Goal: Task Accomplishment & Management: Use online tool/utility

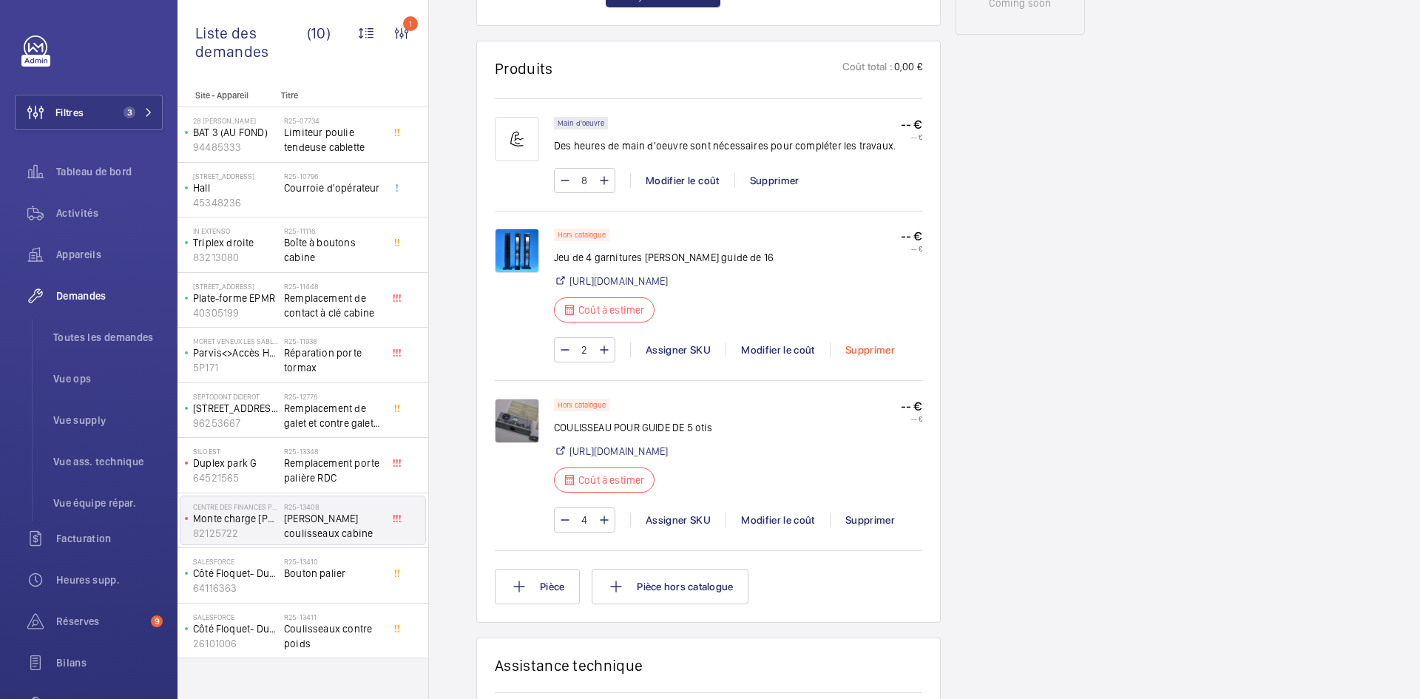
scroll to position [826, 0]
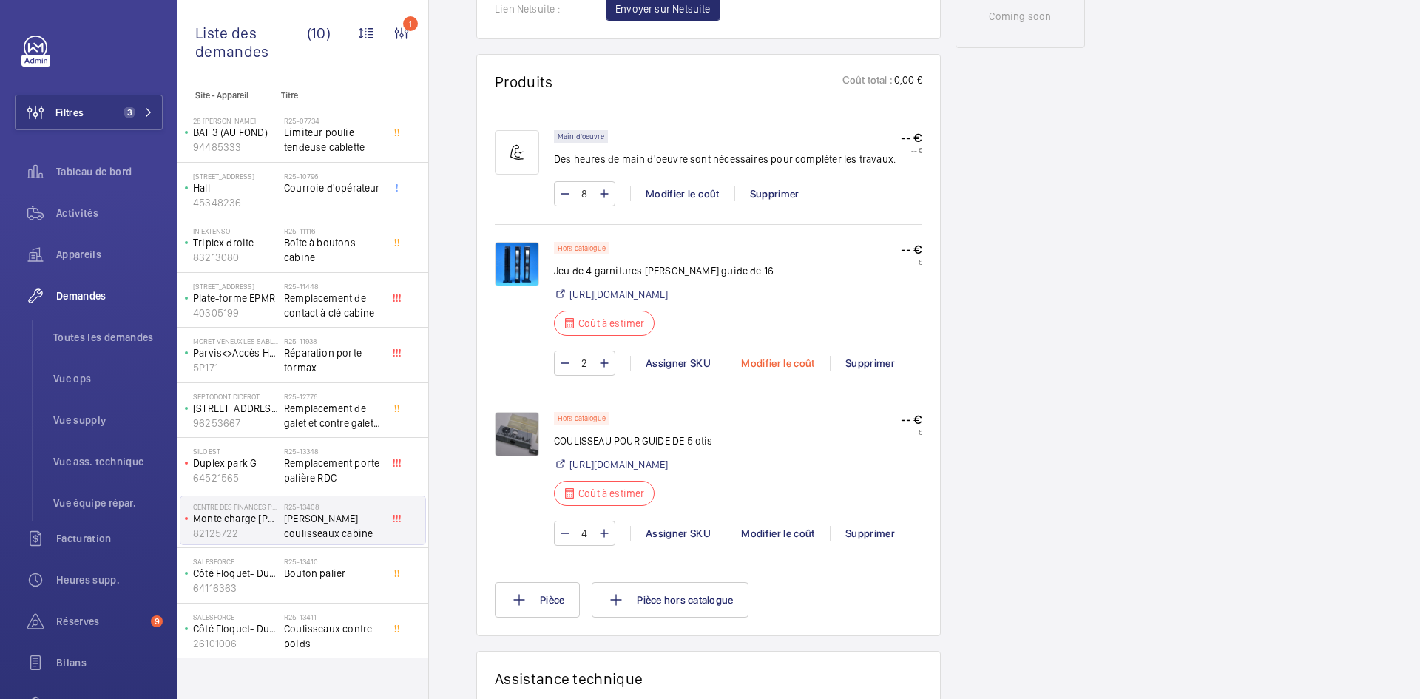
click at [790, 371] on div "Modifier le coût" at bounding box center [778, 363] width 104 height 15
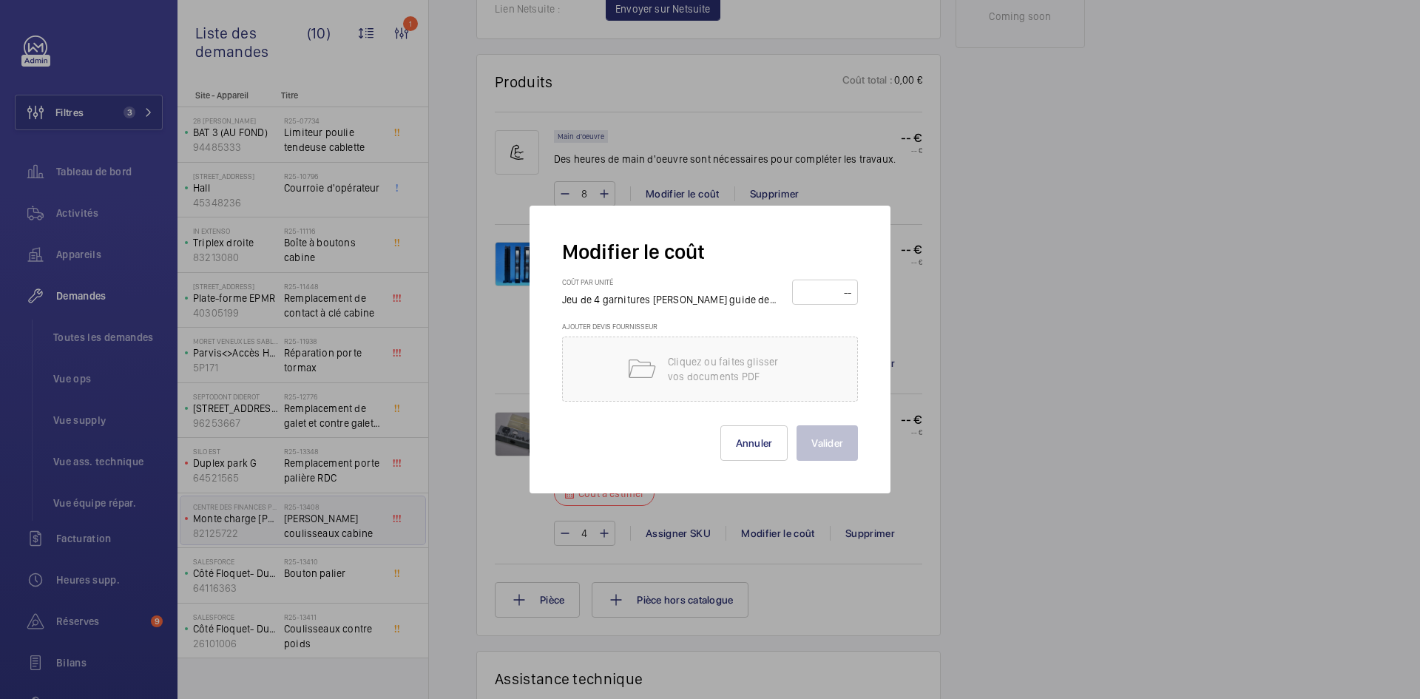
click at [825, 289] on input "number" at bounding box center [825, 292] width 55 height 24
type input "260"
click at [831, 439] on button "Valider" at bounding box center [827, 443] width 61 height 36
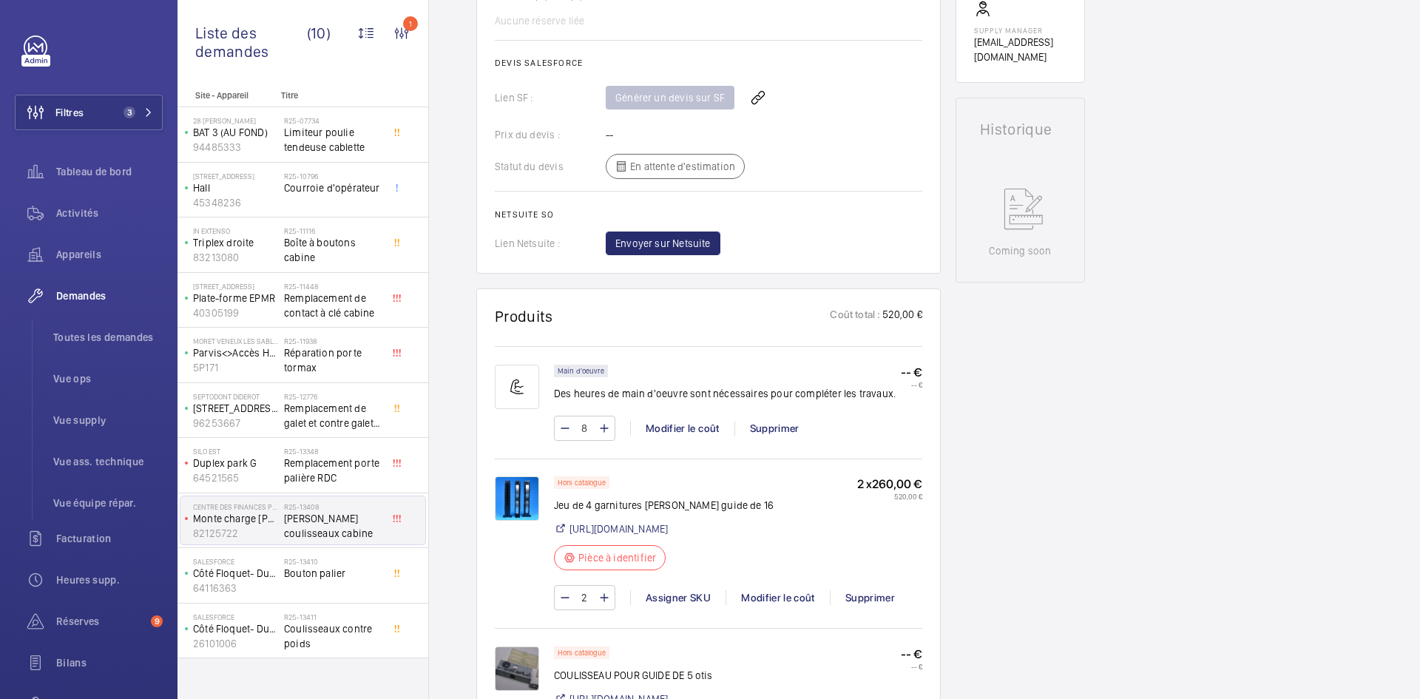
scroll to position [888, 0]
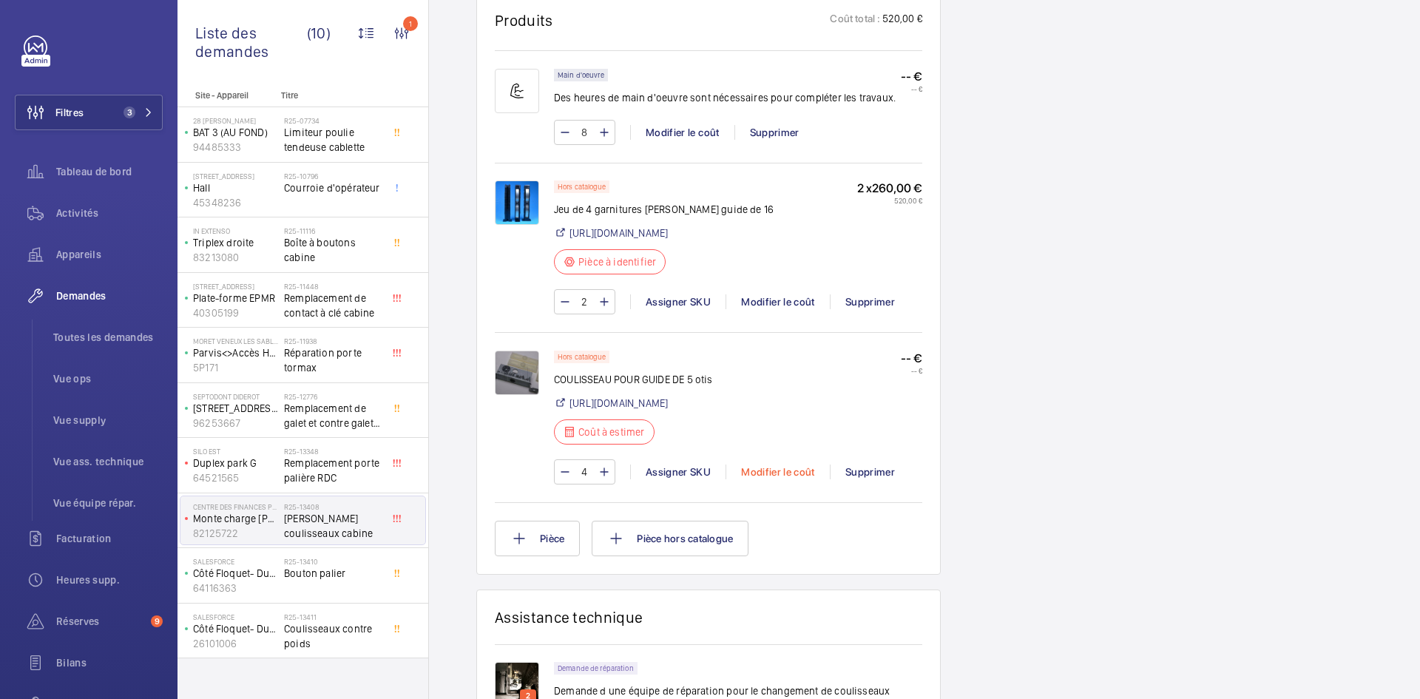
click at [794, 479] on div "Modifier le coût" at bounding box center [778, 472] width 104 height 15
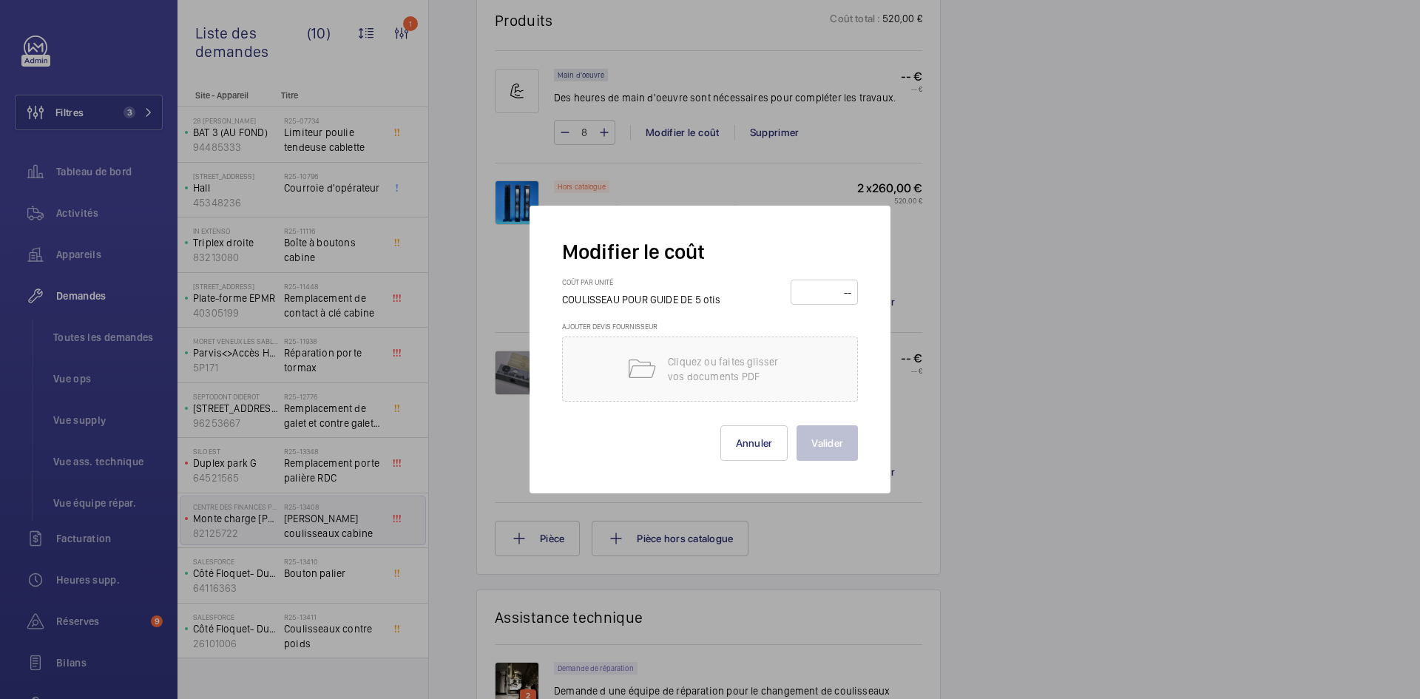
click at [832, 284] on input "number" at bounding box center [824, 292] width 57 height 24
type input "95"
click at [841, 451] on button "Valider" at bounding box center [827, 443] width 61 height 36
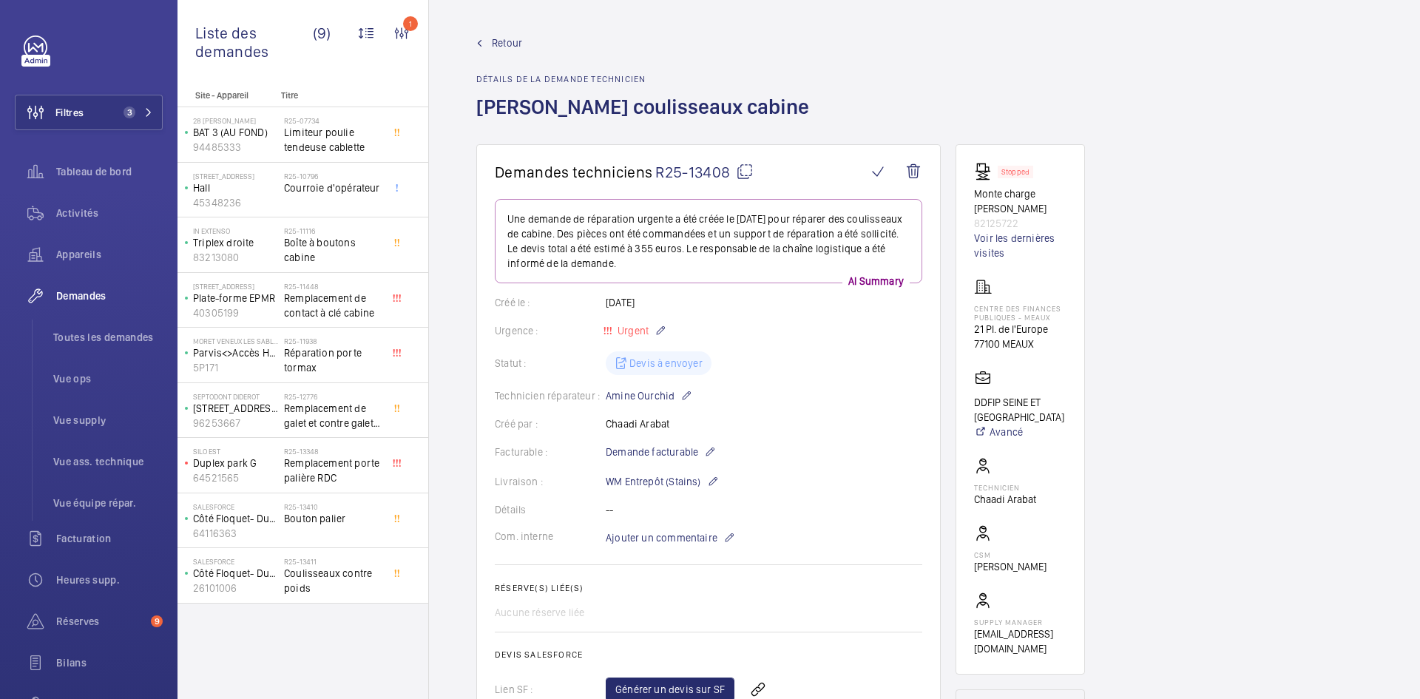
click at [509, 39] on span "Retour" at bounding box center [507, 43] width 30 height 15
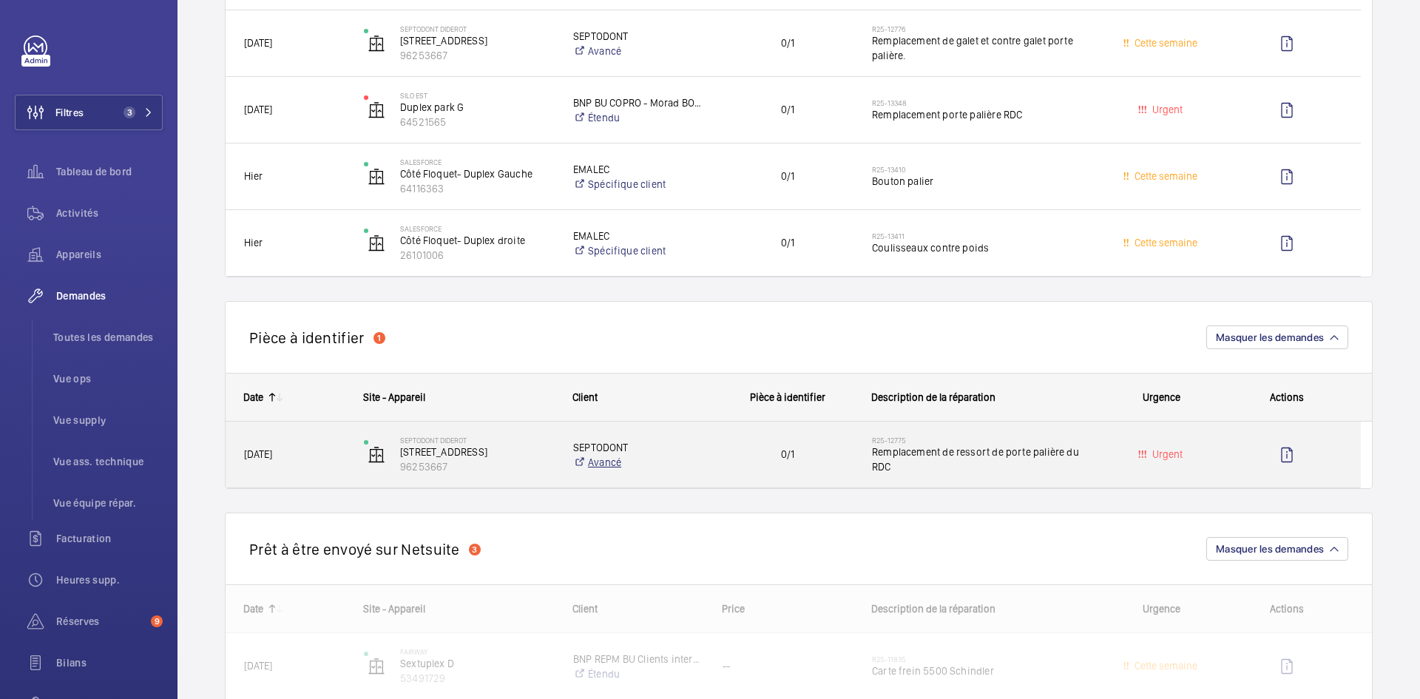
scroll to position [518, 0]
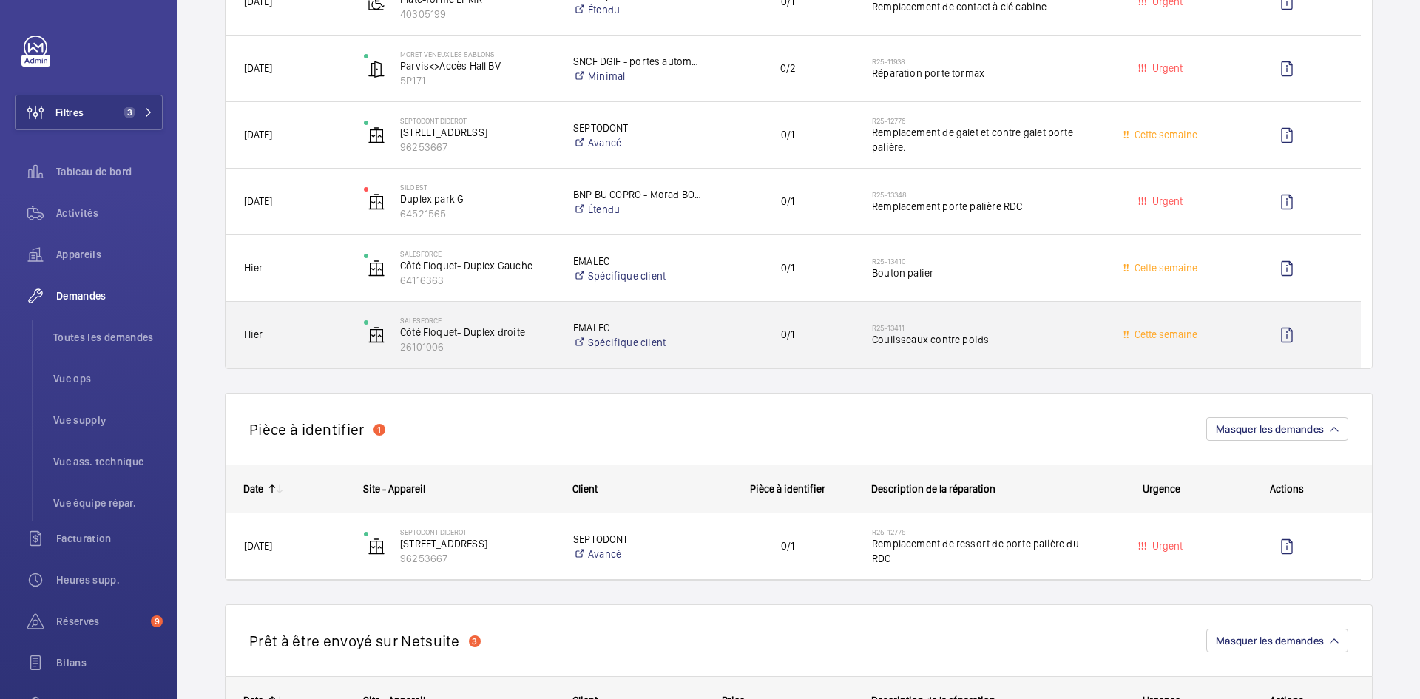
click at [340, 331] on span "Hier" at bounding box center [294, 334] width 101 height 17
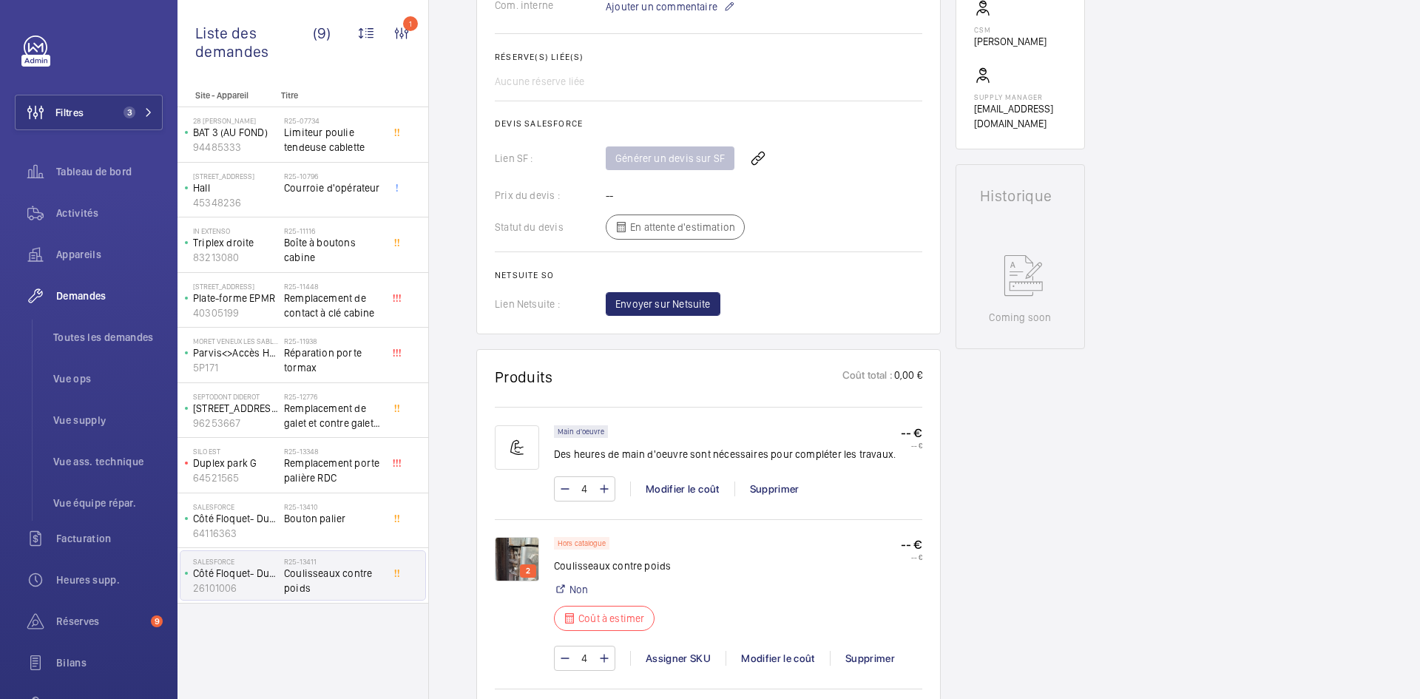
scroll to position [547, 0]
click at [521, 553] on img at bounding box center [517, 558] width 44 height 44
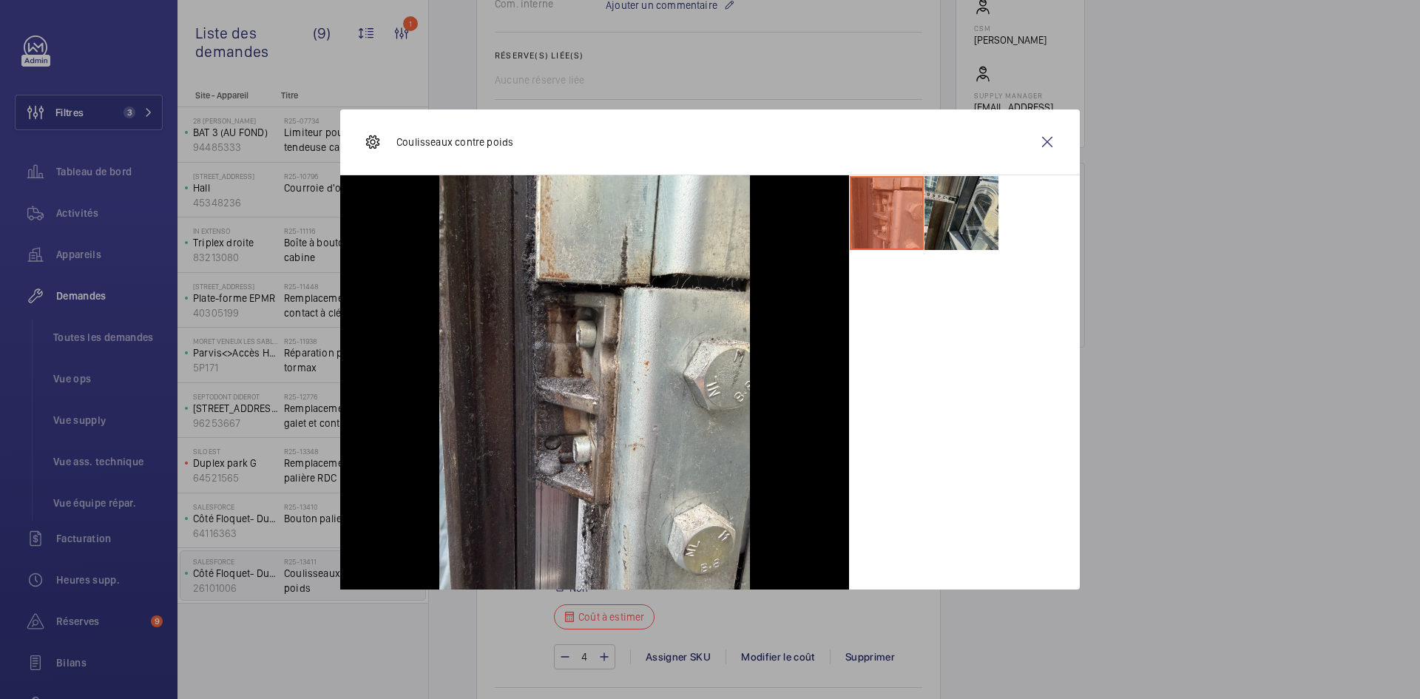
click at [956, 221] on li at bounding box center [962, 213] width 74 height 74
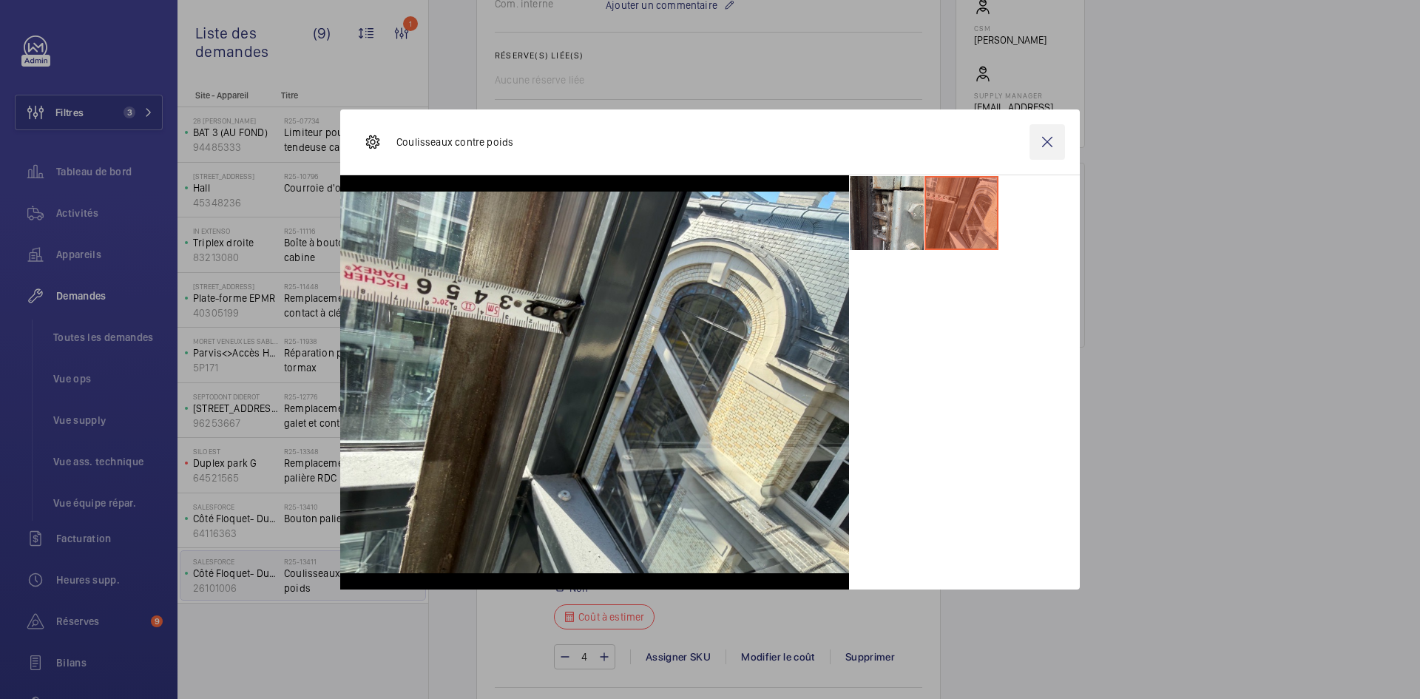
click at [1053, 145] on wm-front-icon-button at bounding box center [1048, 142] width 36 height 36
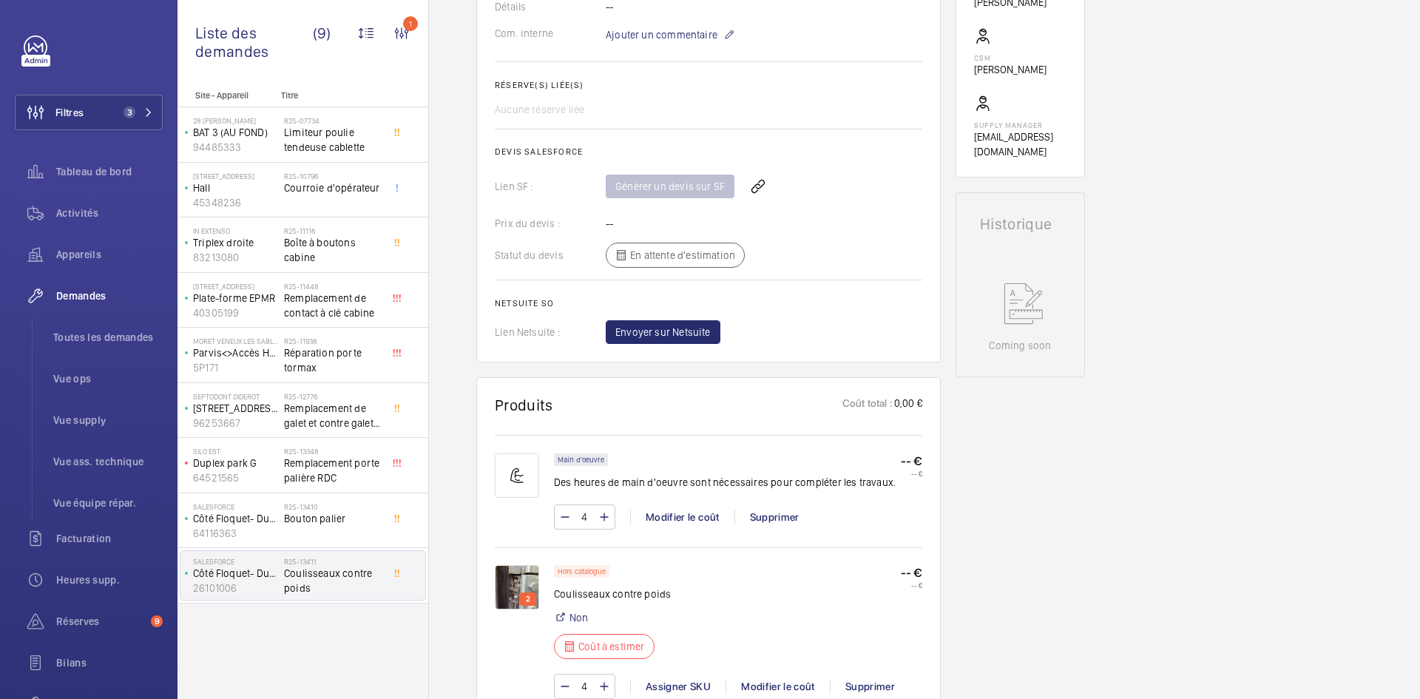
scroll to position [666, 0]
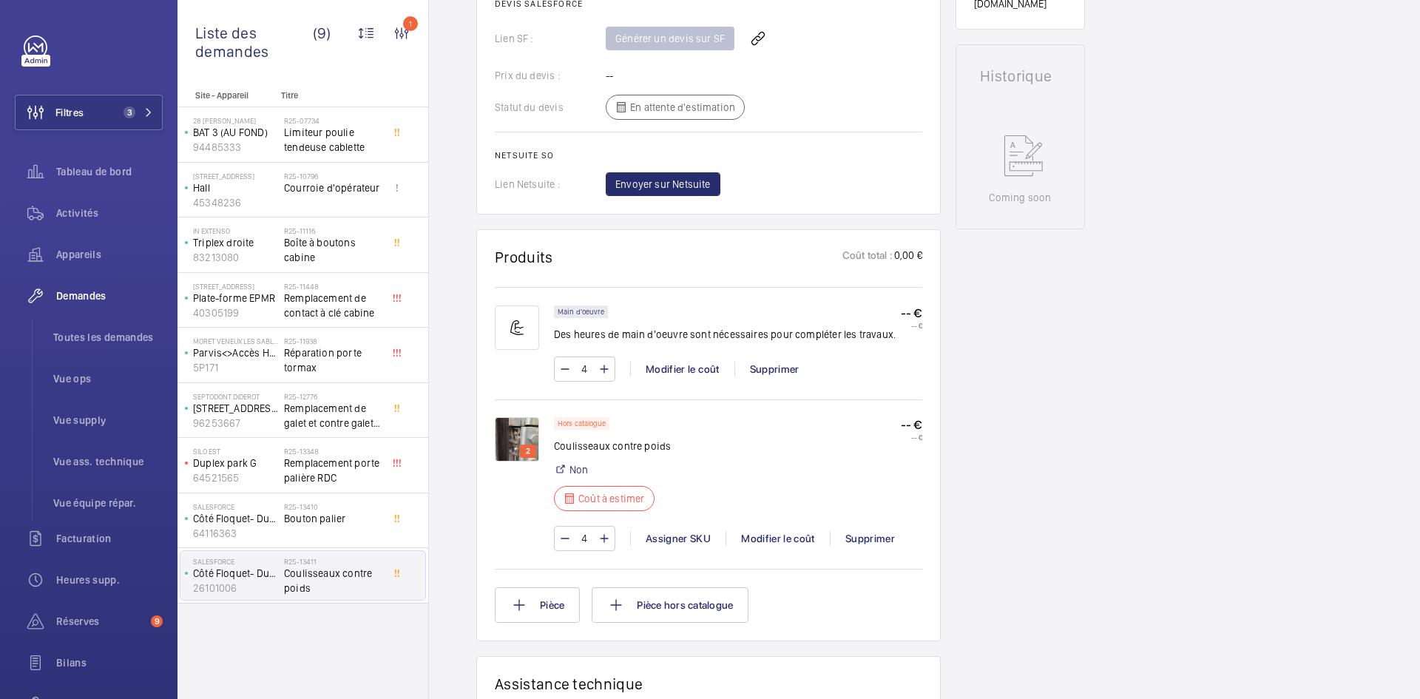
click at [533, 432] on img at bounding box center [517, 439] width 44 height 44
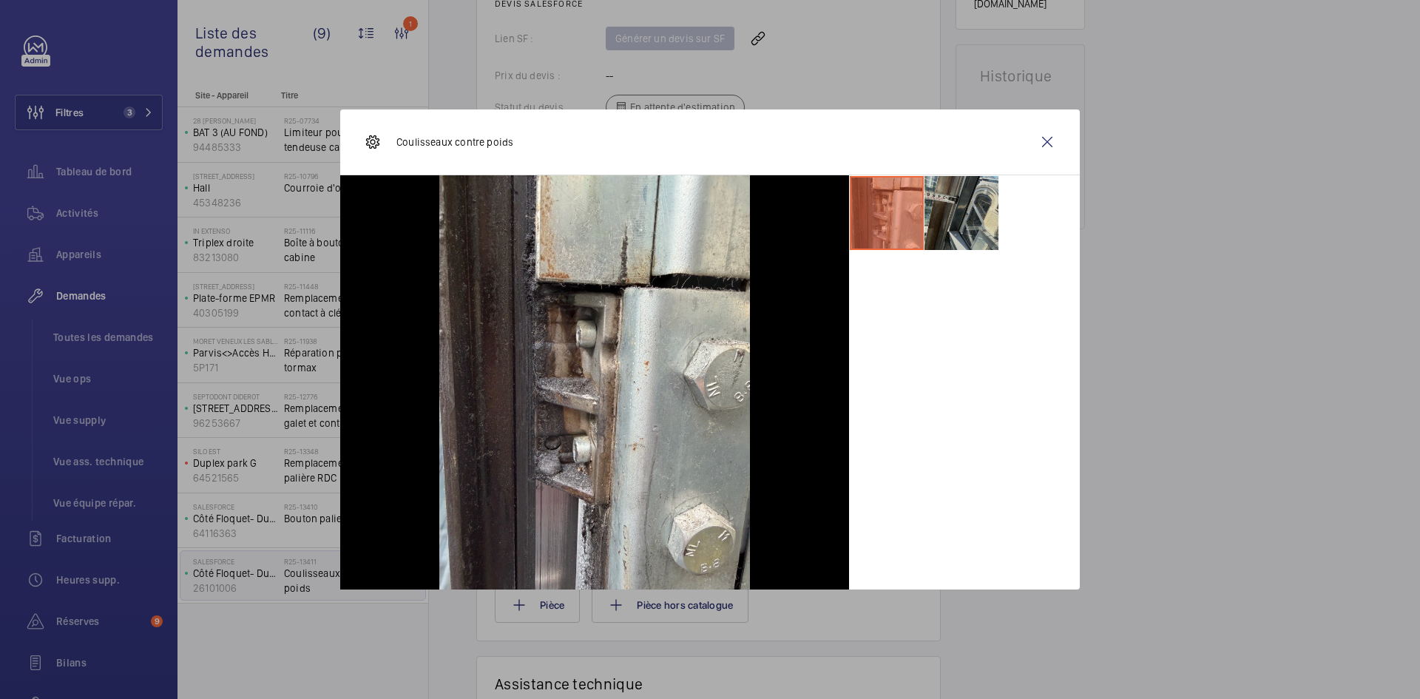
click at [973, 195] on li at bounding box center [962, 213] width 74 height 74
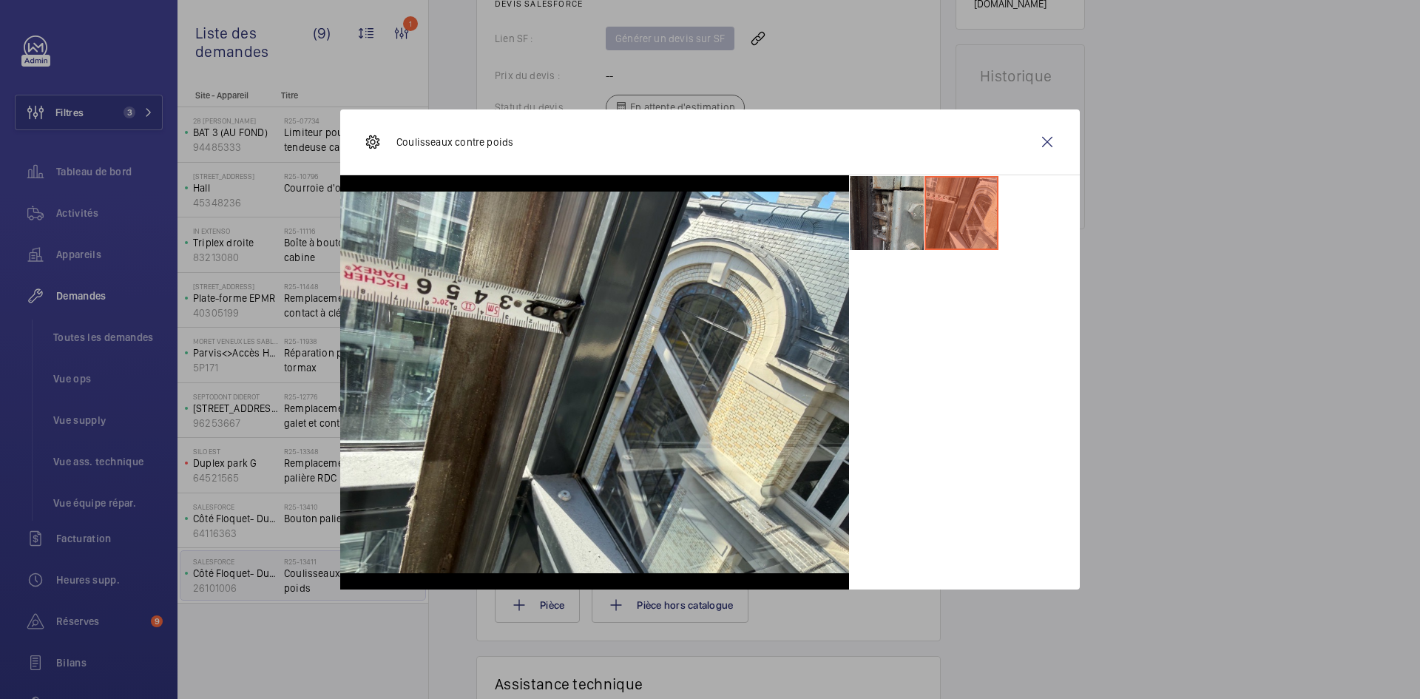
click at [890, 209] on li at bounding box center [887, 213] width 74 height 74
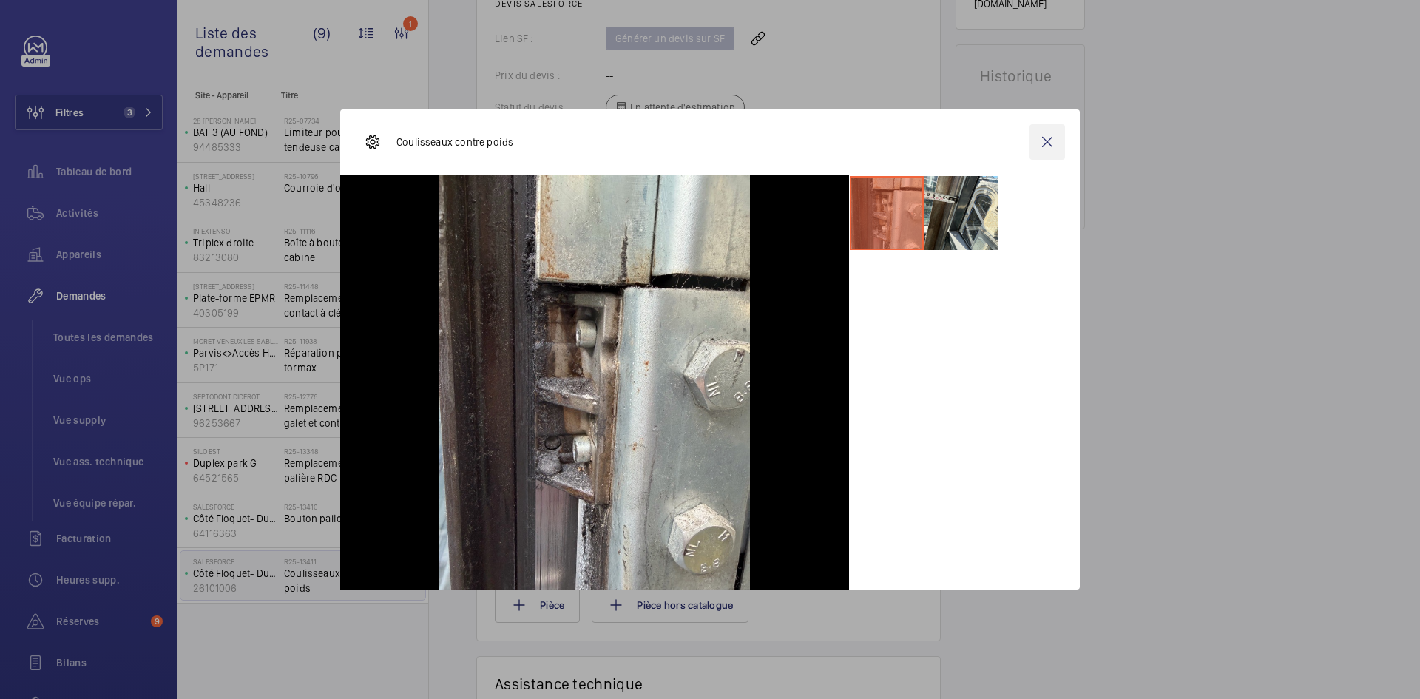
click at [1040, 137] on wm-front-icon-button at bounding box center [1048, 142] width 36 height 36
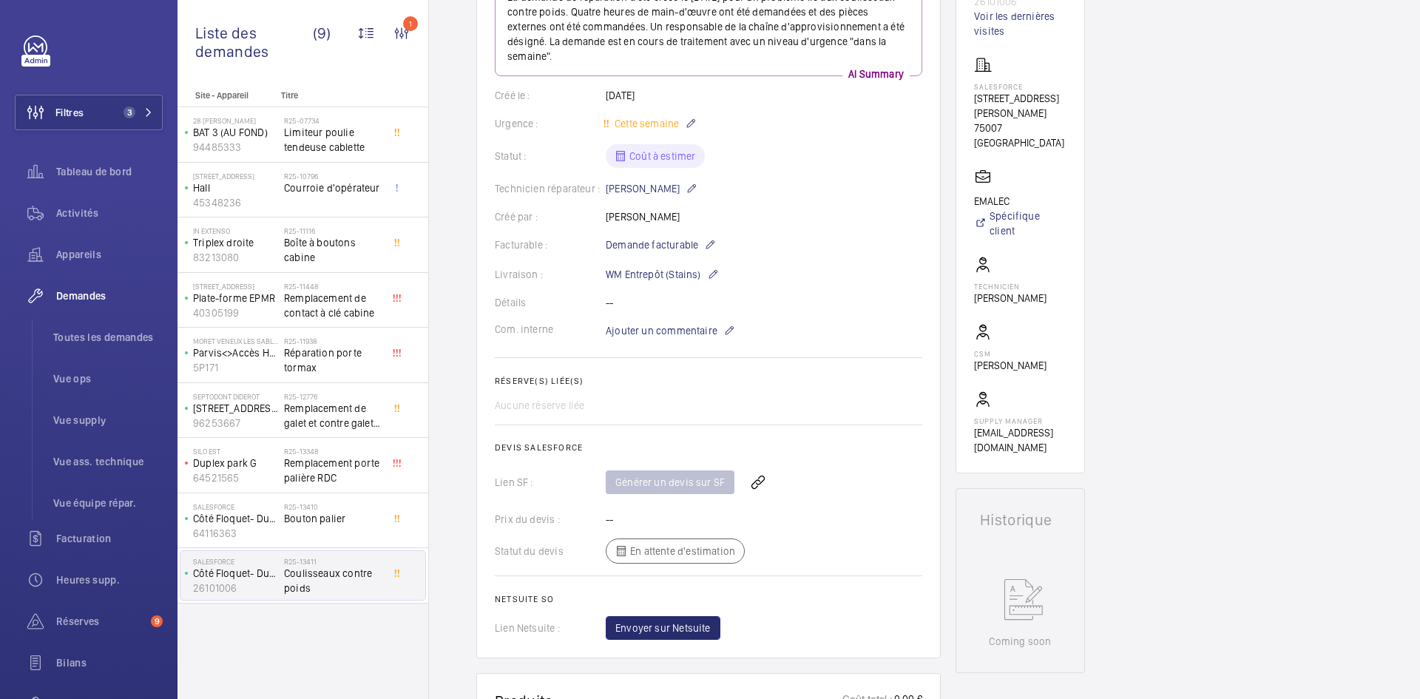
scroll to position [0, 0]
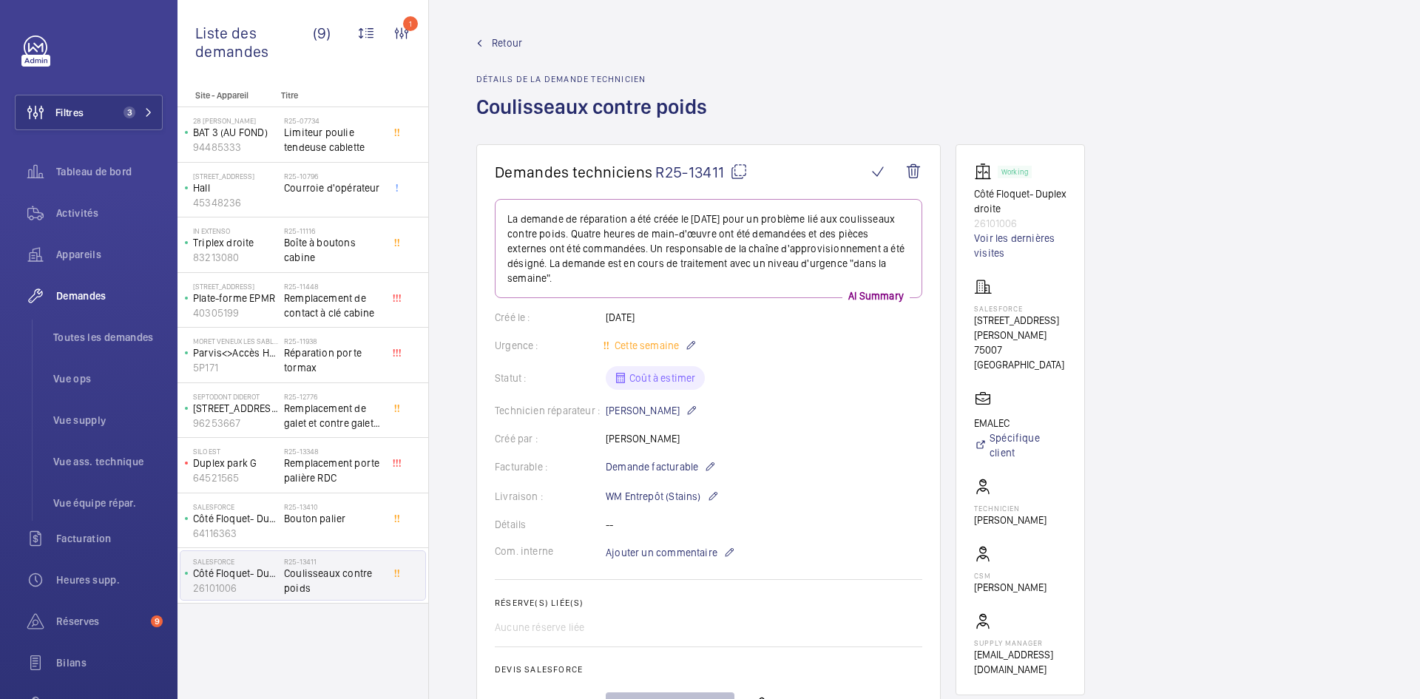
click at [742, 170] on mat-icon at bounding box center [739, 172] width 18 height 18
click at [508, 38] on span "Retour" at bounding box center [507, 43] width 30 height 15
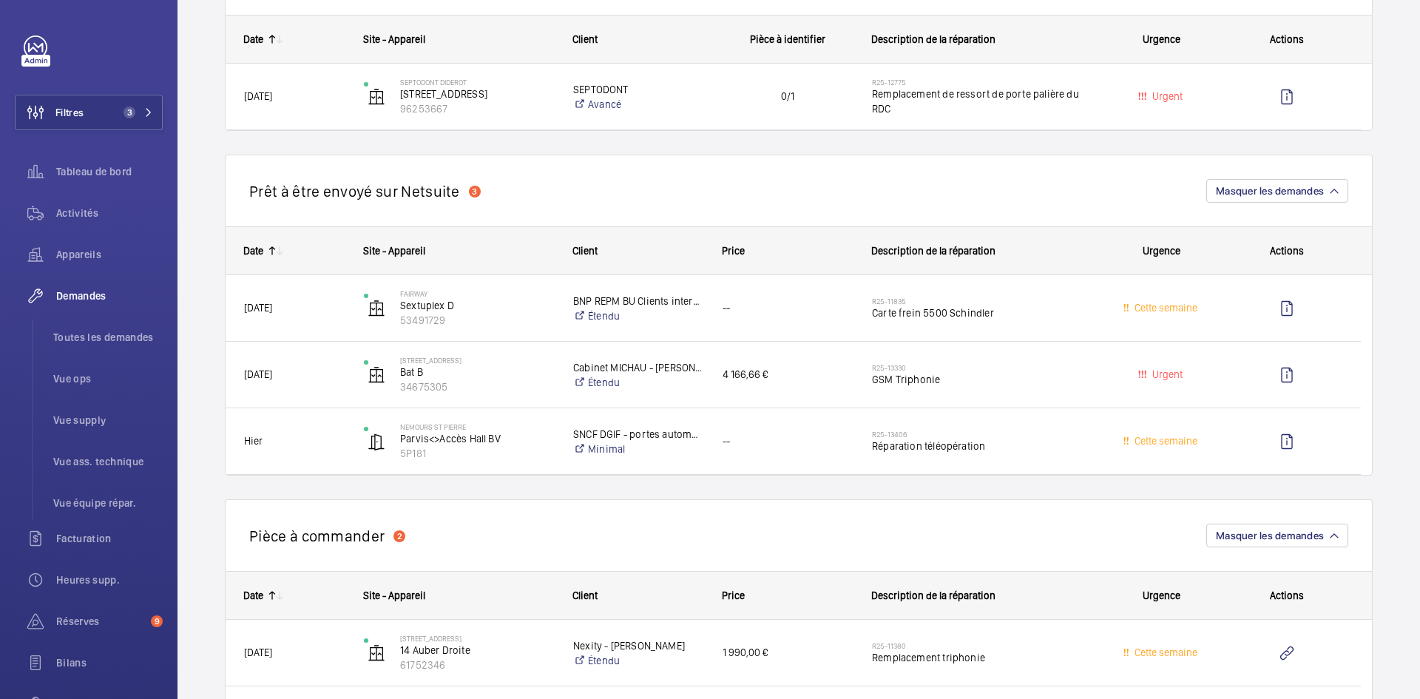
scroll to position [888, 0]
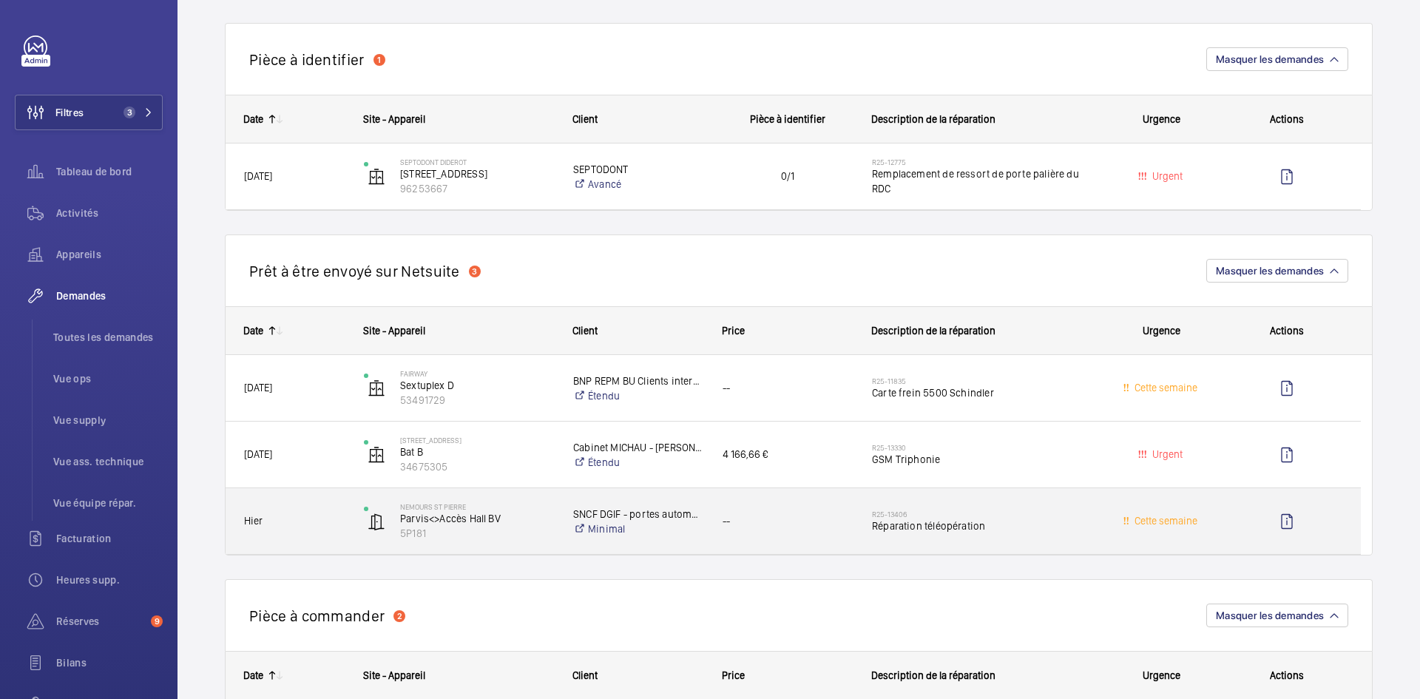
click at [322, 530] on div "Hier" at bounding box center [285, 521] width 118 height 47
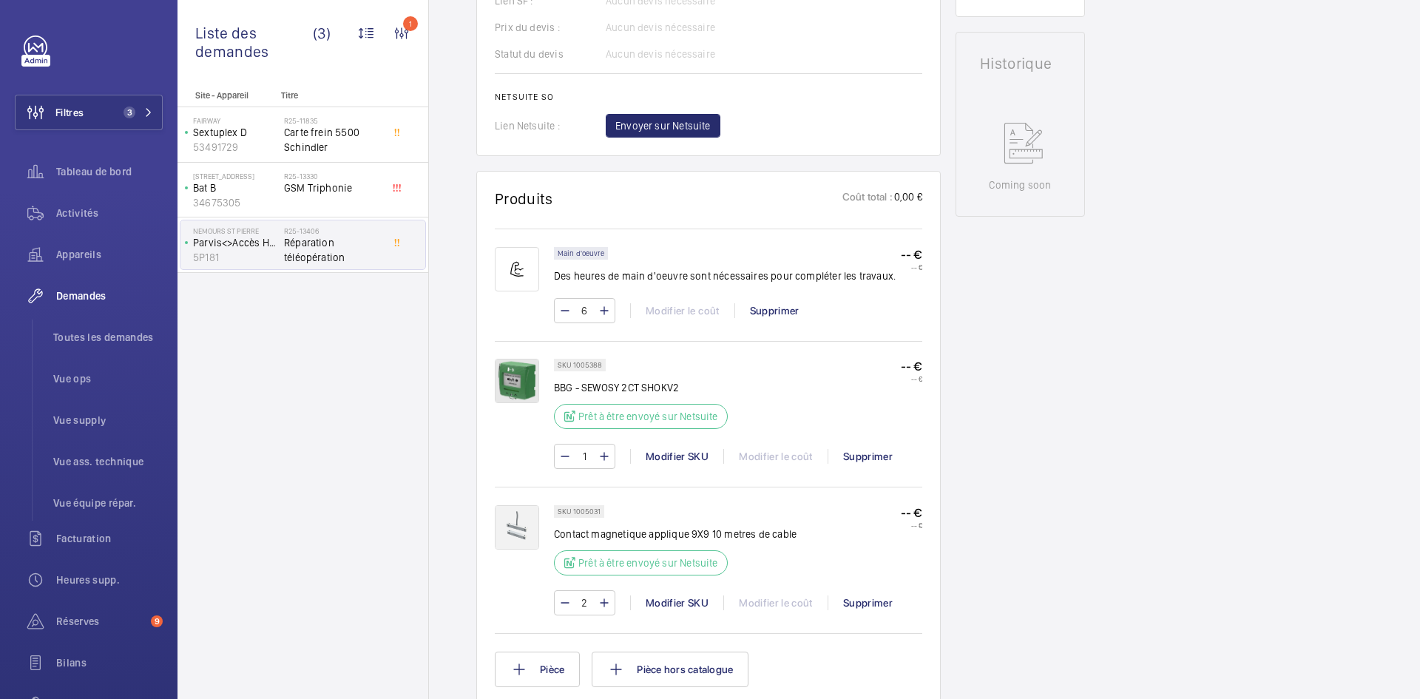
scroll to position [740, 0]
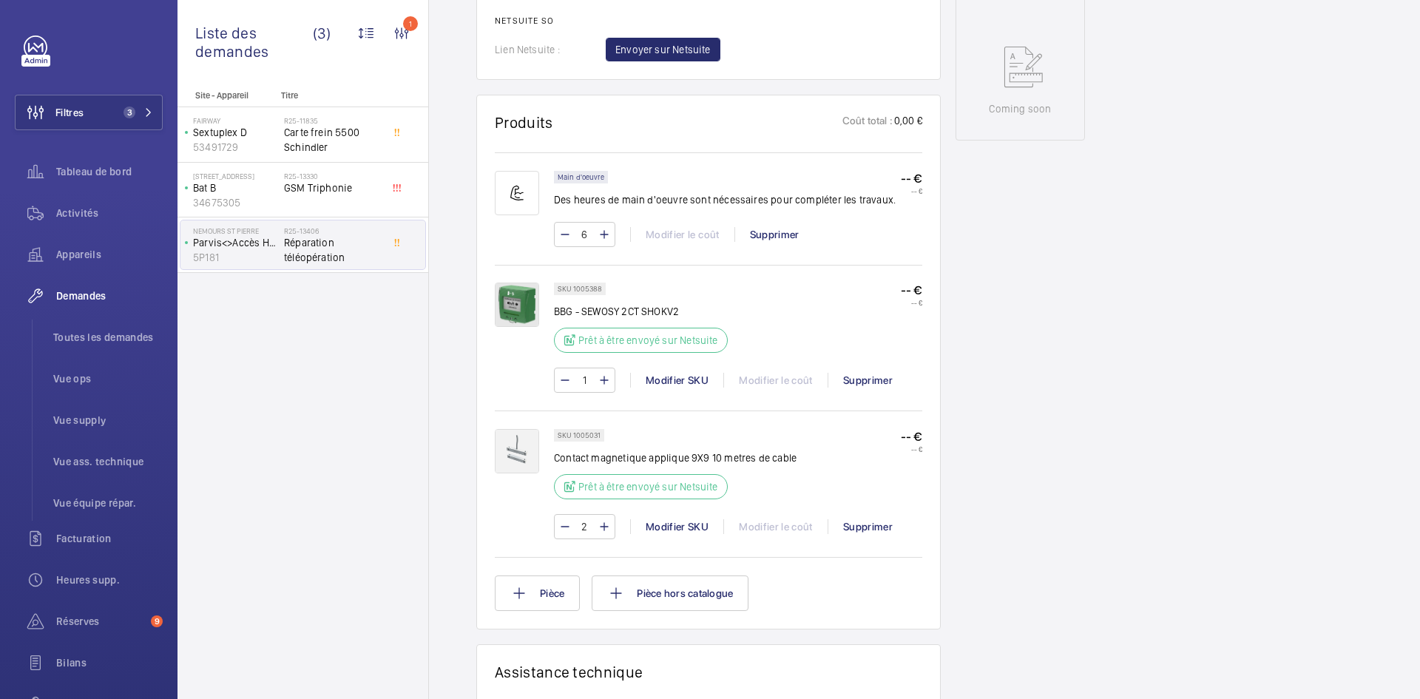
click at [511, 320] on img at bounding box center [517, 305] width 44 height 44
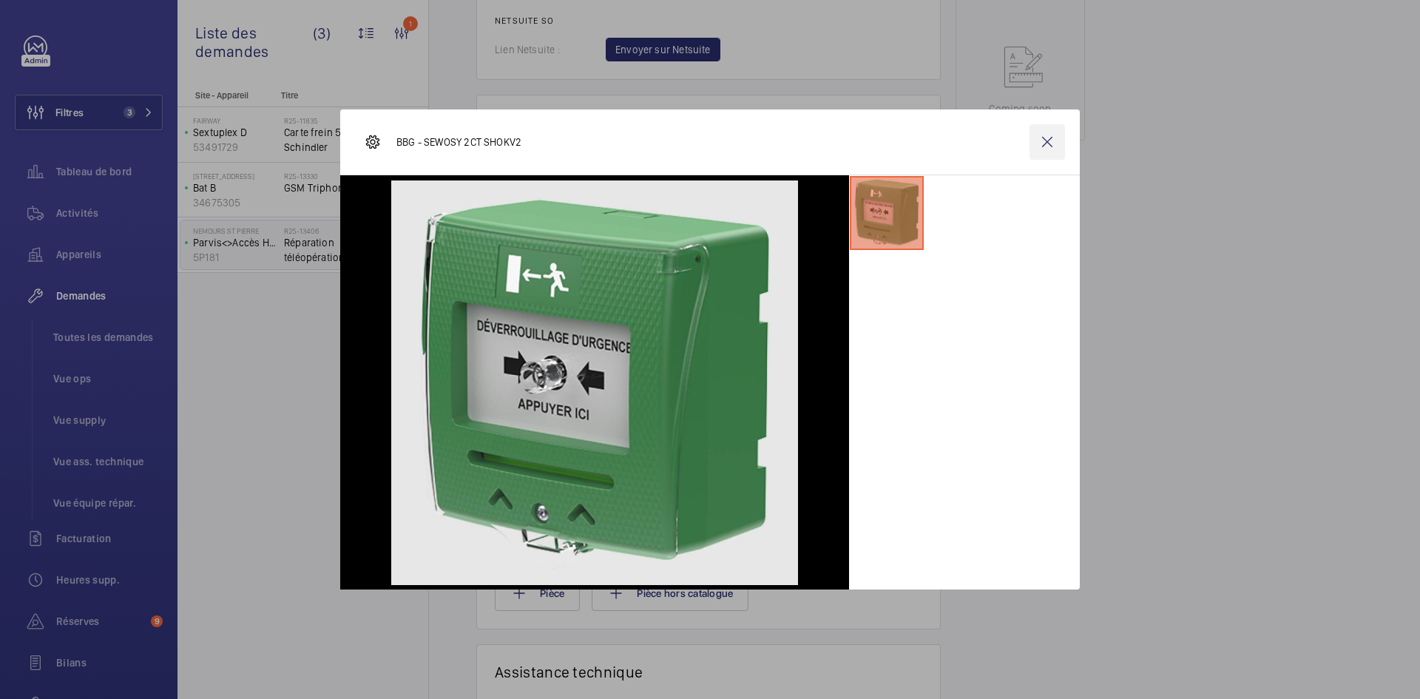
click at [1050, 143] on wm-front-icon-button at bounding box center [1048, 142] width 36 height 36
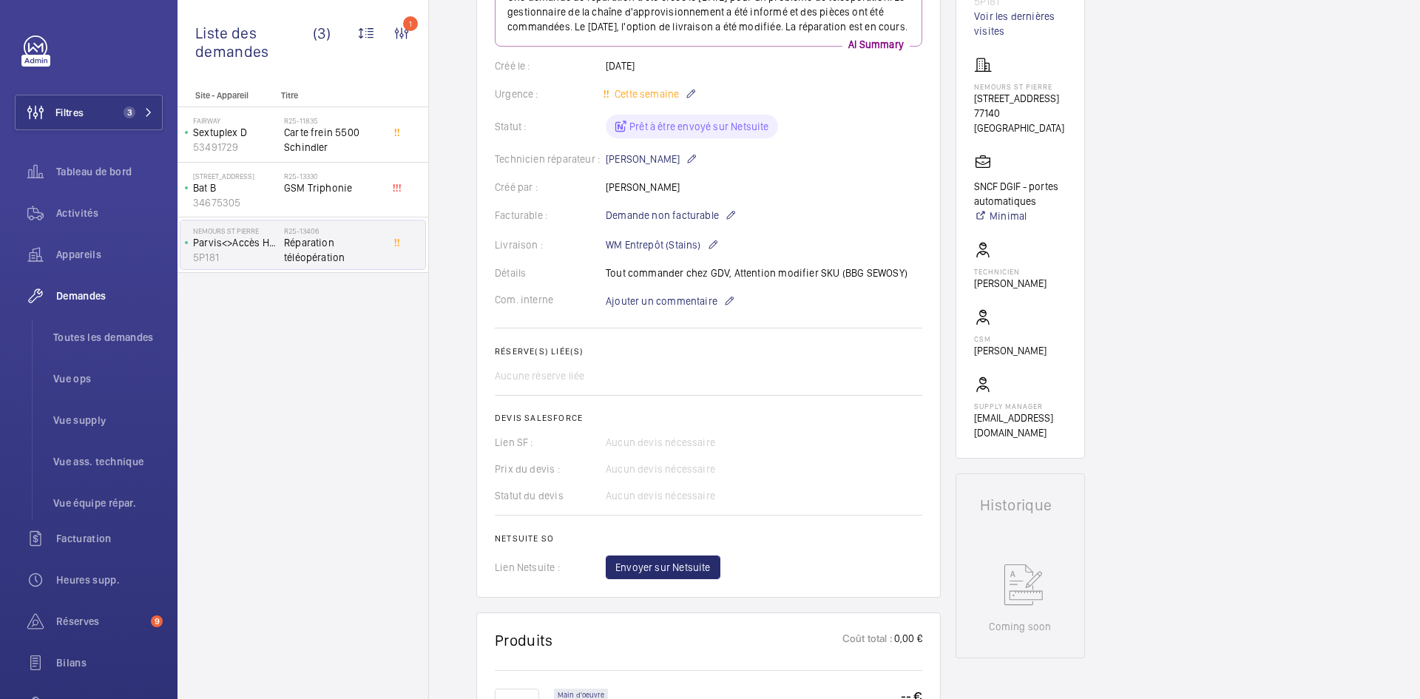
scroll to position [666, 0]
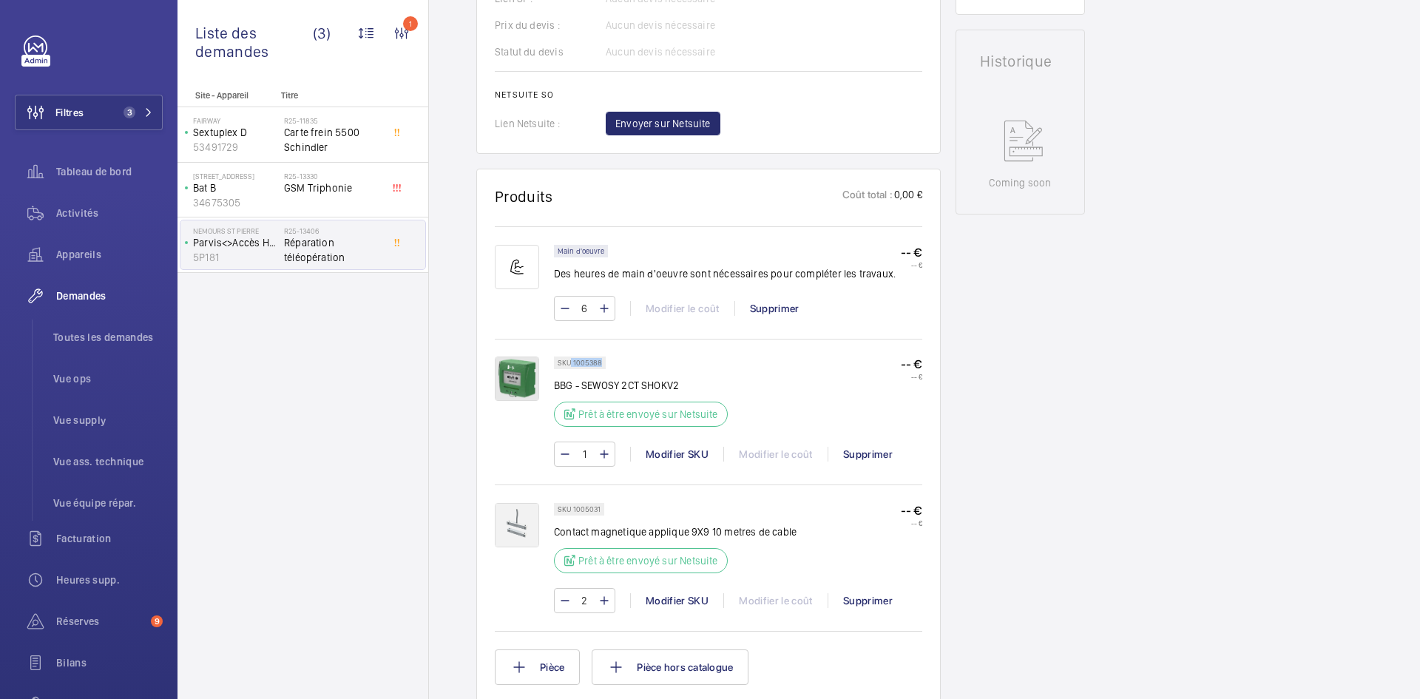
drag, startPoint x: 600, startPoint y: 374, endPoint x: 571, endPoint y: 378, distance: 29.1
click at [571, 365] on p "SKU 1005388" at bounding box center [580, 362] width 44 height 5
copy p "1005388"
click at [781, 410] on div "SKU 1005388 BBG - SEWOSY 2CT SHOKV2 Prêt à être envoyé sur Netsuite -- € -- €" at bounding box center [738, 396] width 368 height 79
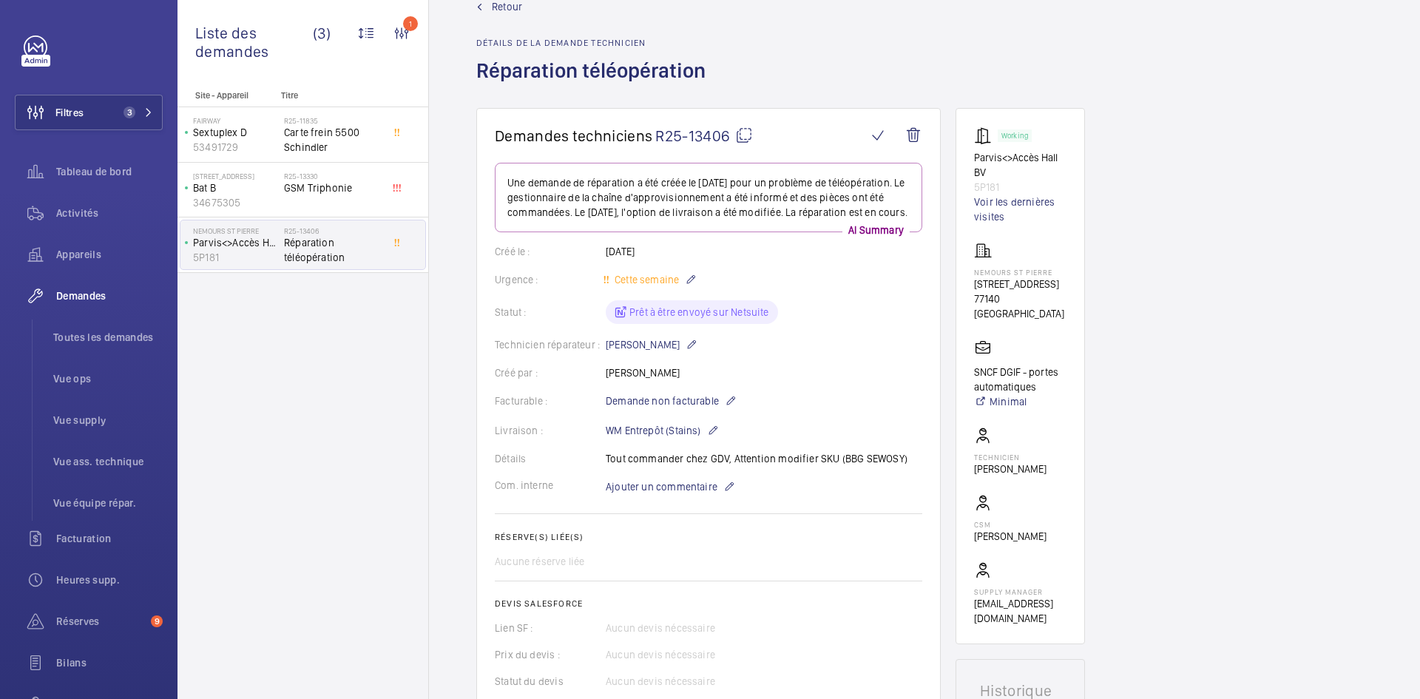
scroll to position [0, 0]
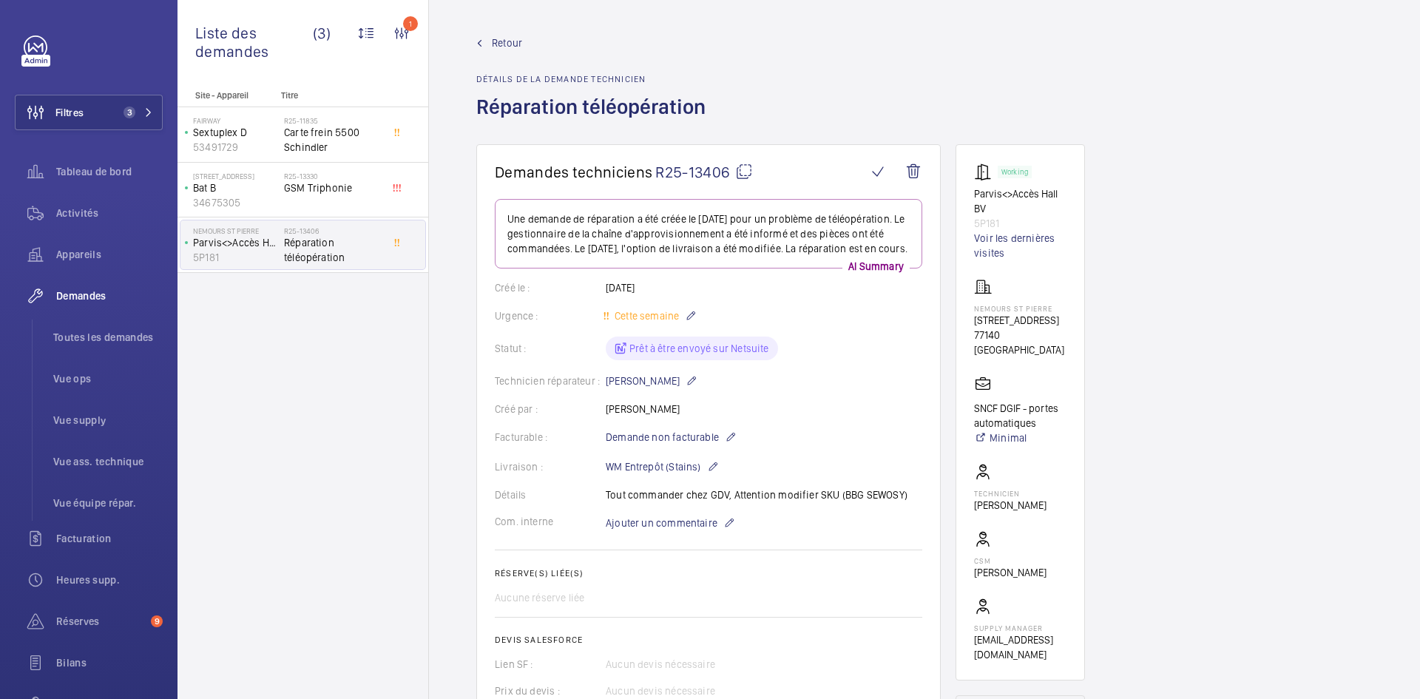
click at [489, 44] on link "Retour" at bounding box center [595, 43] width 238 height 15
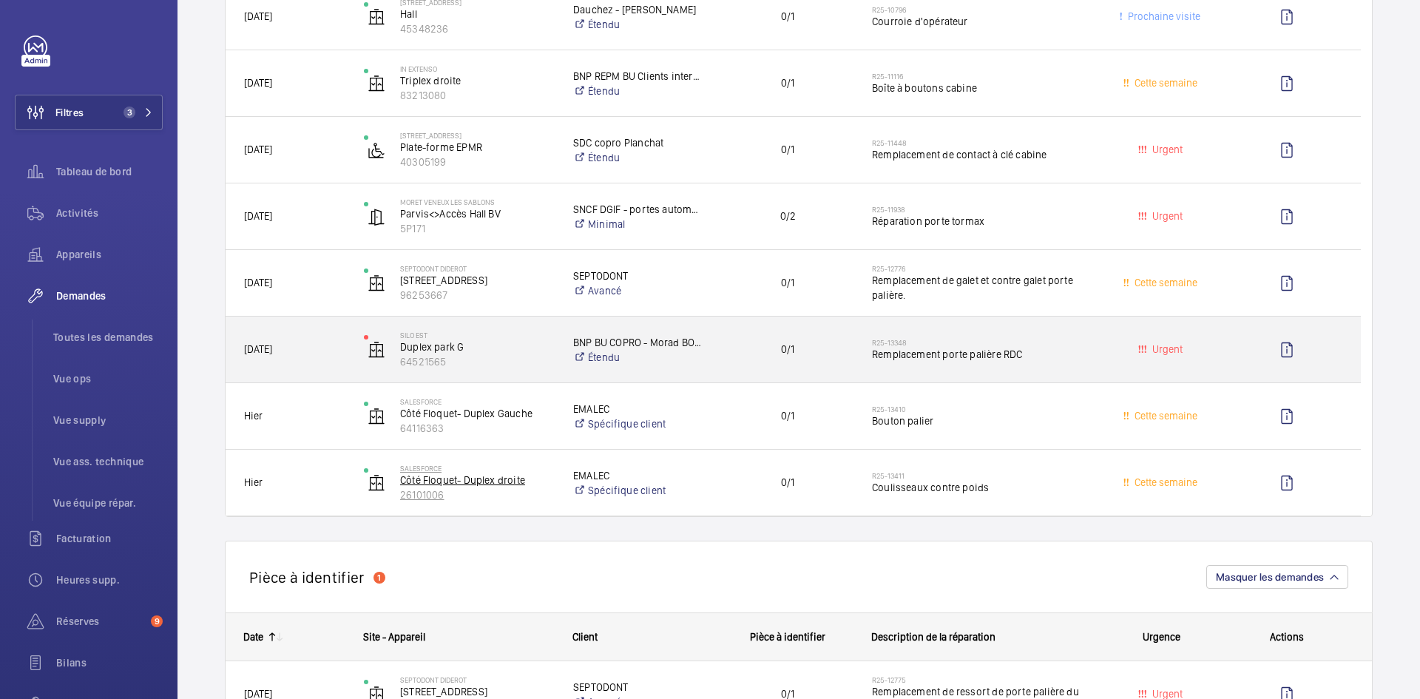
scroll to position [518, 0]
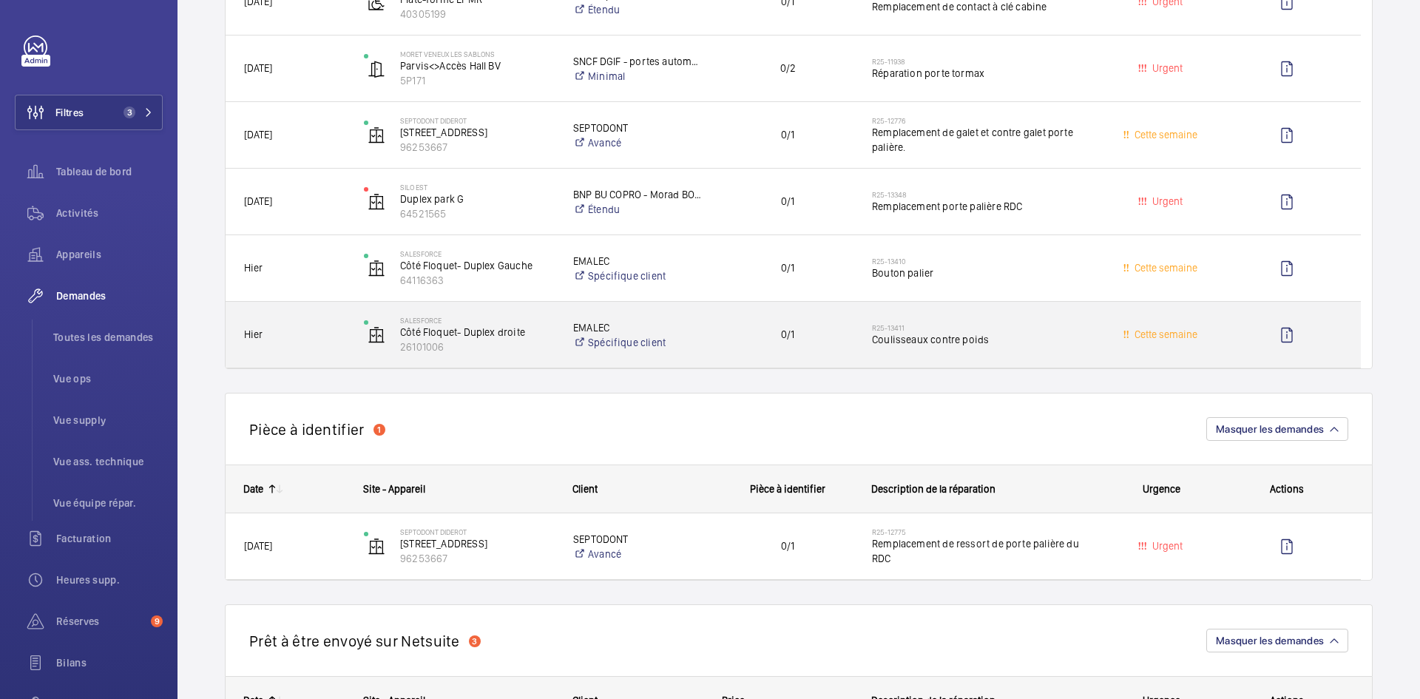
click at [328, 334] on span "Hier" at bounding box center [294, 334] width 101 height 17
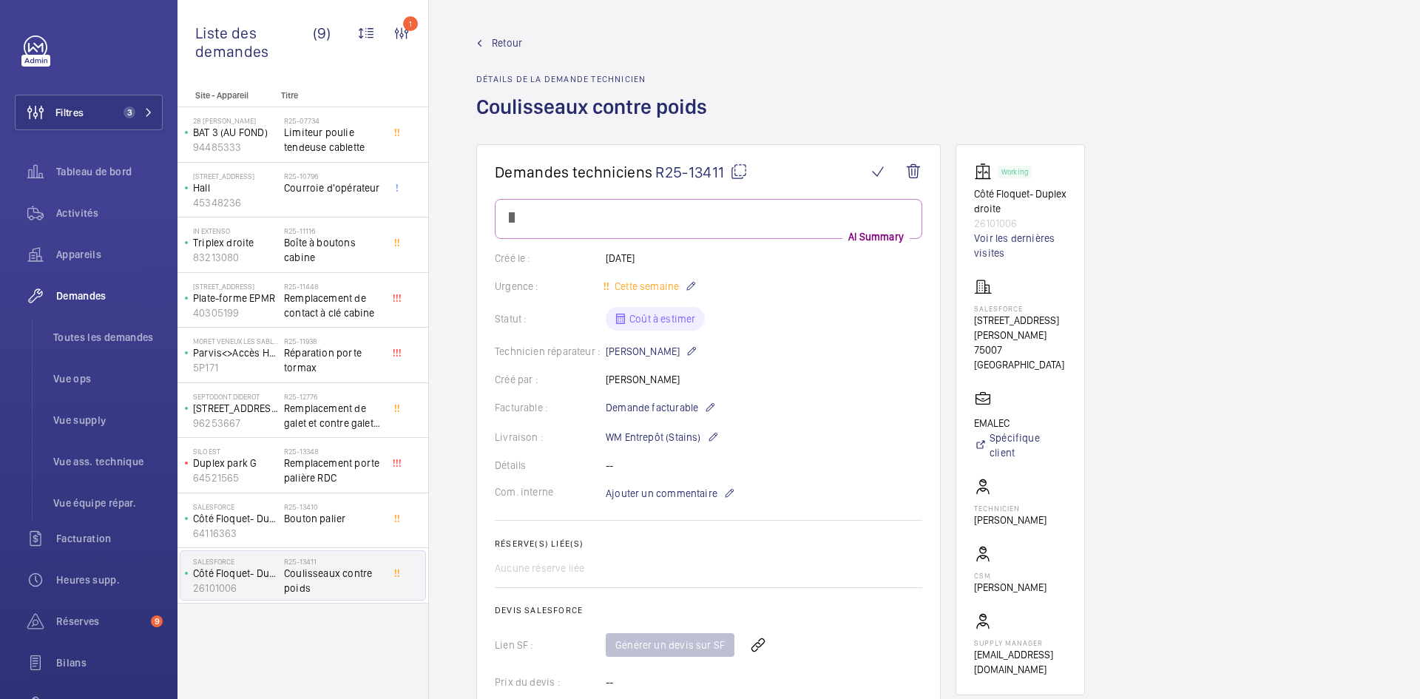
click at [740, 166] on mat-icon at bounding box center [739, 172] width 18 height 18
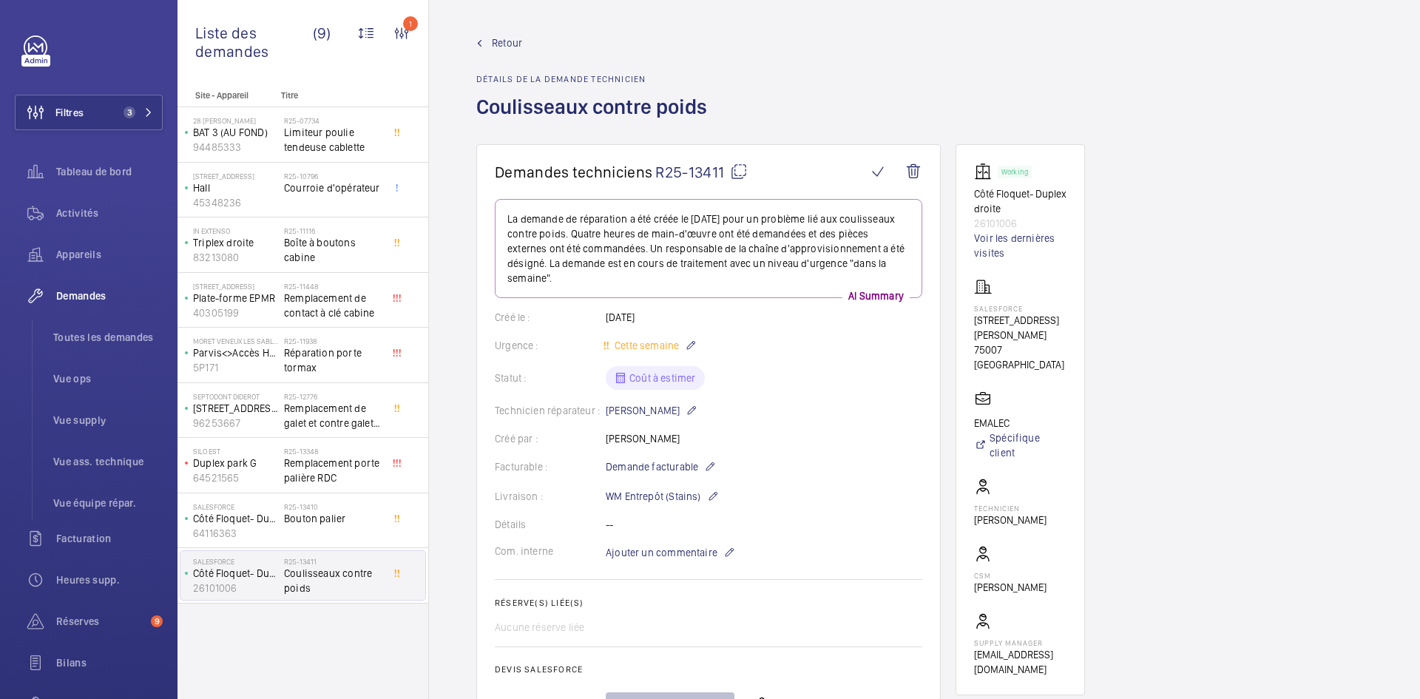
click at [739, 170] on mat-icon at bounding box center [739, 172] width 18 height 18
click at [502, 41] on span "Retour" at bounding box center [507, 43] width 30 height 15
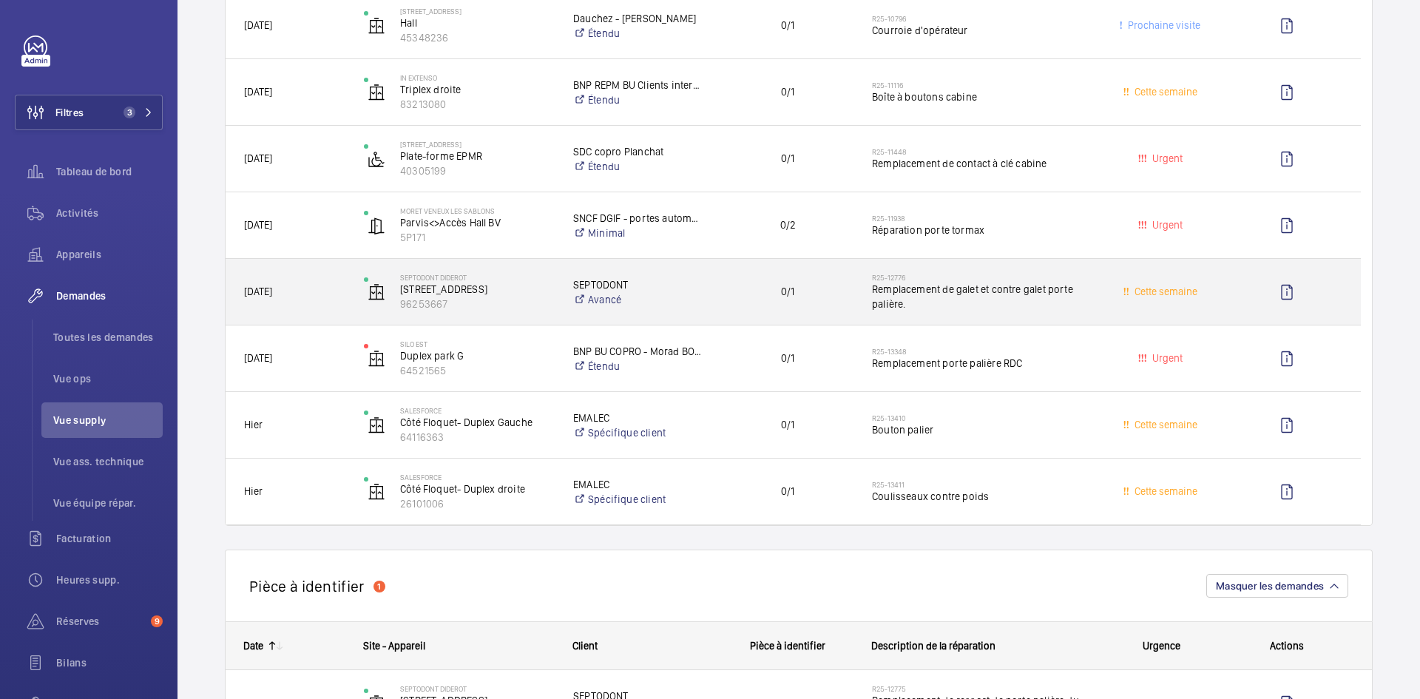
scroll to position [444, 0]
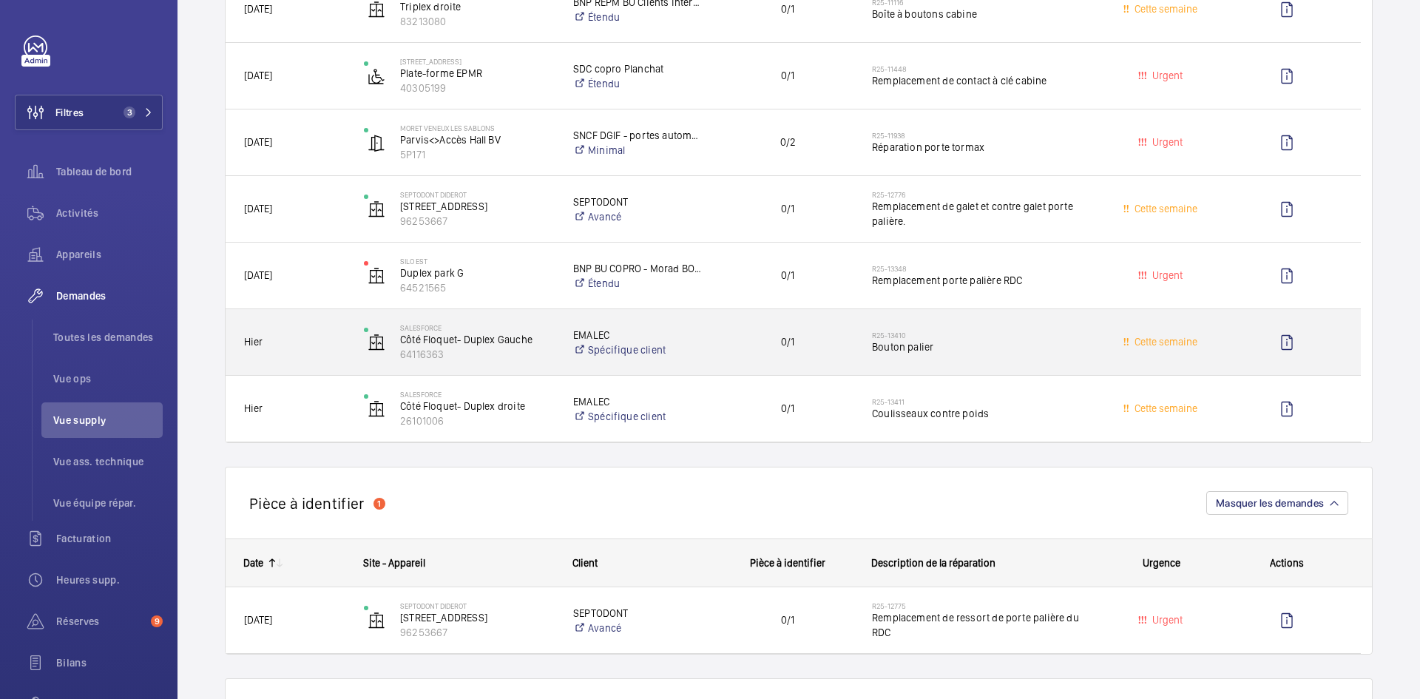
click at [341, 340] on span "Hier" at bounding box center [294, 342] width 101 height 17
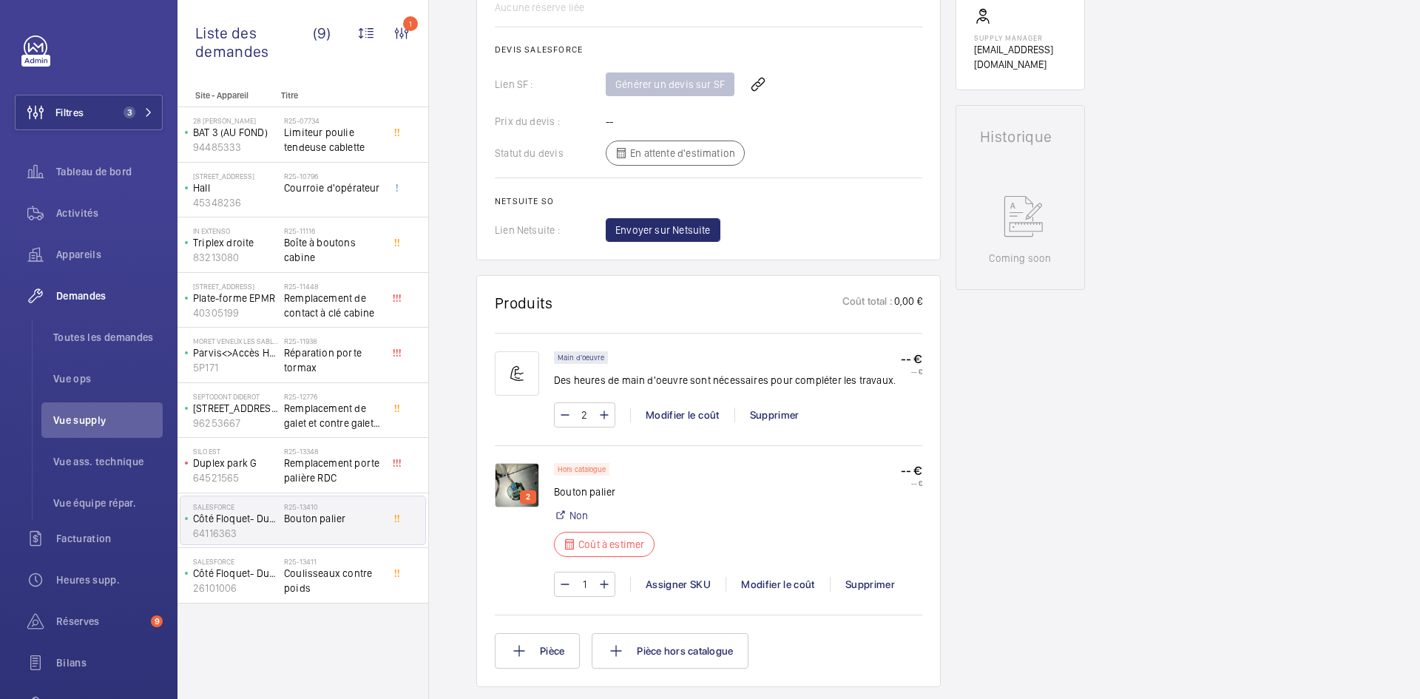
scroll to position [636, 0]
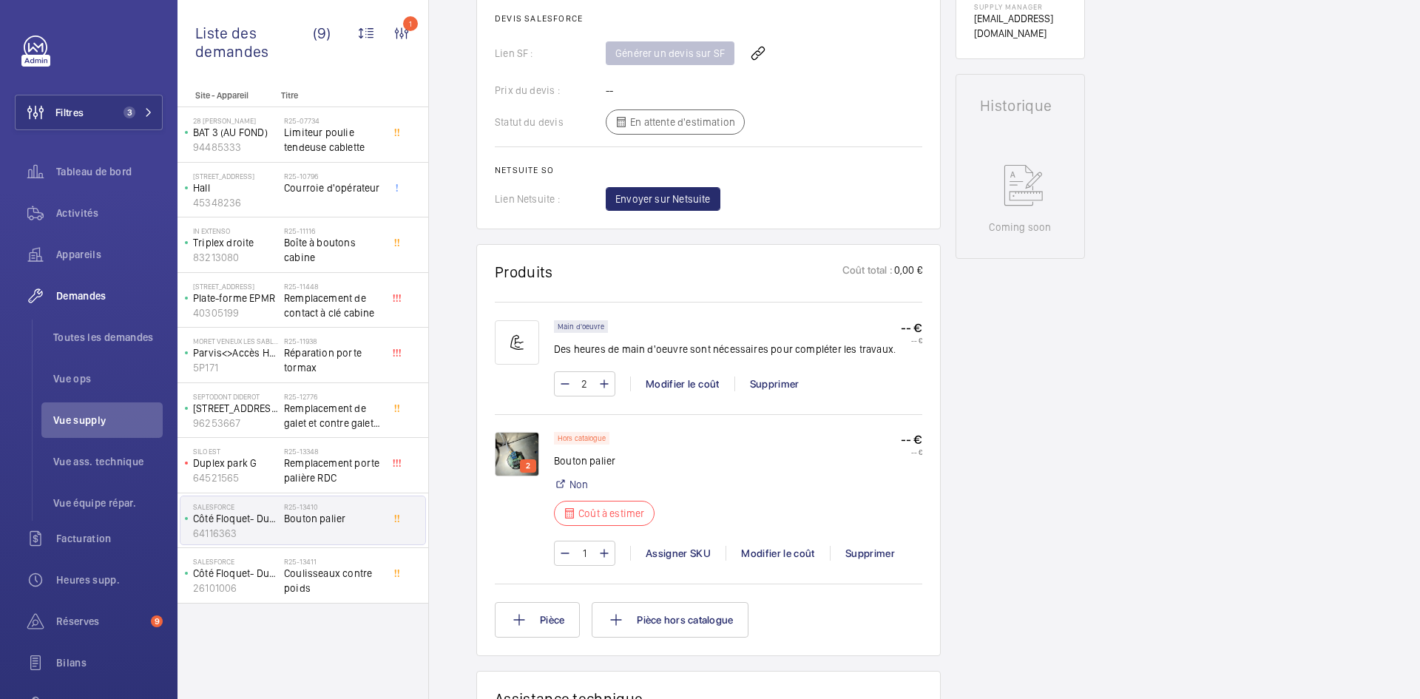
click at [518, 448] on img at bounding box center [517, 454] width 44 height 44
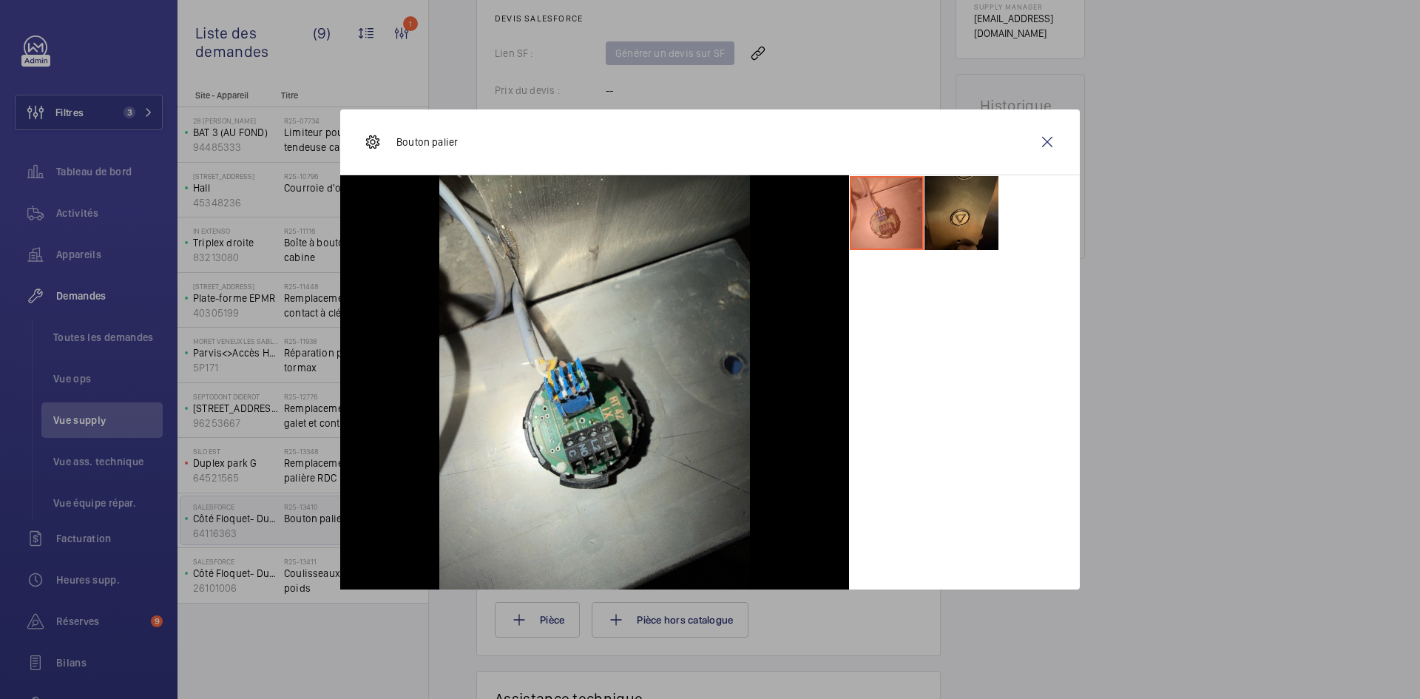
click at [961, 215] on li at bounding box center [962, 213] width 74 height 74
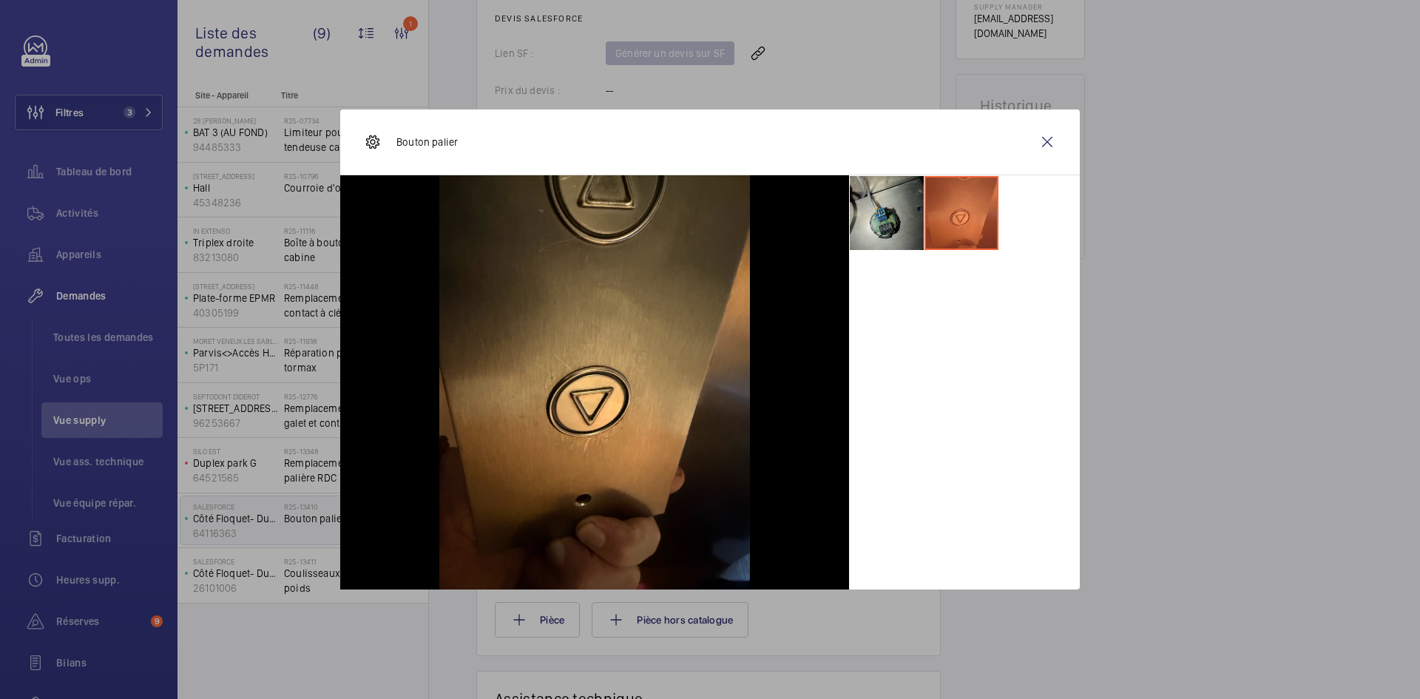
click at [891, 218] on li at bounding box center [887, 213] width 74 height 74
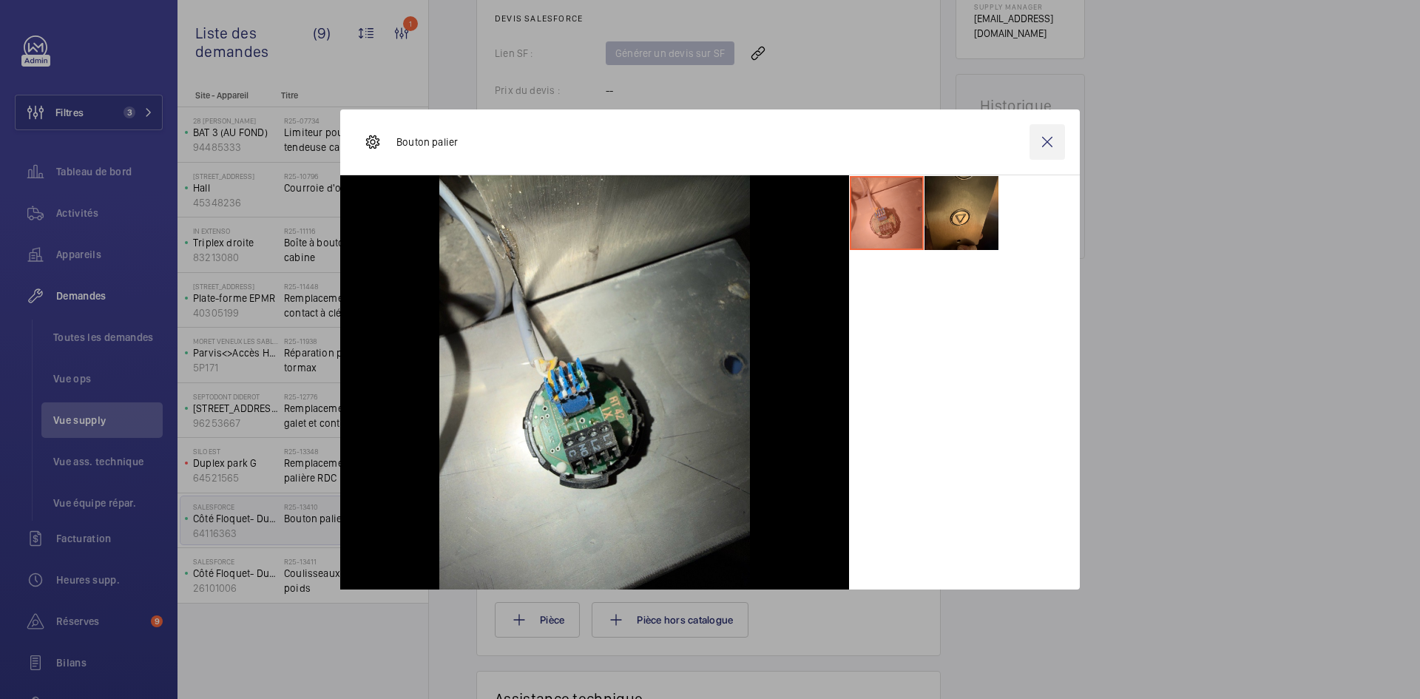
click at [1051, 141] on wm-front-icon-button at bounding box center [1048, 142] width 36 height 36
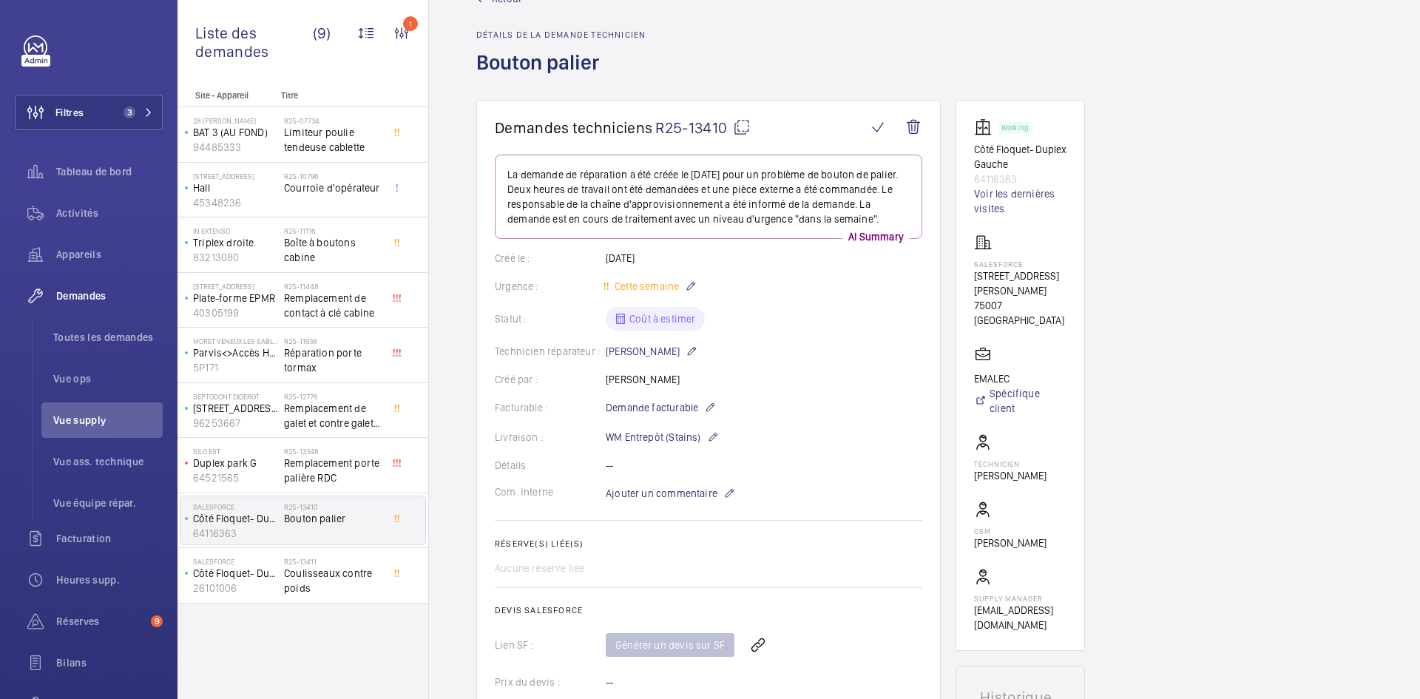
scroll to position [0, 0]
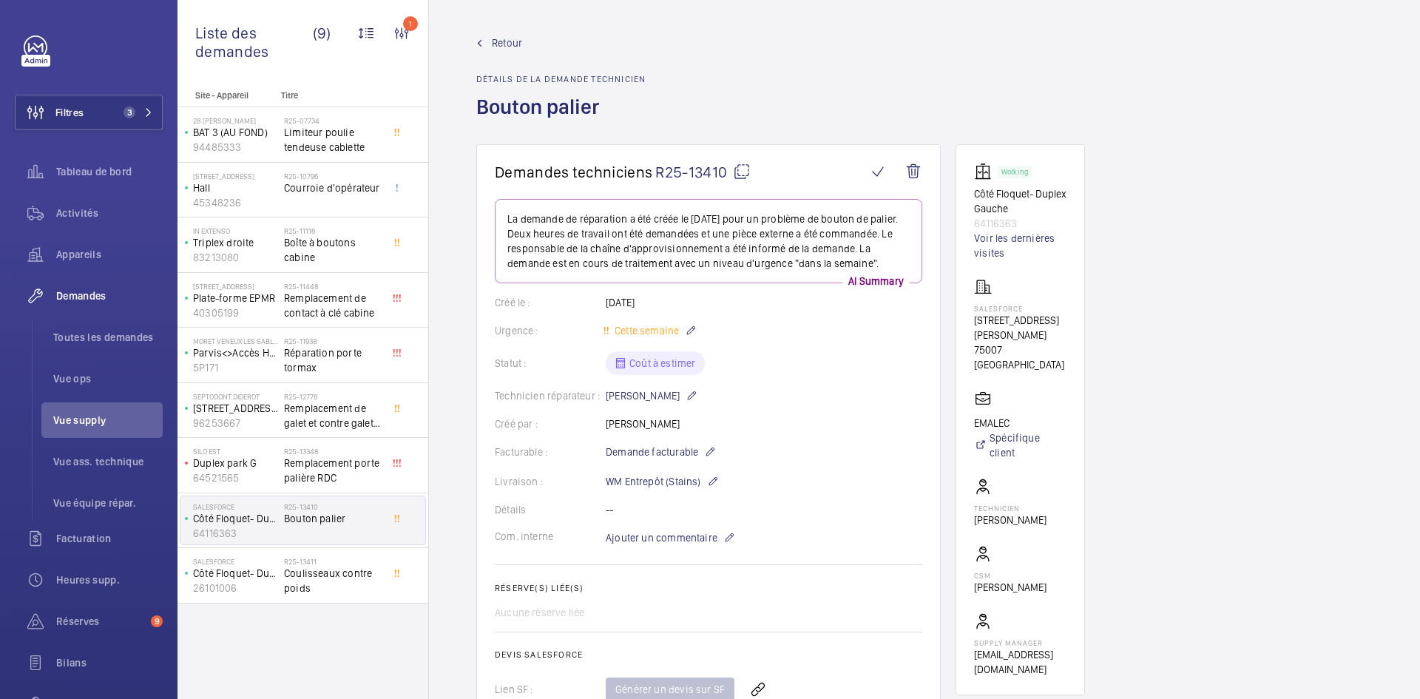
click at [746, 169] on mat-icon at bounding box center [742, 172] width 18 height 18
click at [653, 531] on span "Ajouter un commentaire" at bounding box center [662, 537] width 112 height 15
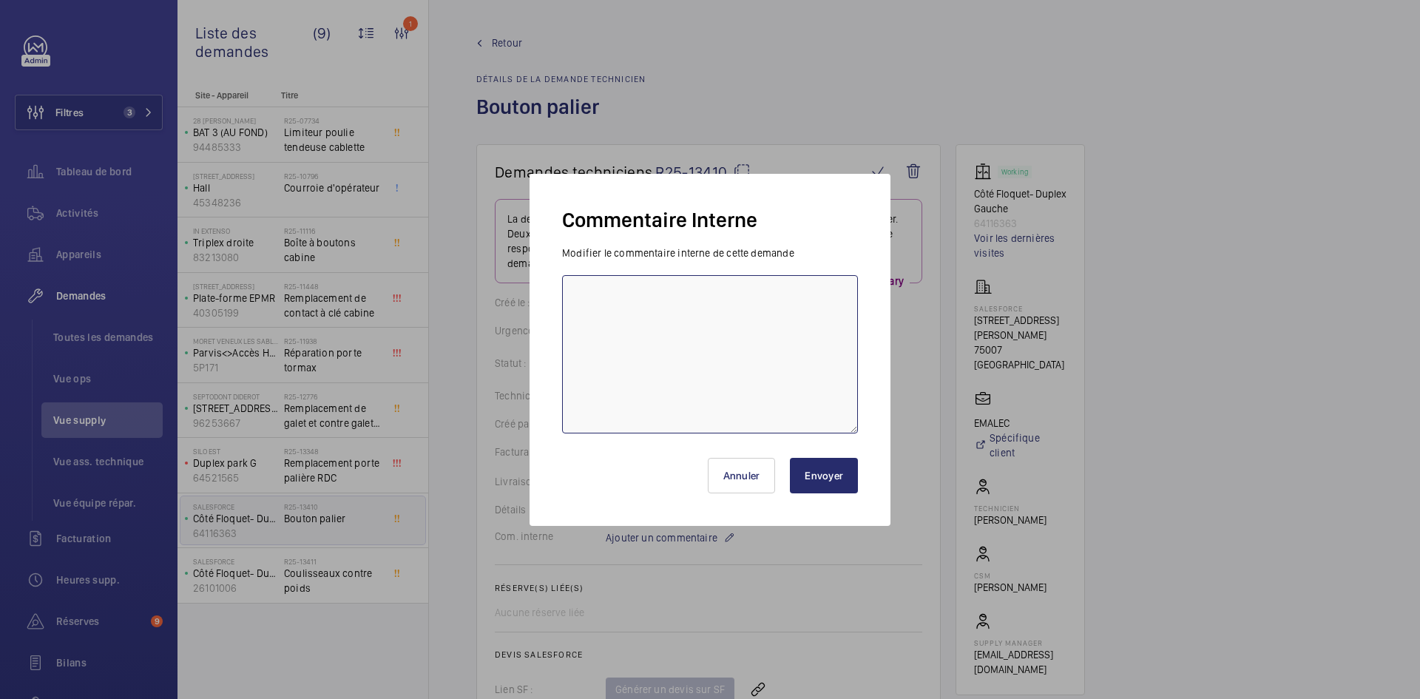
click at [627, 298] on textarea at bounding box center [710, 354] width 296 height 158
type textarea "BY-08/10 demande de devis envoyée au fournisseur Sodimas attente de retour."
click at [829, 473] on button "Envoyer" at bounding box center [824, 476] width 68 height 36
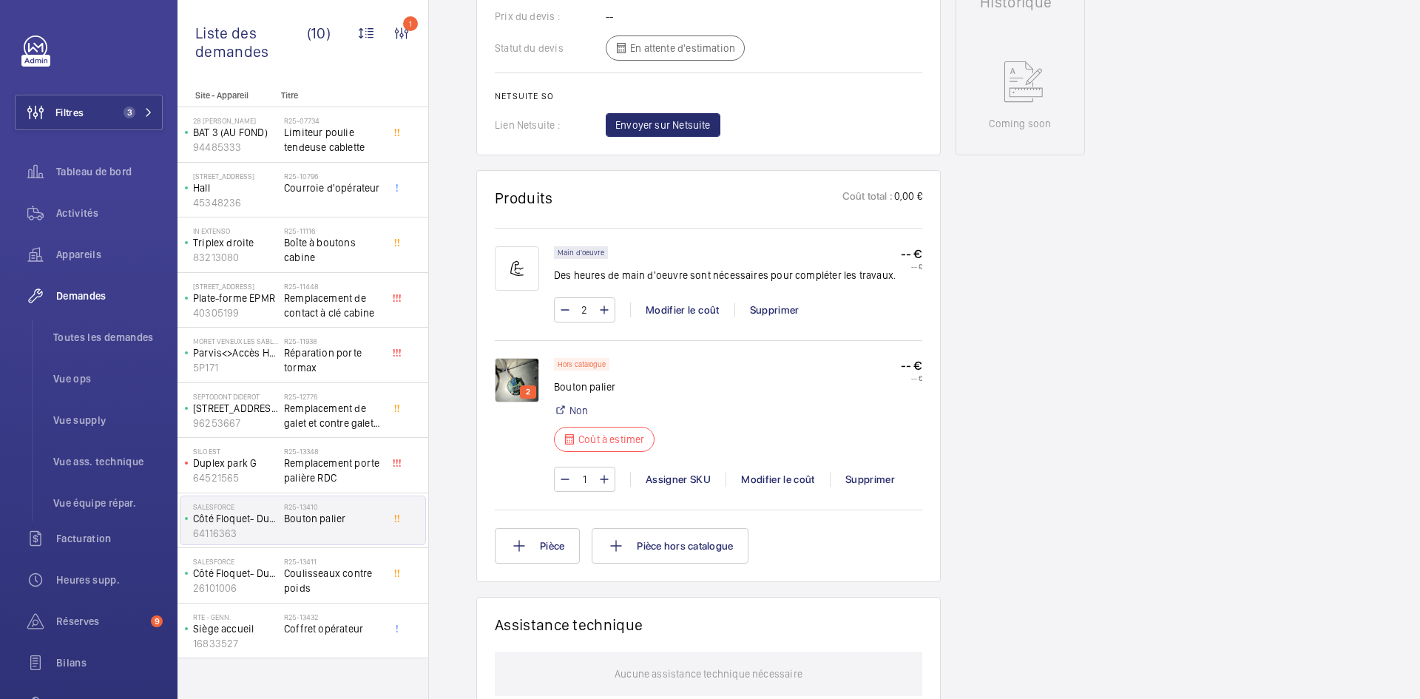
scroll to position [222, 0]
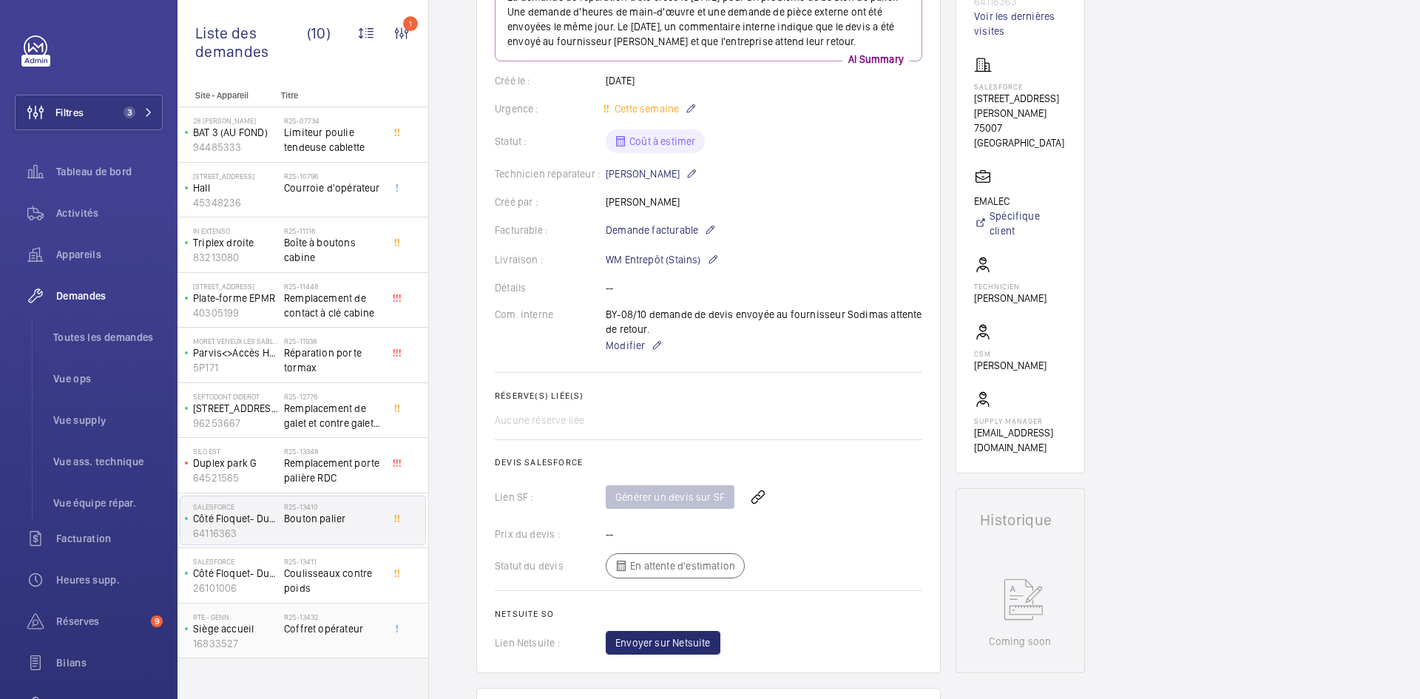
click at [271, 634] on p "Siège accueil" at bounding box center [235, 628] width 85 height 15
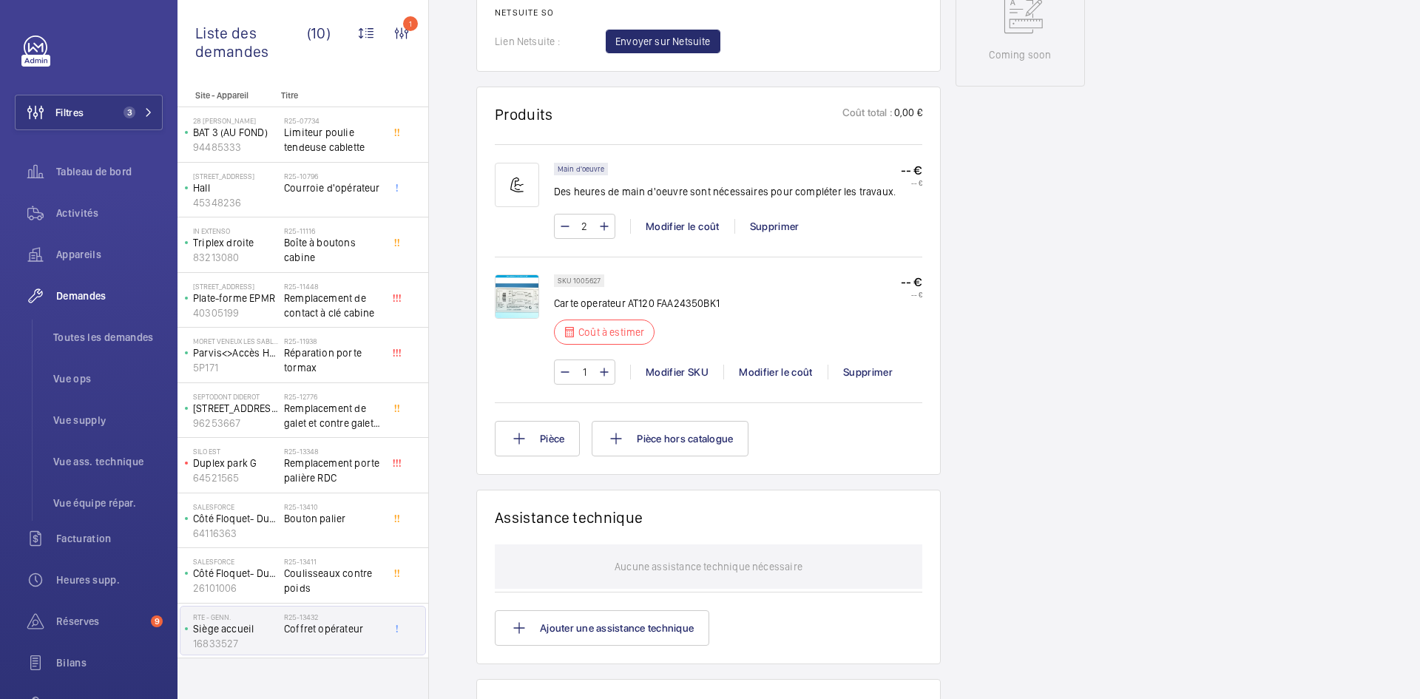
scroll to position [814, 0]
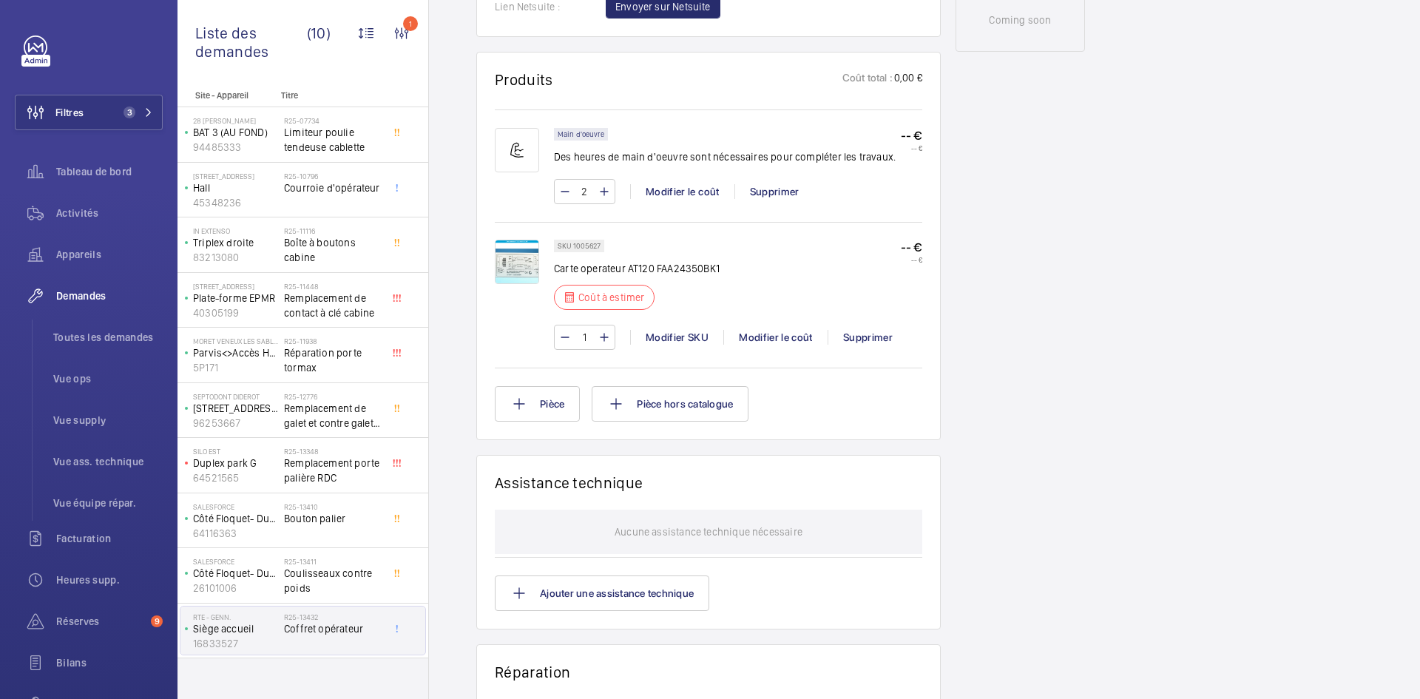
click at [531, 256] on img at bounding box center [517, 262] width 44 height 44
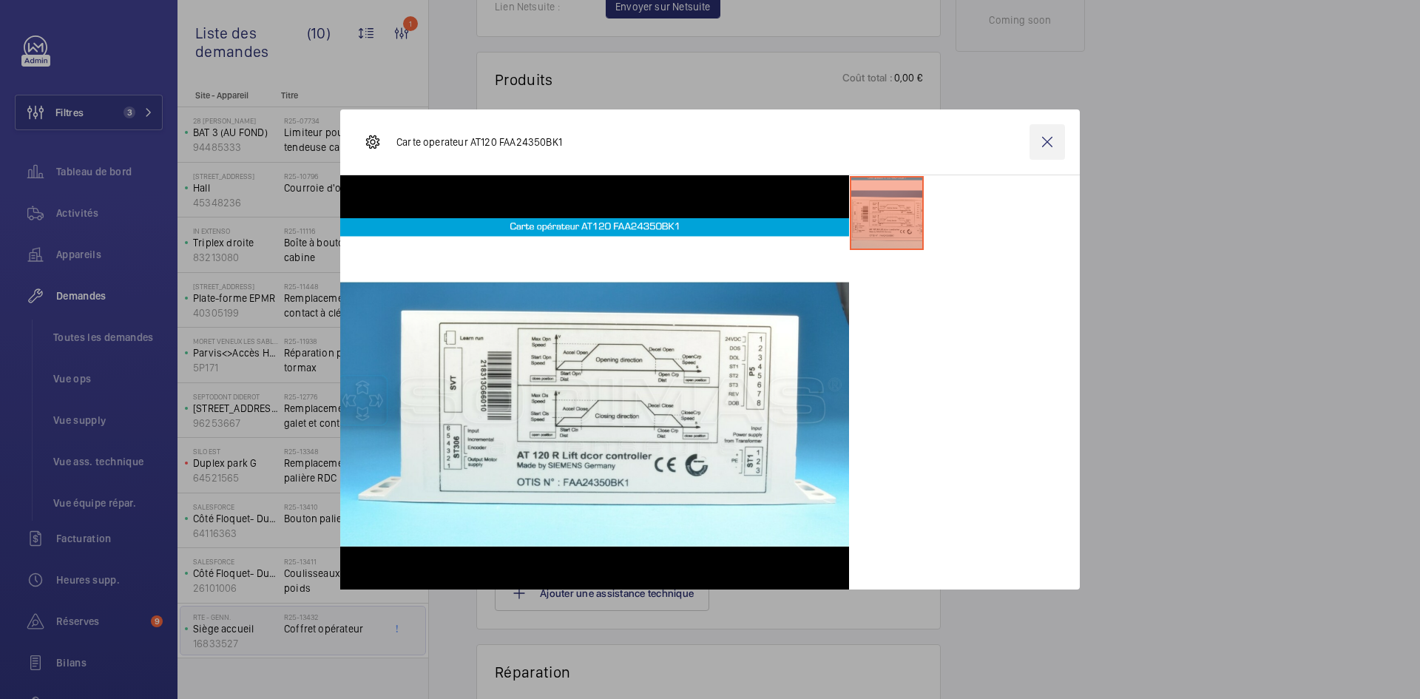
click at [1058, 143] on wm-front-icon-button at bounding box center [1048, 142] width 36 height 36
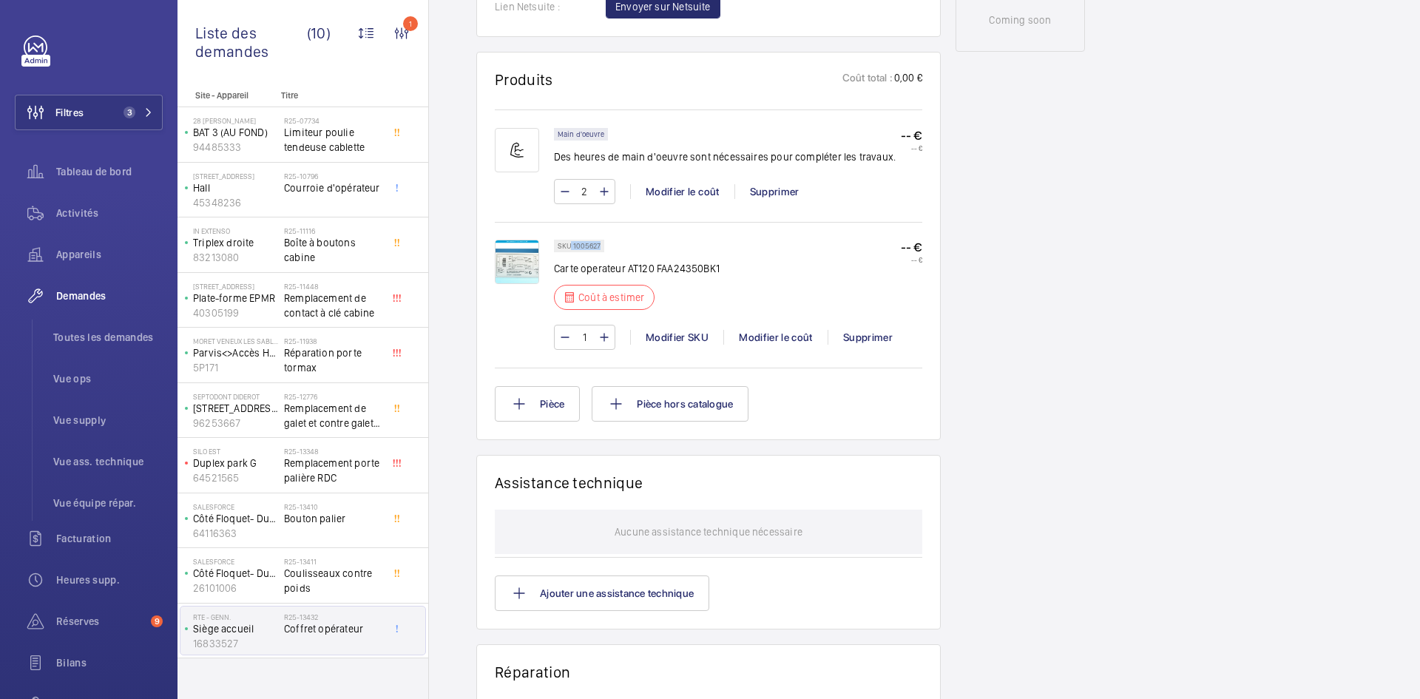
drag, startPoint x: 581, startPoint y: 246, endPoint x: 570, endPoint y: 247, distance: 10.4
click at [570, 247] on p "SKU 1005627" at bounding box center [579, 245] width 43 height 5
copy p "1005627"
click at [778, 340] on div "Modifier le coût" at bounding box center [776, 337] width 104 height 15
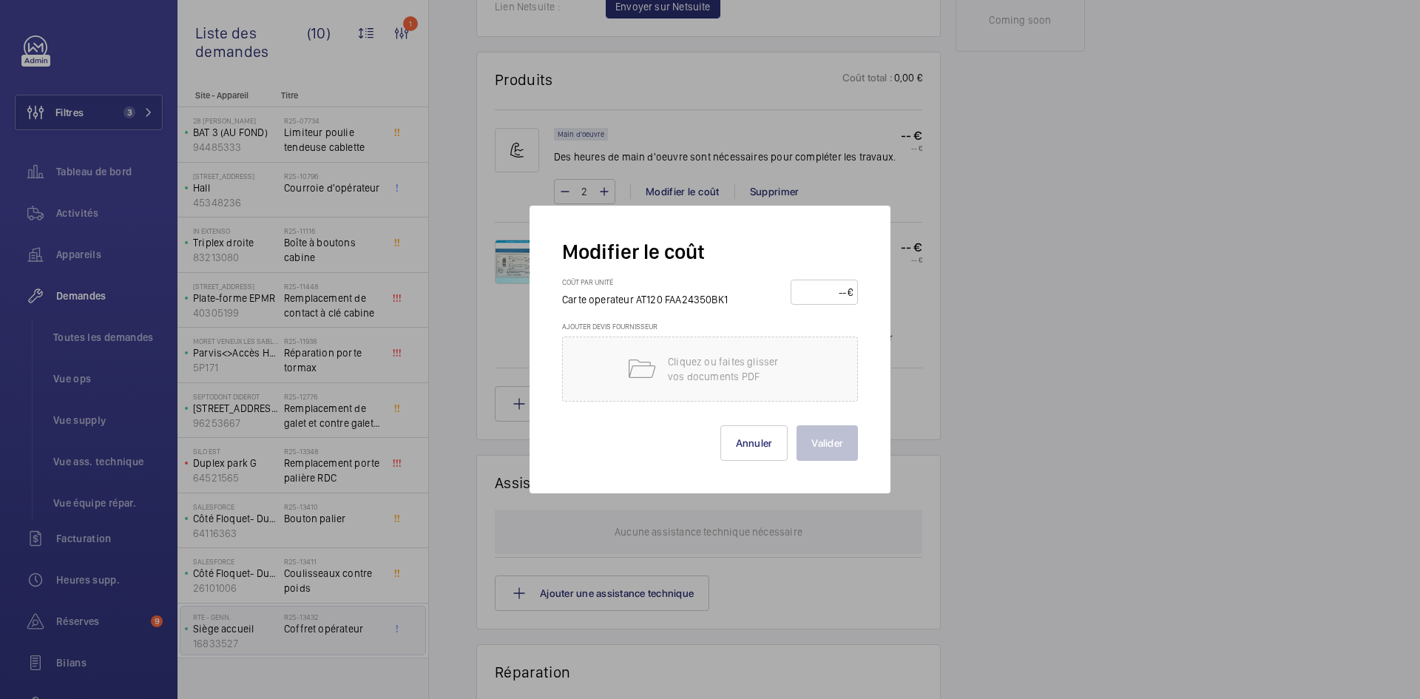
click at [826, 292] on input "number" at bounding box center [822, 292] width 52 height 24
type input "1500"
click at [849, 446] on button "Valider" at bounding box center [827, 443] width 61 height 36
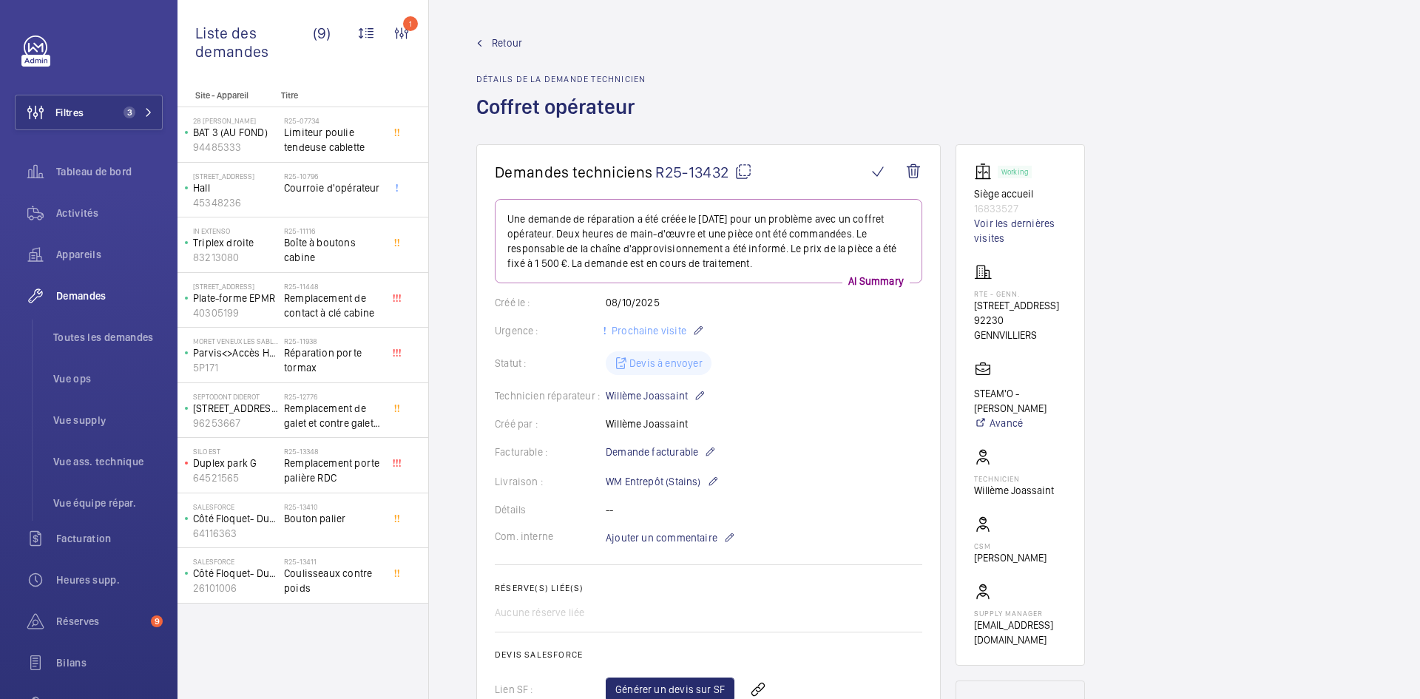
click at [507, 40] on span "Retour" at bounding box center [507, 43] width 30 height 15
click at [509, 41] on span "Retour" at bounding box center [507, 43] width 30 height 15
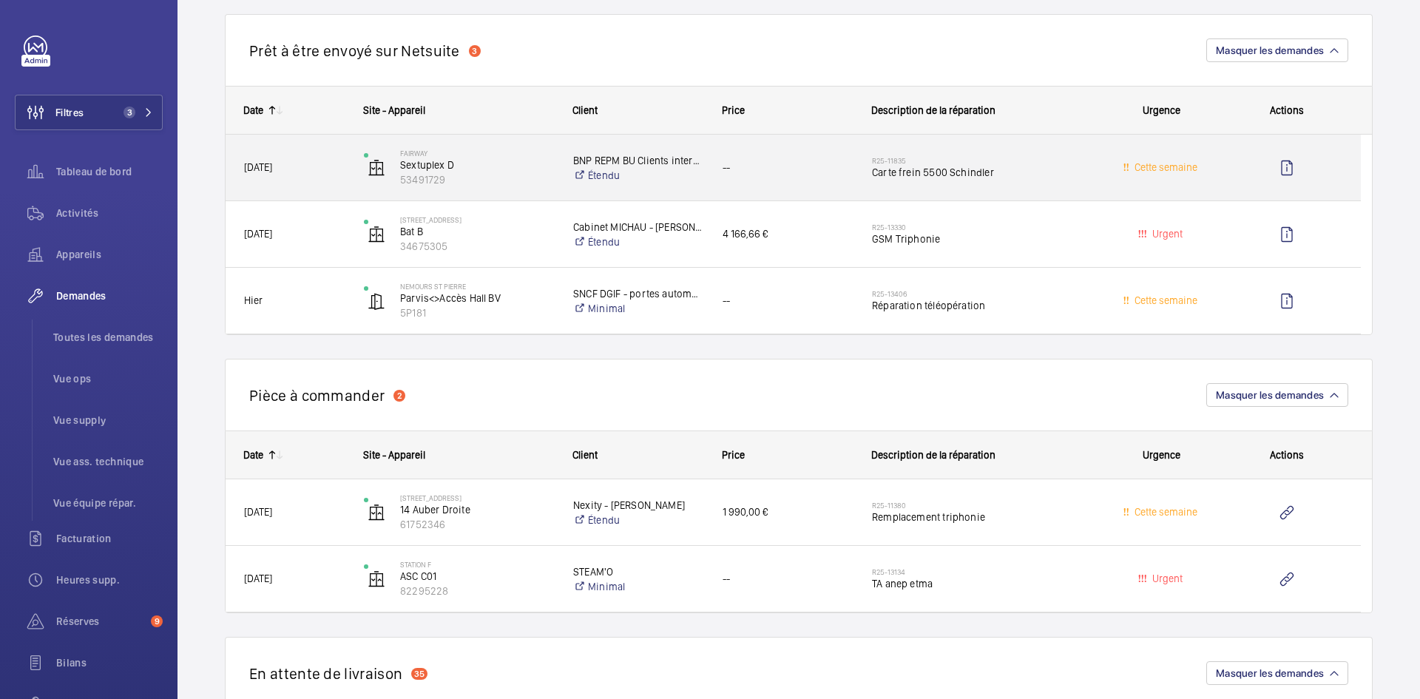
scroll to position [1110, 0]
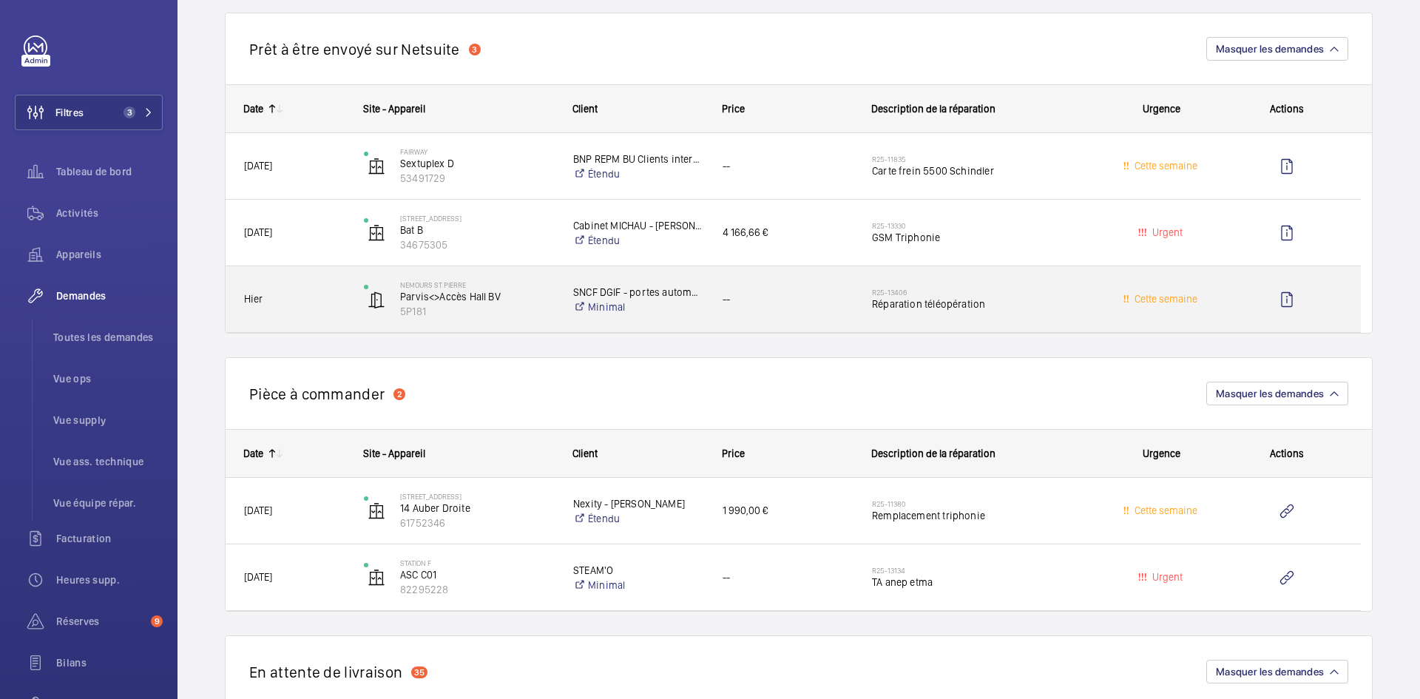
click at [324, 309] on div "Hier" at bounding box center [285, 299] width 118 height 47
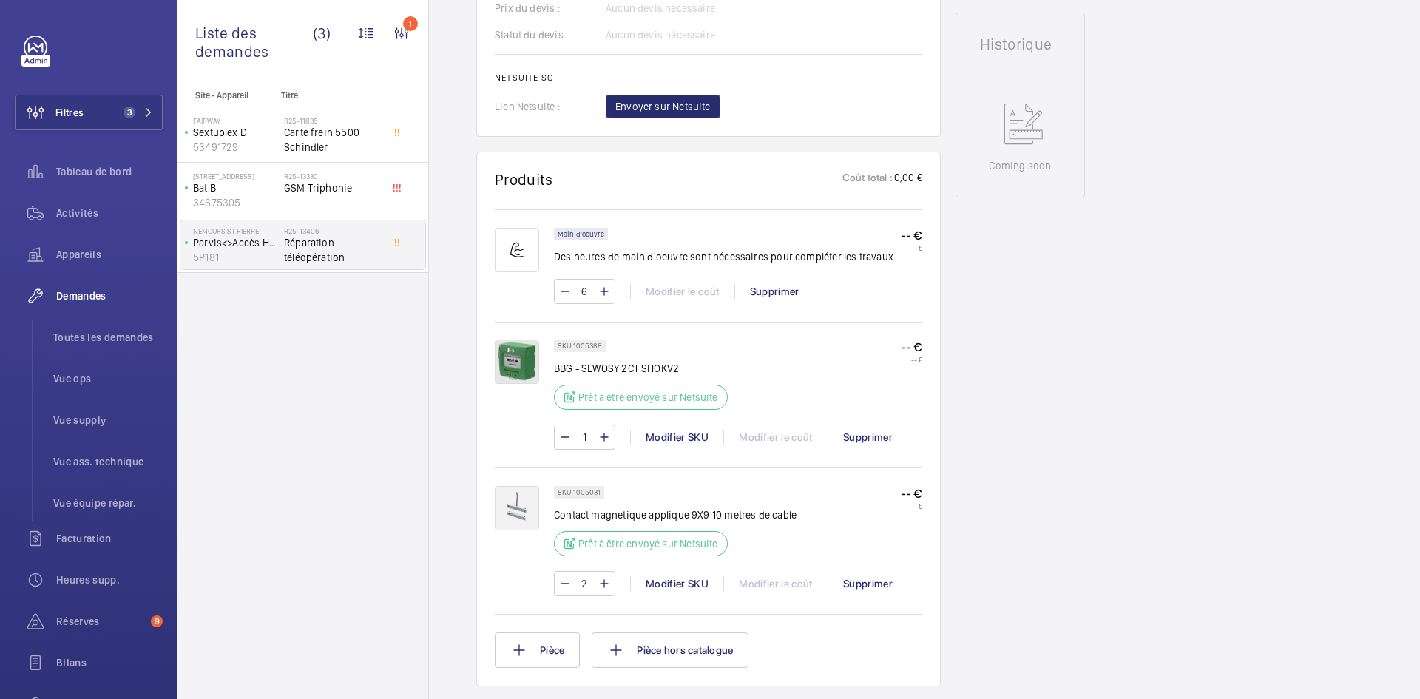
scroll to position [740, 0]
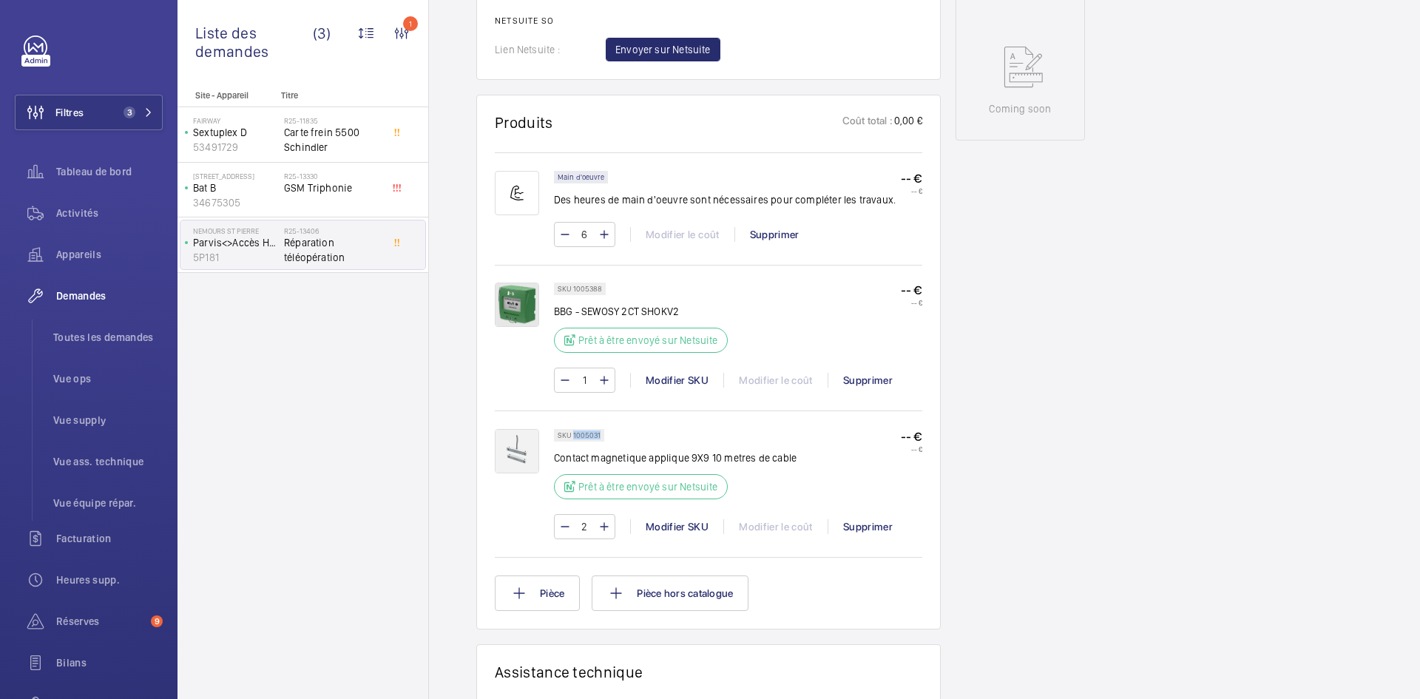
drag, startPoint x: 599, startPoint y: 449, endPoint x: 574, endPoint y: 451, distance: 25.2
click at [574, 438] on p "SKU 1005031" at bounding box center [579, 435] width 43 height 5
copy p "1005031"
click at [516, 462] on img at bounding box center [517, 451] width 44 height 44
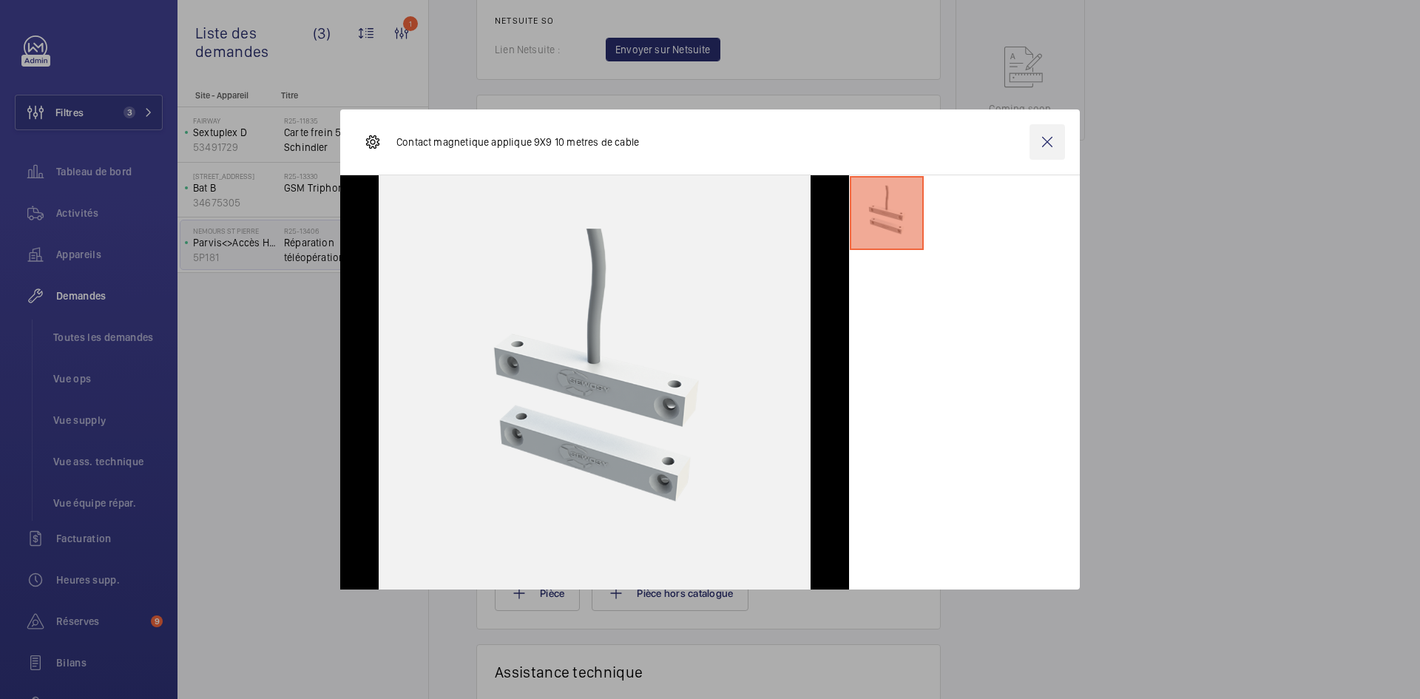
click at [1048, 141] on wm-front-icon-button at bounding box center [1048, 142] width 36 height 36
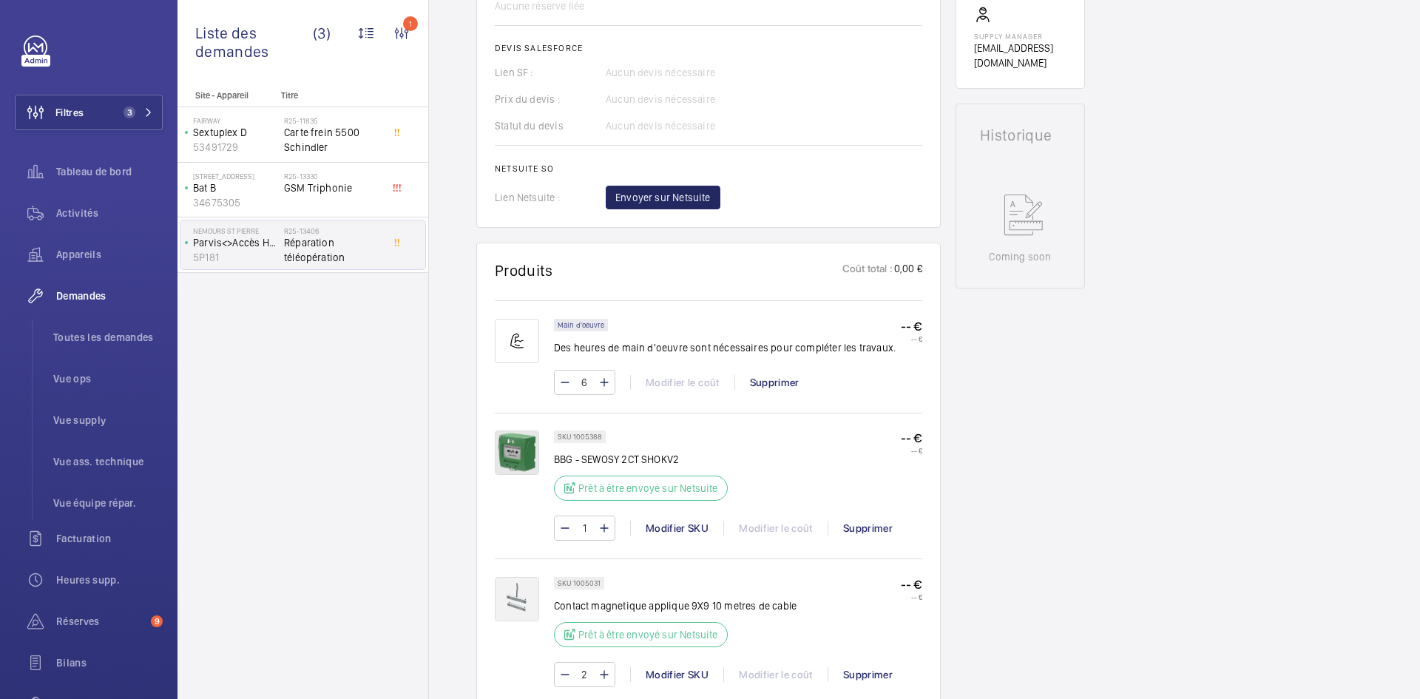
scroll to position [444, 0]
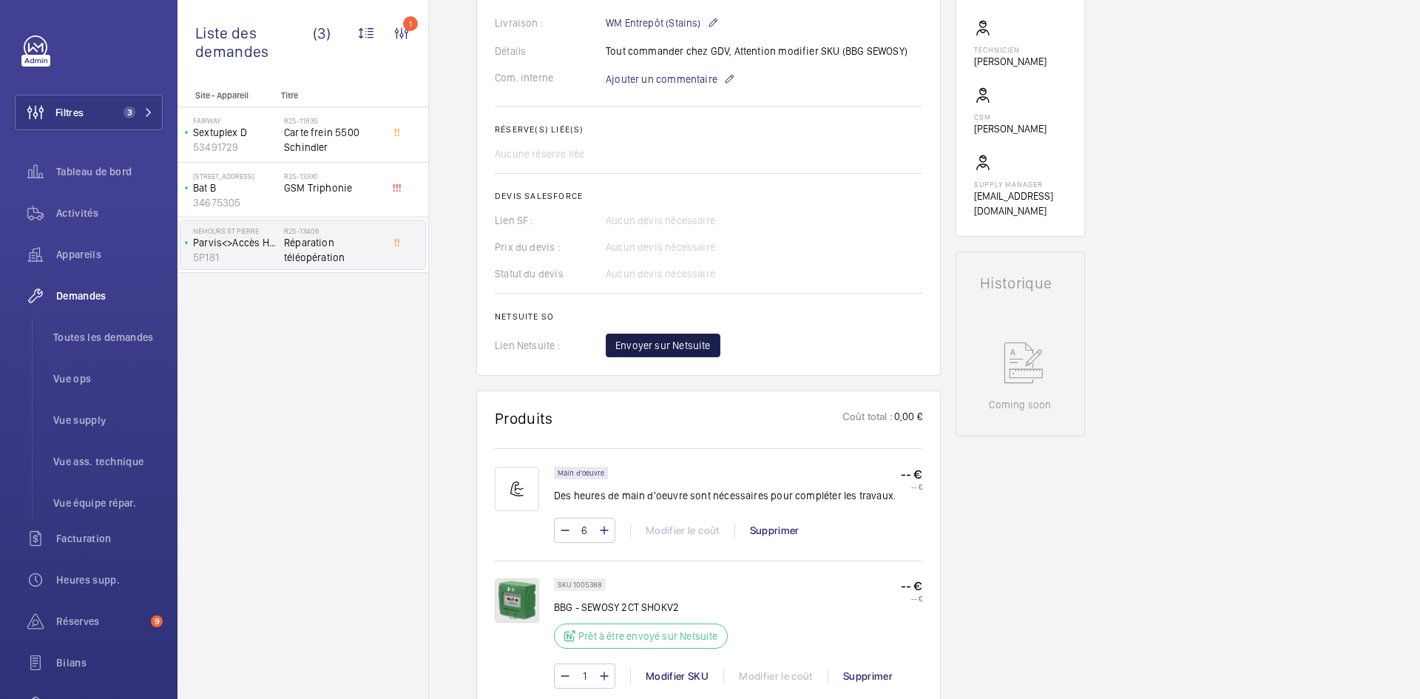
click at [691, 338] on span "Envoyer sur Netsuite" at bounding box center [663, 345] width 95 height 15
click at [685, 334] on div "Envoyer sur Netsuite" at bounding box center [764, 346] width 317 height 24
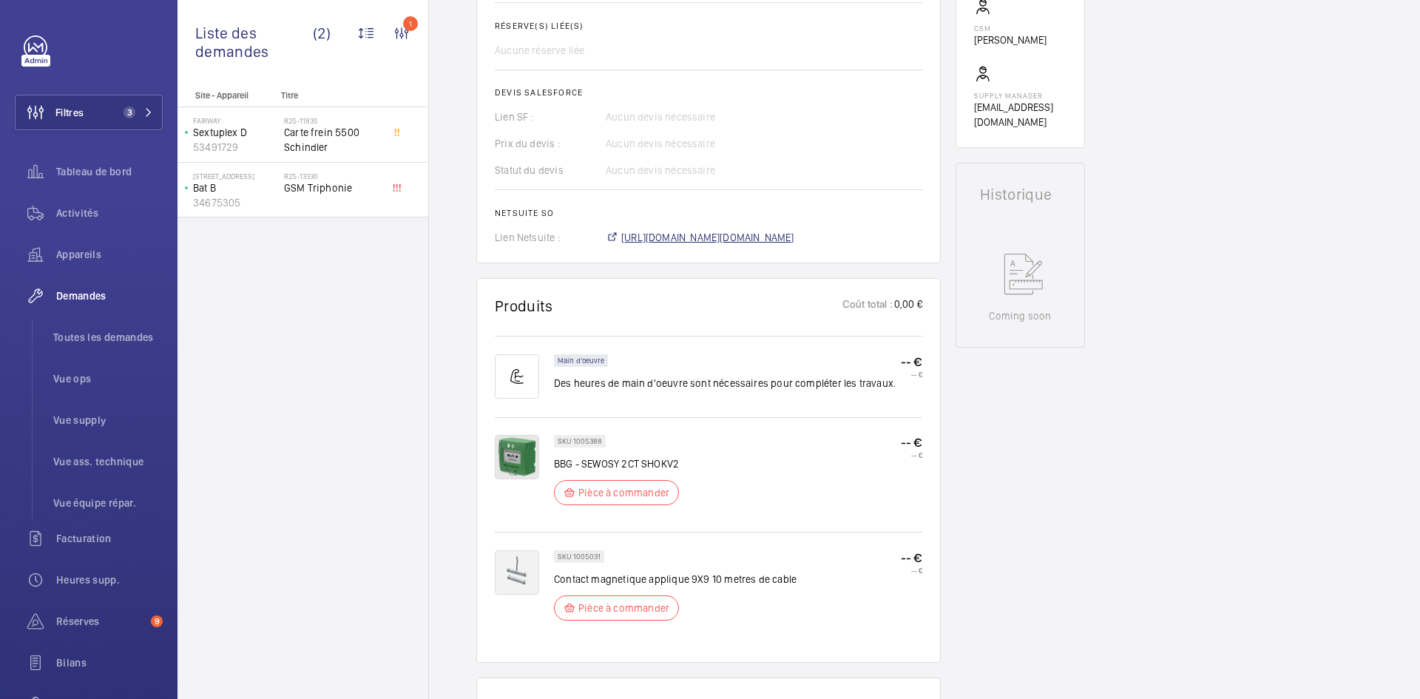
scroll to position [547, 0]
click at [763, 238] on span "https://6461500.app.netsuite.com/app/accounting/transactions/salesord.nl?id=307…" at bounding box center [707, 237] width 173 height 15
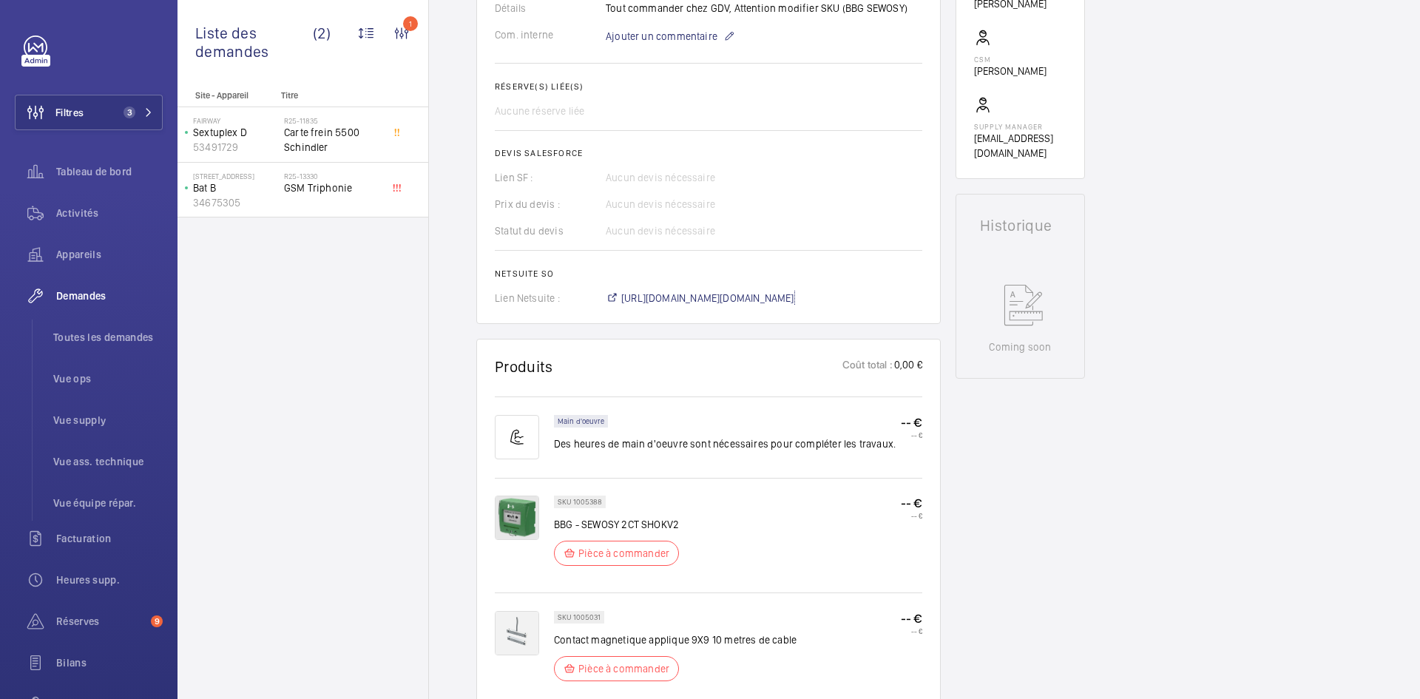
scroll to position [207, 0]
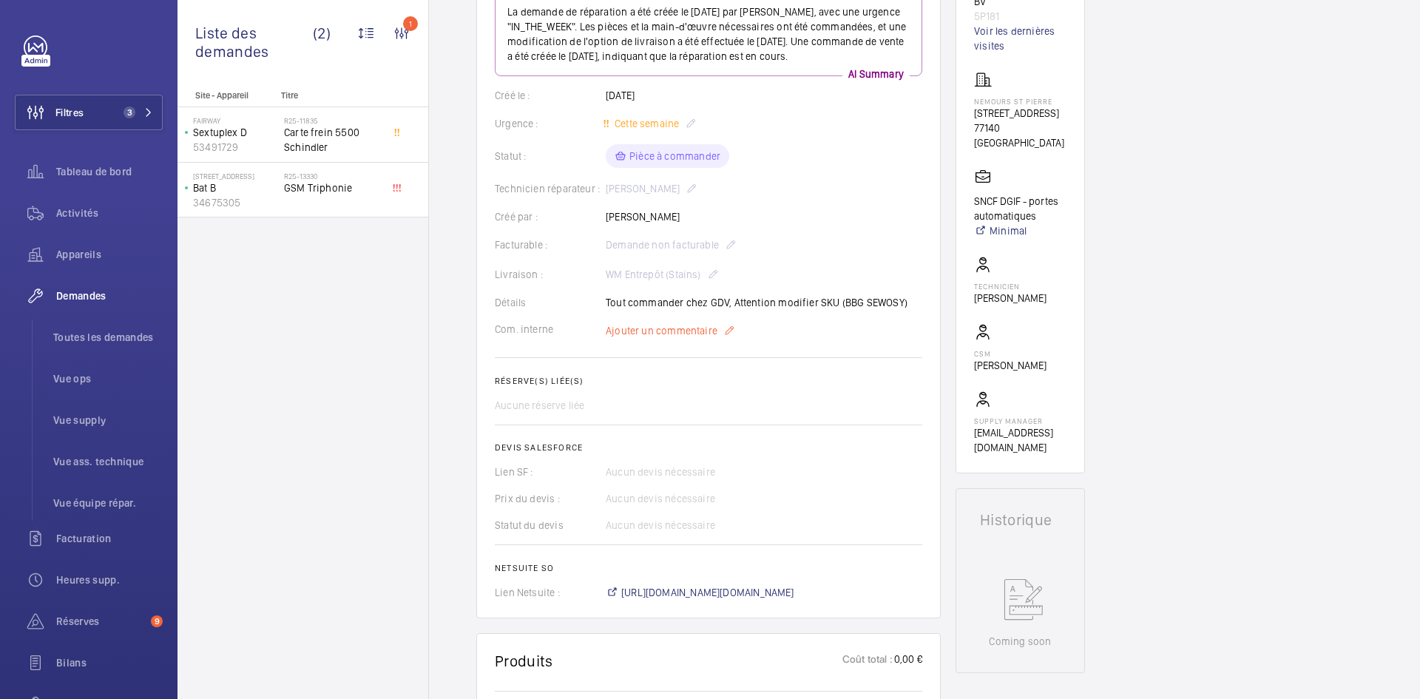
click at [670, 338] on span "Ajouter un commentaire" at bounding box center [662, 330] width 112 height 15
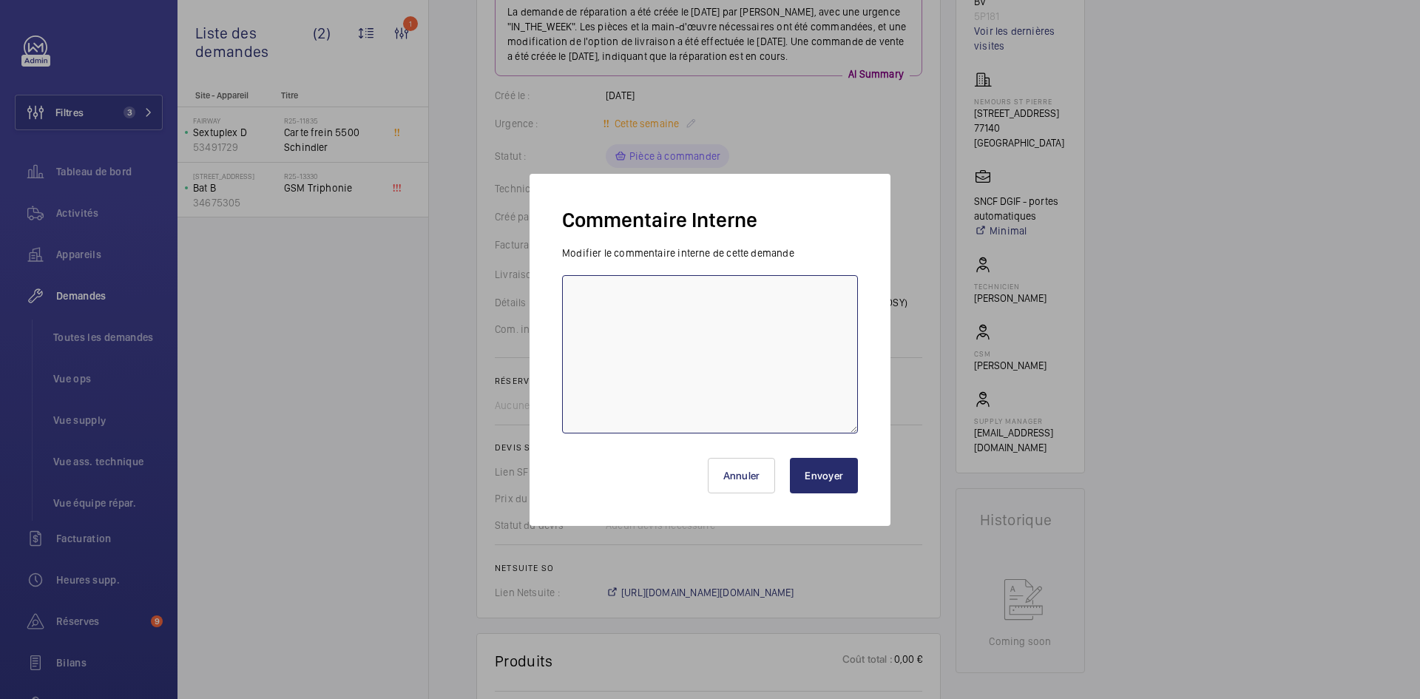
click at [638, 294] on textarea at bounding box center [710, 354] width 296 height 158
paste textarea "BY-08/10 commande effectuer chez le fournisseur GDV via l'email livraison prévu…"
type textarea "BY-08/10 commande effectuer chez le fournisseur GDV via l'email livraison prévu…"
click at [840, 472] on button "Envoyer" at bounding box center [824, 476] width 68 height 36
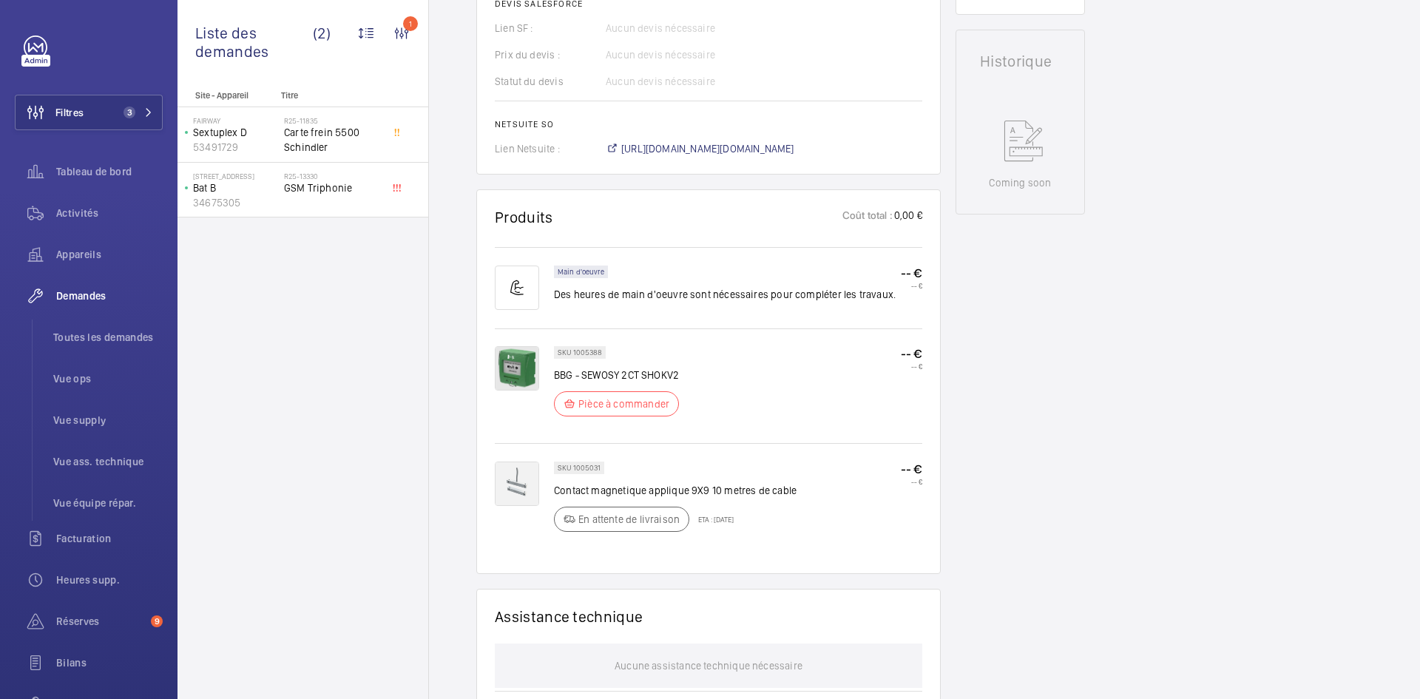
scroll to position [592, 0]
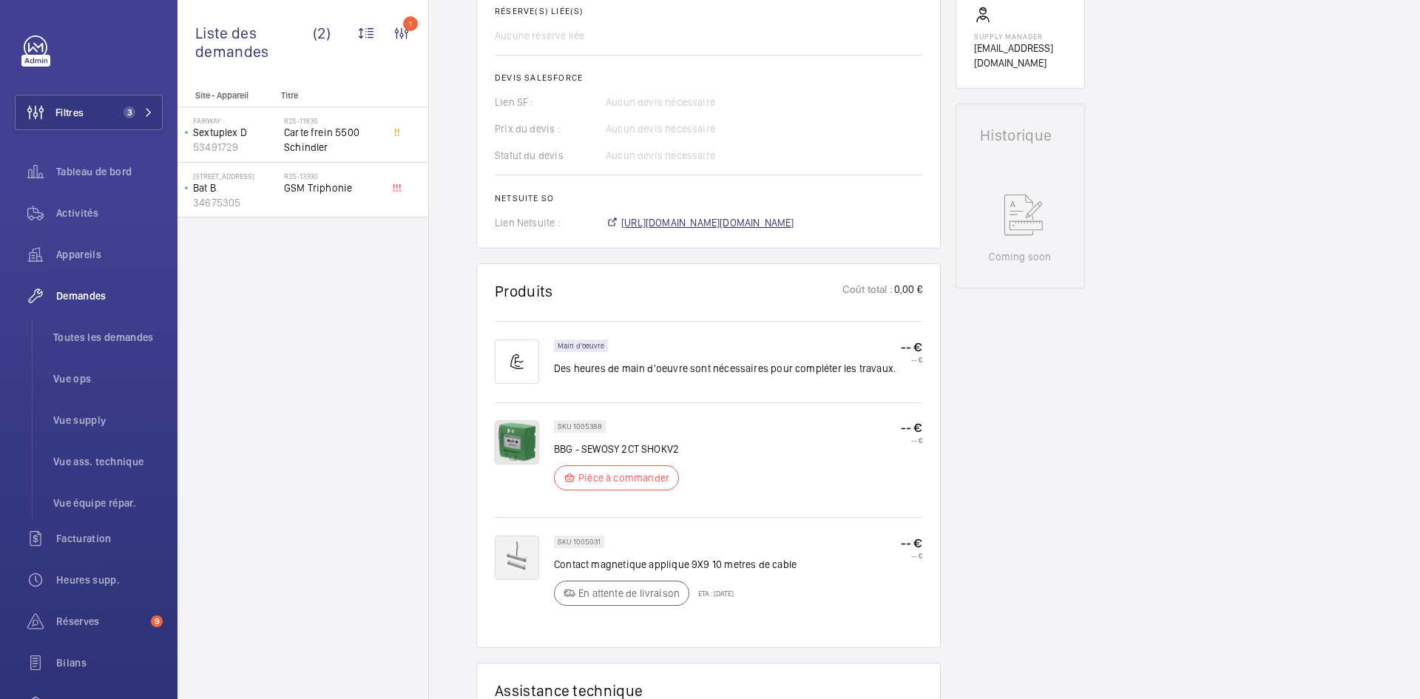
click at [791, 223] on span "https://6461500.app.netsuite.com/app/accounting/transactions/salesord.nl?id=307…" at bounding box center [707, 222] width 173 height 15
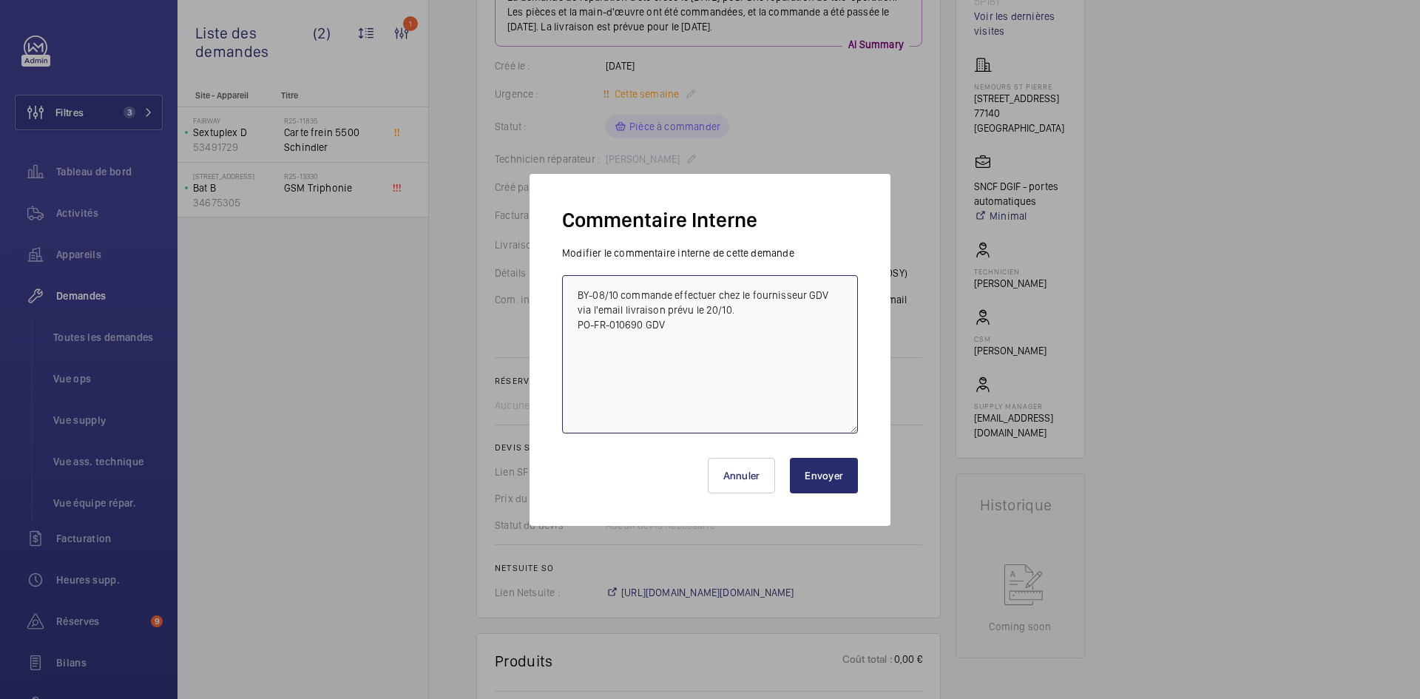
click at [576, 291] on textarea "BY-08/10 commande effectuer chez le fournisseur GDV via l'email livraison prévu…" at bounding box center [710, 354] width 296 height 158
click at [585, 289] on textarea "BY-08/10 commande effectuer chez le fournisseur GDV via l'email livraison prévu…" at bounding box center [710, 354] width 296 height 158
paste textarea "BY-08/10 commande effectuer chez le fournisseur MANOMANO via le site livraison …"
type textarea "BY-08/10 commande effectuer chez le fournisseur MANOMANO via le site livraison …"
click at [826, 473] on button "Envoyer" at bounding box center [824, 476] width 68 height 36
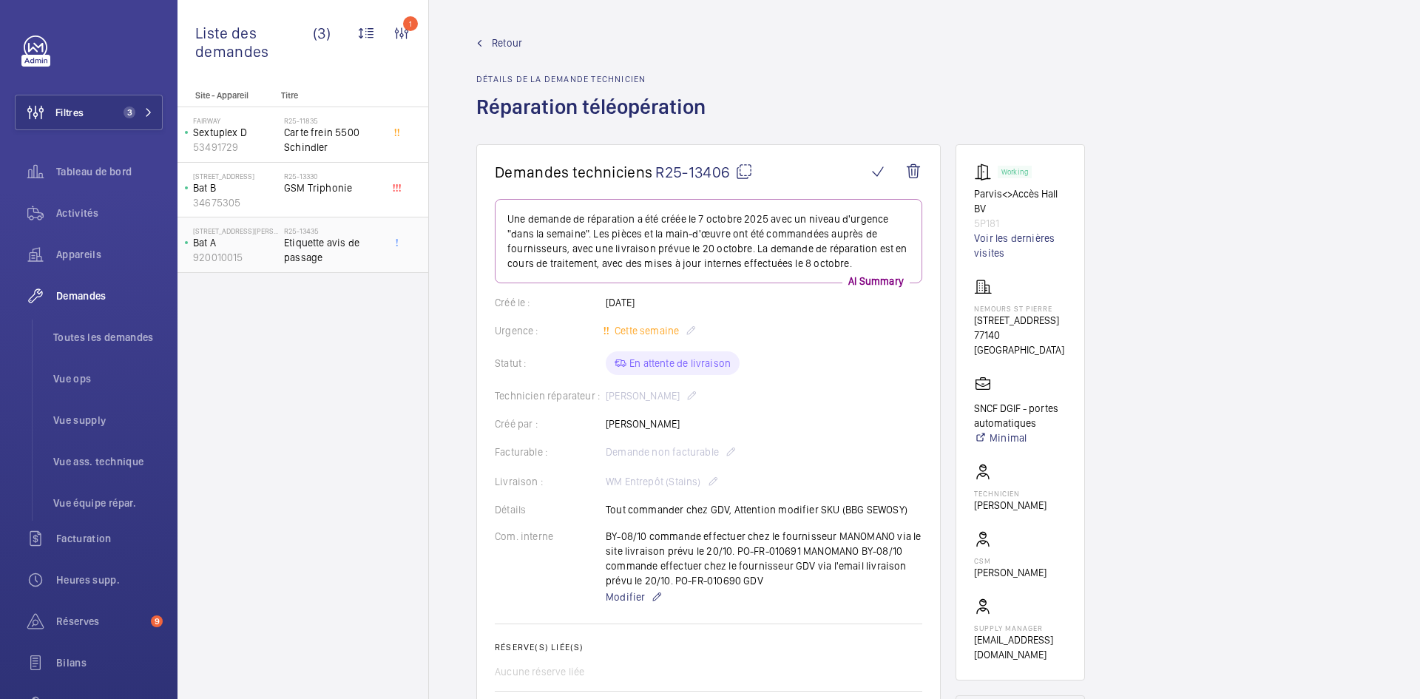
click at [272, 239] on p "Bat A" at bounding box center [235, 242] width 85 height 15
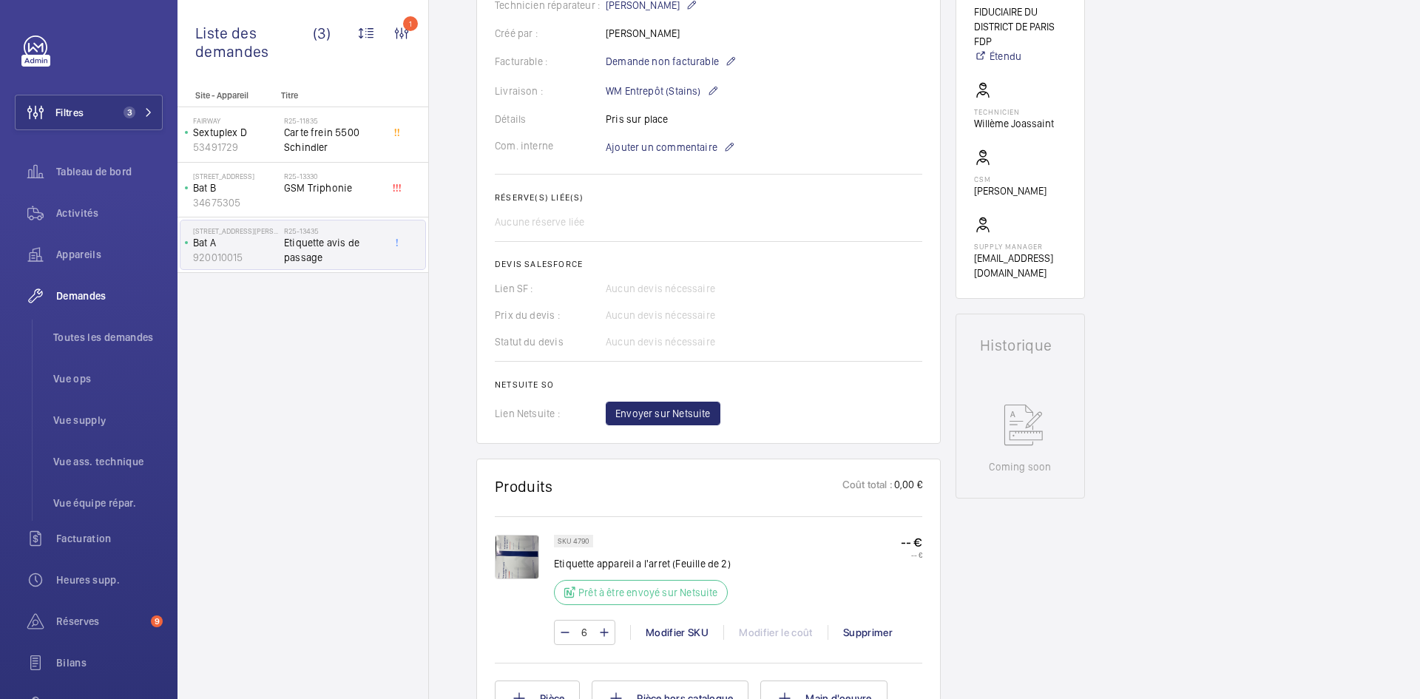
scroll to position [592, 0]
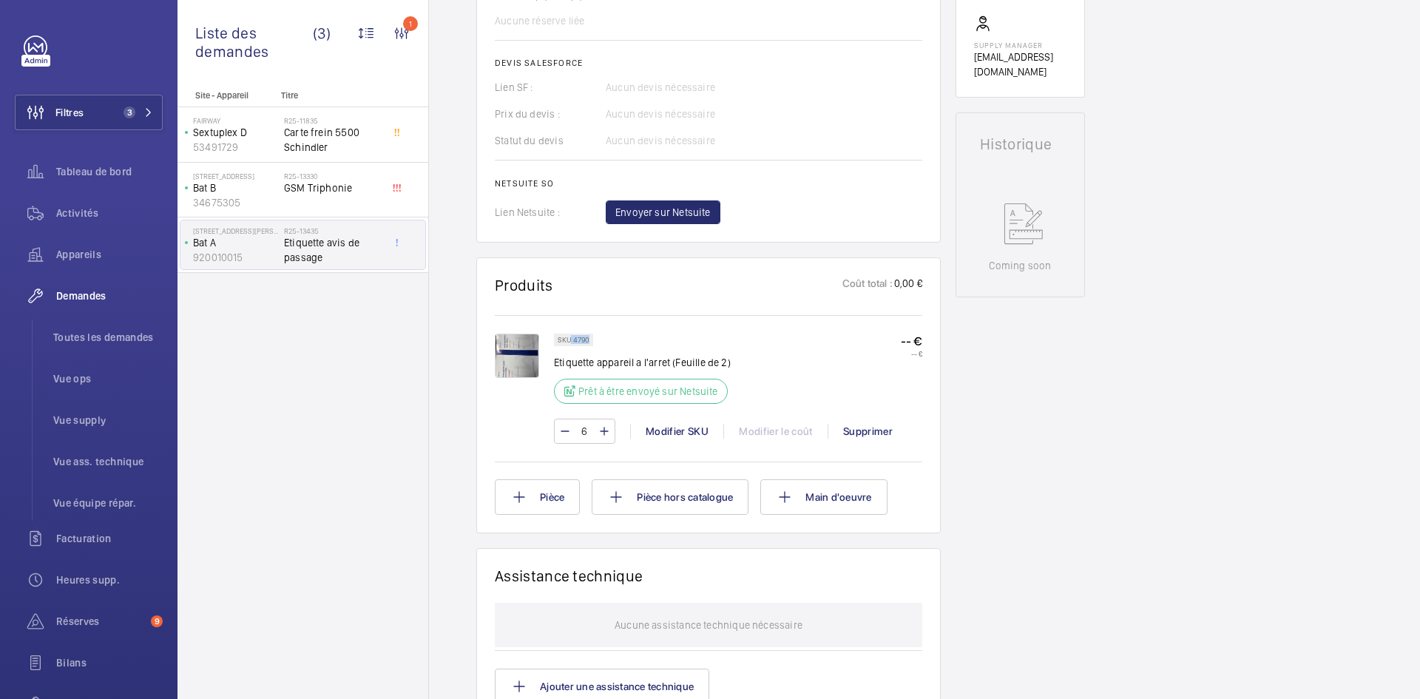
drag, startPoint x: 587, startPoint y: 339, endPoint x: 570, endPoint y: 340, distance: 17.0
click at [570, 340] on p "SKU 4790" at bounding box center [574, 339] width 32 height 5
copy p "4790"
click at [689, 207] on span "Envoyer sur Netsuite" at bounding box center [663, 212] width 95 height 15
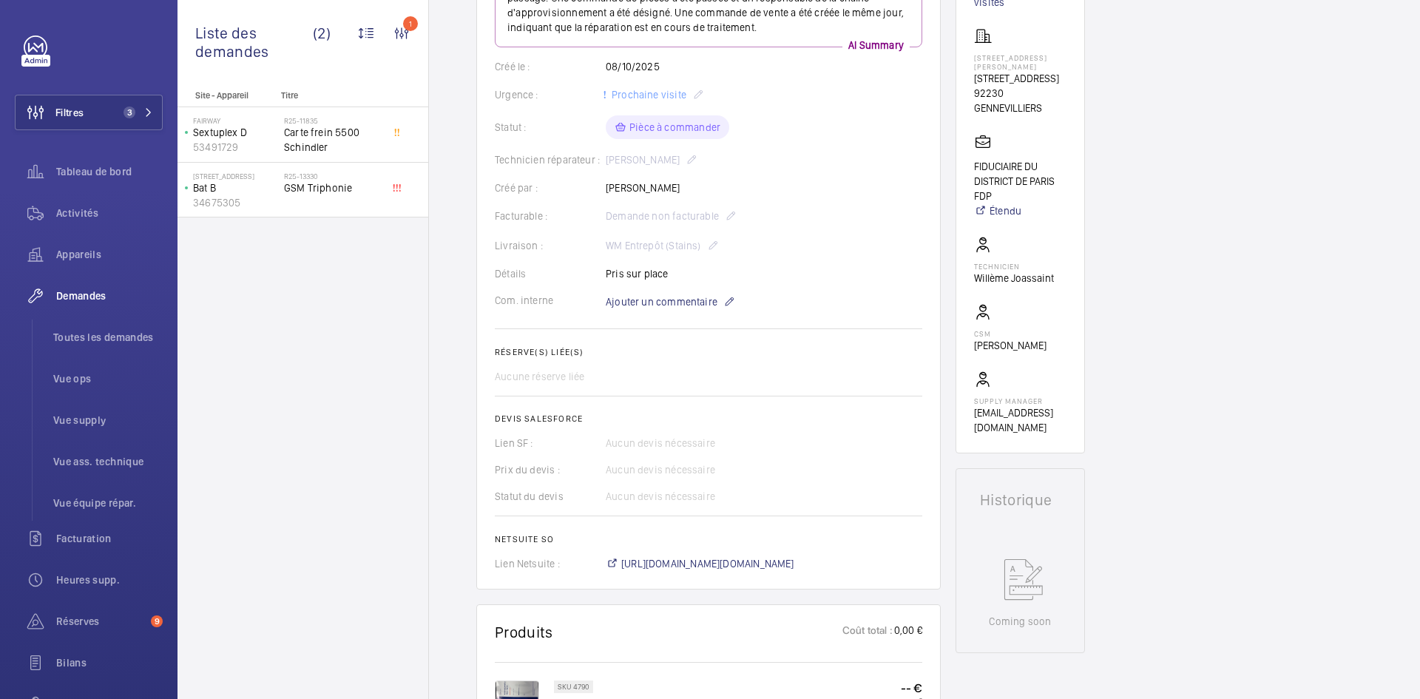
scroll to position [296, 0]
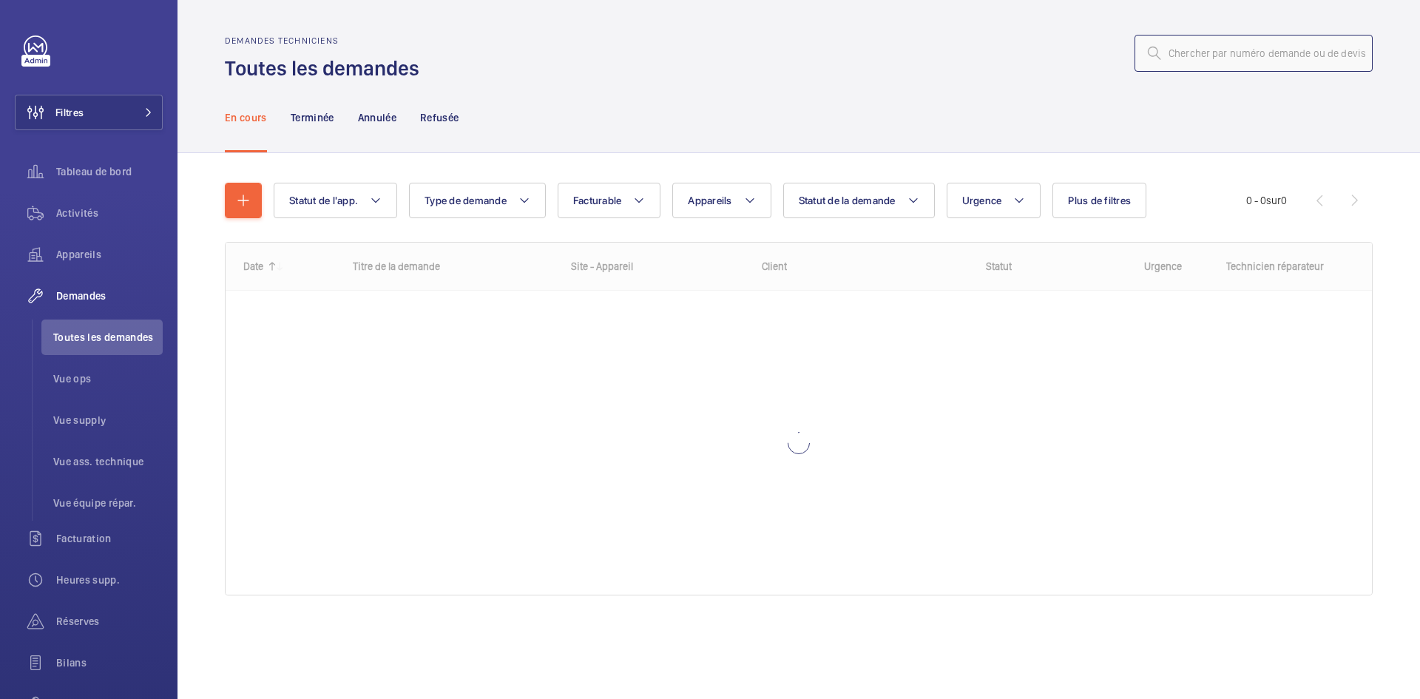
click at [1207, 57] on input "text" at bounding box center [1254, 53] width 238 height 37
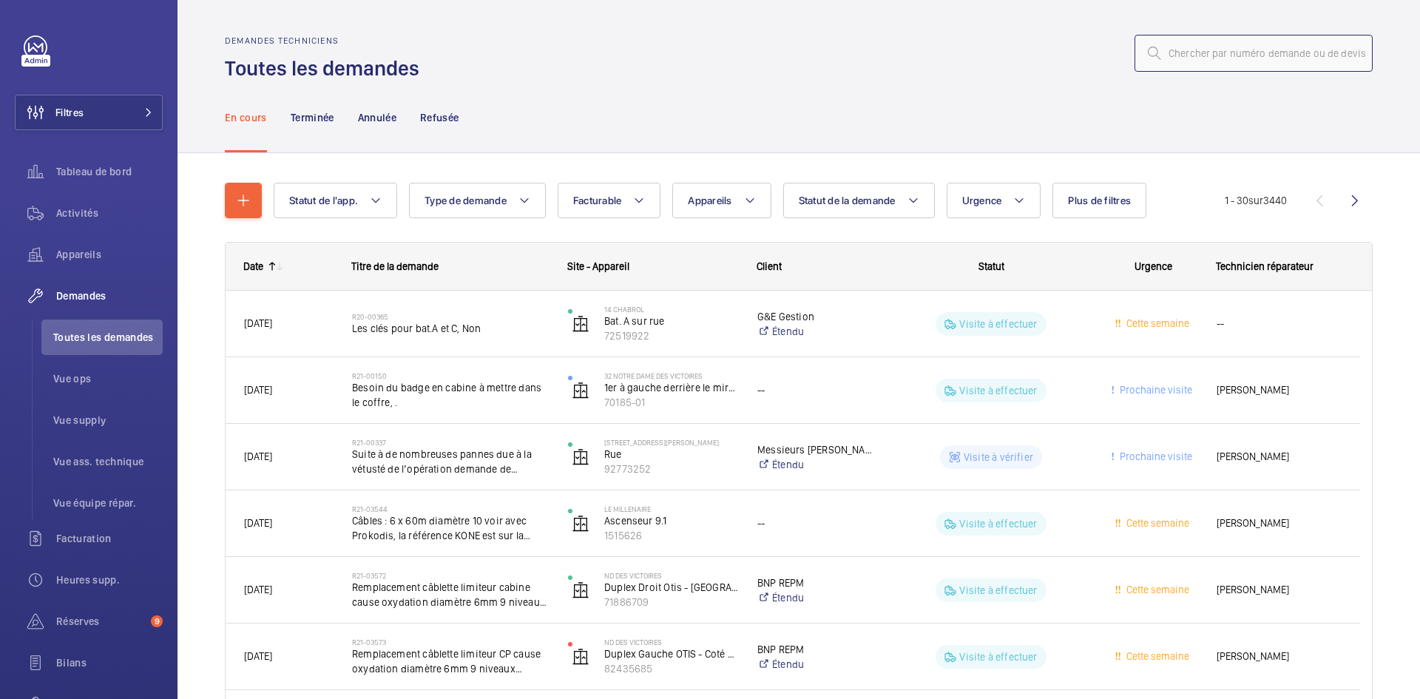
paste input "R25-13422"
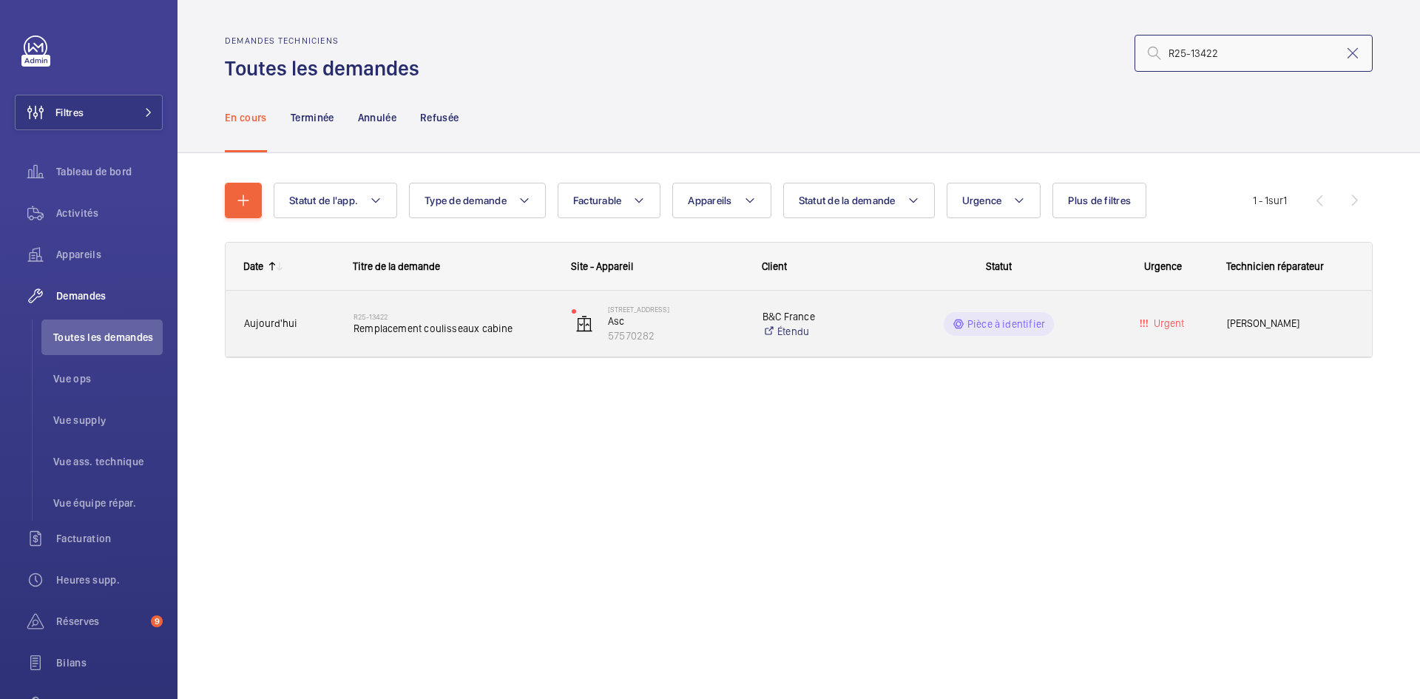
type input "R25-13422"
click at [317, 320] on span "Aujourd'hui" at bounding box center [289, 323] width 90 height 17
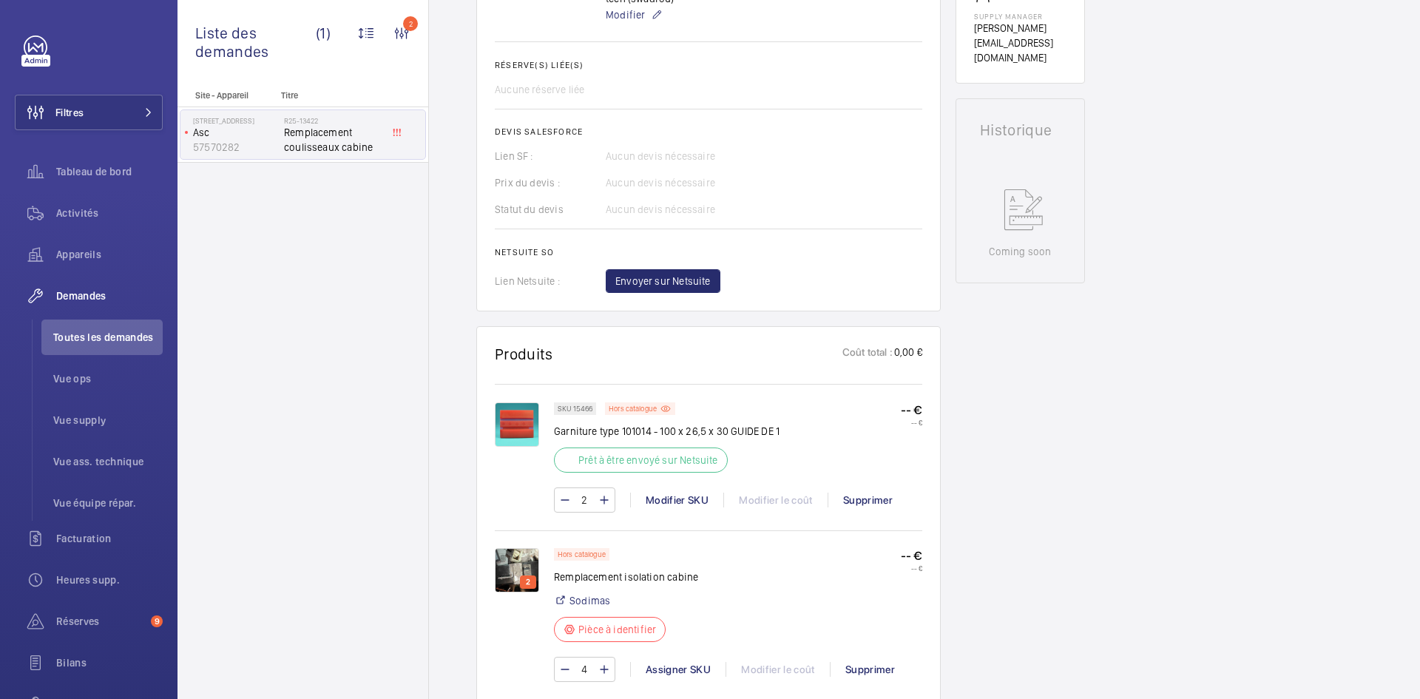
scroll to position [592, 0]
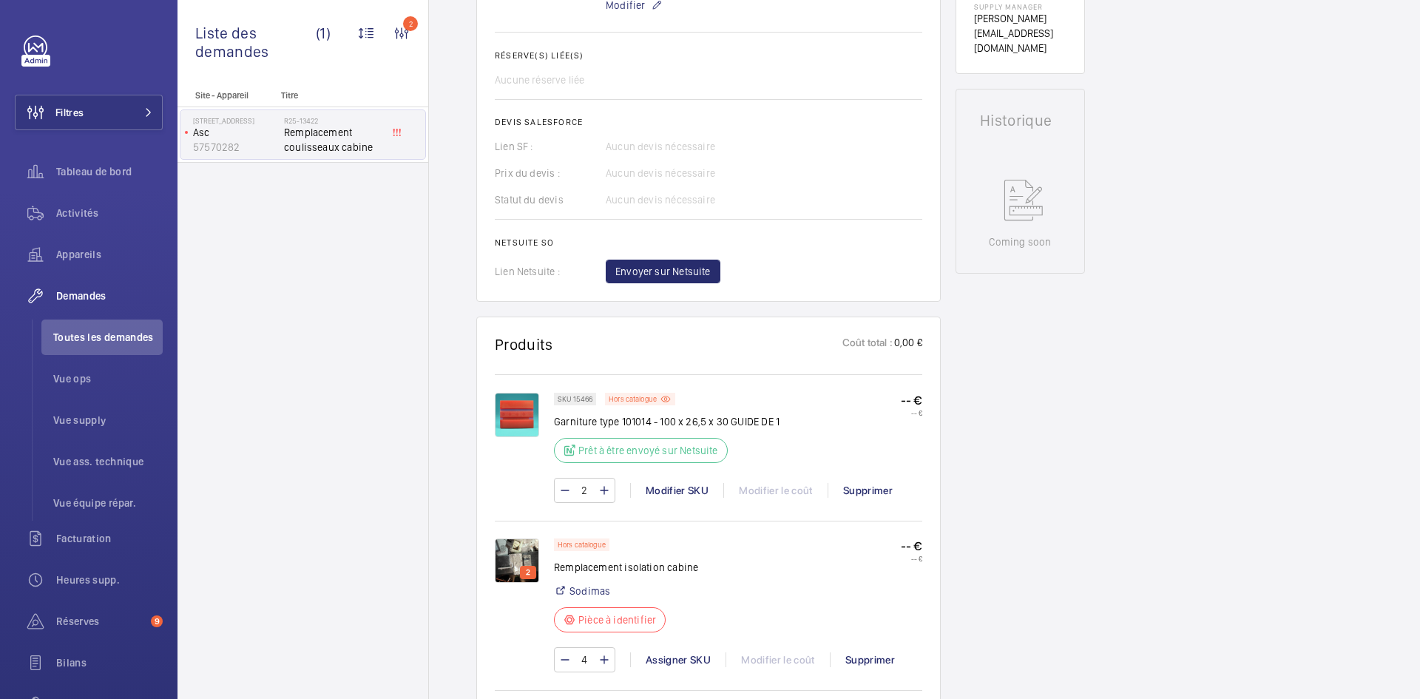
click at [516, 556] on img at bounding box center [517, 561] width 44 height 44
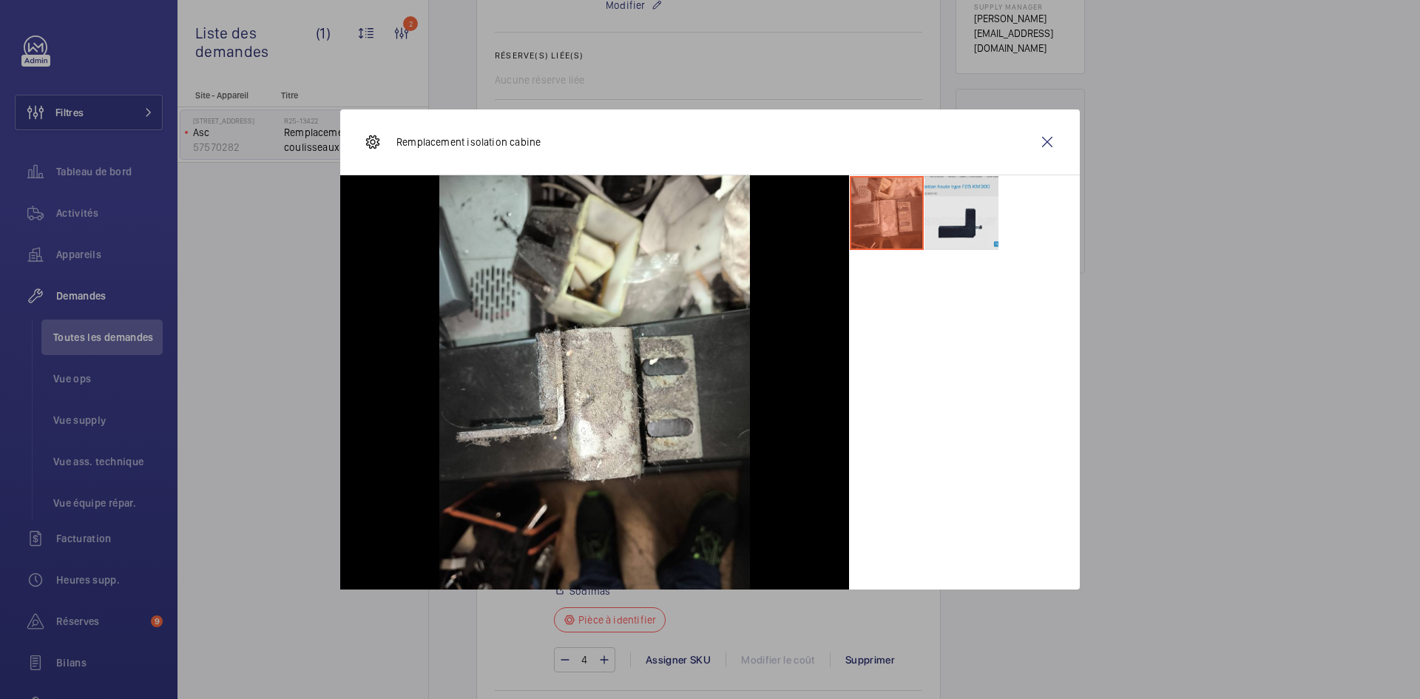
click at [957, 213] on li at bounding box center [962, 213] width 74 height 74
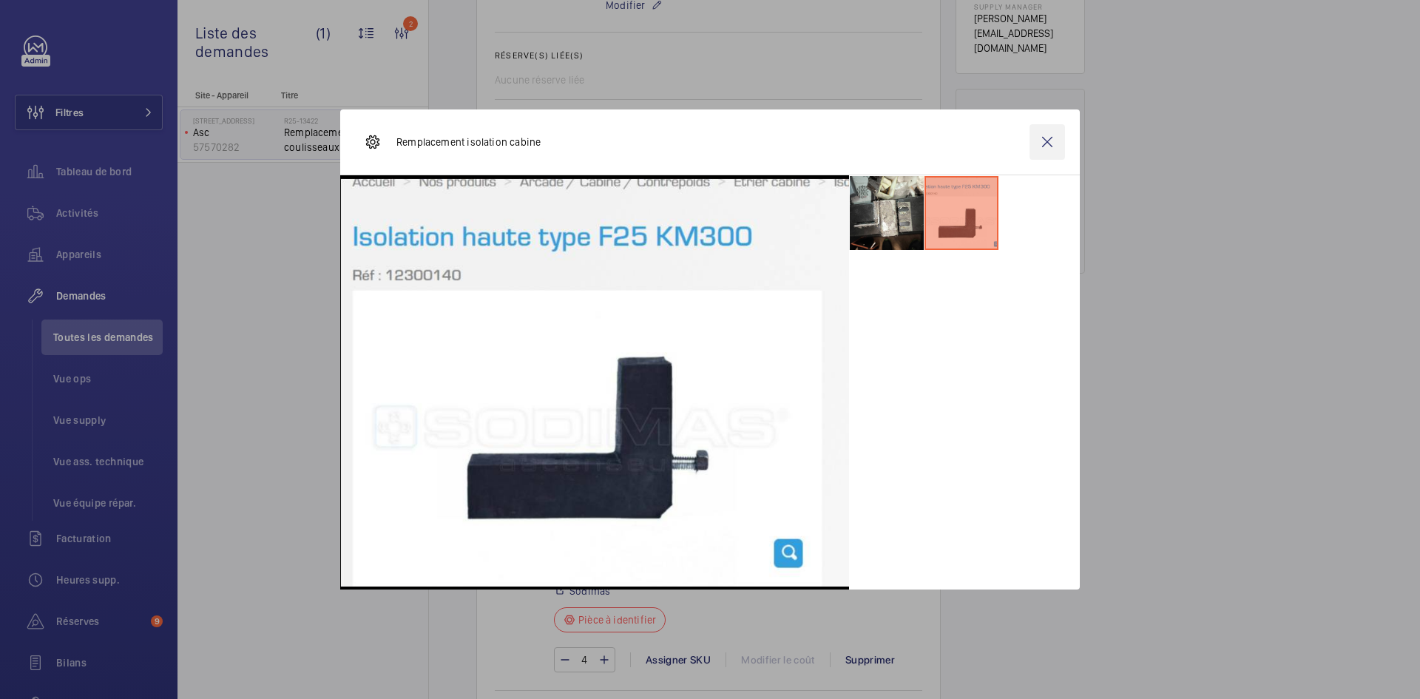
click at [1059, 141] on wm-front-icon-button at bounding box center [1048, 142] width 36 height 36
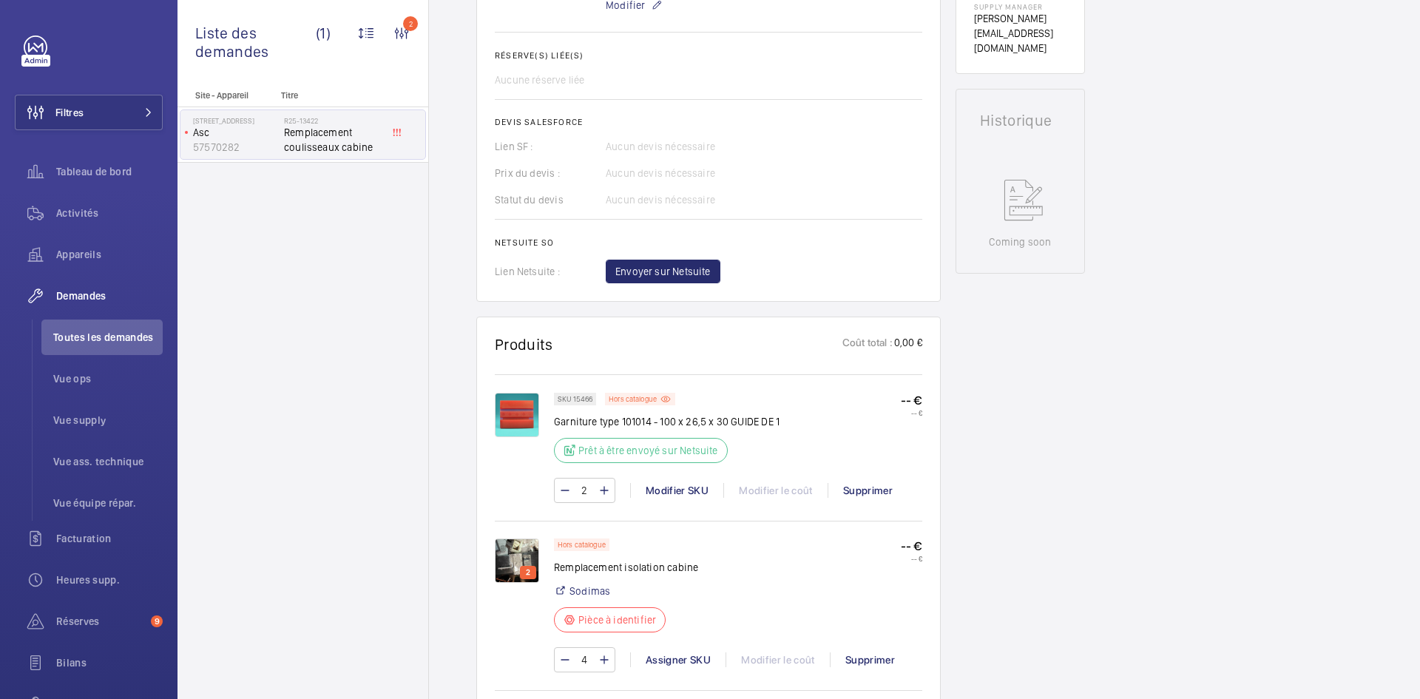
click at [508, 412] on img at bounding box center [517, 415] width 44 height 44
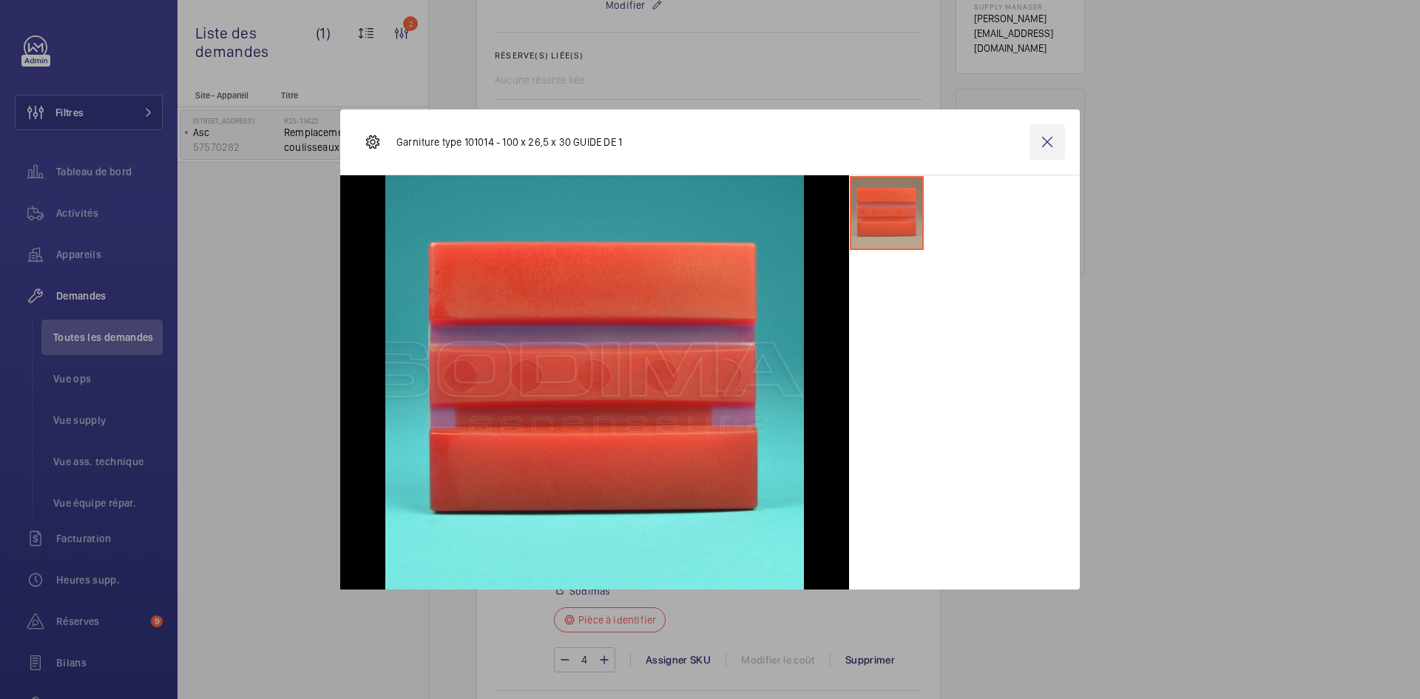
click at [1046, 144] on wm-front-icon-button at bounding box center [1048, 142] width 36 height 36
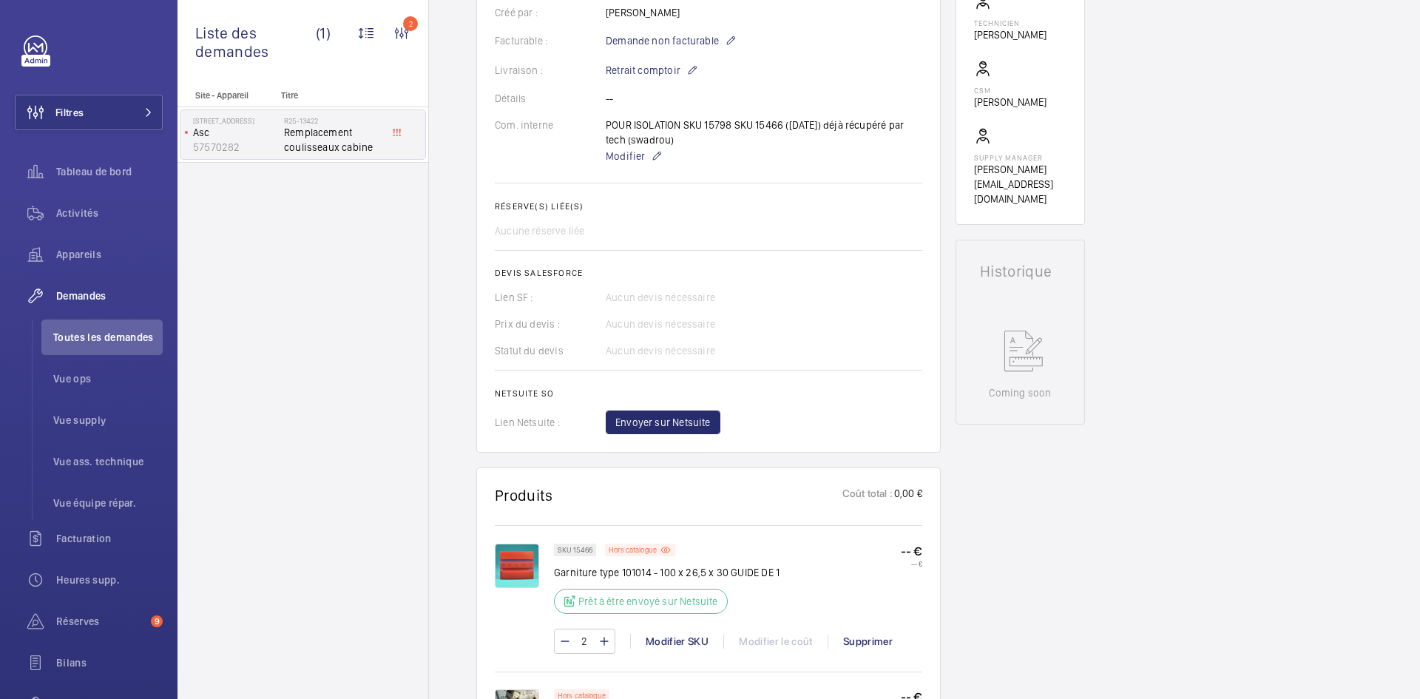
scroll to position [222, 0]
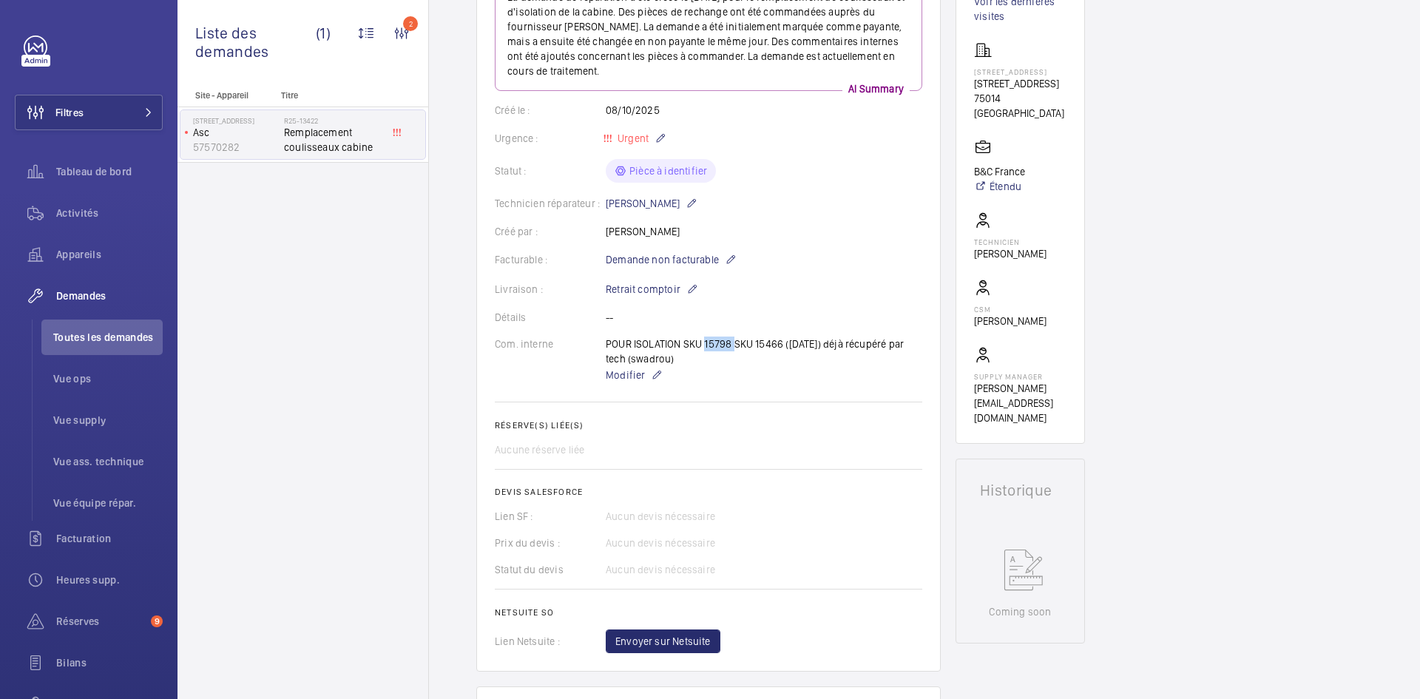
drag, startPoint x: 733, startPoint y: 343, endPoint x: 706, endPoint y: 343, distance: 27.4
click at [704, 344] on div "POUR ISOLATION SKU 15798 SKU 15466 (08/10/2025) déjà récupéré par tech (swadrou…" at bounding box center [764, 360] width 317 height 47
copy p "15798"
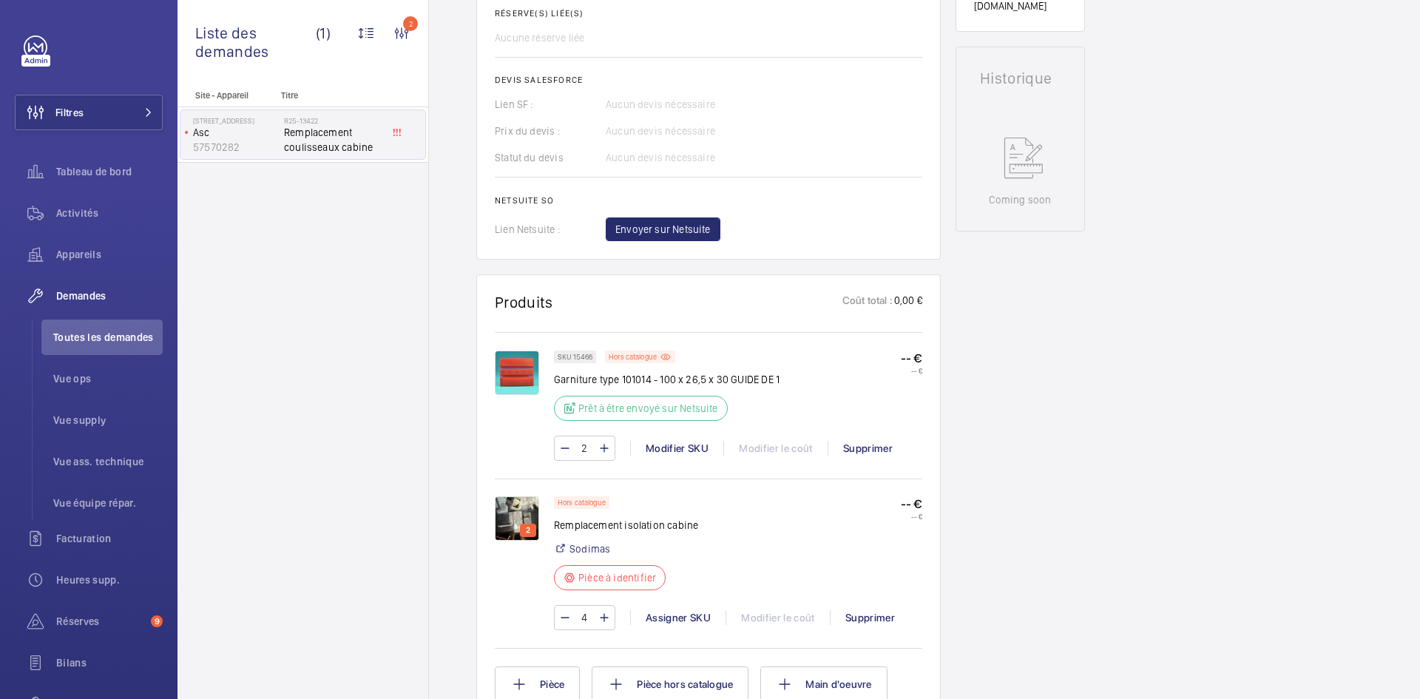
scroll to position [740, 0]
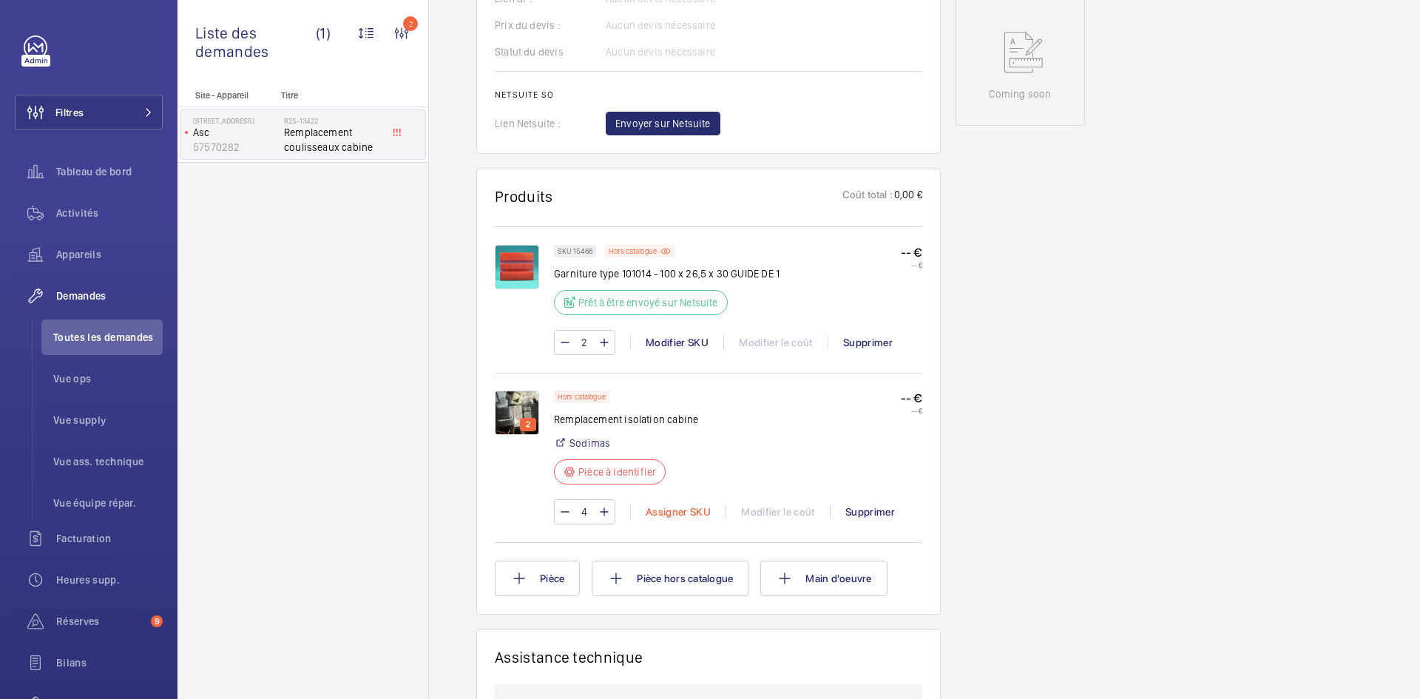
click at [673, 516] on div "Assigner SKU" at bounding box center [677, 512] width 95 height 15
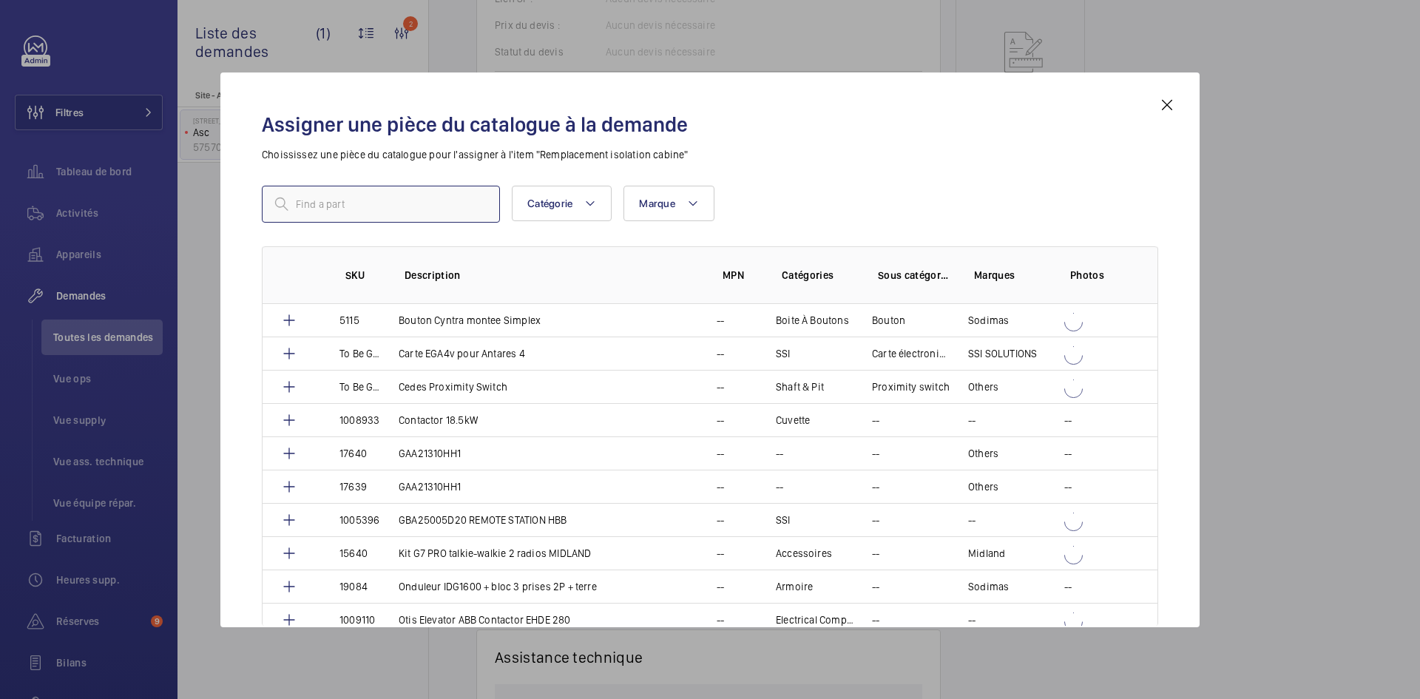
click at [368, 212] on input "text" at bounding box center [381, 204] width 238 height 37
paste input "15798"
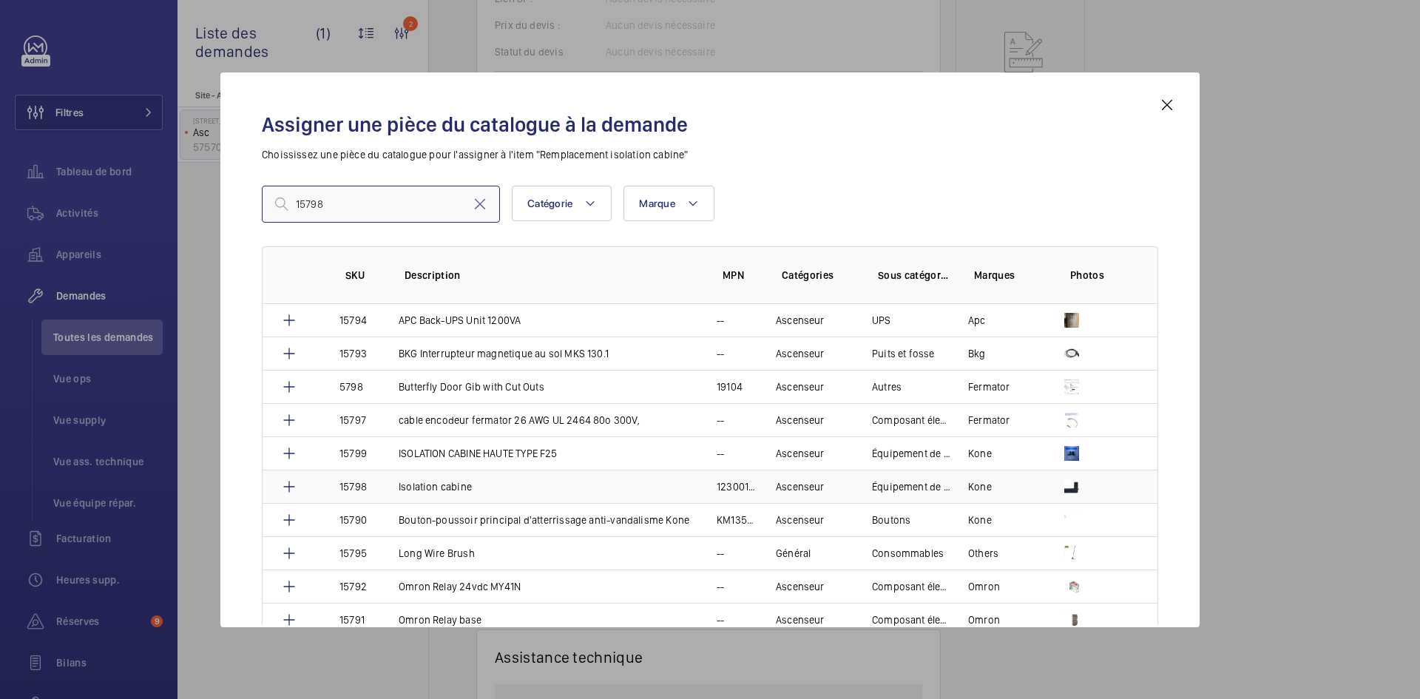
type input "15798"
click at [381, 485] on td "Isolation cabine" at bounding box center [540, 486] width 318 height 33
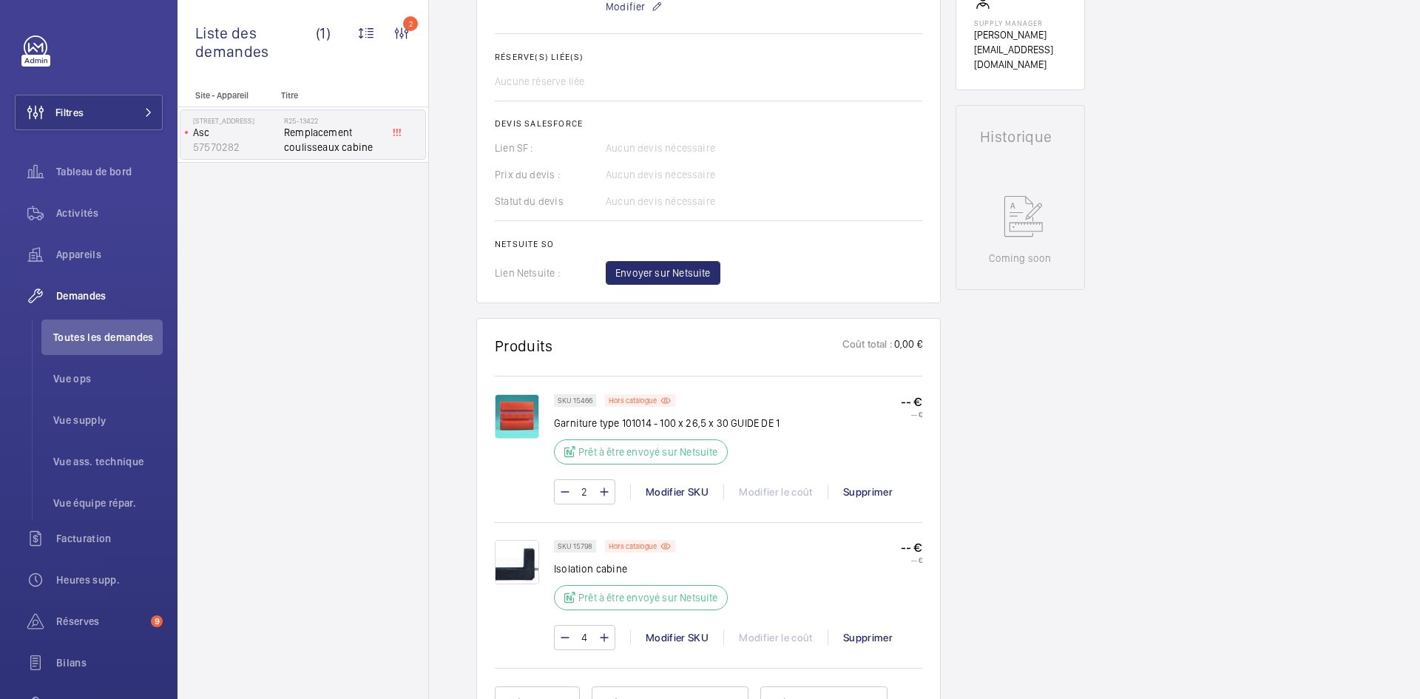
scroll to position [577, 0]
drag, startPoint x: 592, startPoint y: 399, endPoint x: 573, endPoint y: 402, distance: 19.5
click at [573, 402] on p "SKU 15466" at bounding box center [575, 399] width 35 height 5
copy p "15466"
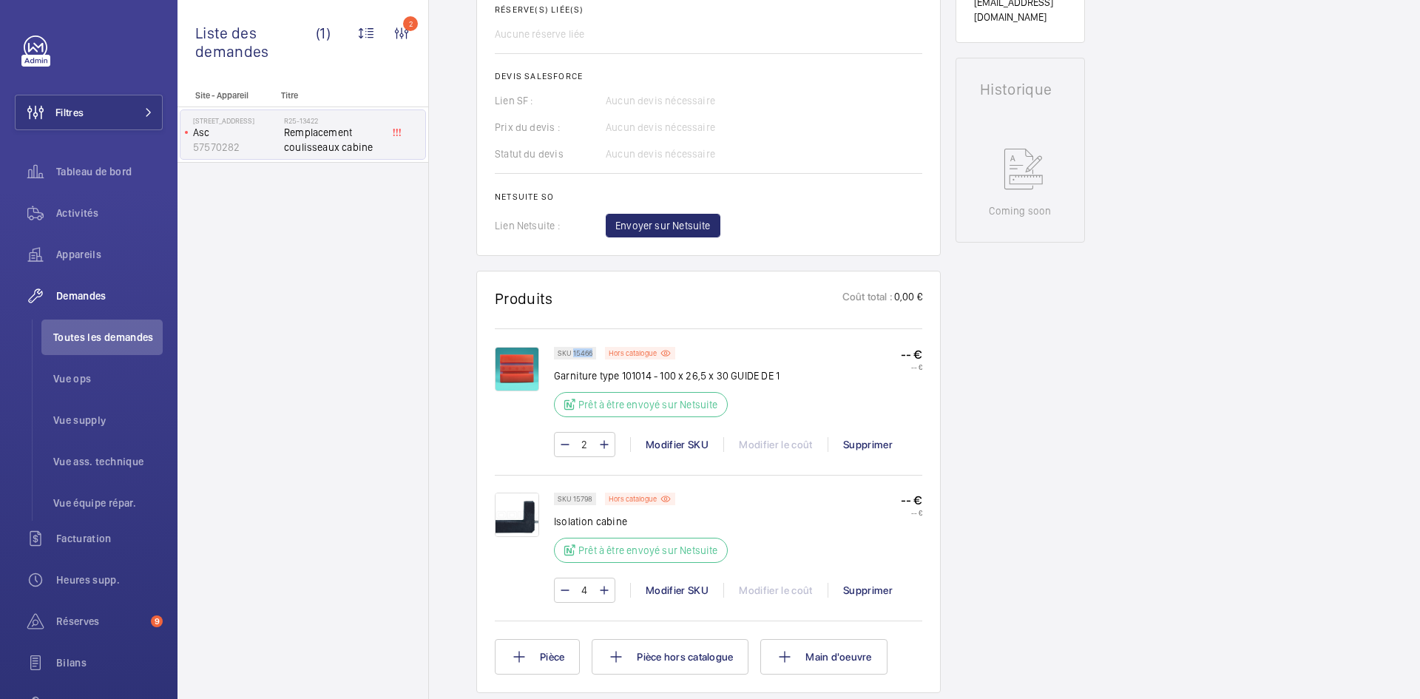
scroll to position [651, 0]
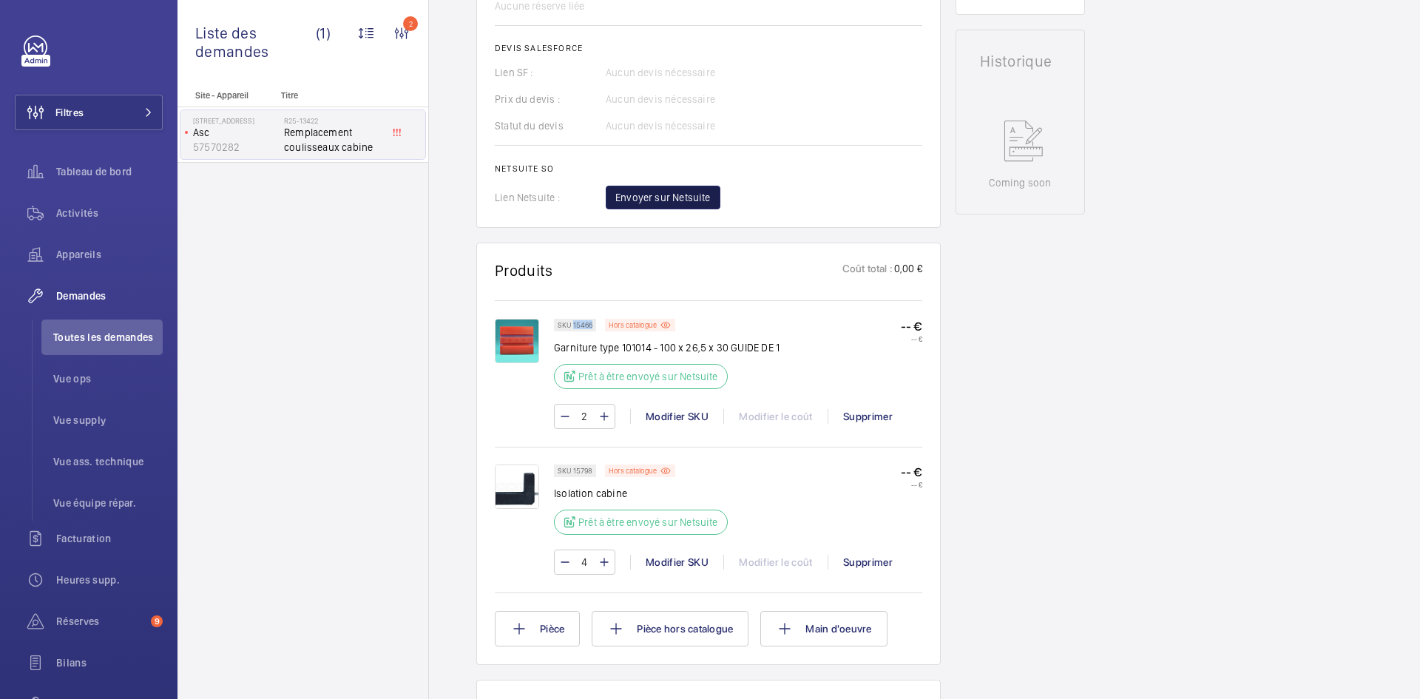
click at [695, 198] on span "Envoyer sur Netsuite" at bounding box center [663, 197] width 95 height 15
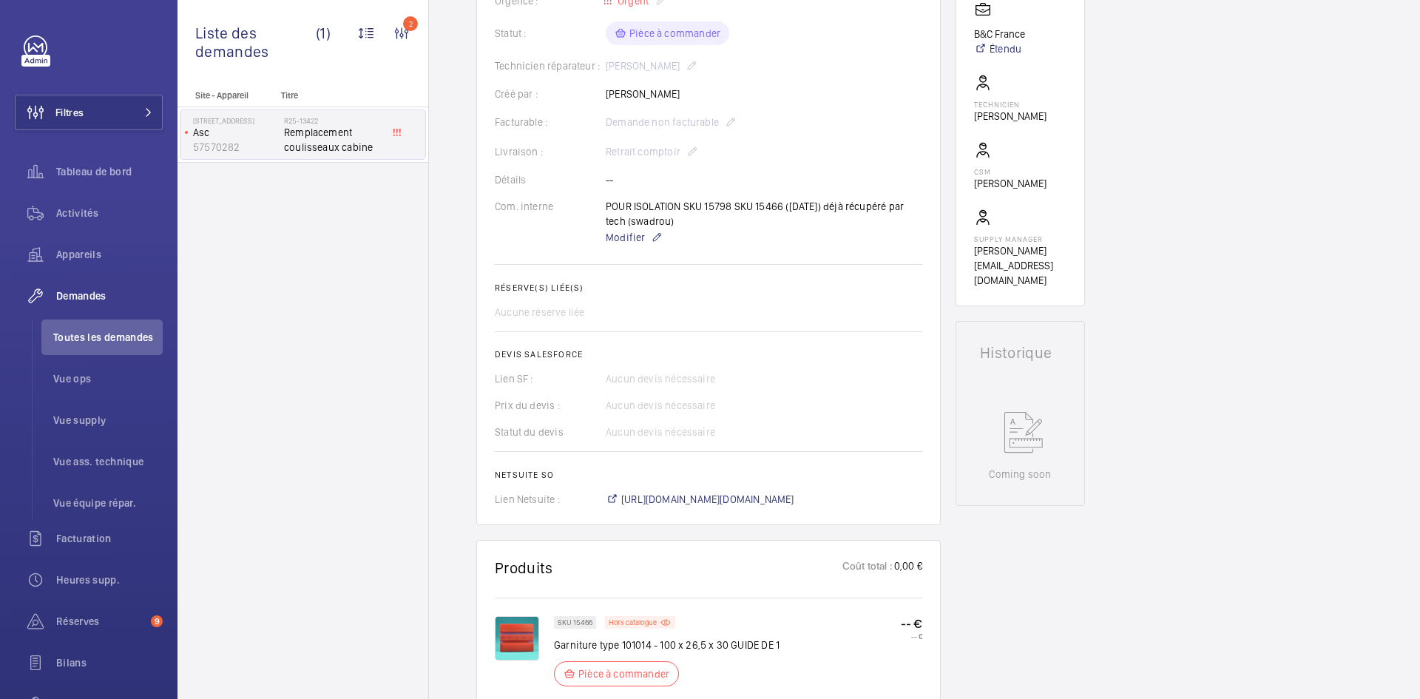
scroll to position [355, 0]
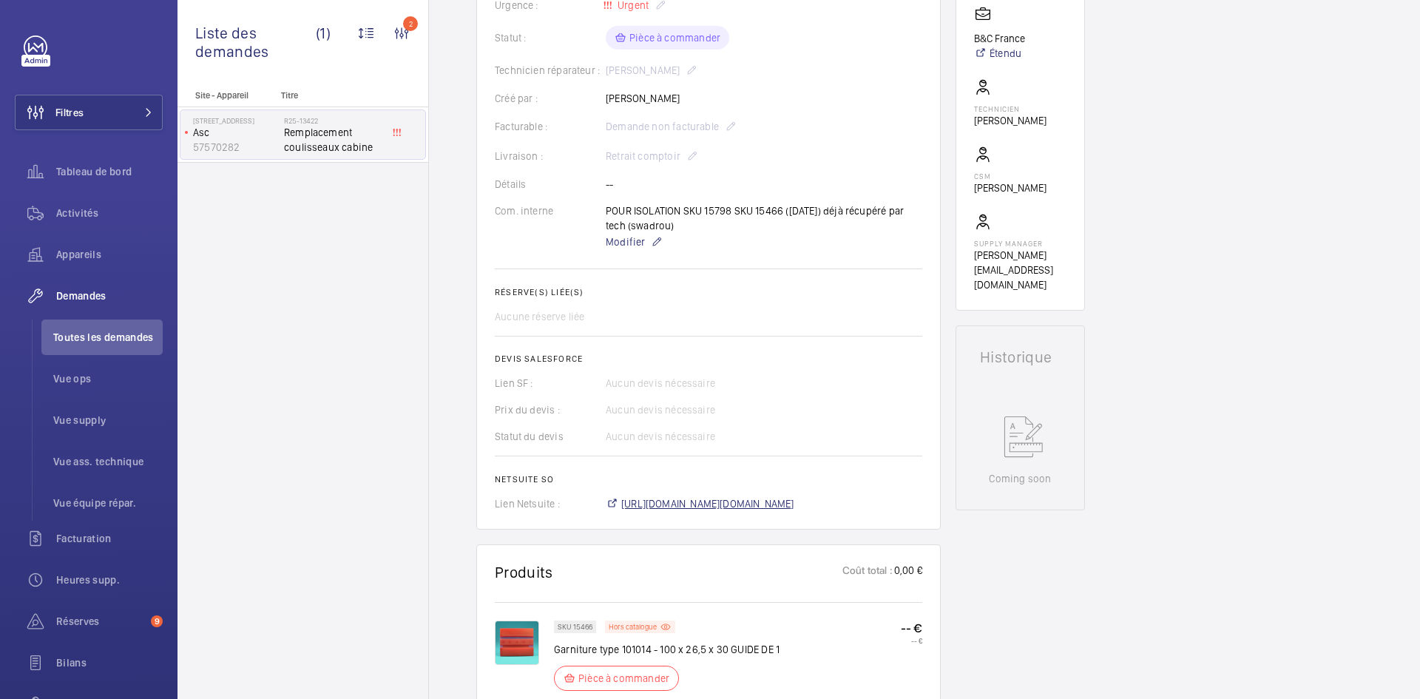
click at [795, 508] on span "https://6461500.app.netsuite.com/app/accounting/transactions/salesord.nl?id=307…" at bounding box center [707, 503] width 173 height 15
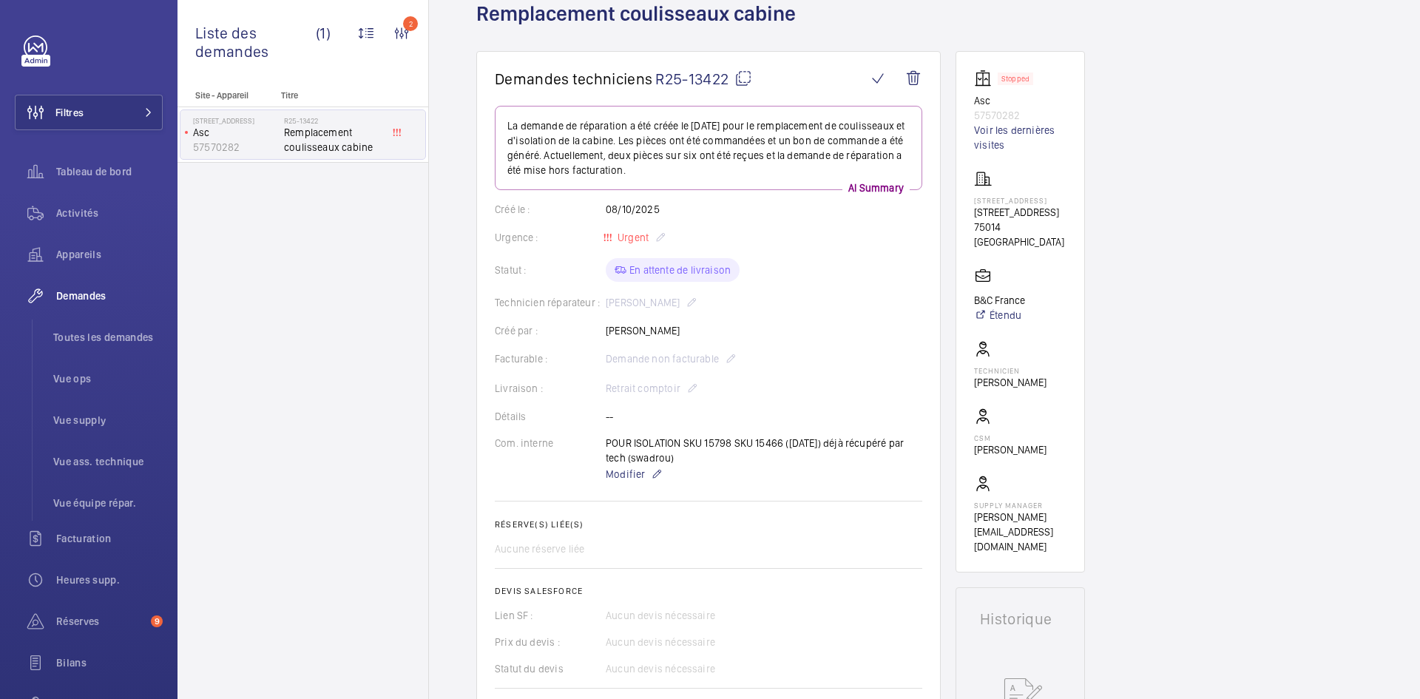
scroll to position [30, 0]
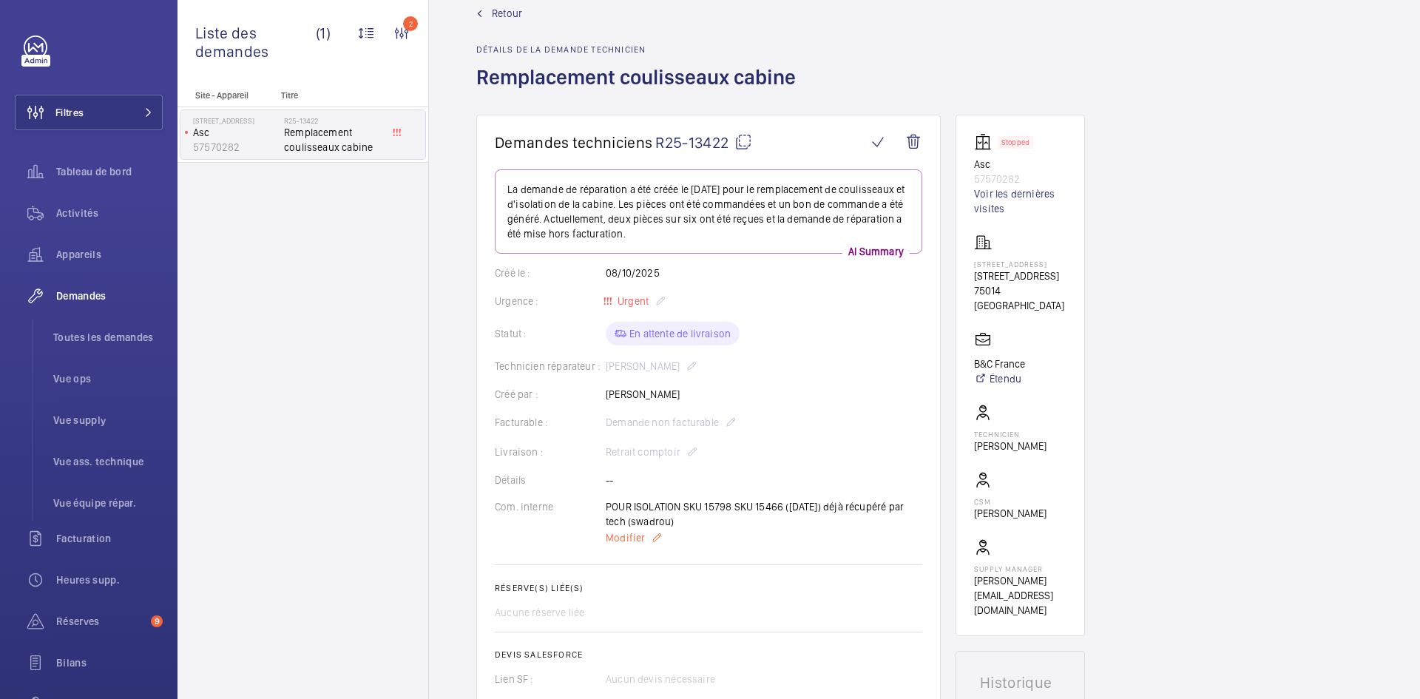
click at [630, 544] on span "Modifier" at bounding box center [625, 537] width 39 height 15
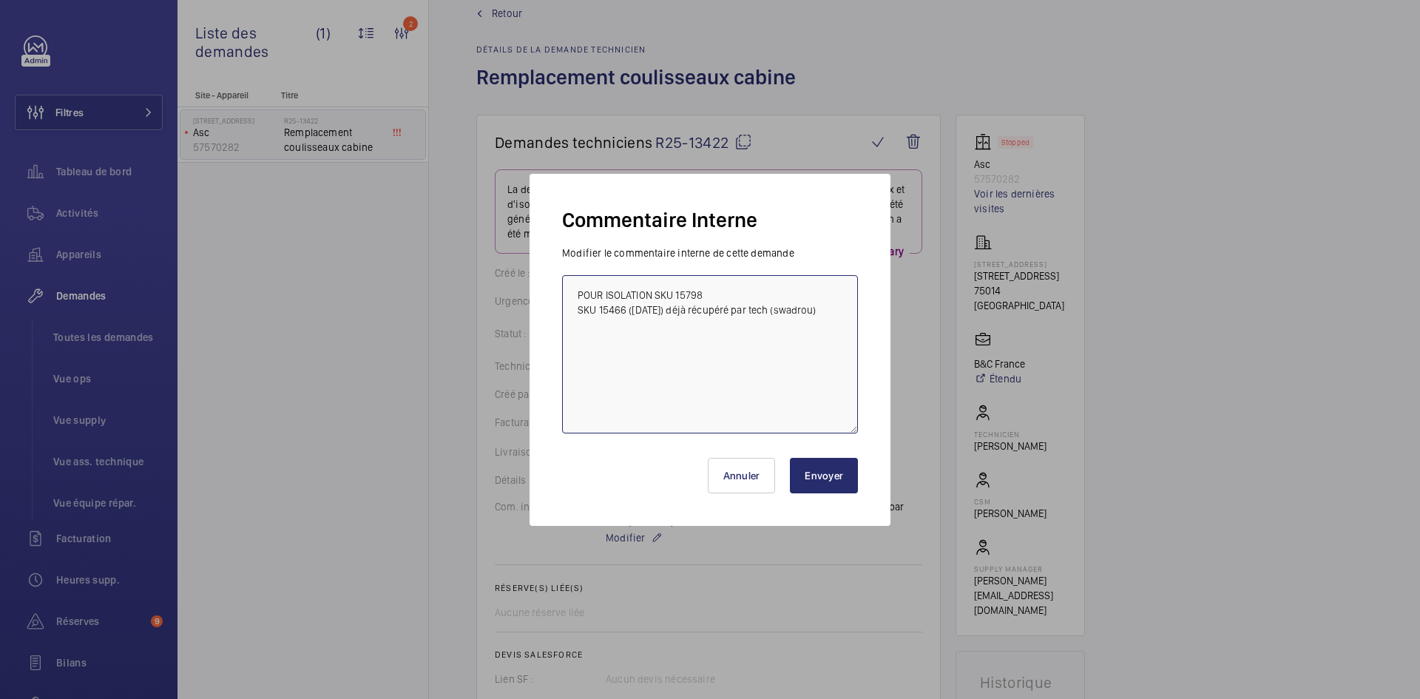
click at [575, 287] on textarea "POUR ISOLATION SKU 15798 SKU 15466 (08/10/2025) déjà récupéré par tech (swadrou)" at bounding box center [710, 354] width 296 height 158
click at [577, 287] on textarea "POUR ISOLATION SKU 15798 SKU 15466 (08/10/2025) déjà récupéré par tech (swadrou)" at bounding box center [710, 354] width 296 height 158
paste textarea "BY-08/10 commande effectuer chez le fournisseur Sodimas via le site livraison p…"
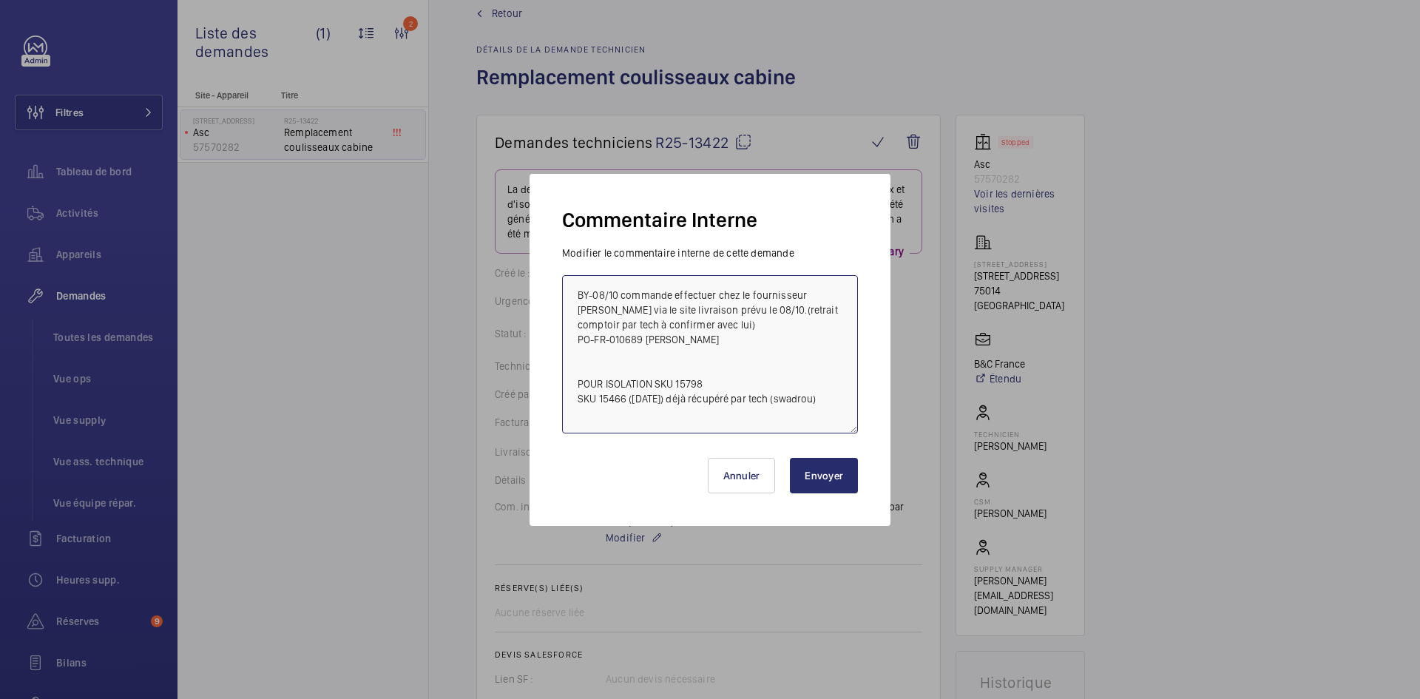
type textarea "BY-08/10 commande effectuer chez le fournisseur Sodimas via le site livraison p…"
click at [823, 472] on button "Envoyer" at bounding box center [824, 476] width 68 height 36
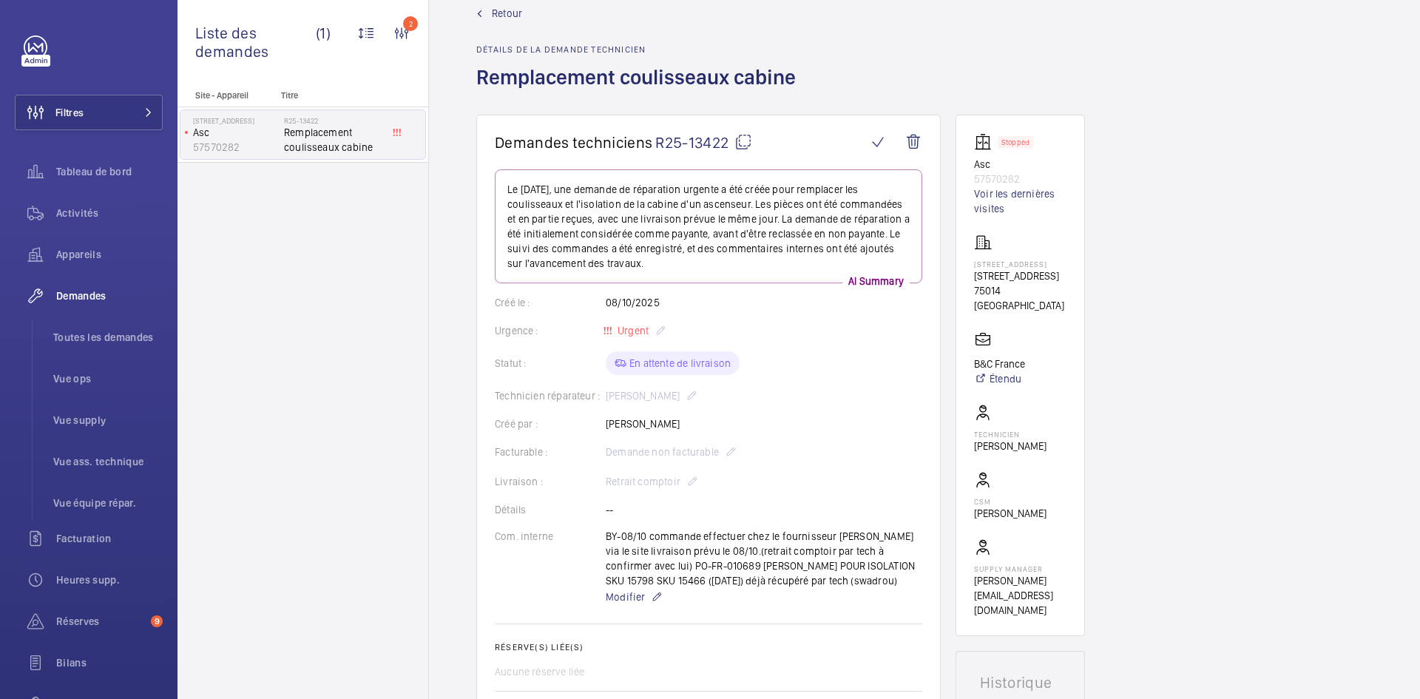
click at [748, 135] on mat-icon at bounding box center [744, 142] width 18 height 18
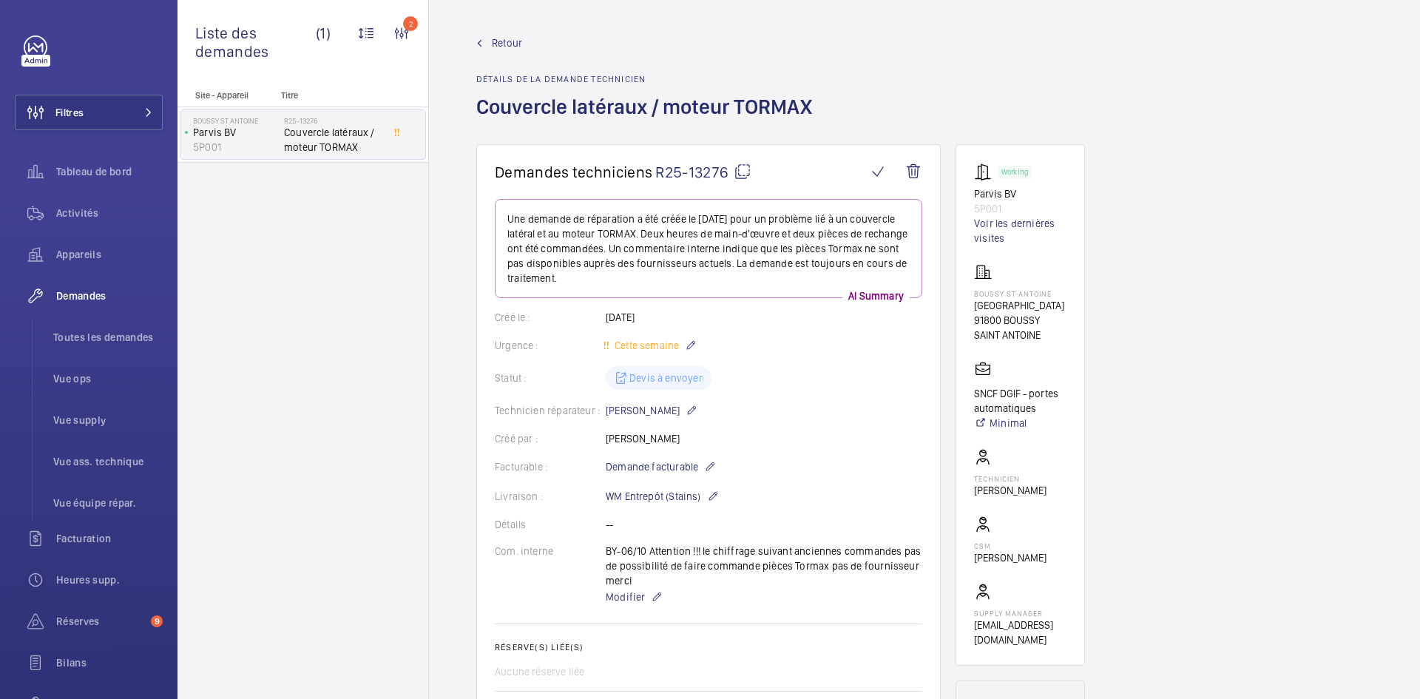
scroll to position [74, 0]
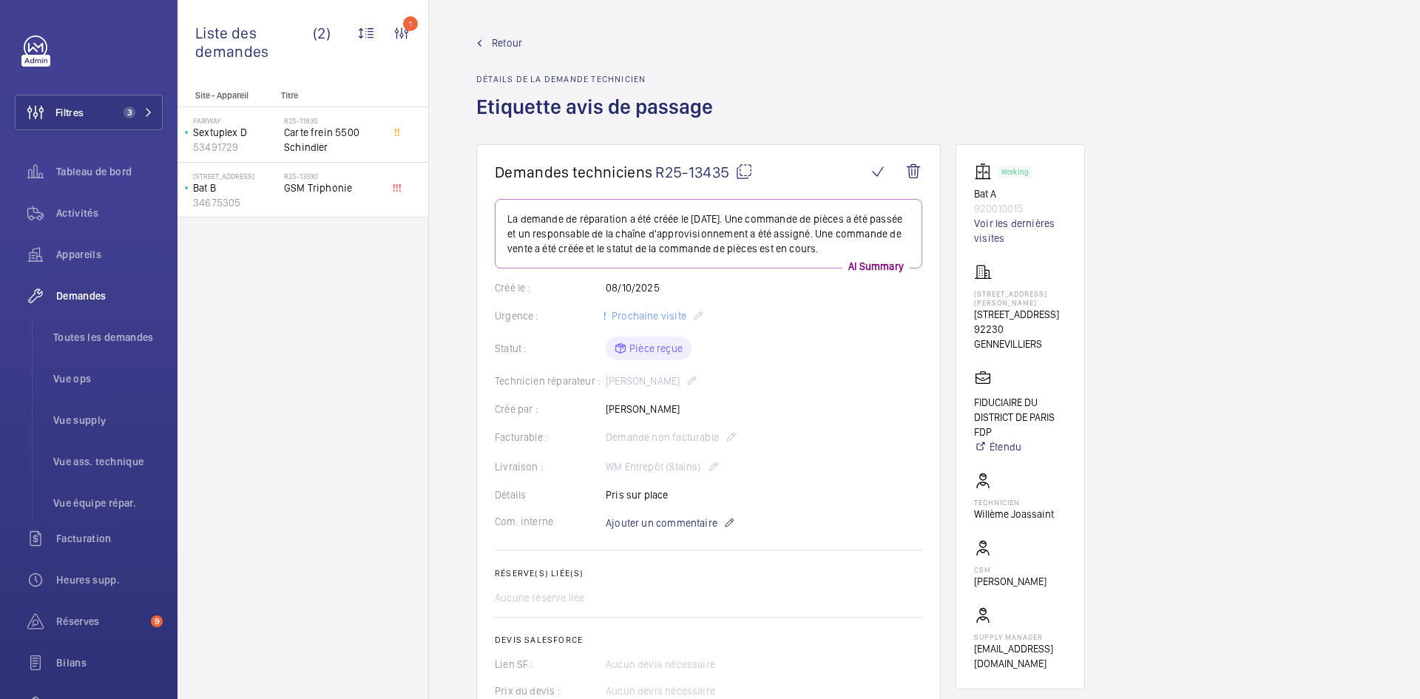
click at [502, 44] on span "Retour" at bounding box center [507, 43] width 30 height 15
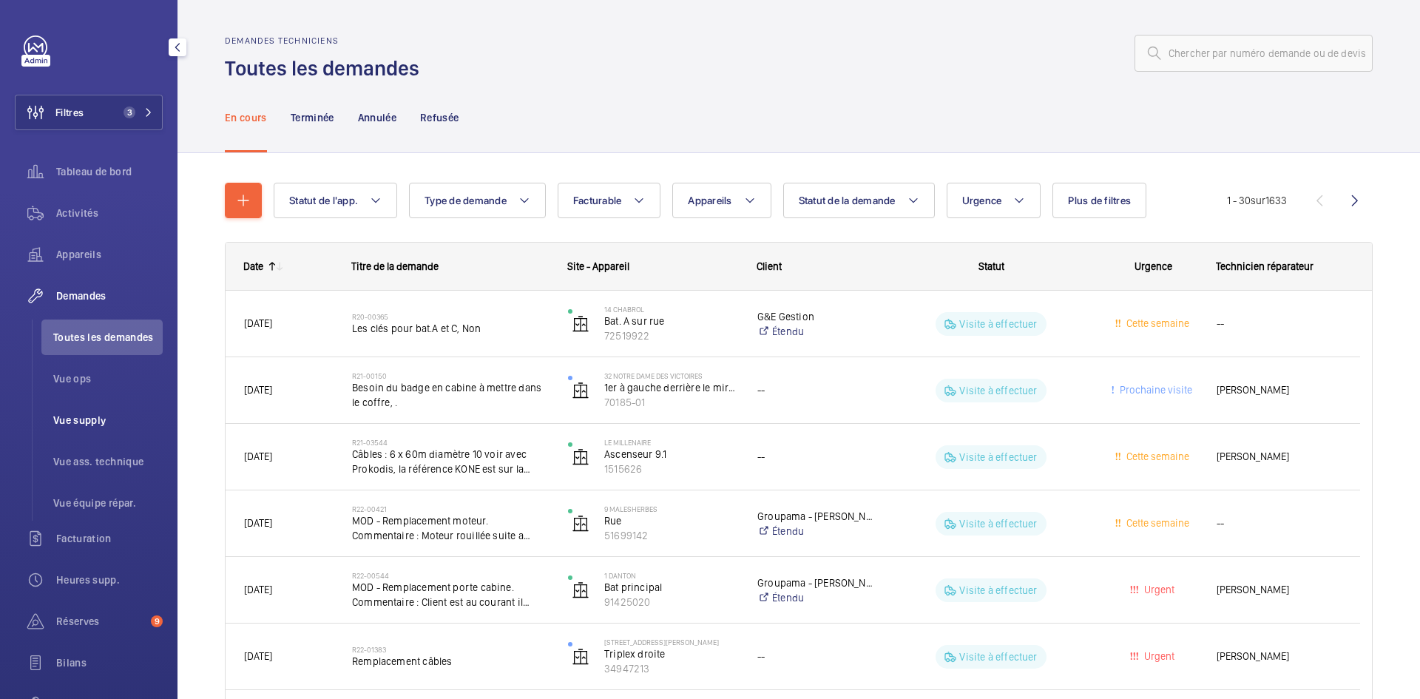
click at [94, 417] on span "Vue supply" at bounding box center [107, 420] width 109 height 15
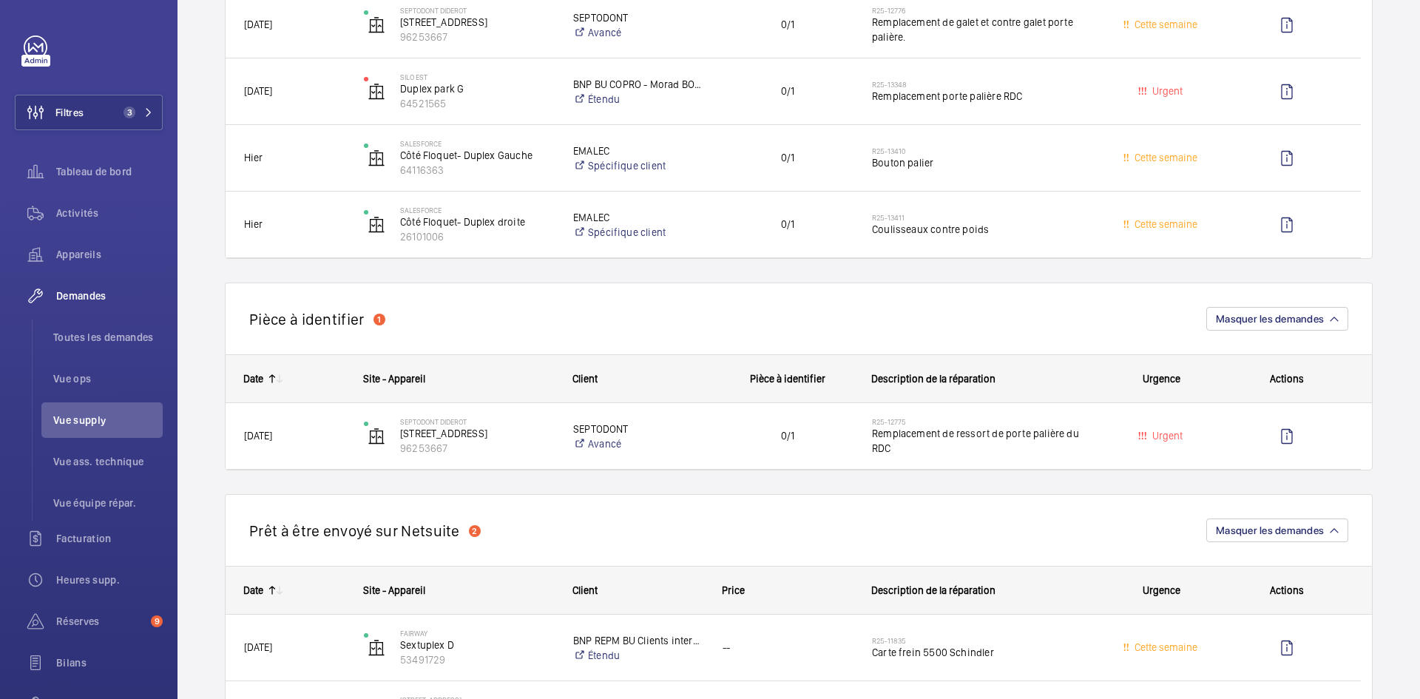
scroll to position [592, 0]
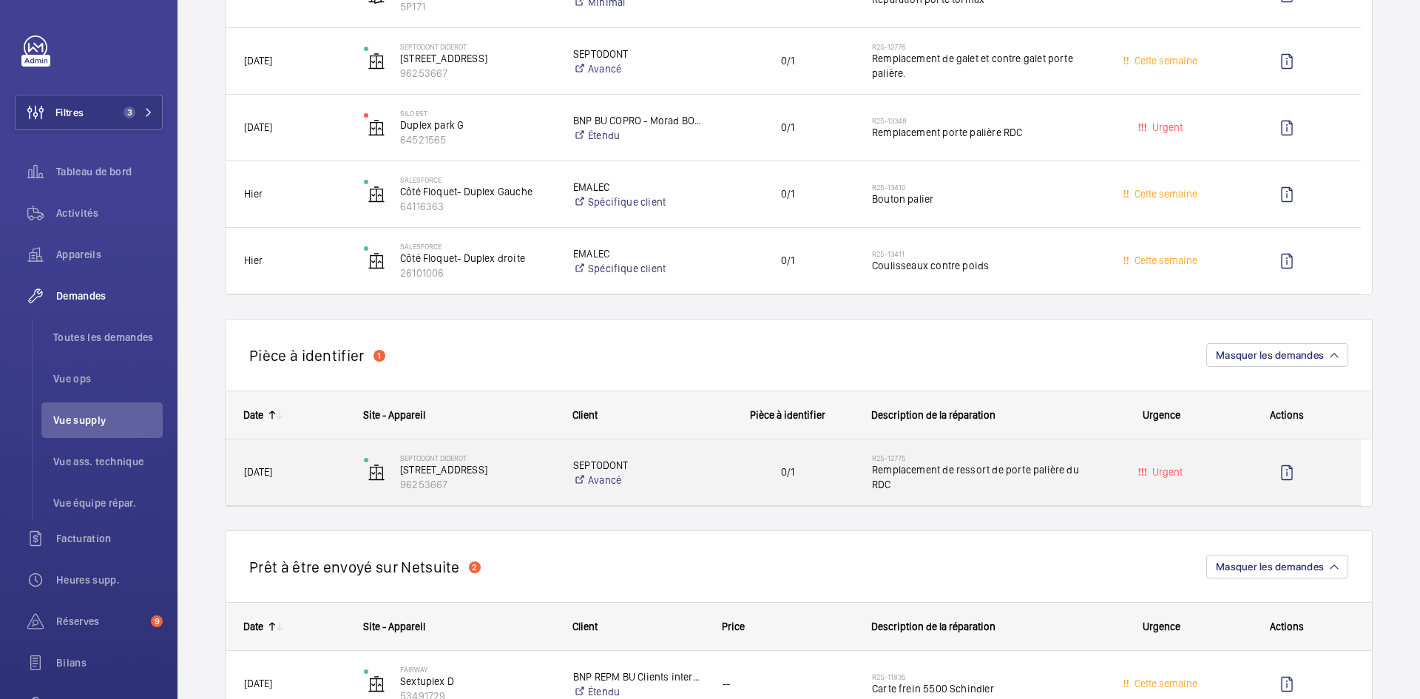
click at [323, 471] on span "24/09/2025" at bounding box center [294, 472] width 101 height 17
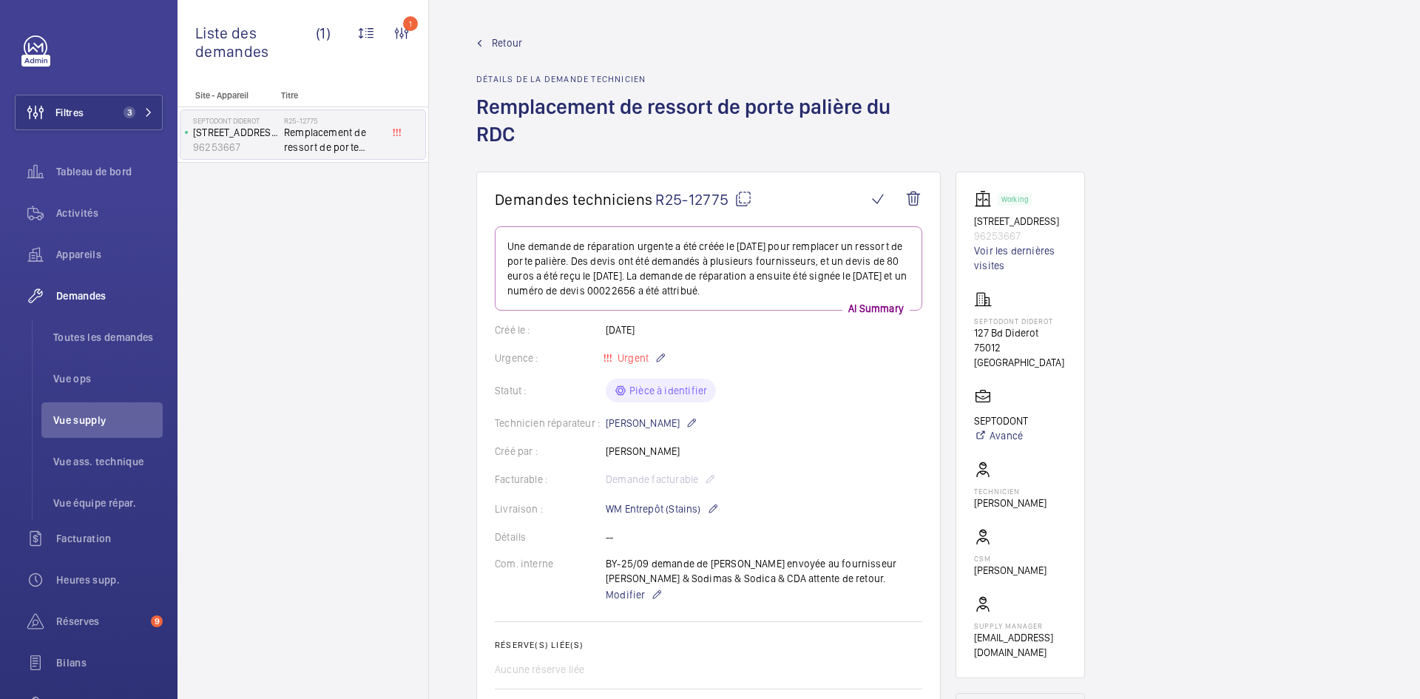
click at [742, 190] on mat-icon at bounding box center [744, 199] width 18 height 18
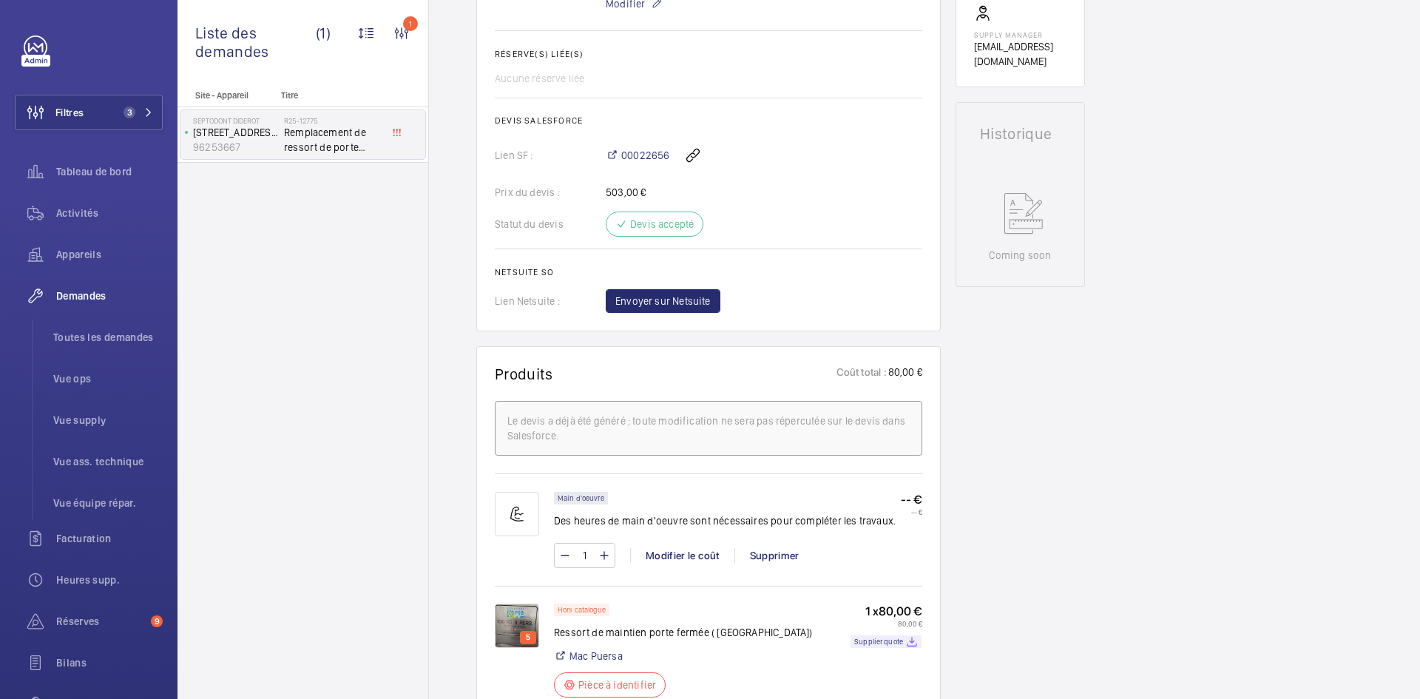
scroll to position [592, 0]
click at [881, 638] on p "Supplier quote" at bounding box center [878, 640] width 49 height 5
click at [512, 603] on img at bounding box center [517, 625] width 44 height 44
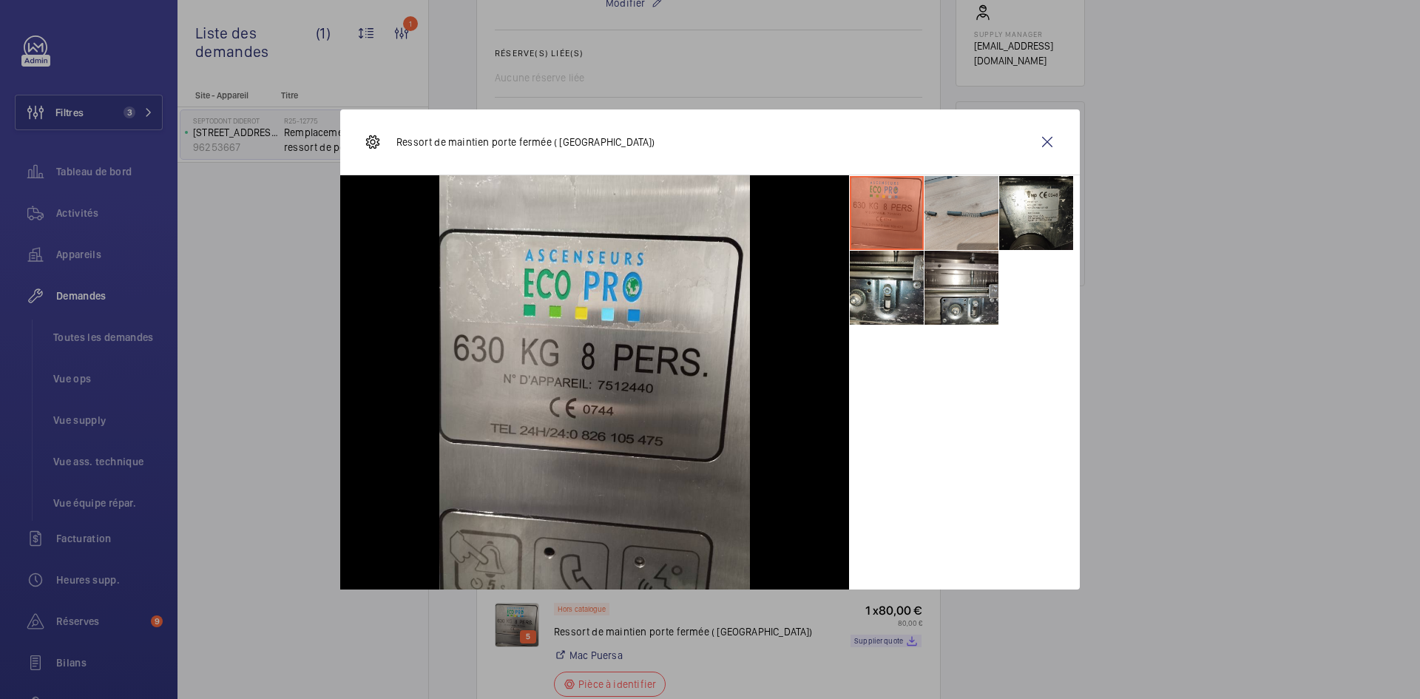
click at [951, 200] on li at bounding box center [962, 213] width 74 height 74
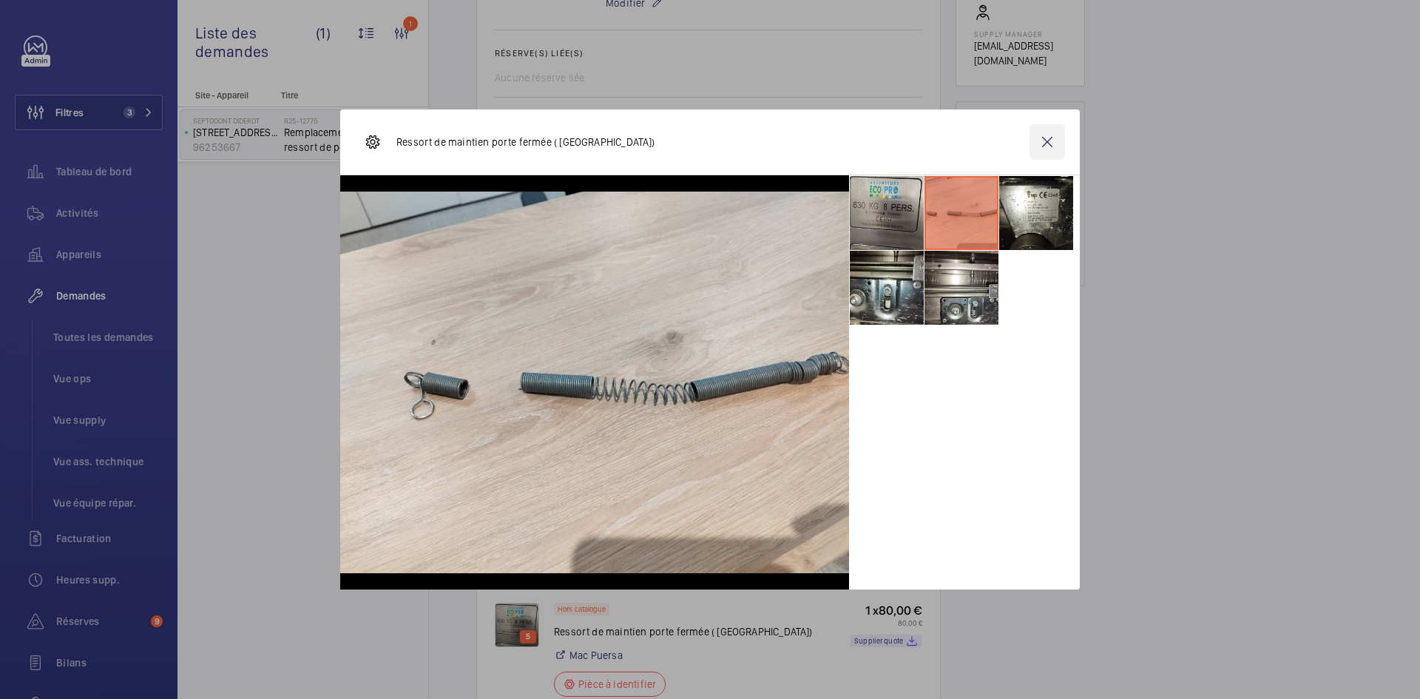
click at [1054, 141] on wm-front-icon-button at bounding box center [1048, 142] width 36 height 36
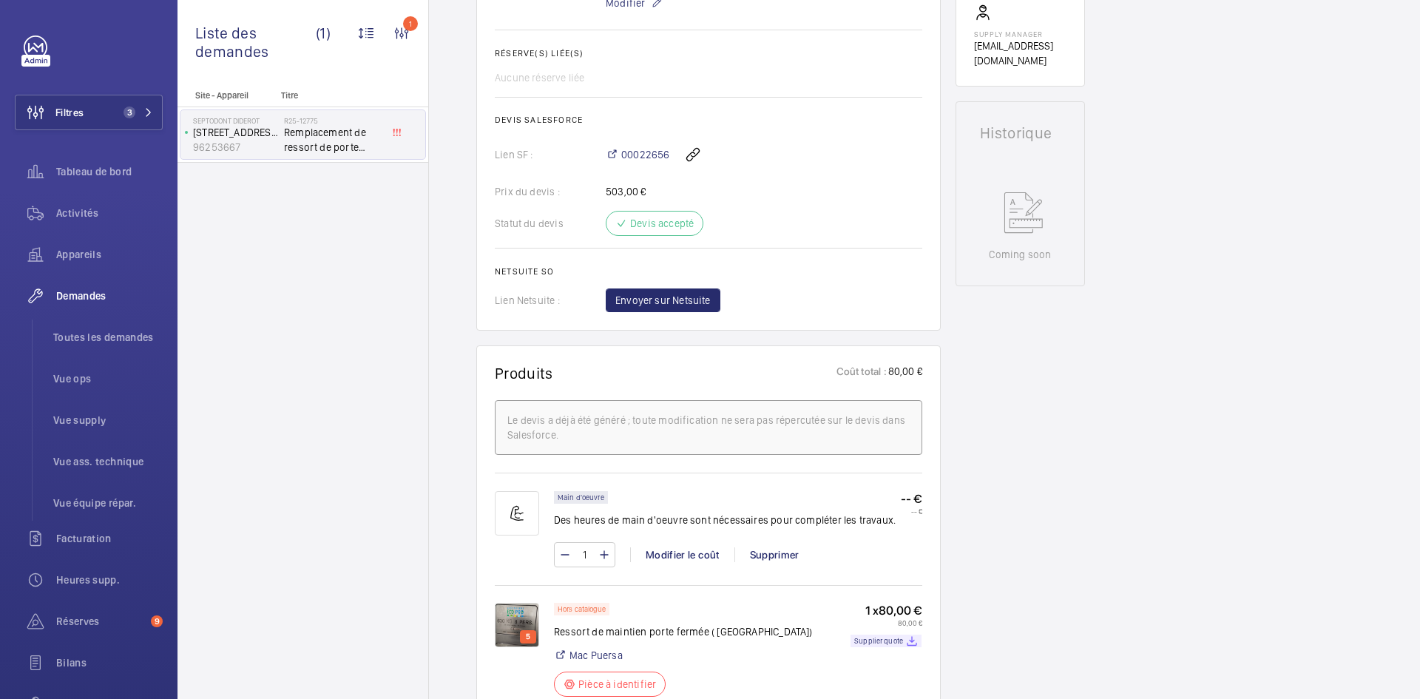
click at [519, 603] on img at bounding box center [517, 625] width 44 height 44
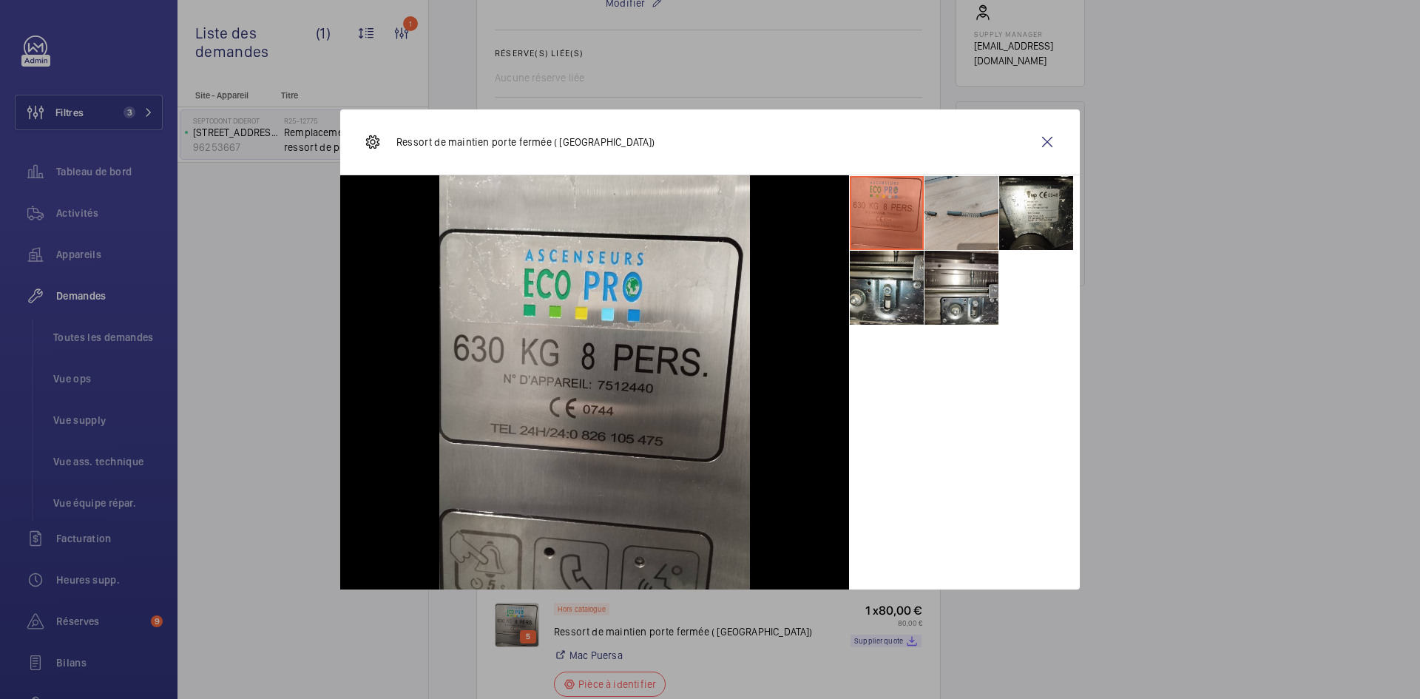
click at [978, 208] on li at bounding box center [962, 213] width 74 height 74
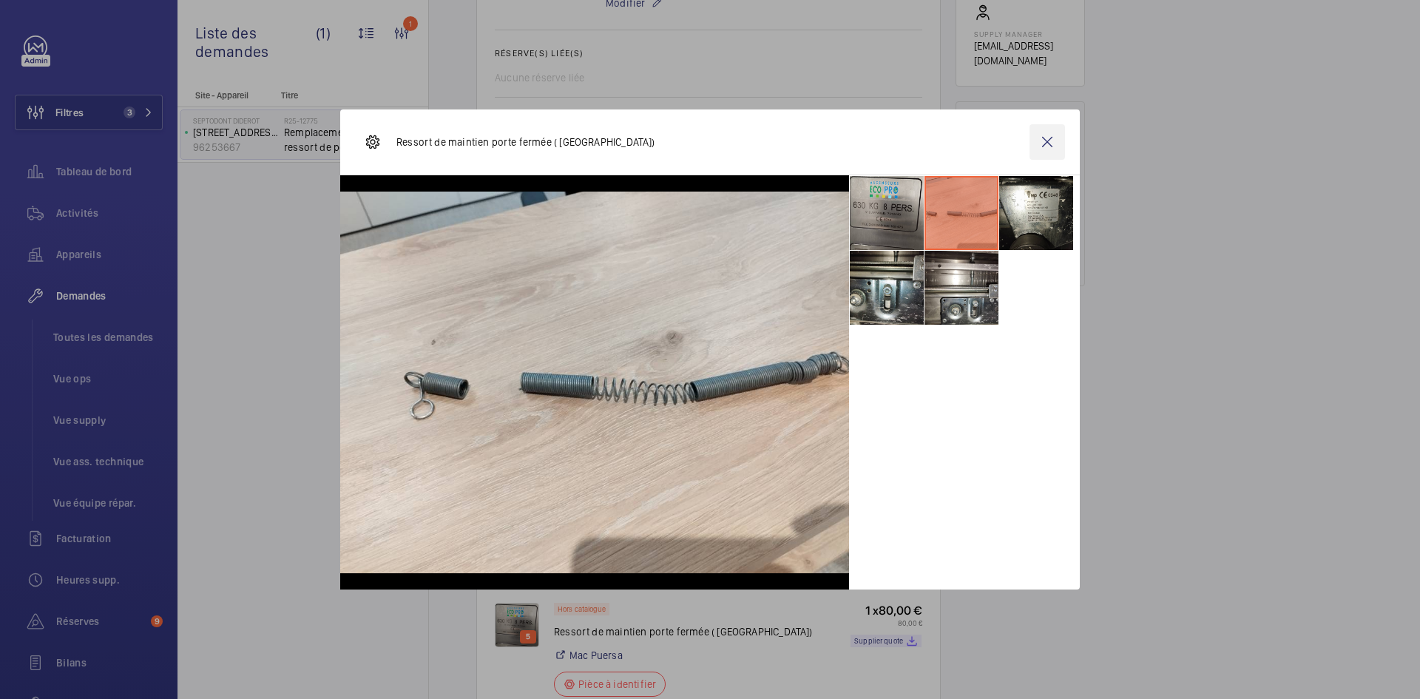
click at [1051, 139] on wm-front-icon-button at bounding box center [1048, 142] width 36 height 36
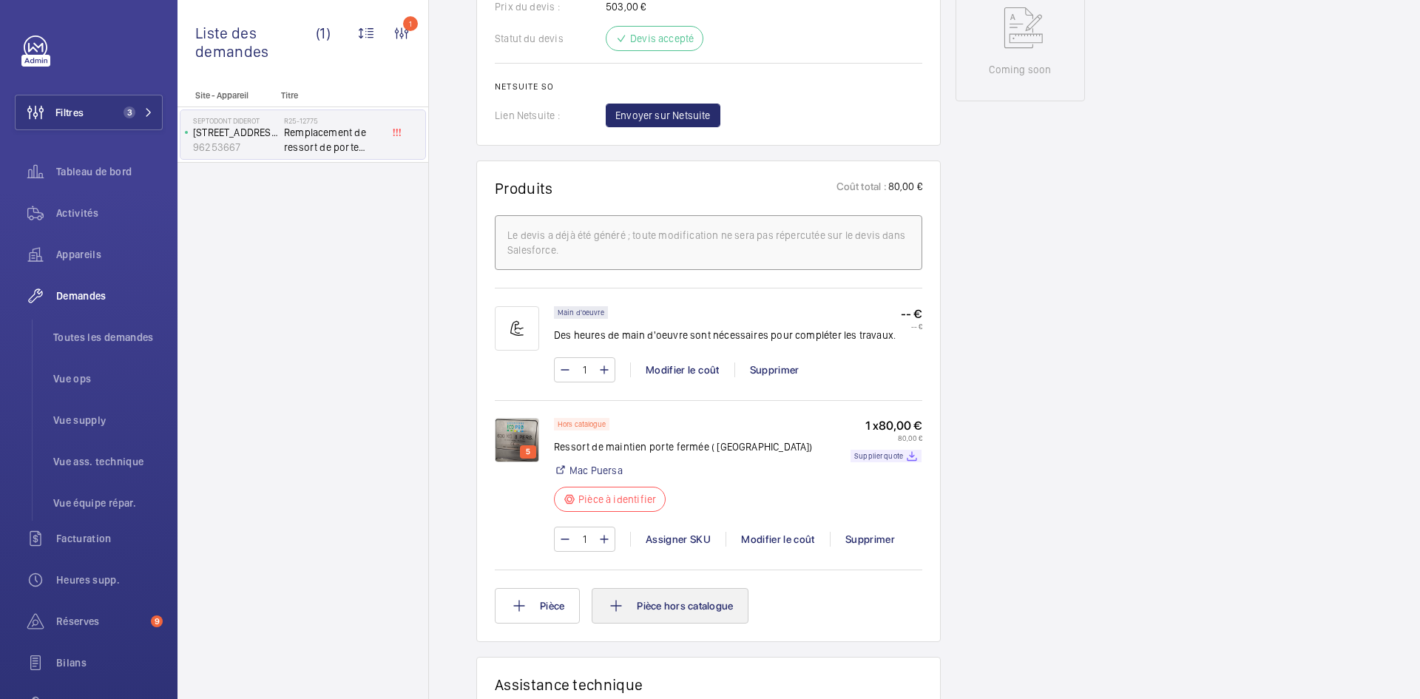
scroll to position [888, 0]
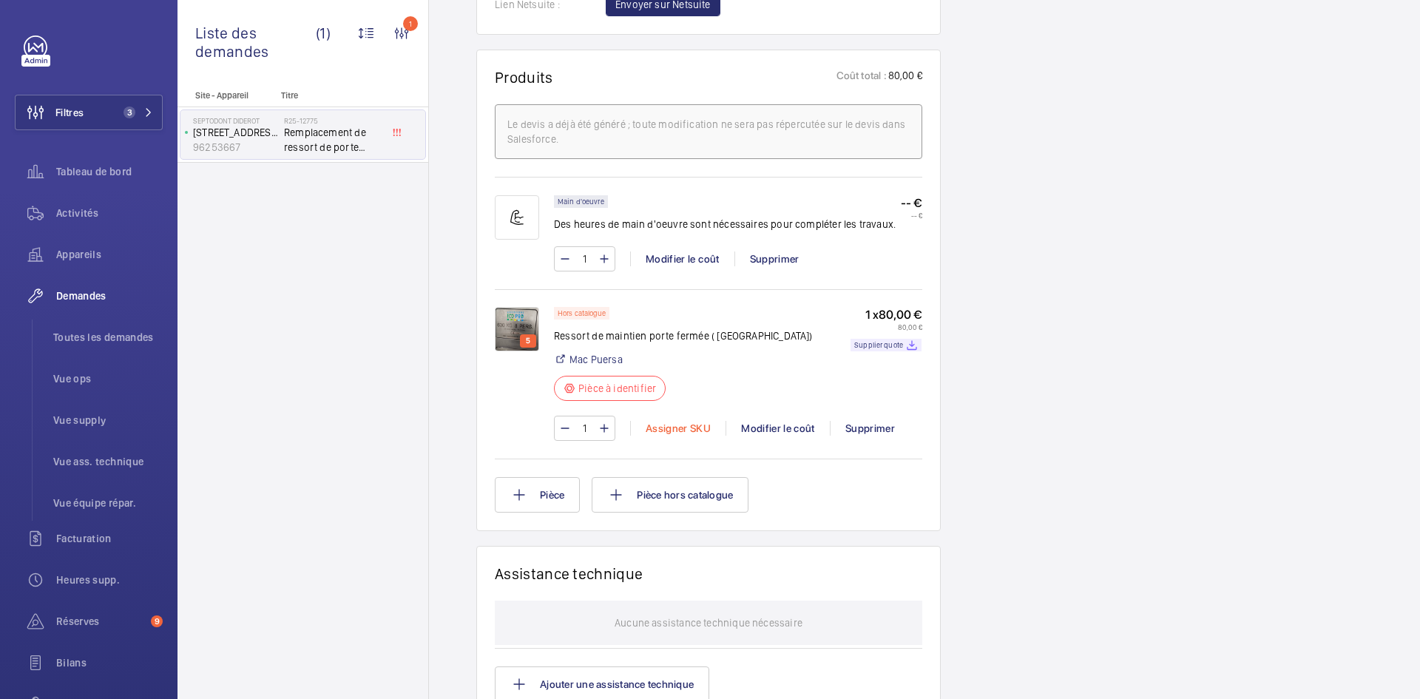
click at [681, 421] on div "Assigner SKU" at bounding box center [677, 428] width 95 height 15
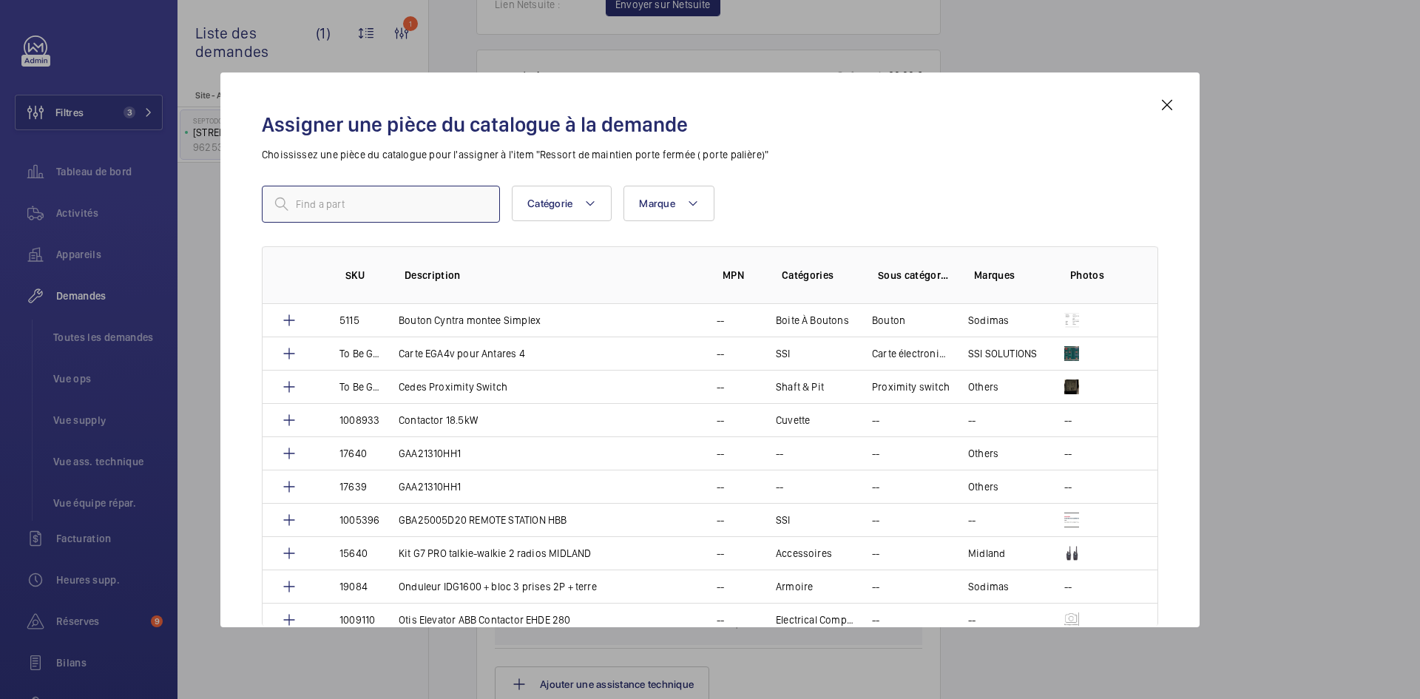
click at [345, 198] on input "text" at bounding box center [381, 204] width 238 height 37
paste input "1010473"
type input "1010473"
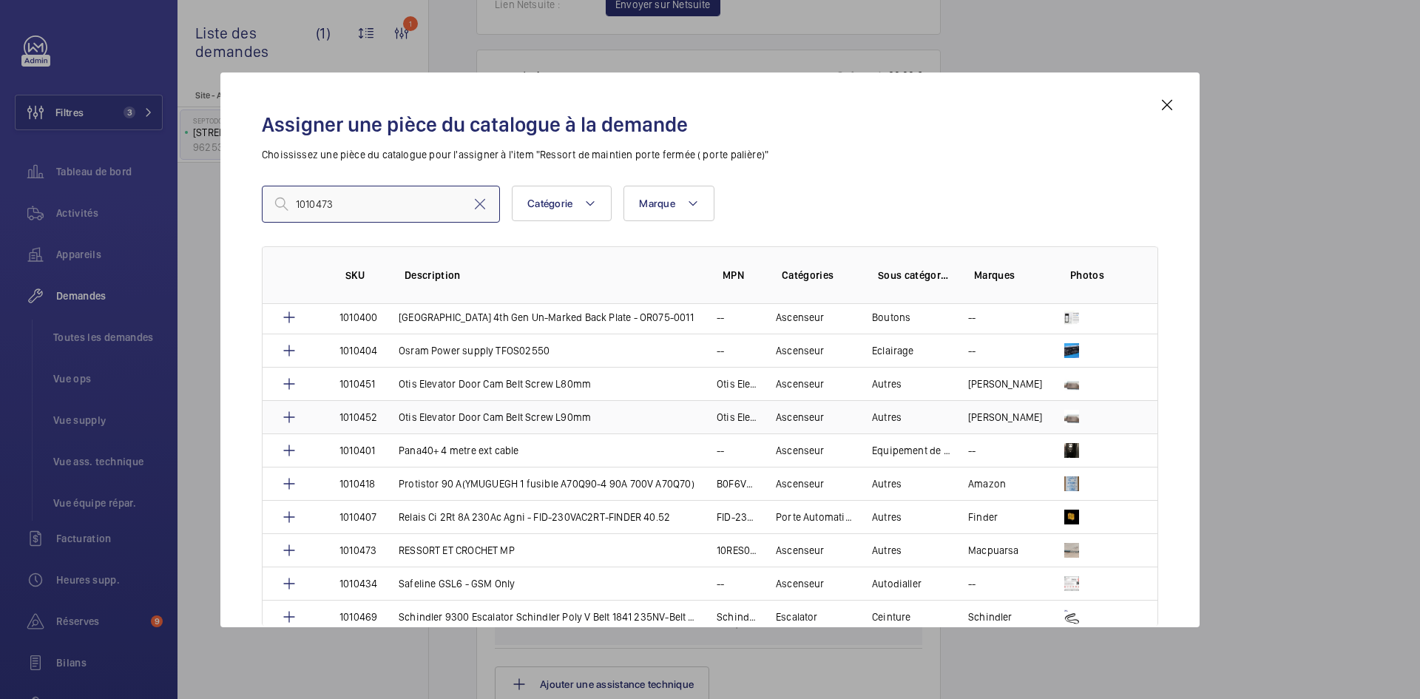
scroll to position [1506, 0]
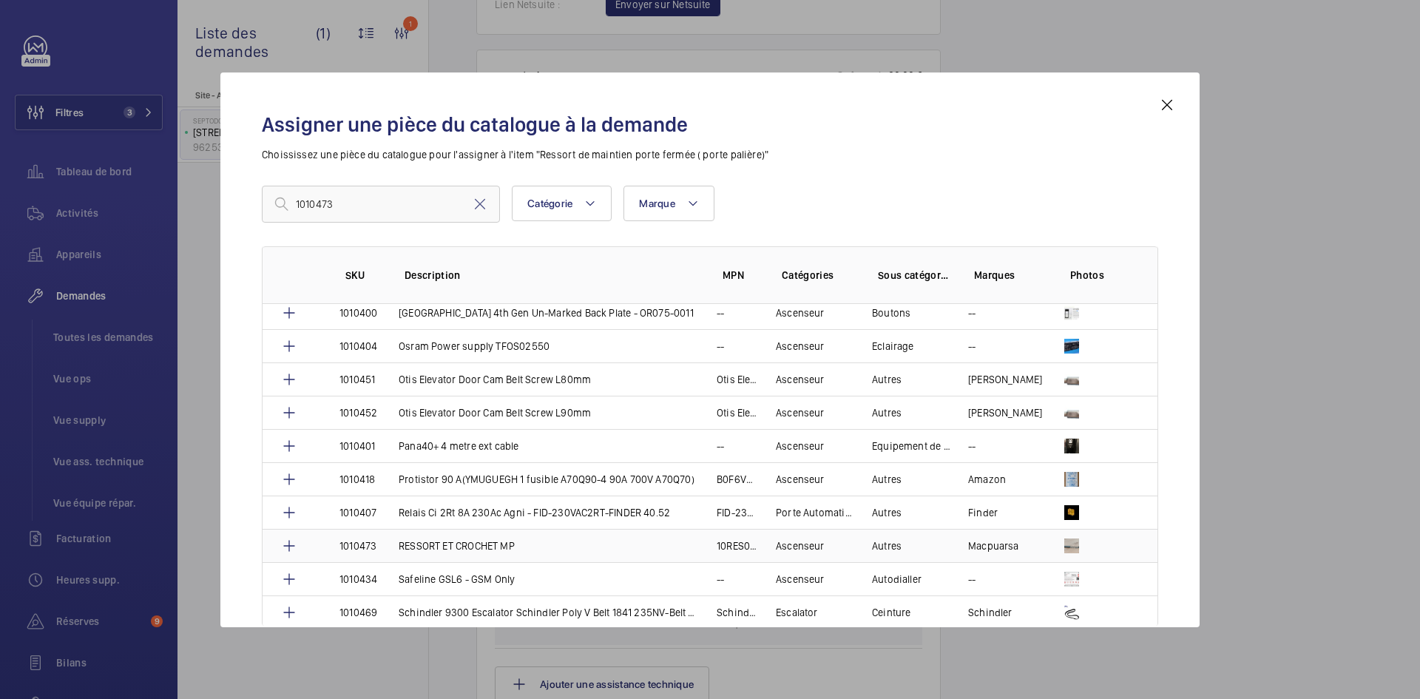
click at [365, 545] on p "1010473" at bounding box center [358, 546] width 37 height 15
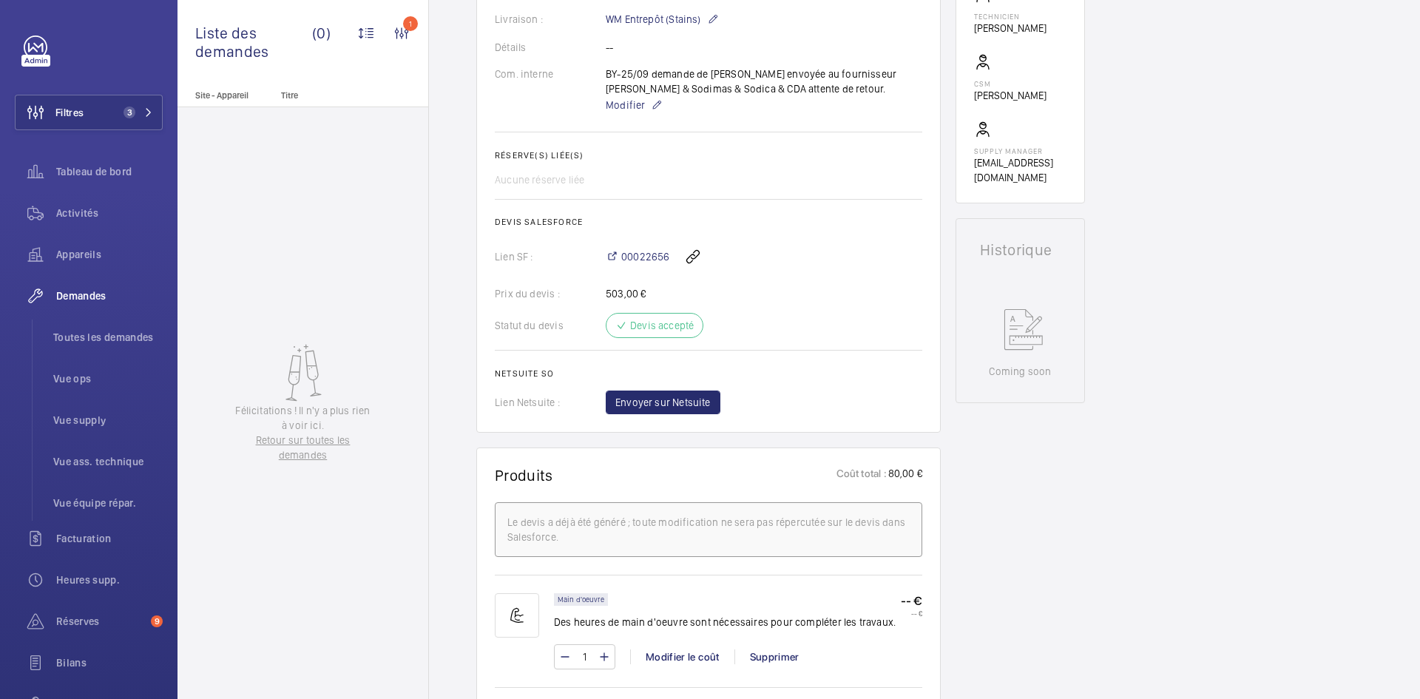
scroll to position [444, 0]
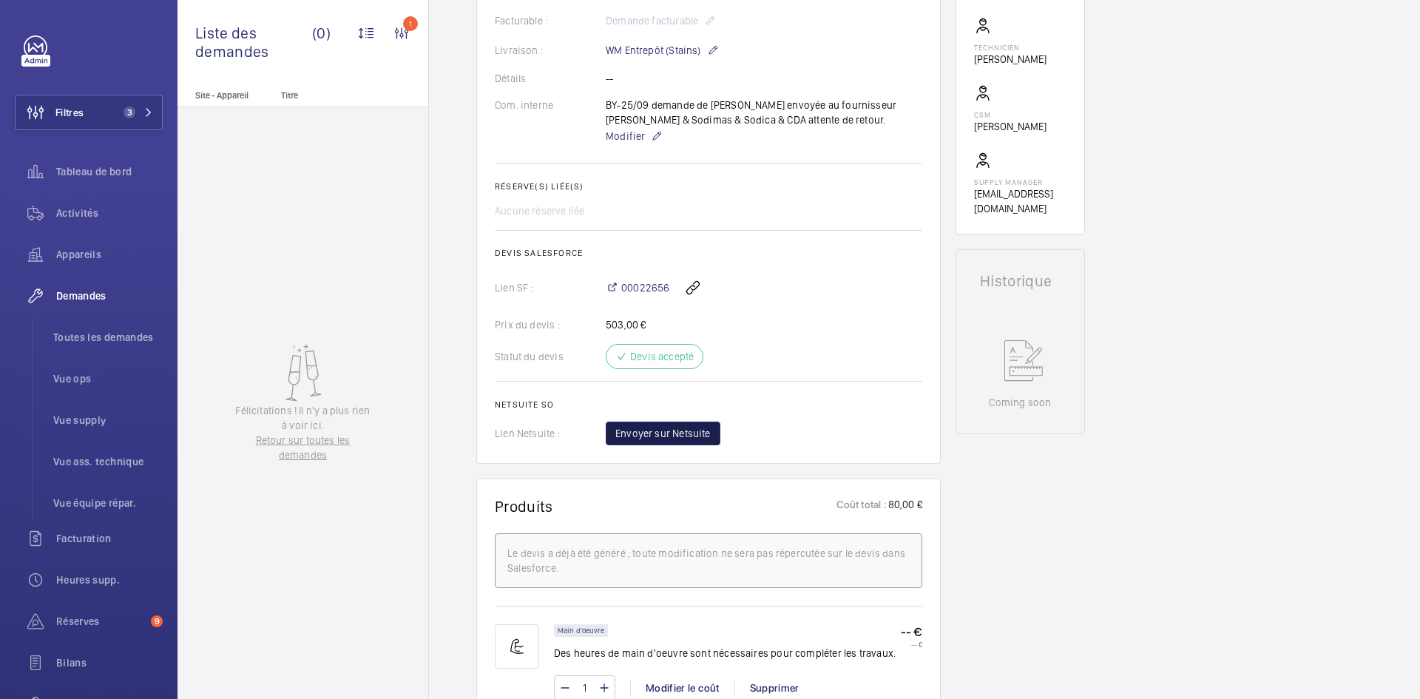
click at [697, 431] on button "Envoyer sur Netsuite" at bounding box center [663, 434] width 115 height 24
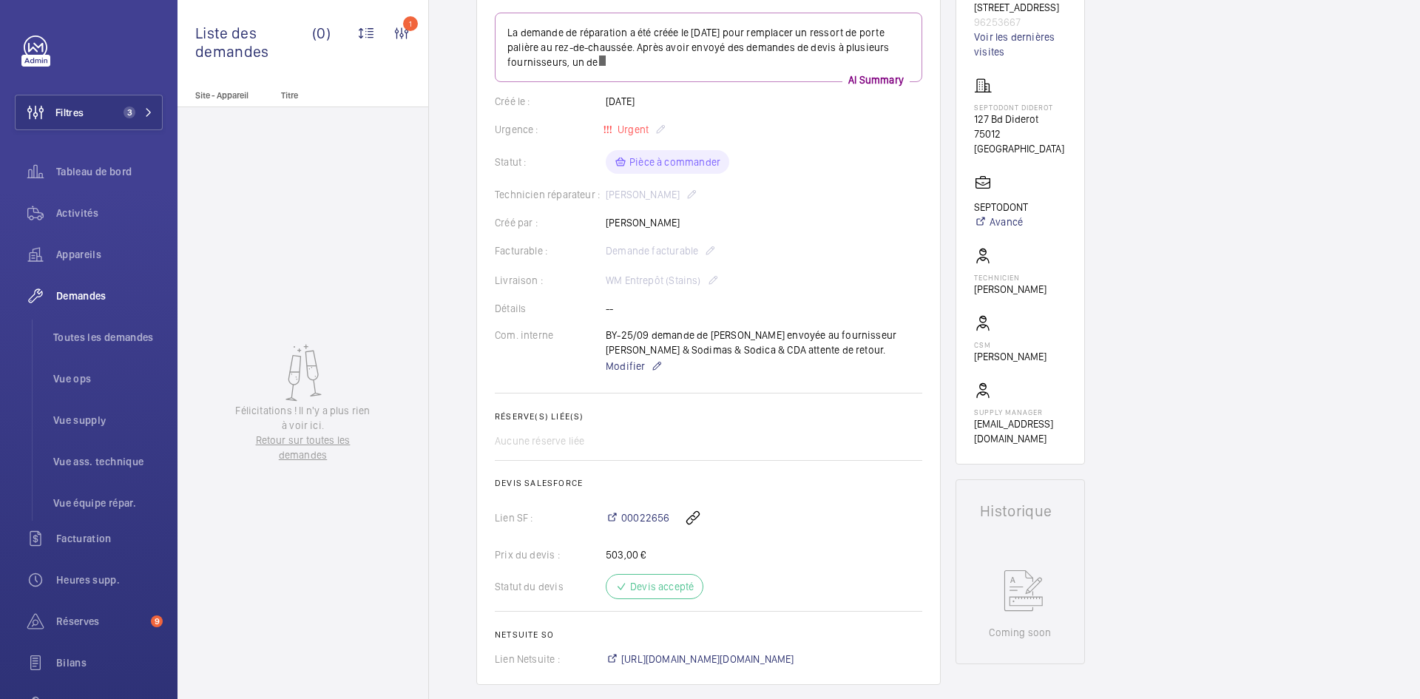
scroll to position [222, 0]
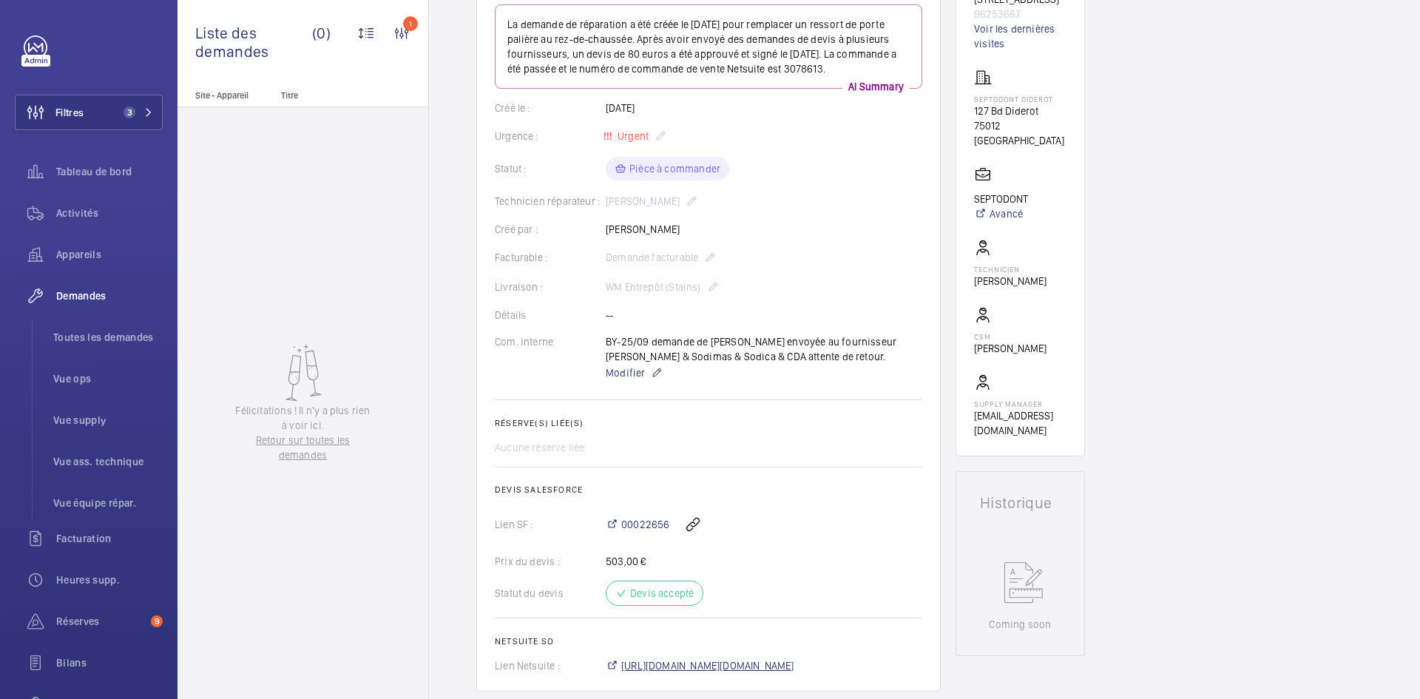
click at [740, 658] on span "https://6461500.app.netsuite.com/app/accounting/transactions/salesord.nl?id=307…" at bounding box center [707, 665] width 173 height 15
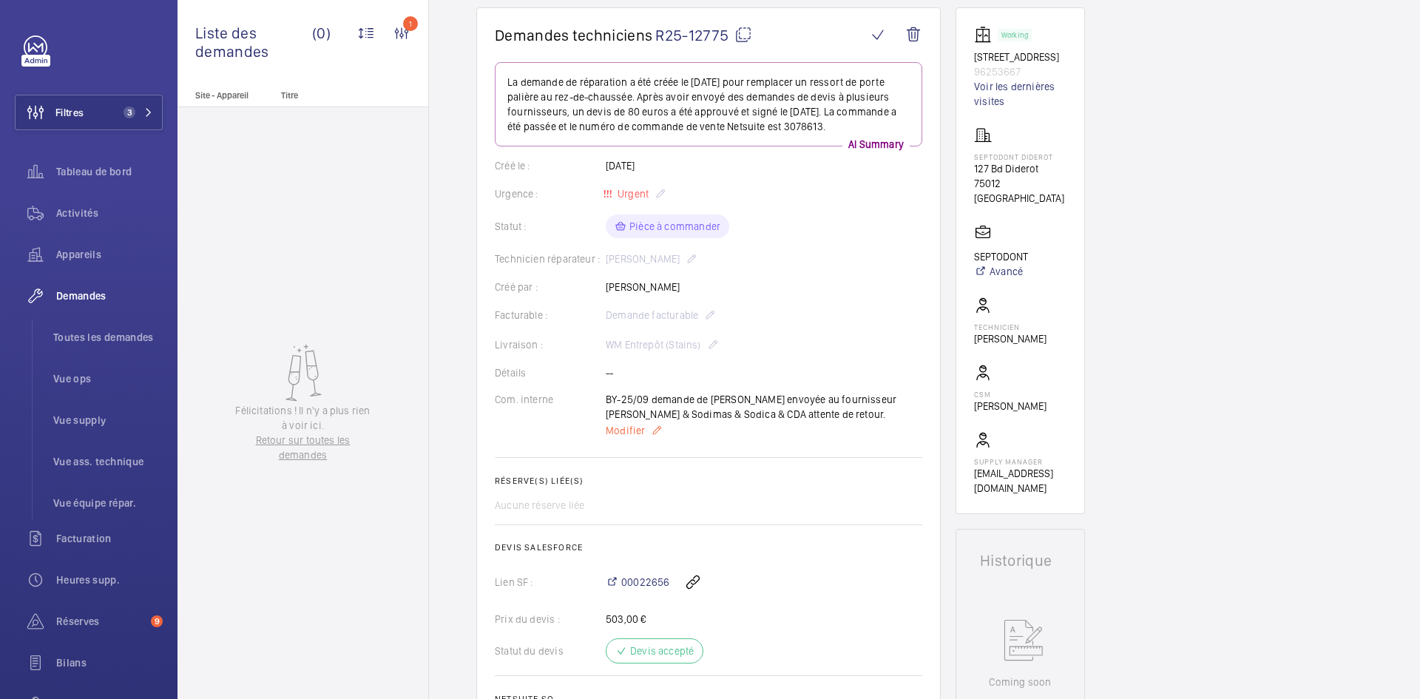
scroll to position [148, 0]
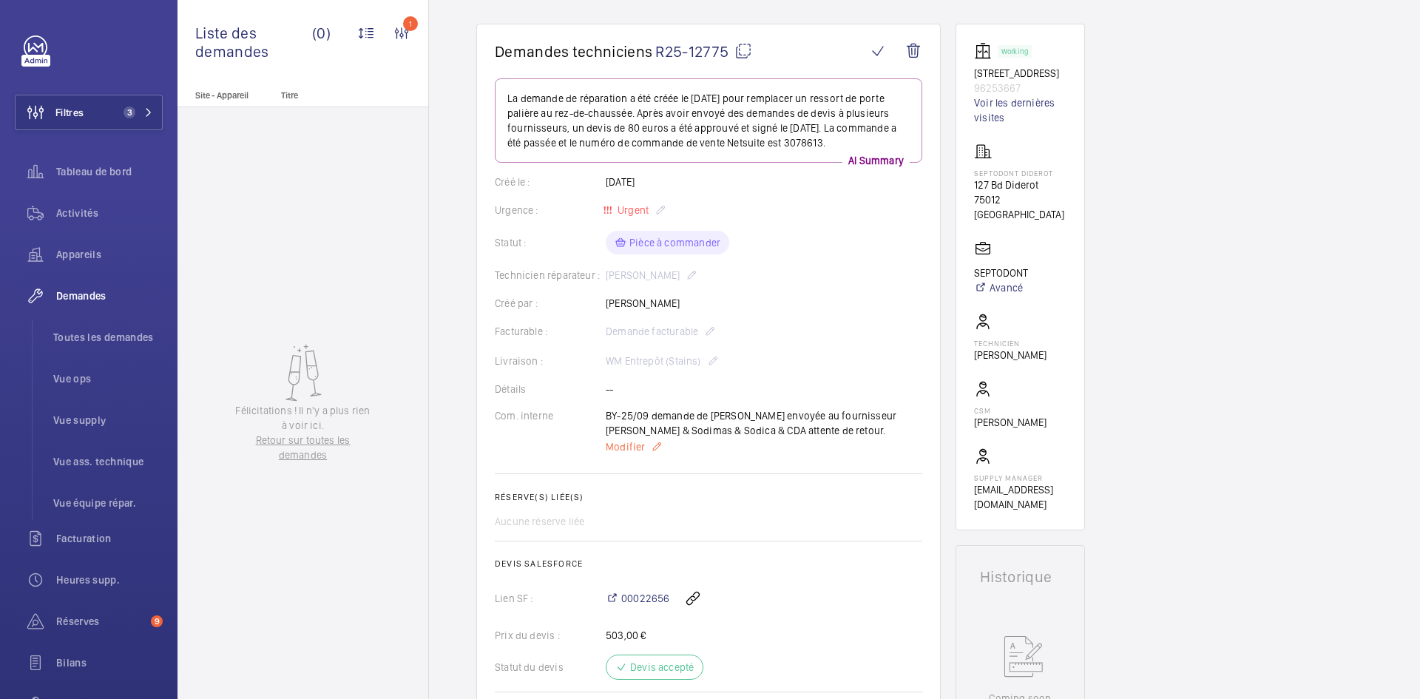
click at [634, 439] on span "Modifier" at bounding box center [625, 446] width 39 height 15
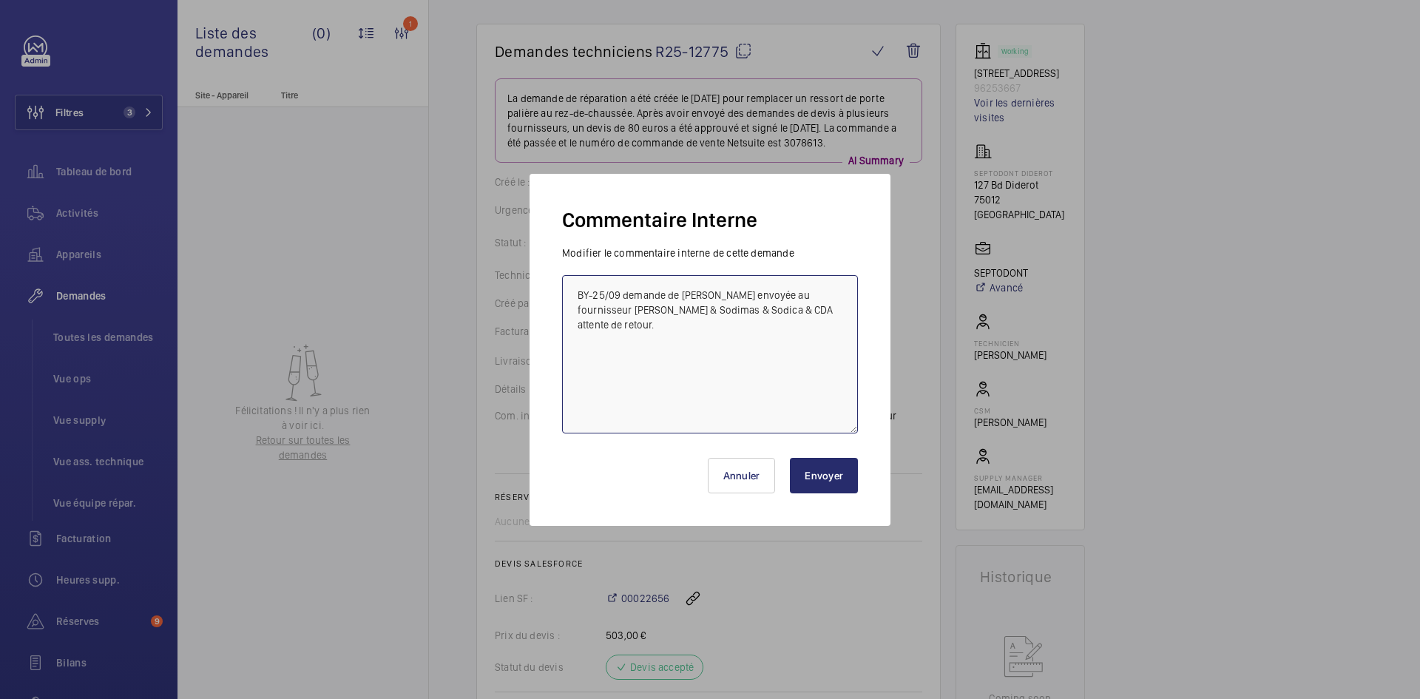
click at [573, 286] on textarea "BY-25/09 demande de devis envoyée au fournisseur Macpursa & Sodimas & Sodica & …" at bounding box center [710, 354] width 296 height 158
click at [574, 285] on textarea "BY-25/09 demande de devis envoyée au fournisseur Macpursa & Sodimas & Sodica & …" at bounding box center [710, 354] width 296 height 158
paste textarea "BY-08/10 commande effectuer chez le fournisseur CDA via l'email livraison prévu…"
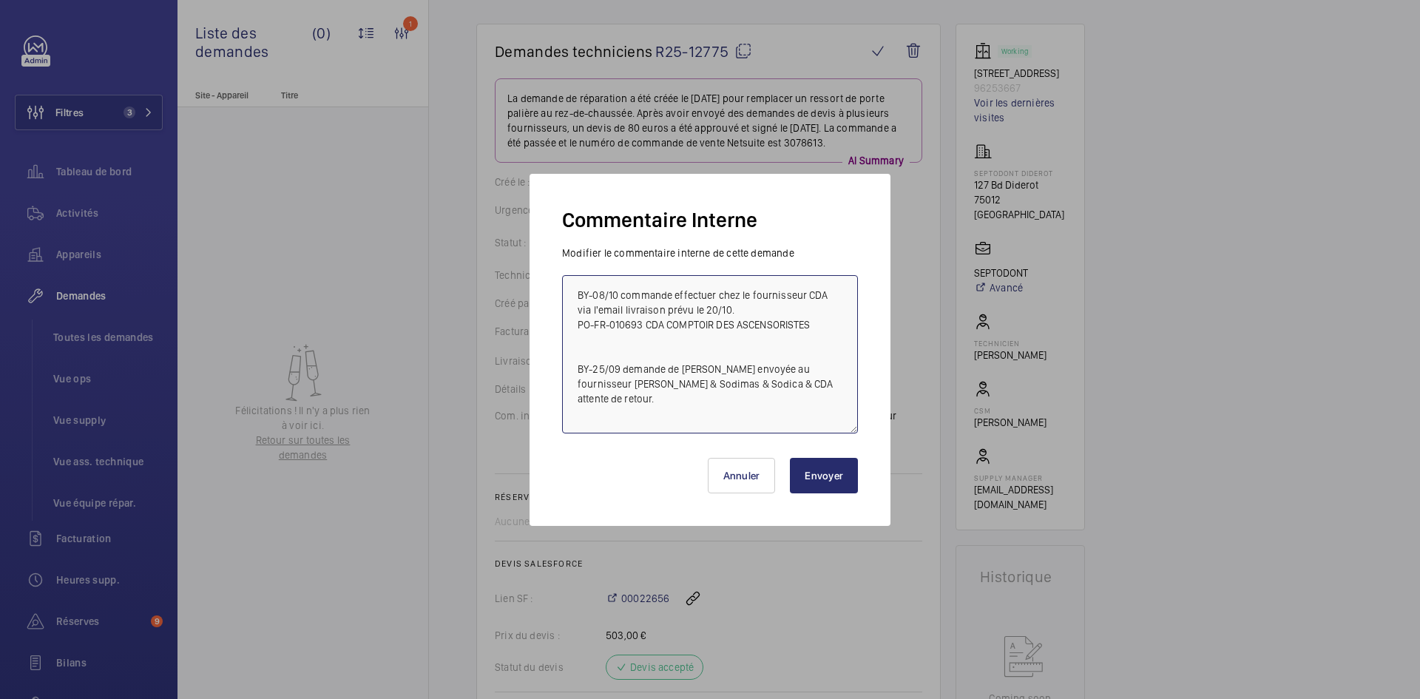
type textarea "BY-08/10 commande effectuer chez le fournisseur CDA via l'email livraison prévu…"
click at [829, 476] on button "Envoyer" at bounding box center [824, 476] width 68 height 36
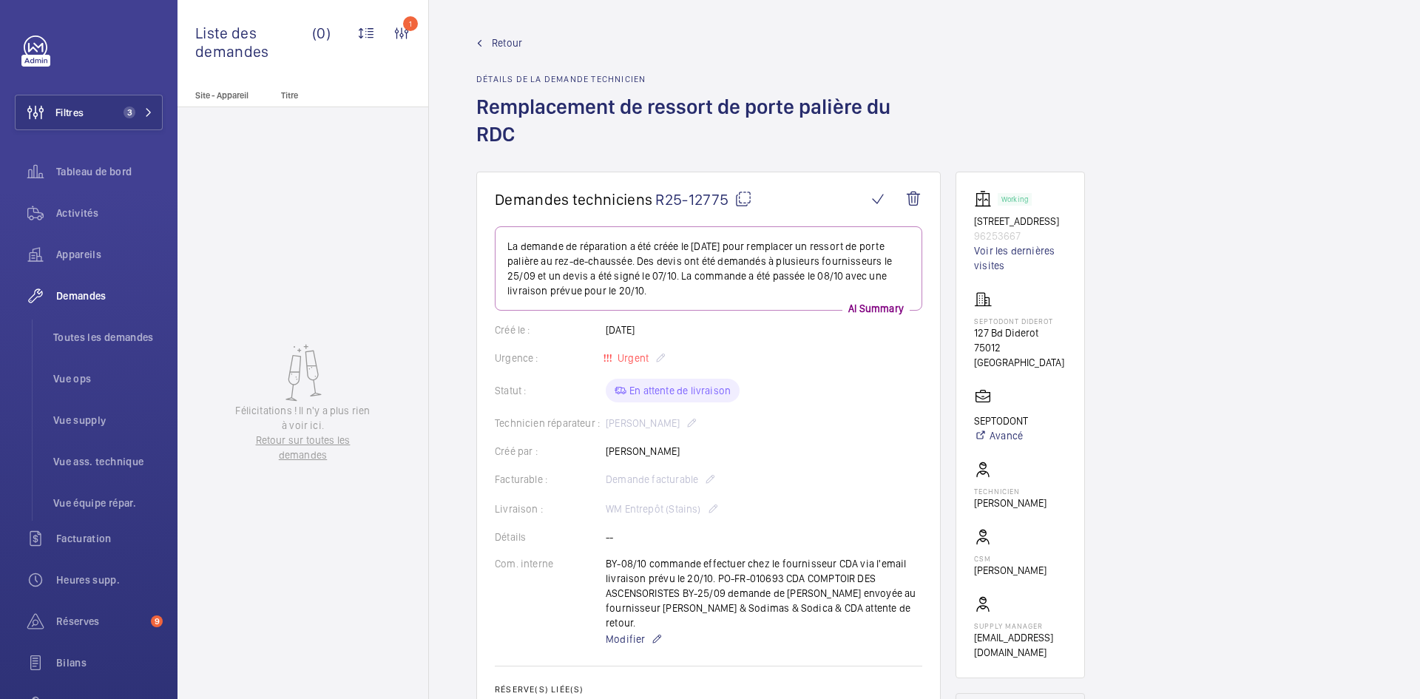
click at [746, 190] on mat-icon at bounding box center [744, 199] width 18 height 18
click at [503, 41] on span "Retour" at bounding box center [507, 43] width 30 height 15
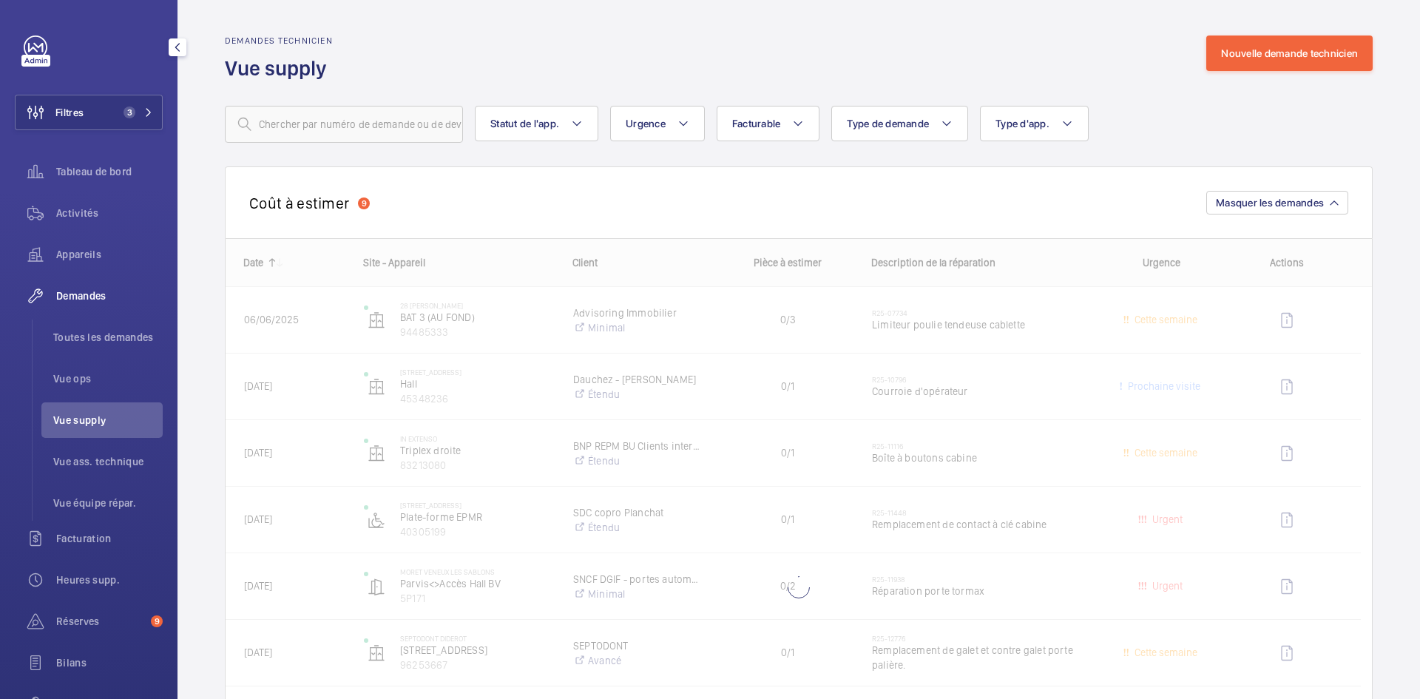
click at [79, 419] on span "Vue supply" at bounding box center [107, 420] width 109 height 15
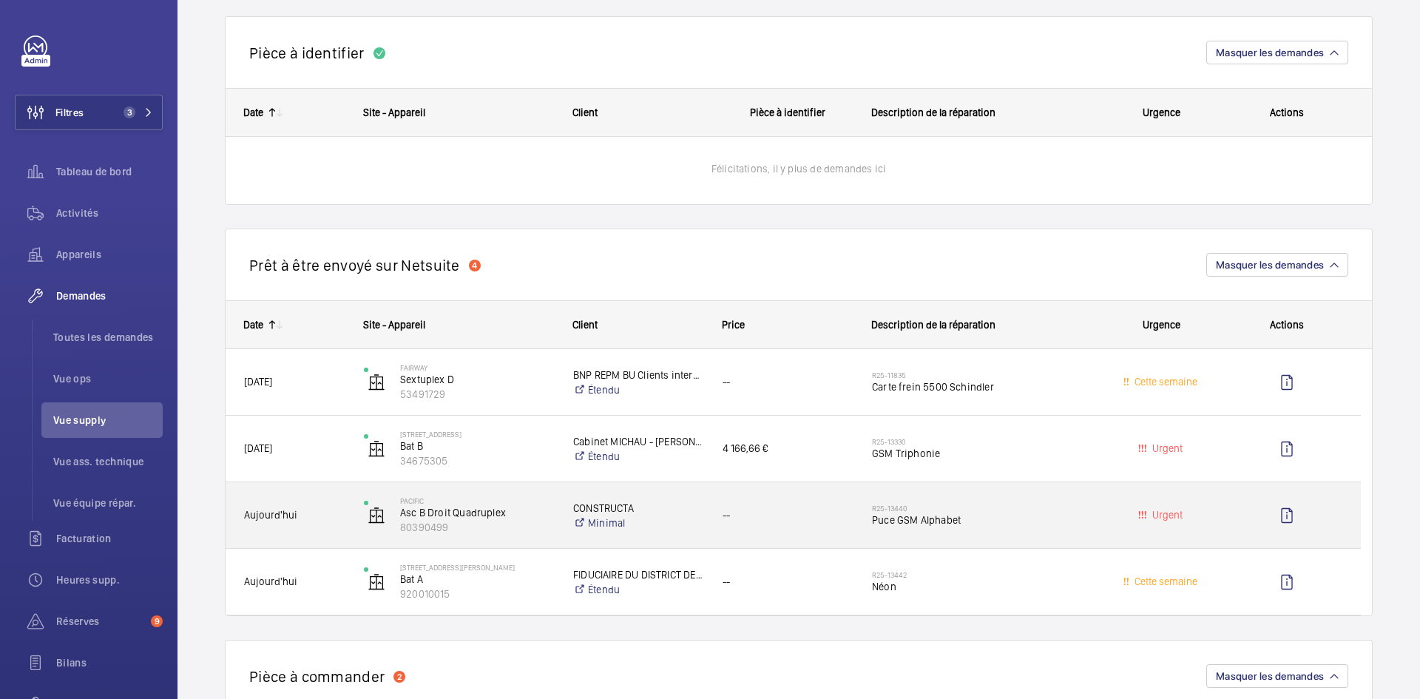
scroll to position [962, 0]
click at [322, 513] on span "Aujourd'hui" at bounding box center [294, 514] width 101 height 17
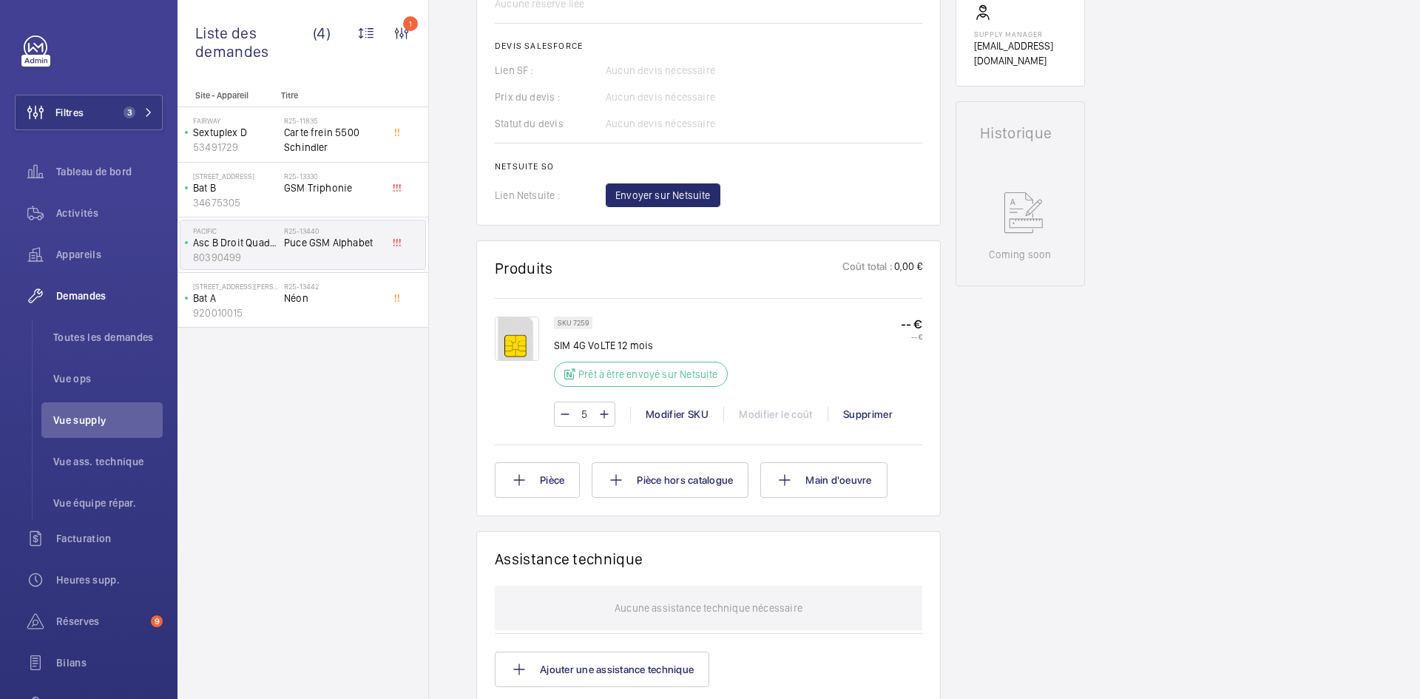
scroll to position [607, 0]
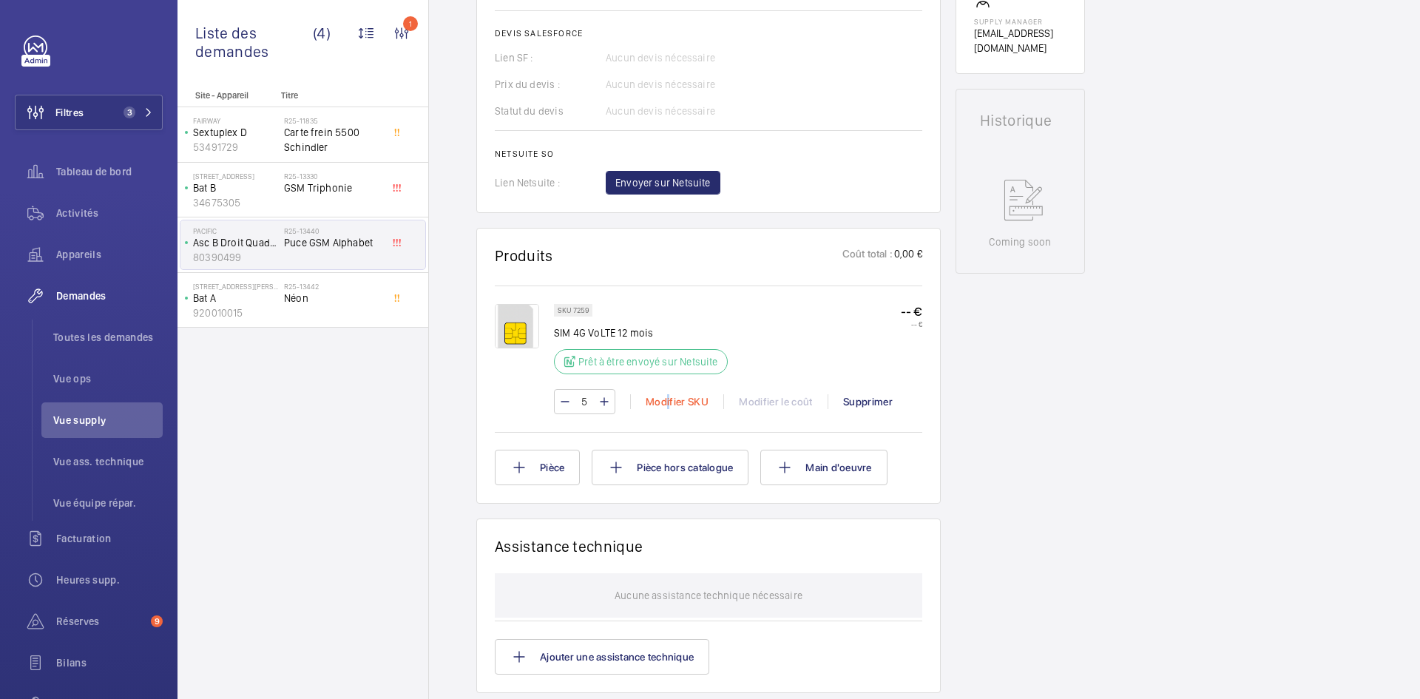
click at [669, 402] on div "Modifier SKU" at bounding box center [676, 401] width 93 height 15
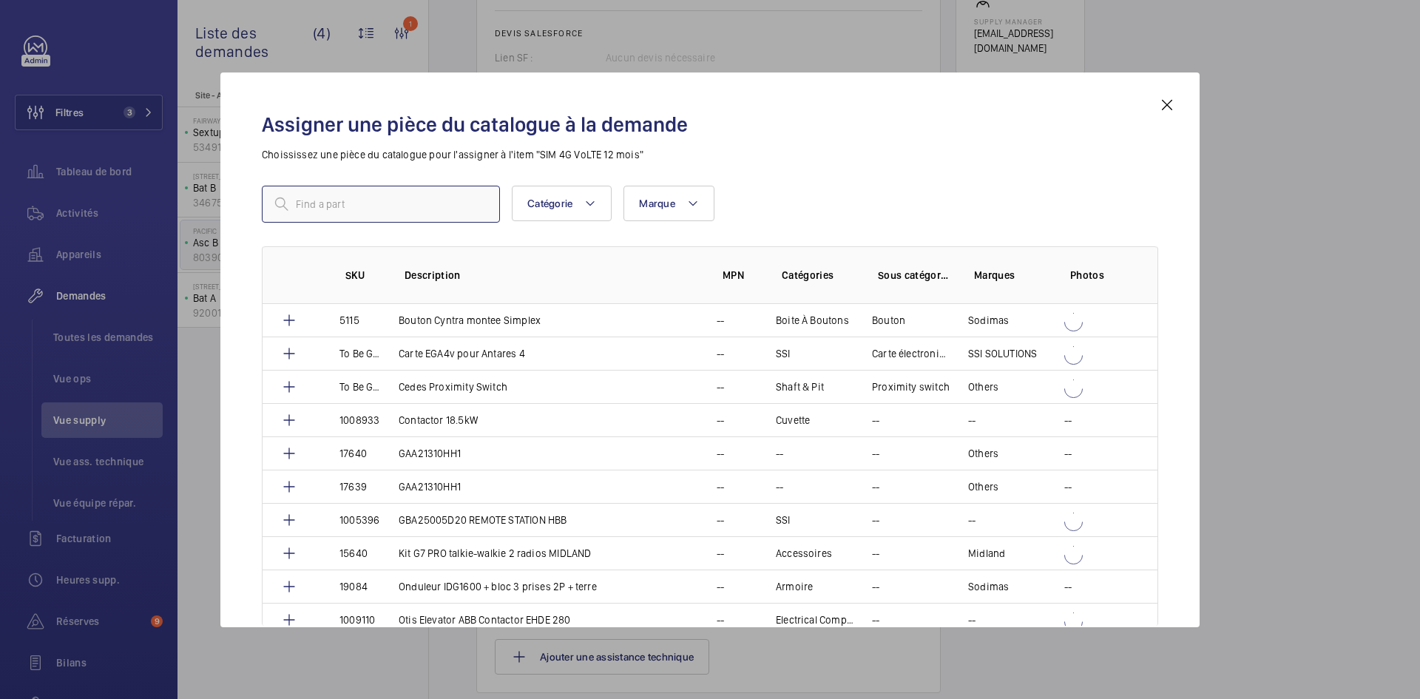
click at [419, 200] on input "text" at bounding box center [381, 204] width 238 height 37
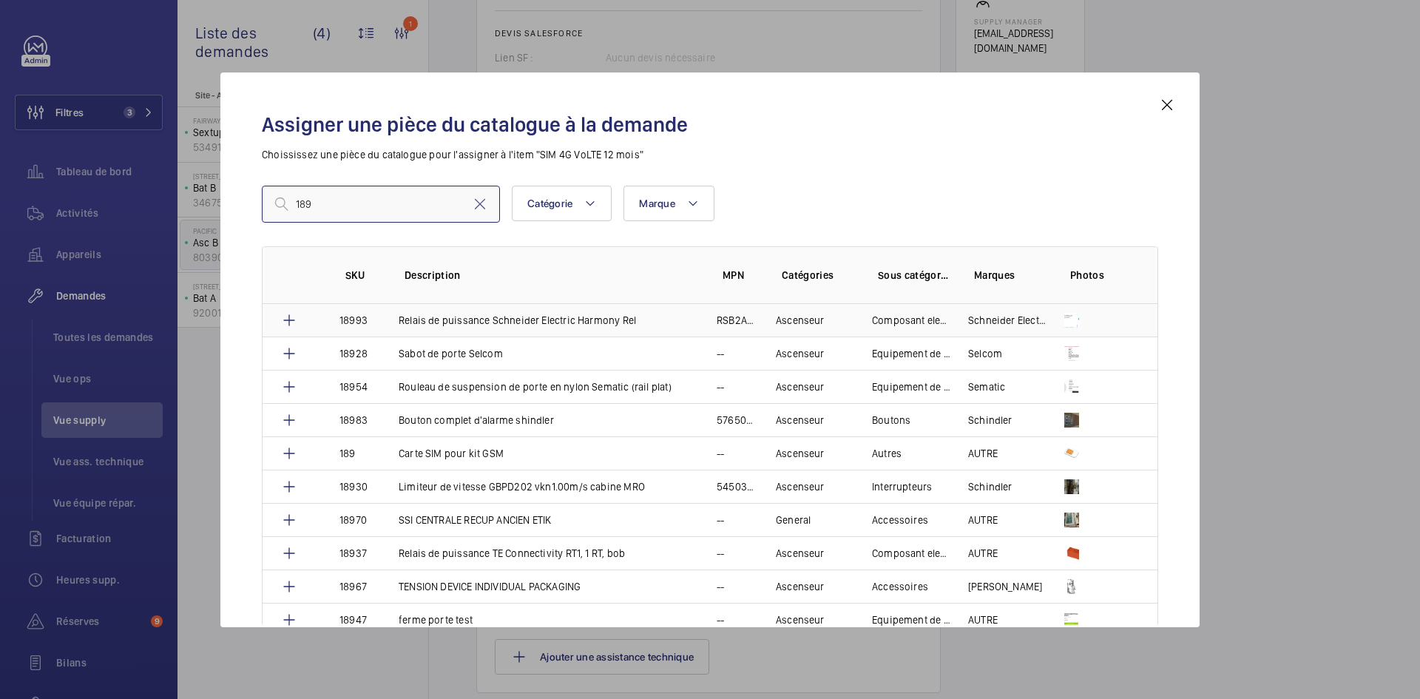
scroll to position [2911, 0]
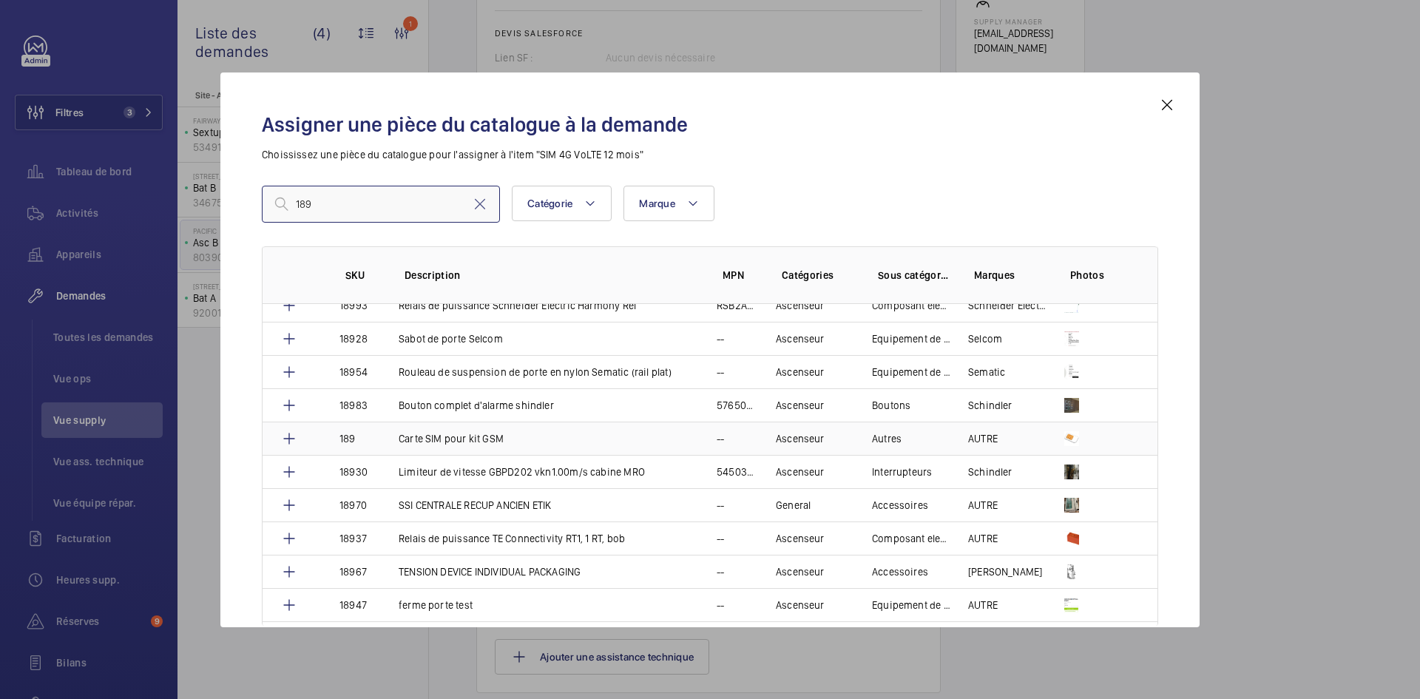
type input "189"
click at [423, 438] on p "Carte SIM pour kit GSM" at bounding box center [451, 438] width 105 height 15
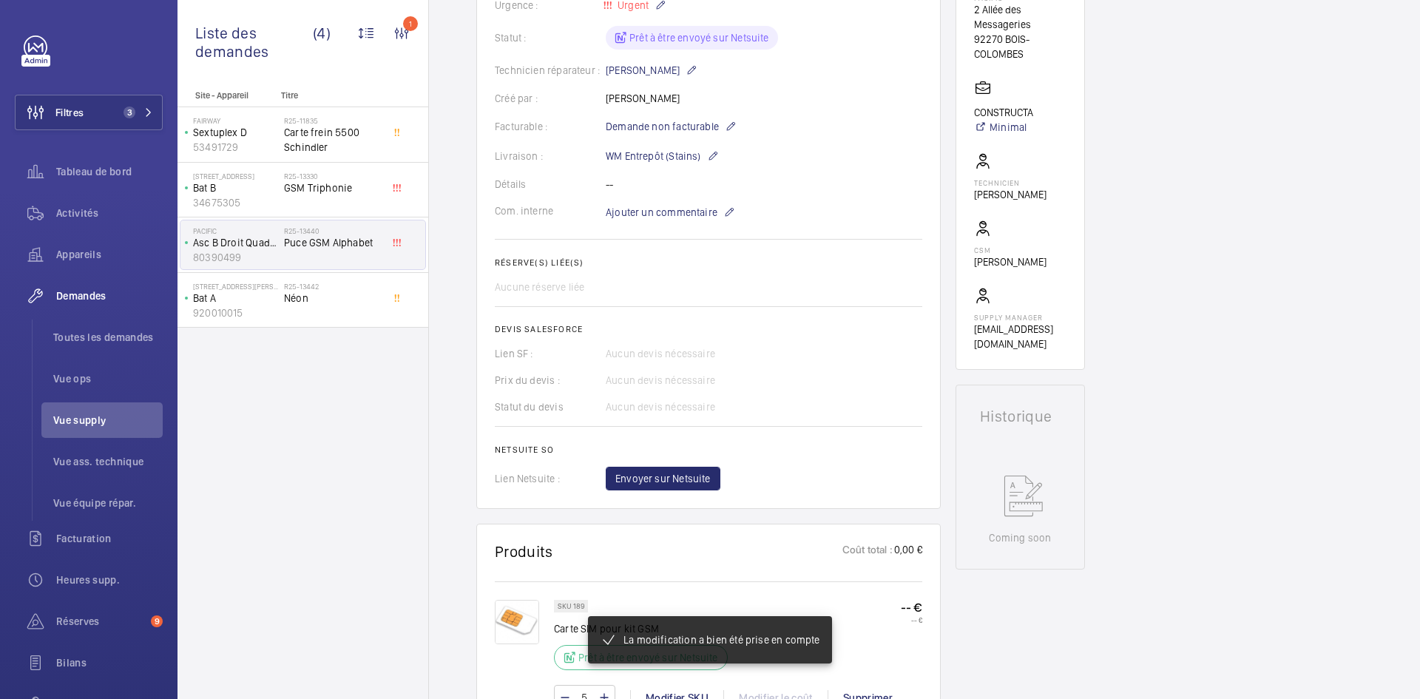
scroll to position [459, 0]
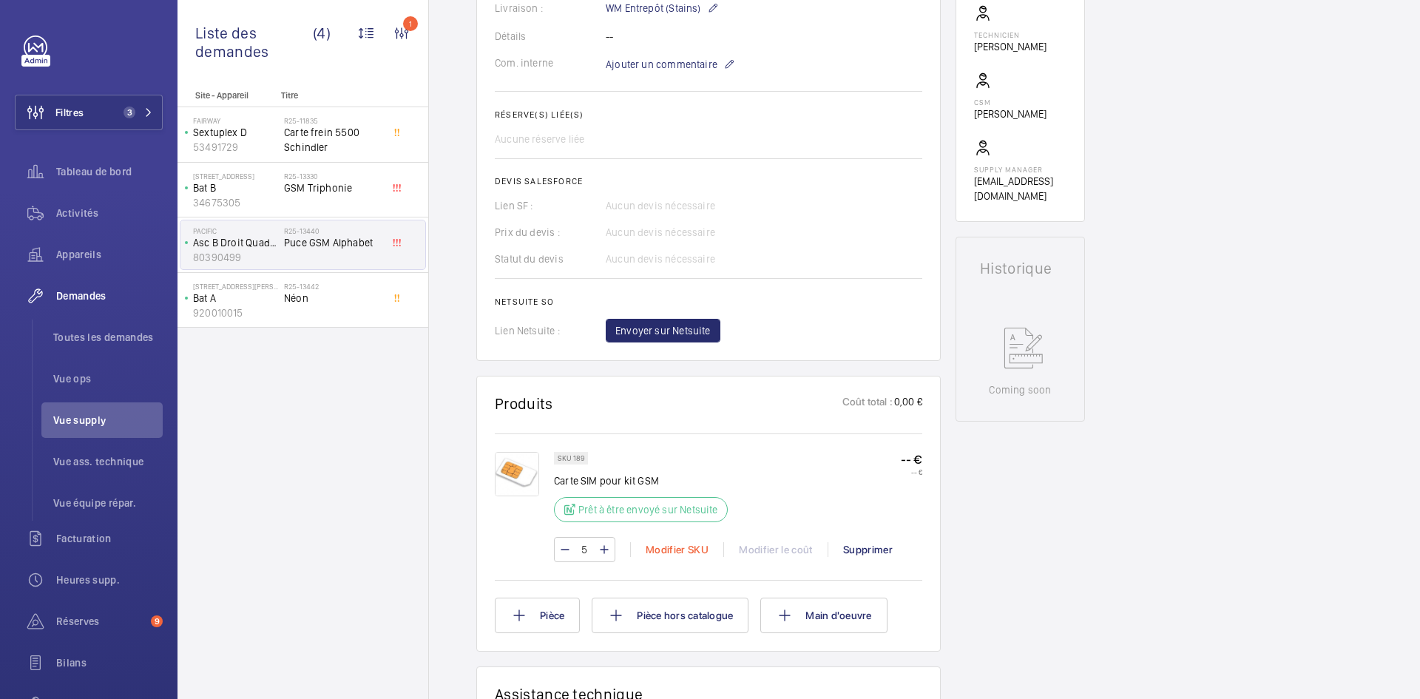
click at [667, 547] on div "Modifier SKU" at bounding box center [676, 549] width 93 height 15
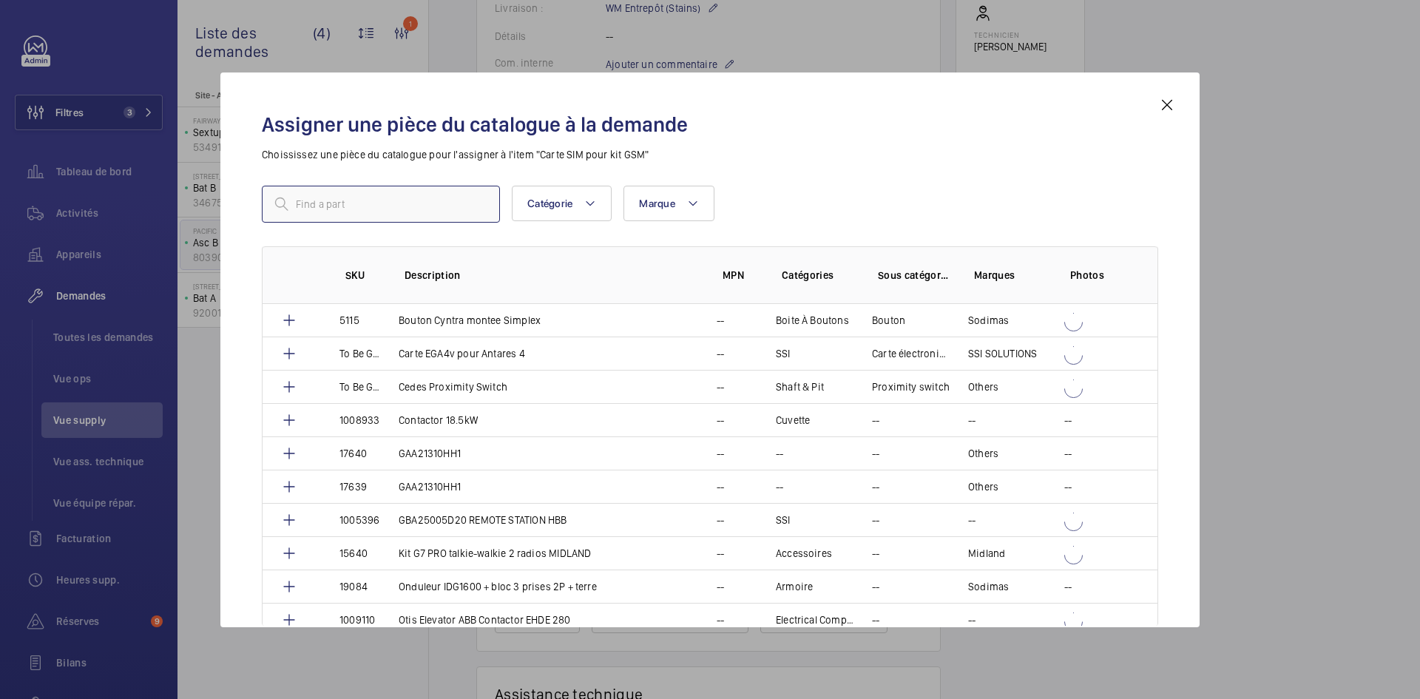
click at [365, 200] on input "text" at bounding box center [381, 204] width 238 height 37
click at [1179, 101] on div "Assigner une pièce du catalogue à la demande Choississez une pièce du catalogue…" at bounding box center [710, 350] width 980 height 555
click at [1167, 101] on mat-icon at bounding box center [1168, 105] width 18 height 18
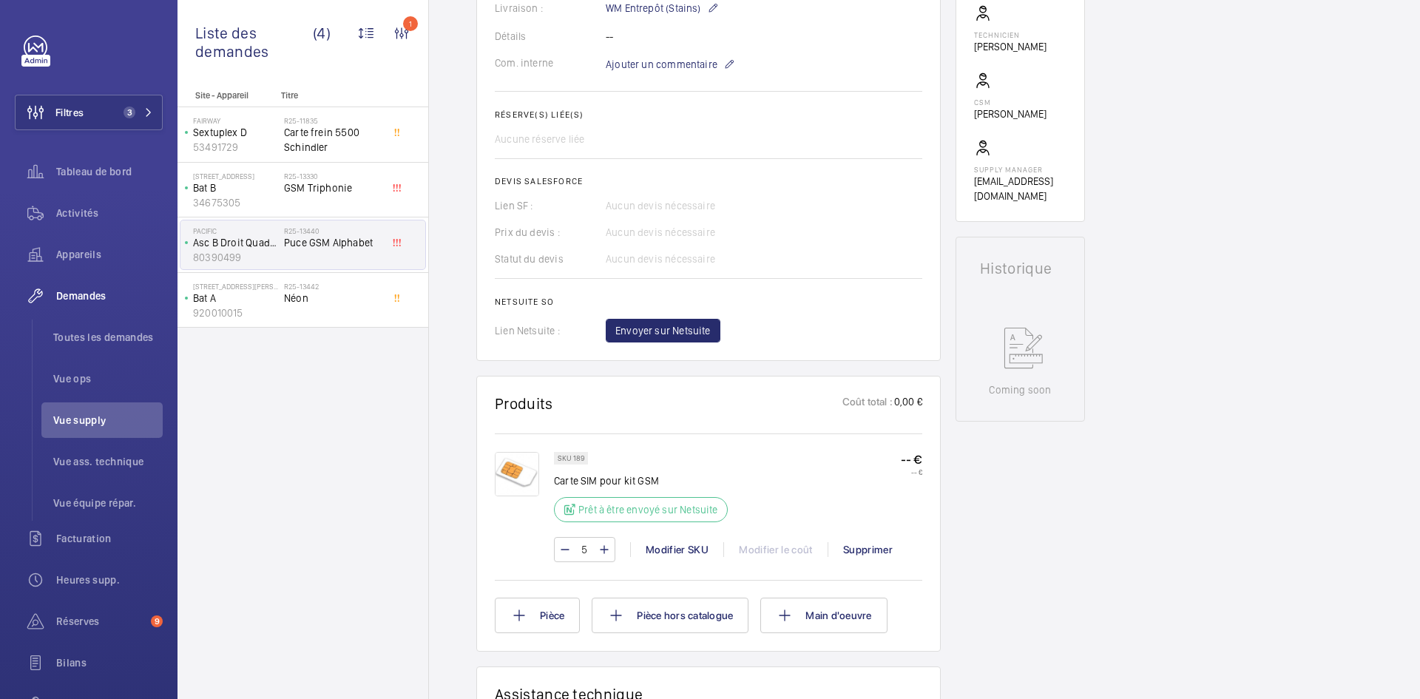
click at [516, 472] on img at bounding box center [517, 474] width 44 height 44
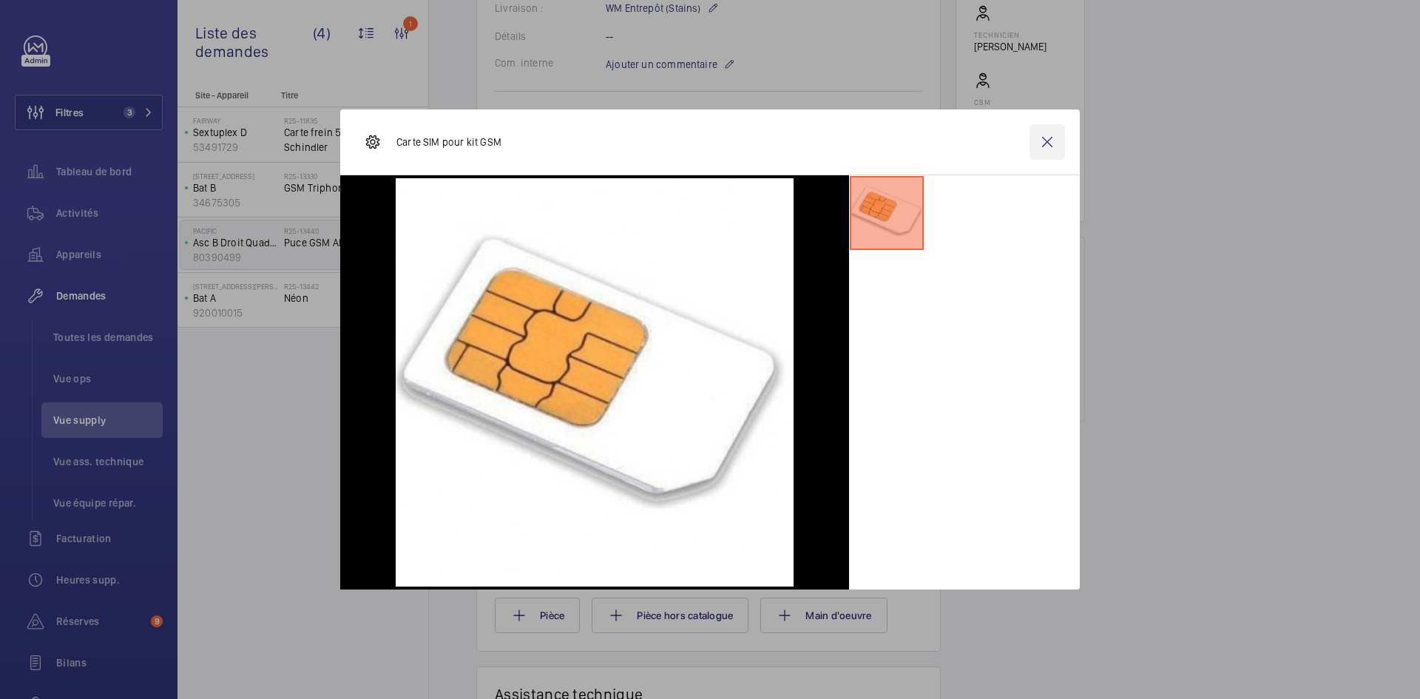
click at [1049, 142] on wm-front-icon-button at bounding box center [1048, 142] width 36 height 36
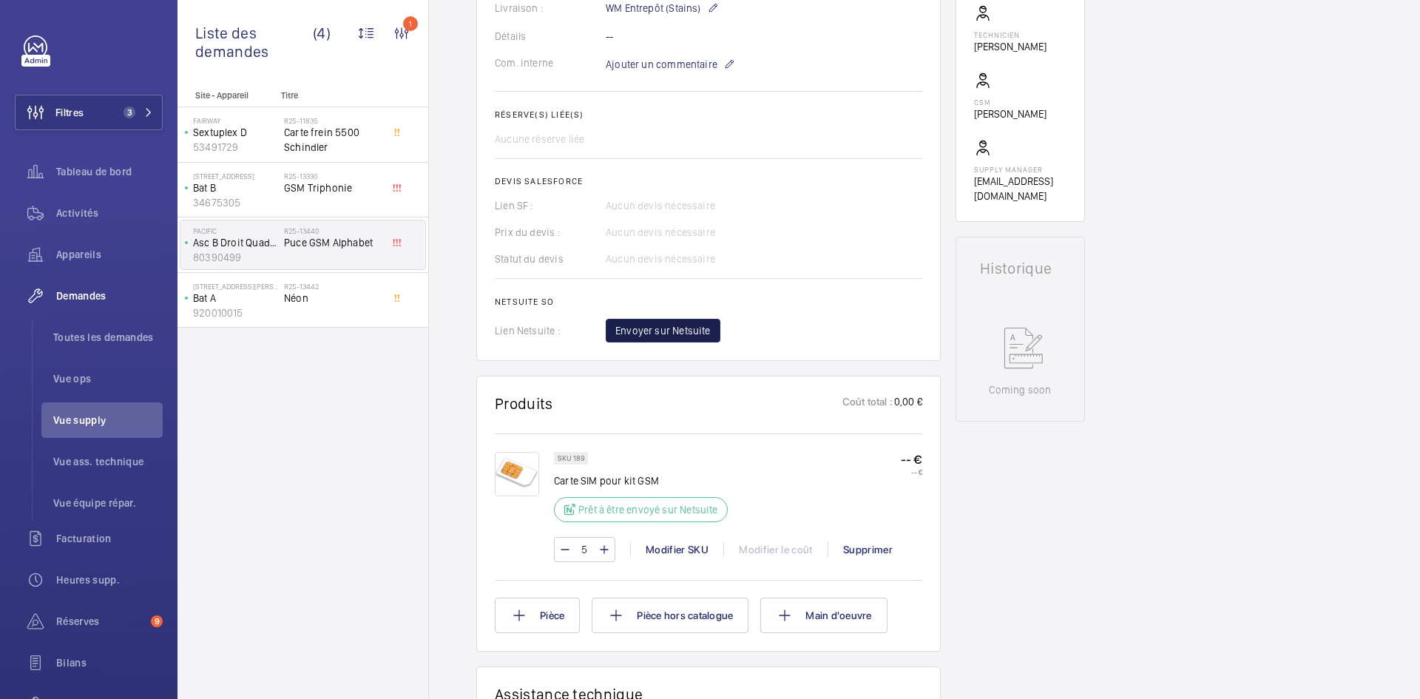
click at [678, 326] on span "Envoyer sur Netsuite" at bounding box center [663, 330] width 95 height 15
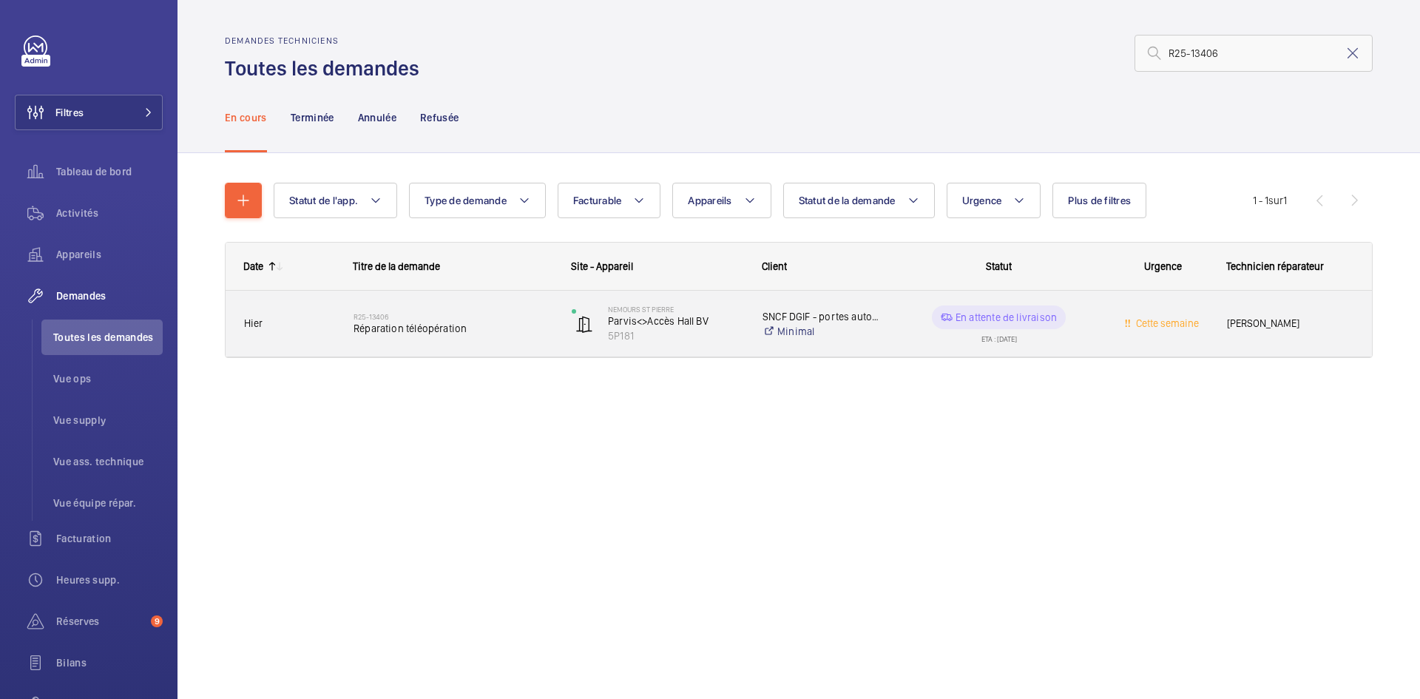
type input "R25-13406"
click at [291, 314] on div "Hier" at bounding box center [280, 323] width 108 height 47
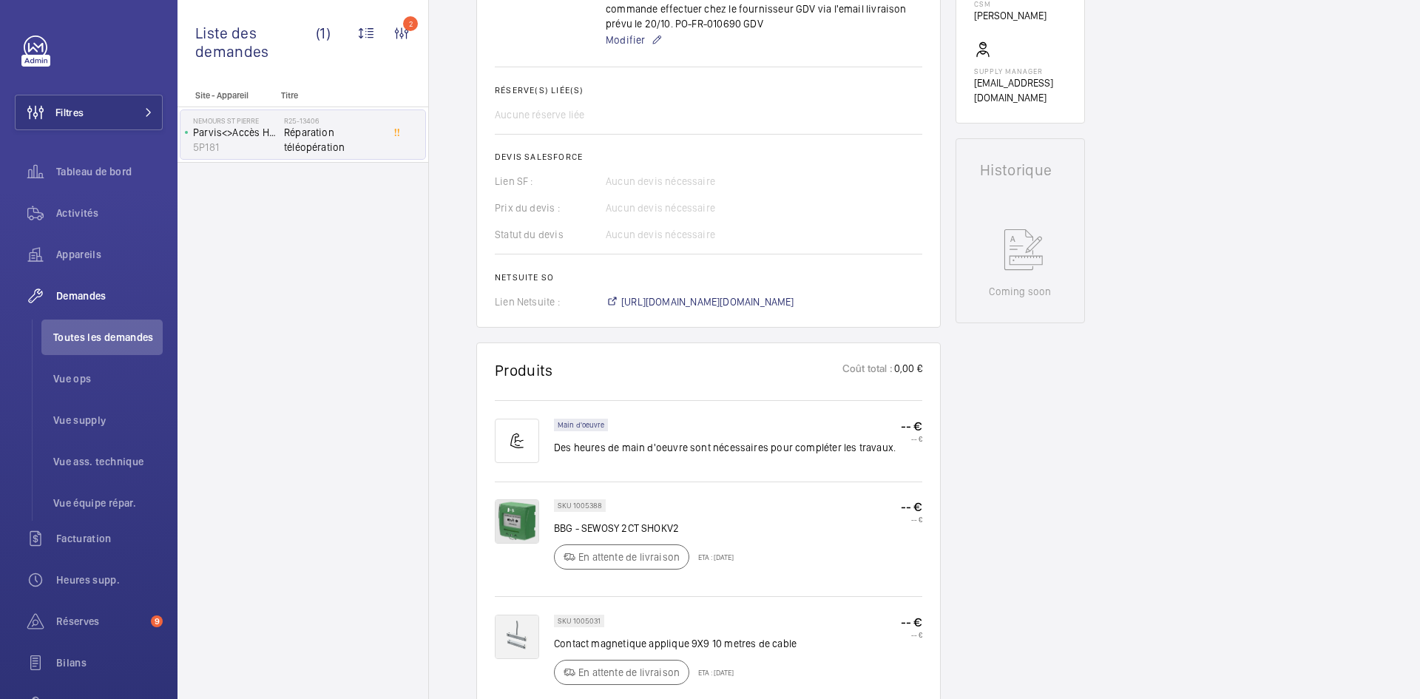
scroll to position [666, 0]
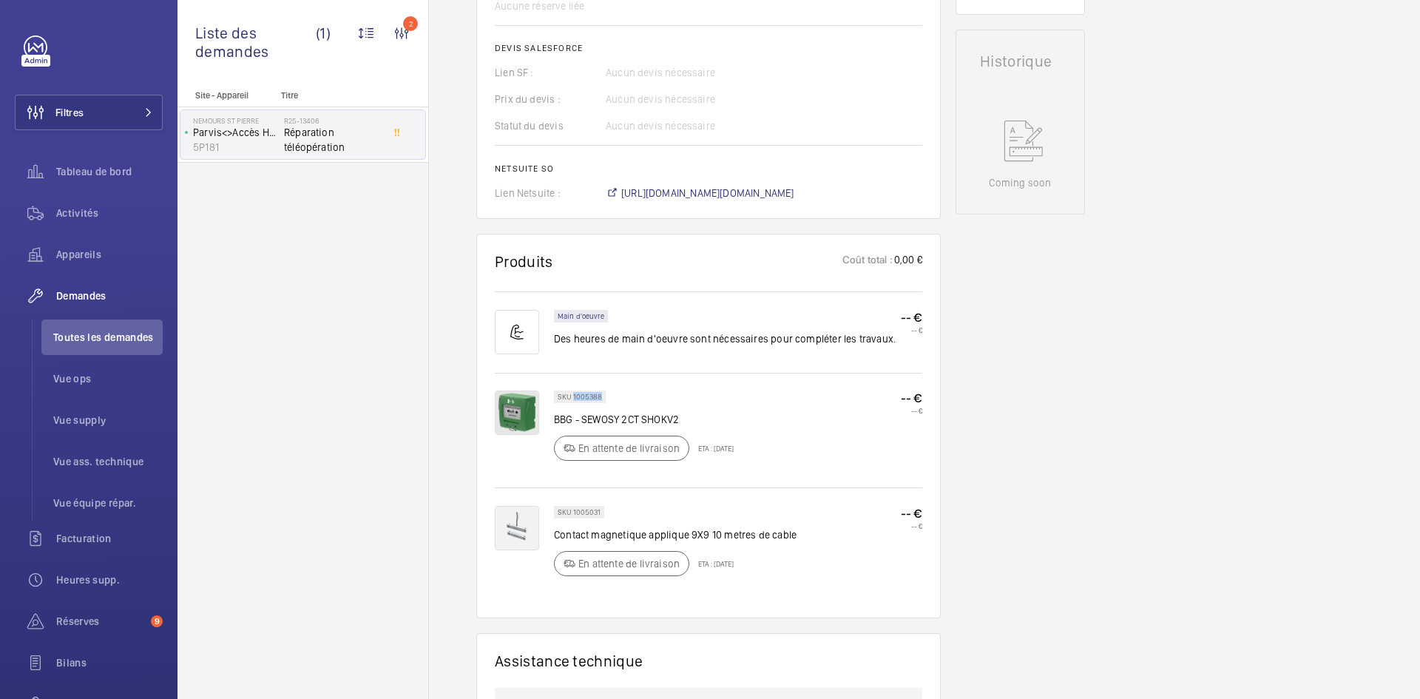
drag, startPoint x: 601, startPoint y: 395, endPoint x: 573, endPoint y: 396, distance: 28.9
click at [573, 396] on div "SKU 1005388" at bounding box center [580, 397] width 52 height 13
copy p "1005388"
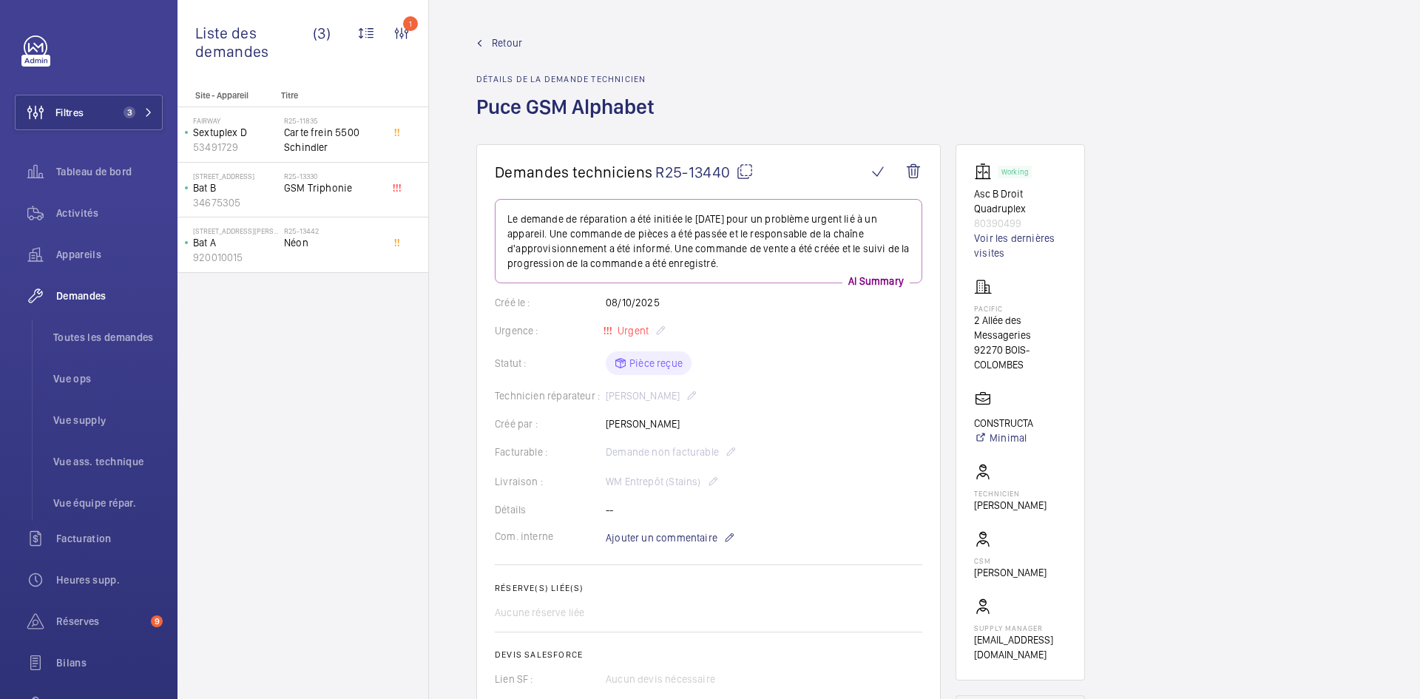
click at [499, 44] on span "Retour" at bounding box center [507, 43] width 30 height 15
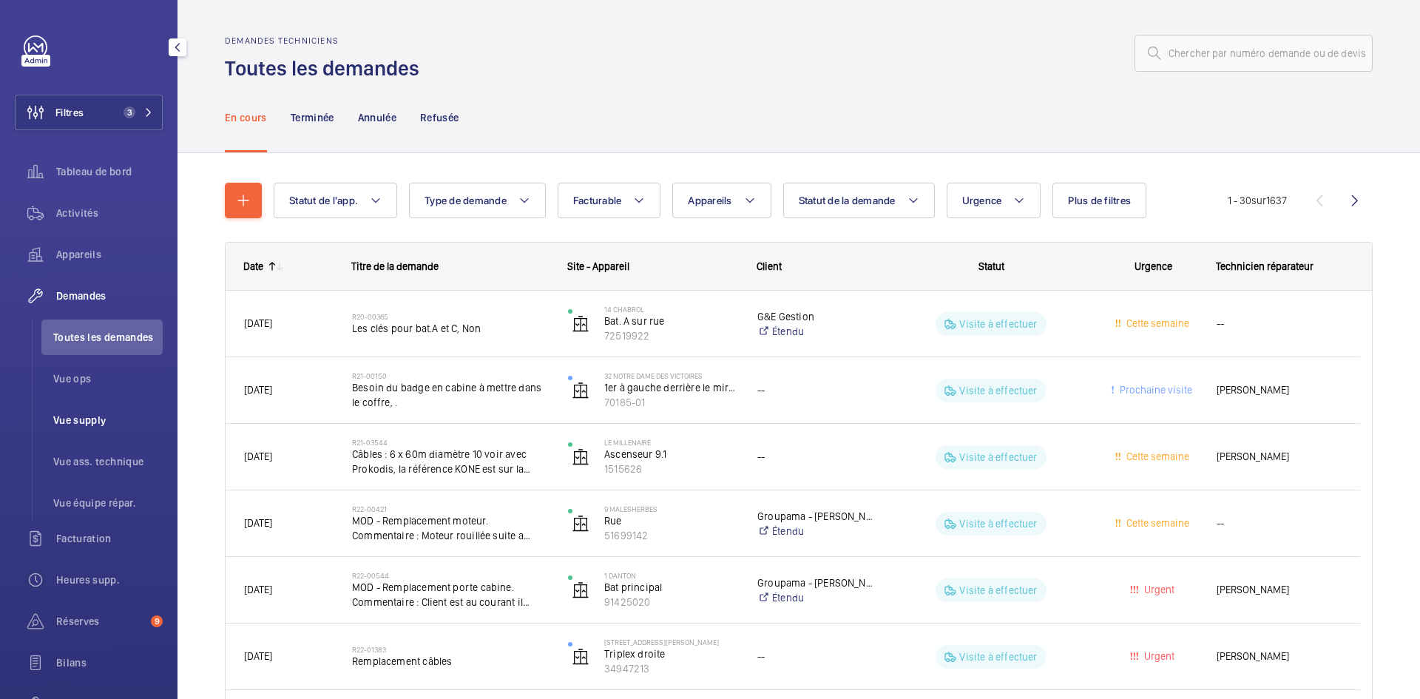
click at [80, 422] on span "Vue supply" at bounding box center [107, 420] width 109 height 15
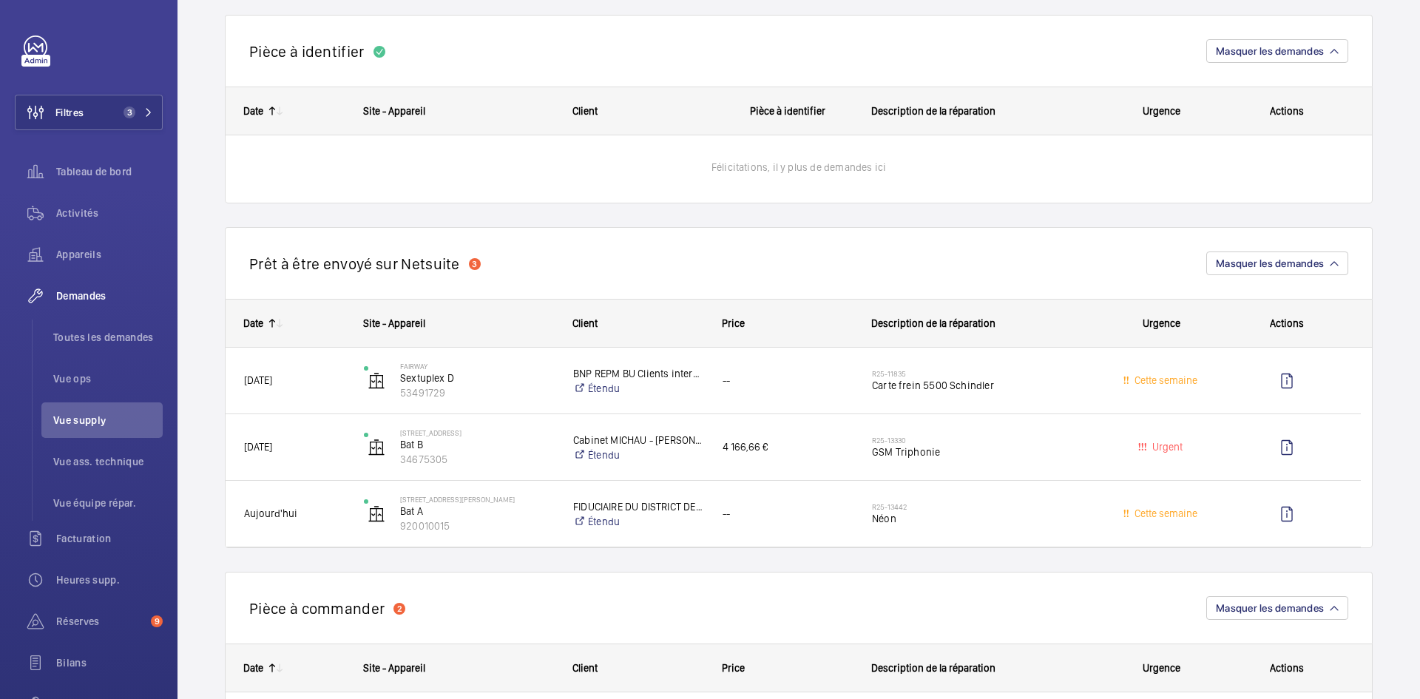
scroll to position [1184, 0]
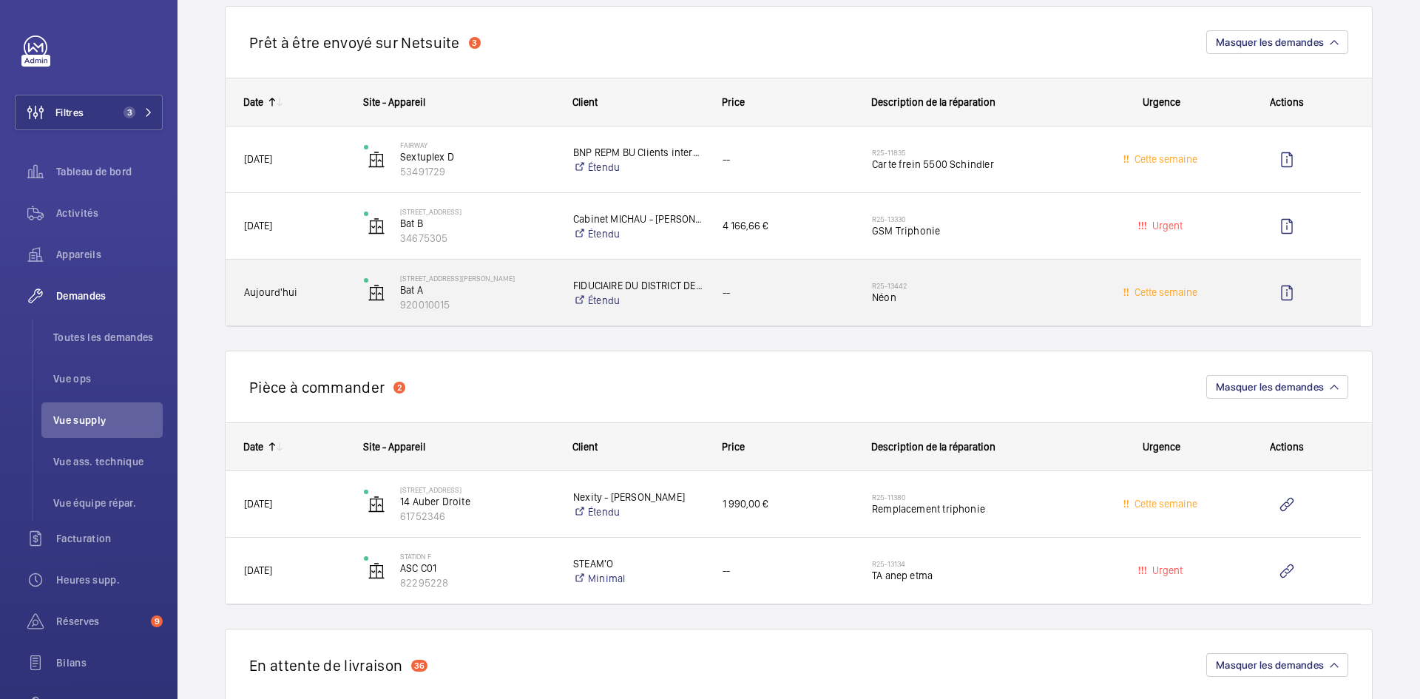
click at [351, 301] on div "[STREET_ADDRESS][PERSON_NAME]" at bounding box center [450, 293] width 208 height 61
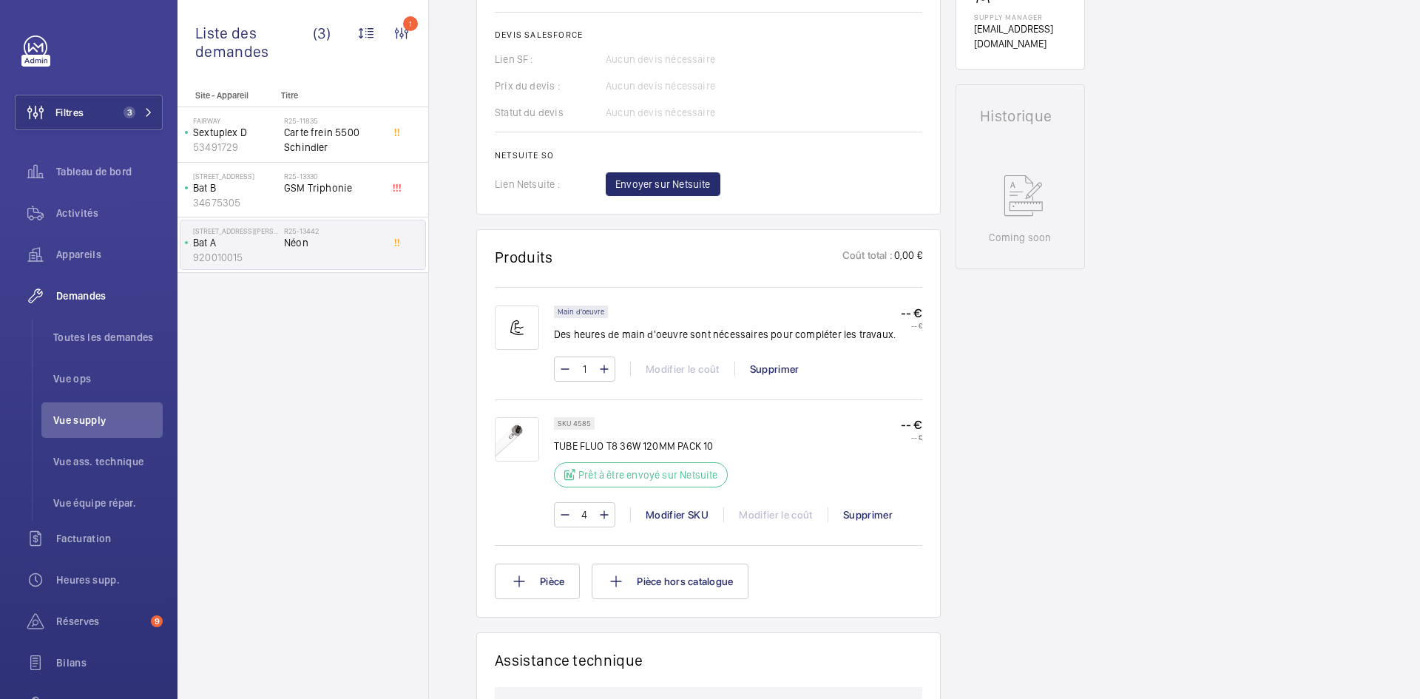
scroll to position [621, 0]
click at [517, 436] on img at bounding box center [517, 438] width 44 height 44
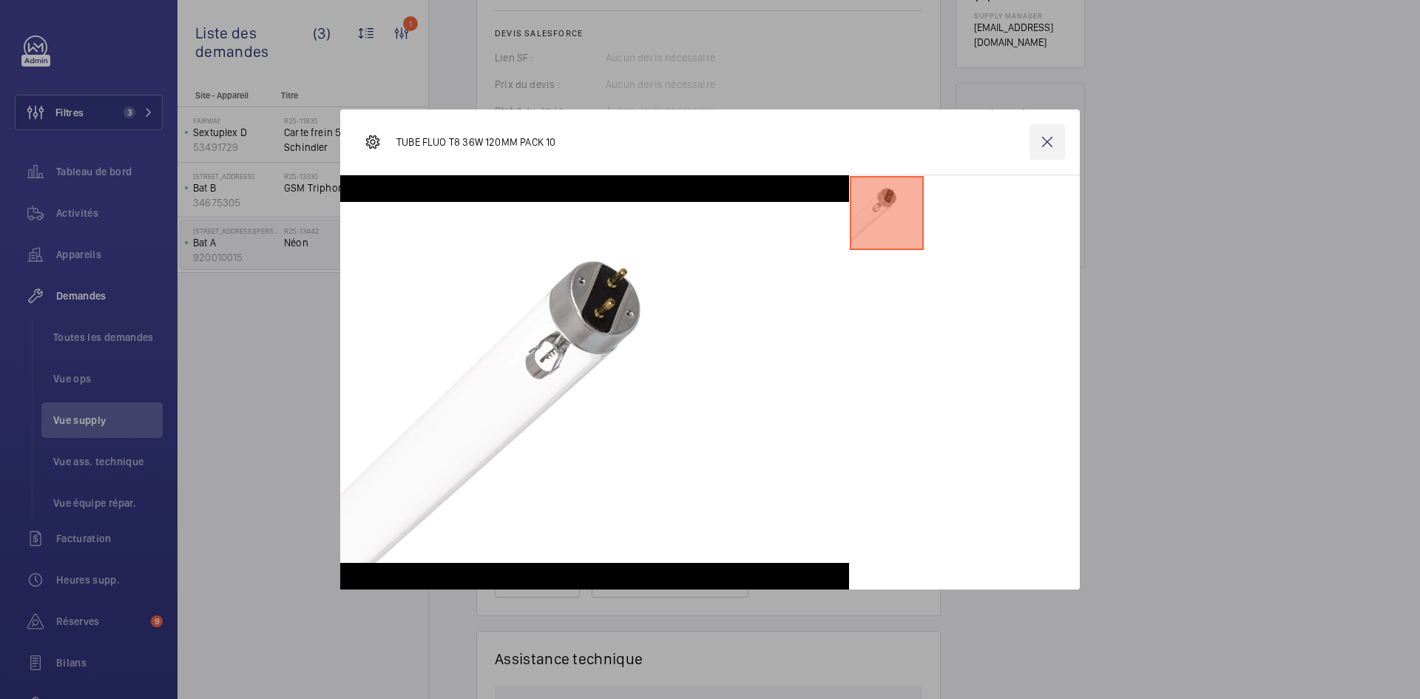
click at [1046, 146] on wm-front-icon-button at bounding box center [1048, 142] width 36 height 36
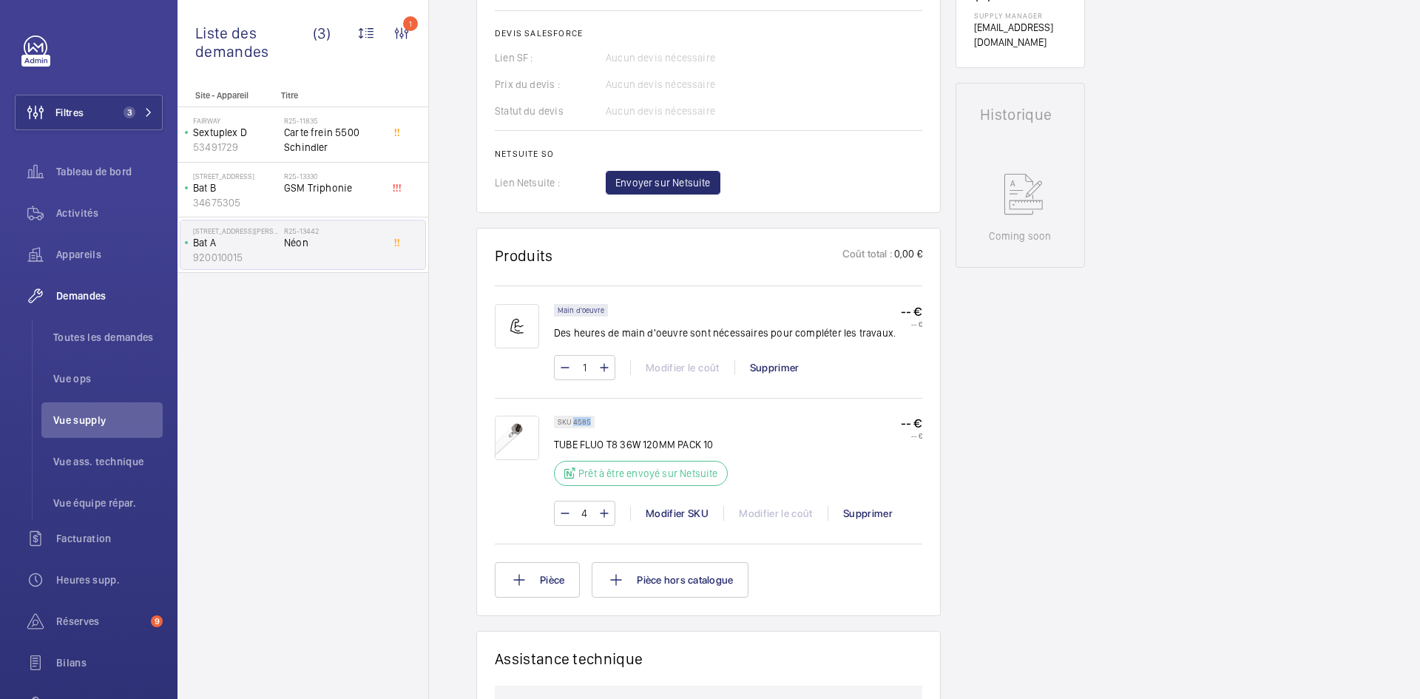
drag, startPoint x: 589, startPoint y: 418, endPoint x: 573, endPoint y: 422, distance: 16.9
click at [573, 422] on div "SKU 4585" at bounding box center [574, 422] width 41 height 13
copy p "4585"
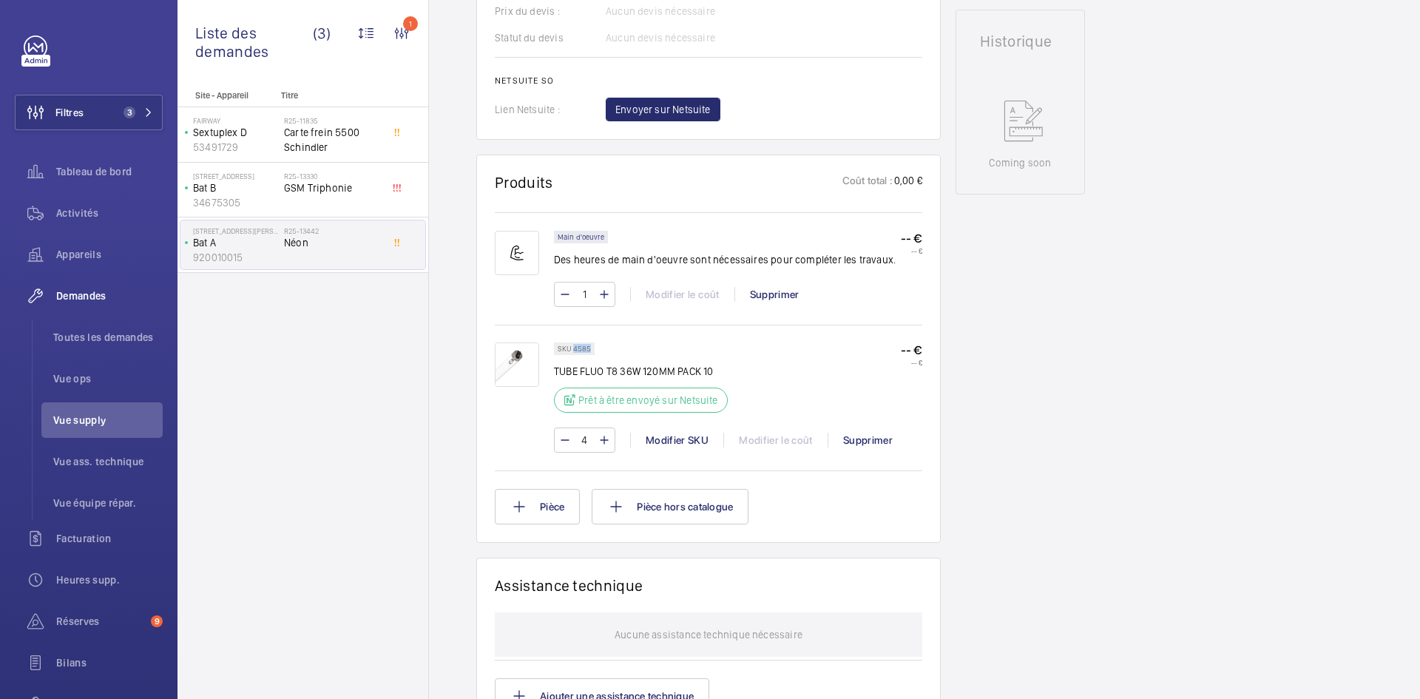
scroll to position [695, 0]
click at [697, 111] on span "Envoyer sur Netsuite" at bounding box center [663, 108] width 95 height 15
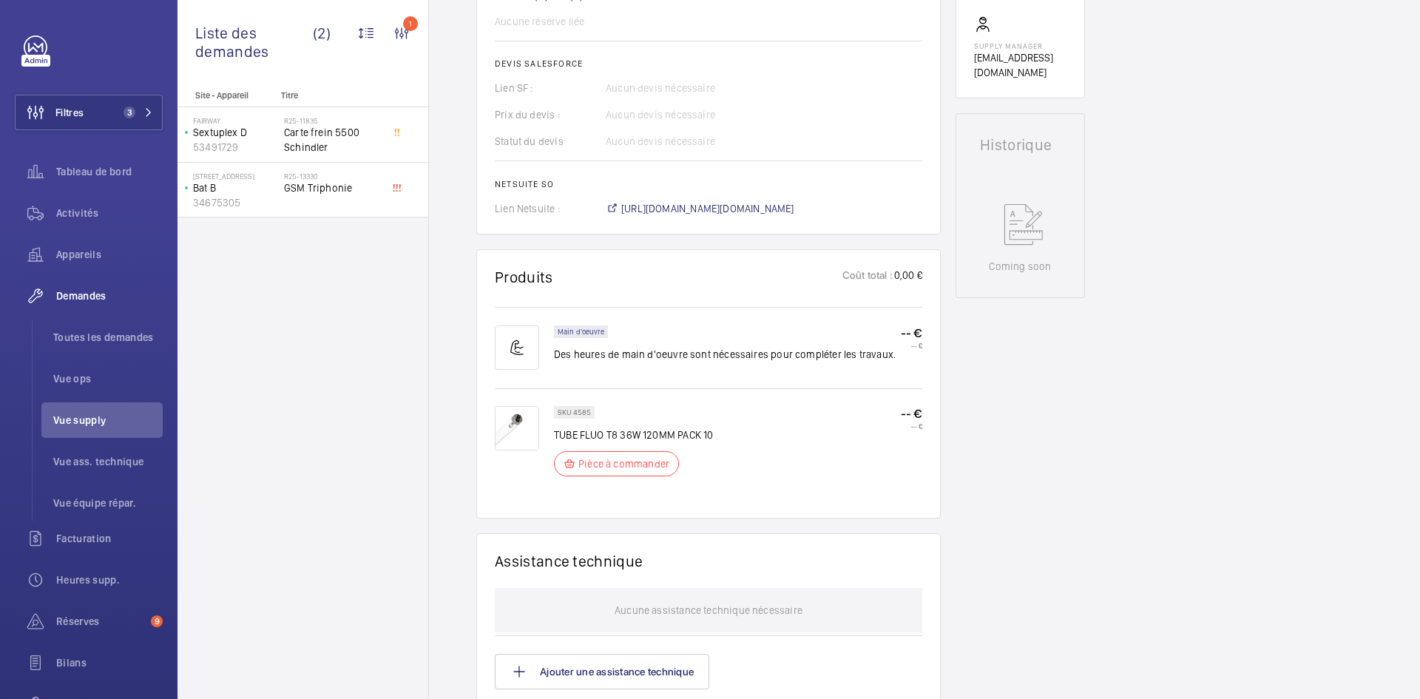
scroll to position [592, 0]
click at [792, 206] on span "https://6461500.app.netsuite.com/app/accounting/transactions/salesord.nl?id=307…" at bounding box center [707, 207] width 173 height 15
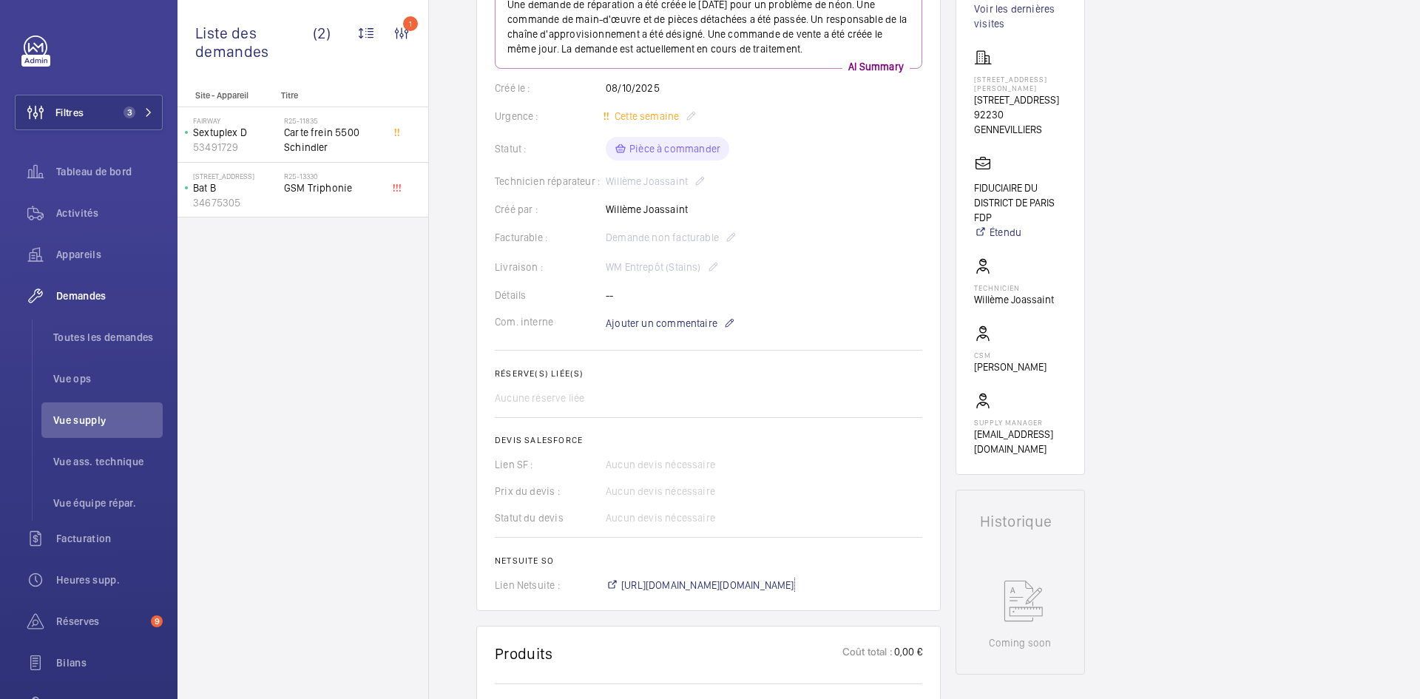
scroll to position [222, 0]
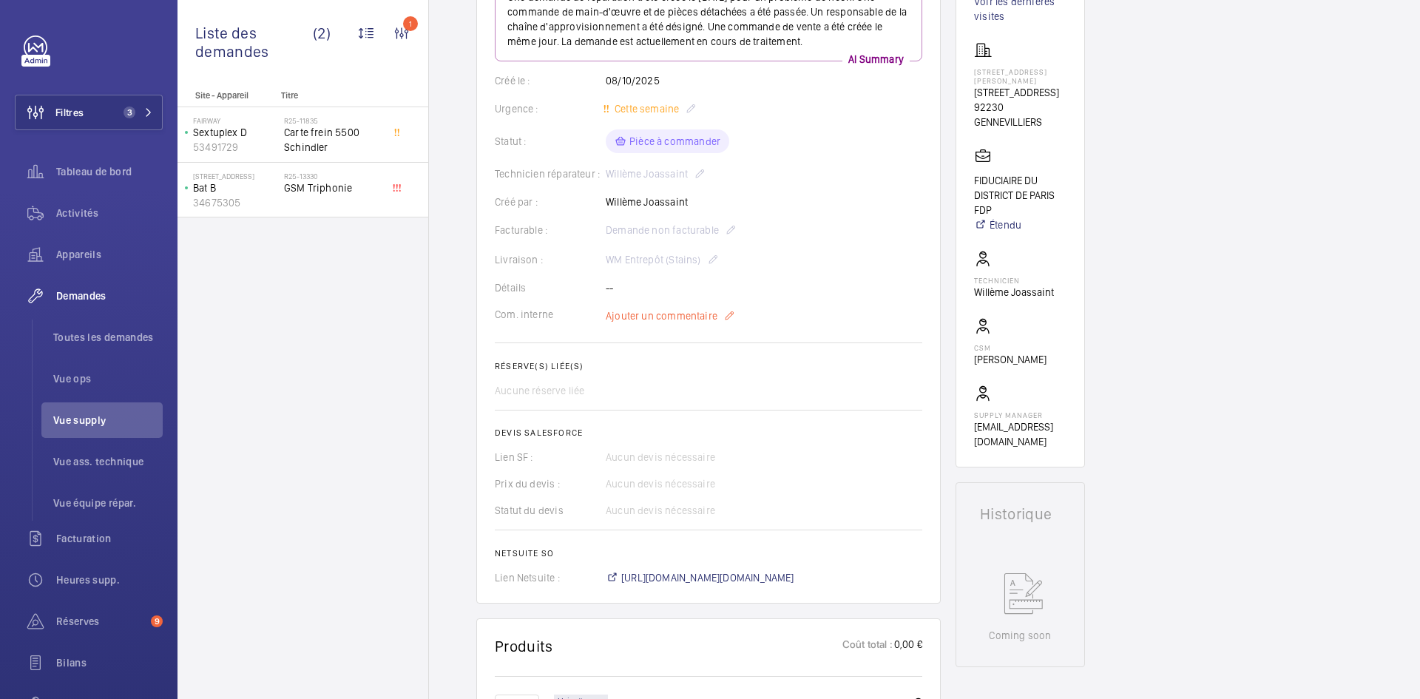
click at [664, 318] on span "Ajouter un commentaire" at bounding box center [662, 316] width 112 height 15
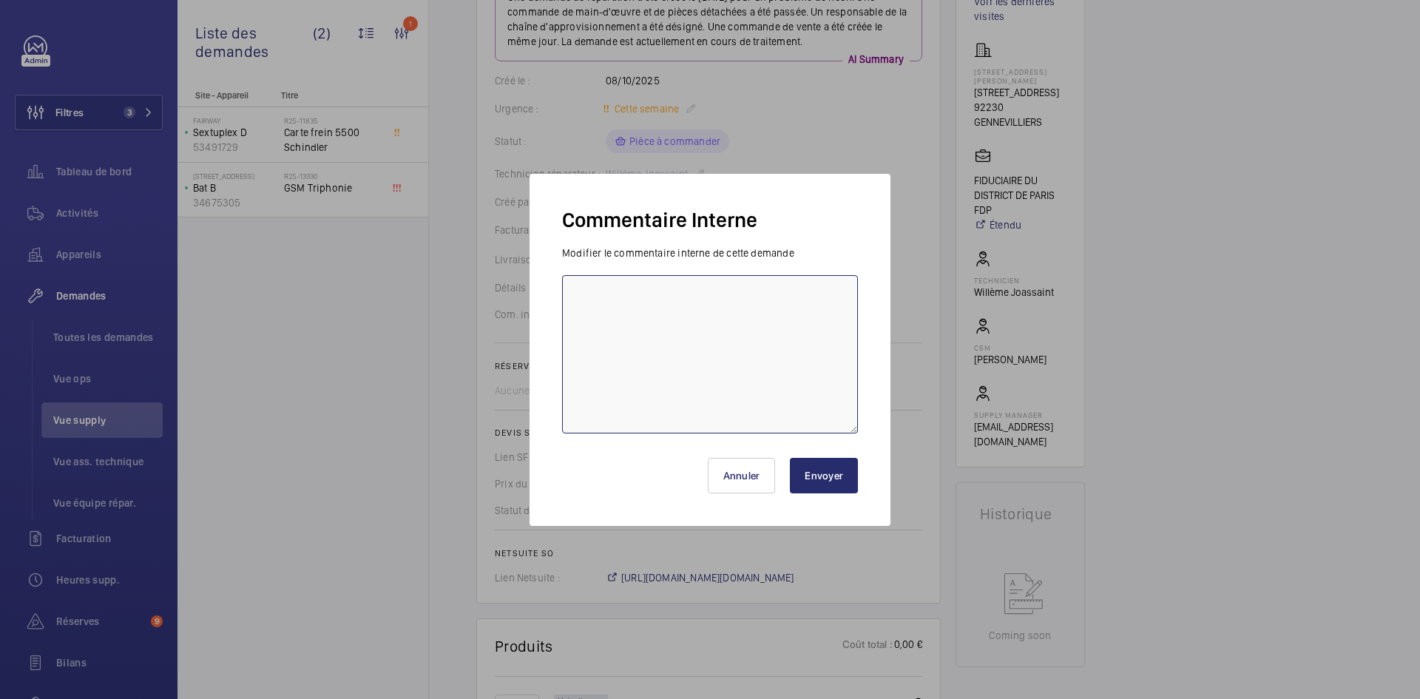
click at [612, 296] on textarea at bounding box center [710, 354] width 296 height 158
paste textarea "BY-08/10 commande effectuer chez le fournisseur LAMPESDIRECT via le site livrai…"
type textarea "BY-08/10 commande effectuer chez le fournisseur LAMPESDIRECT via le site livrai…"
click at [835, 474] on button "Envoyer" at bounding box center [824, 476] width 68 height 36
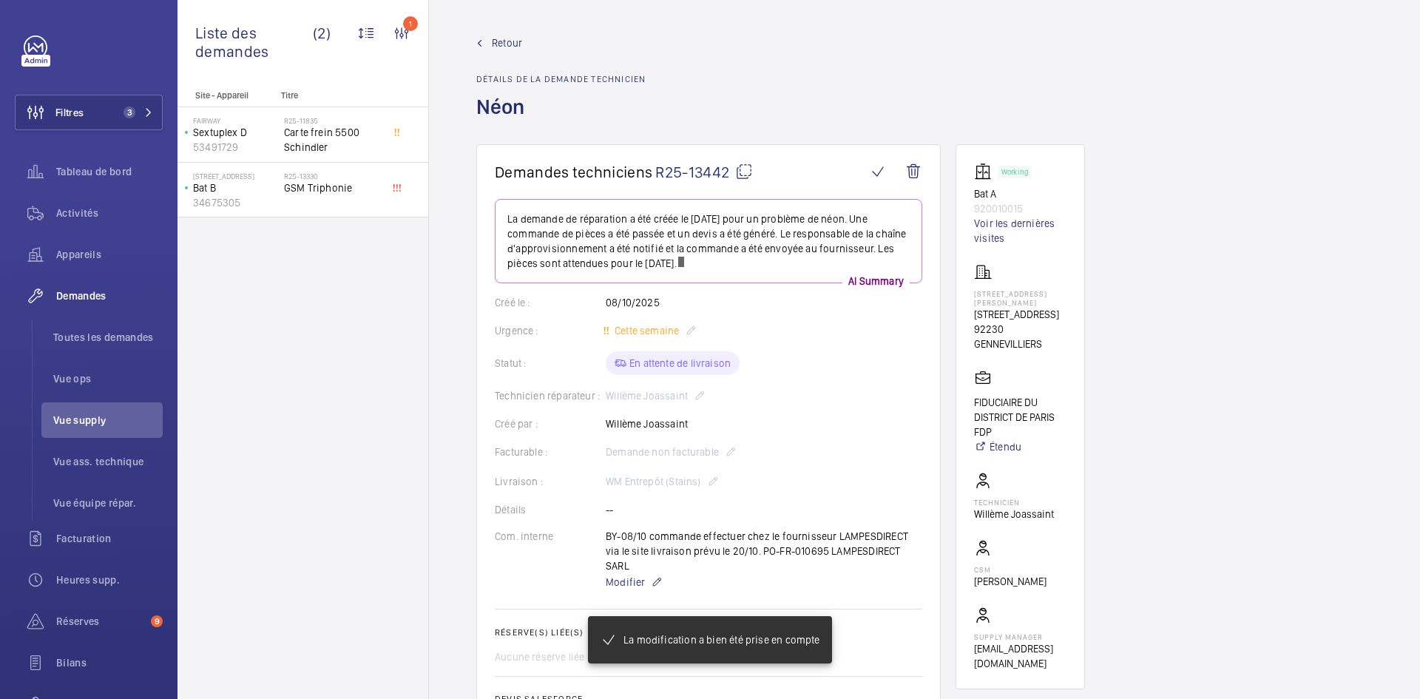
click at [499, 44] on span "Retour" at bounding box center [507, 43] width 30 height 15
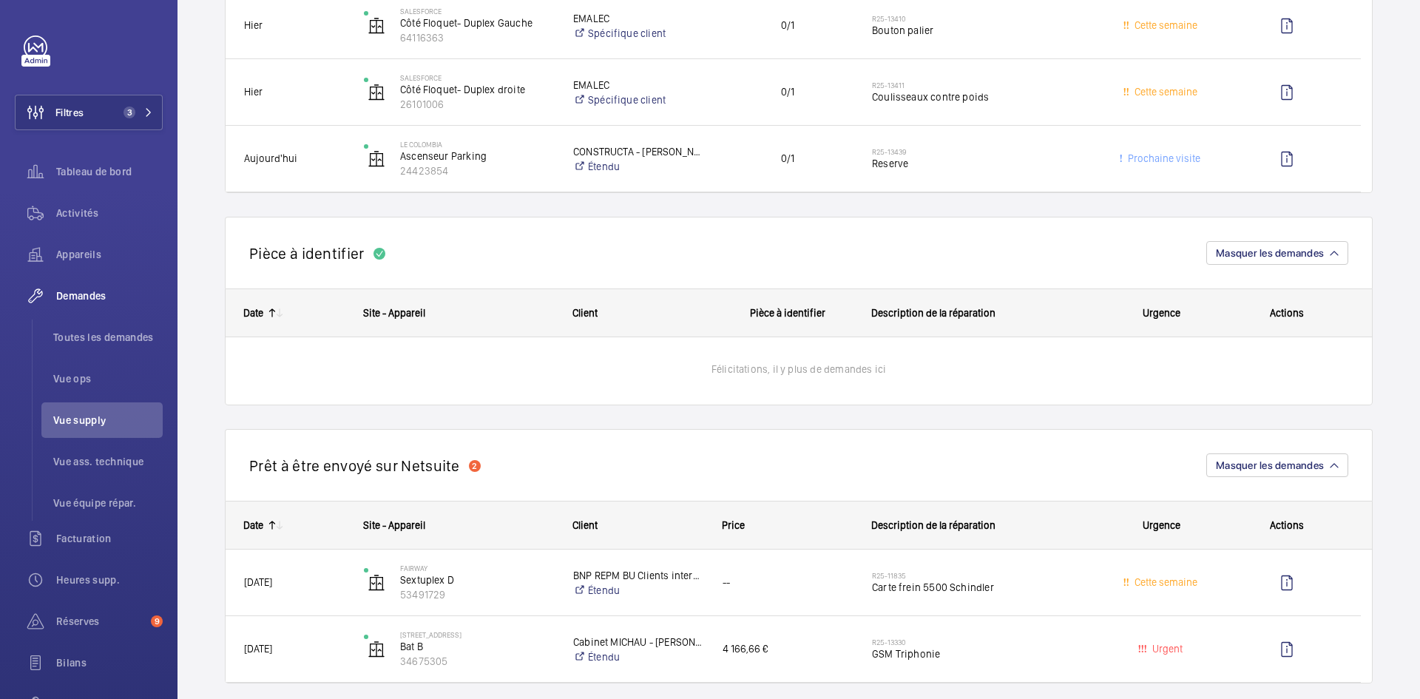
scroll to position [518, 0]
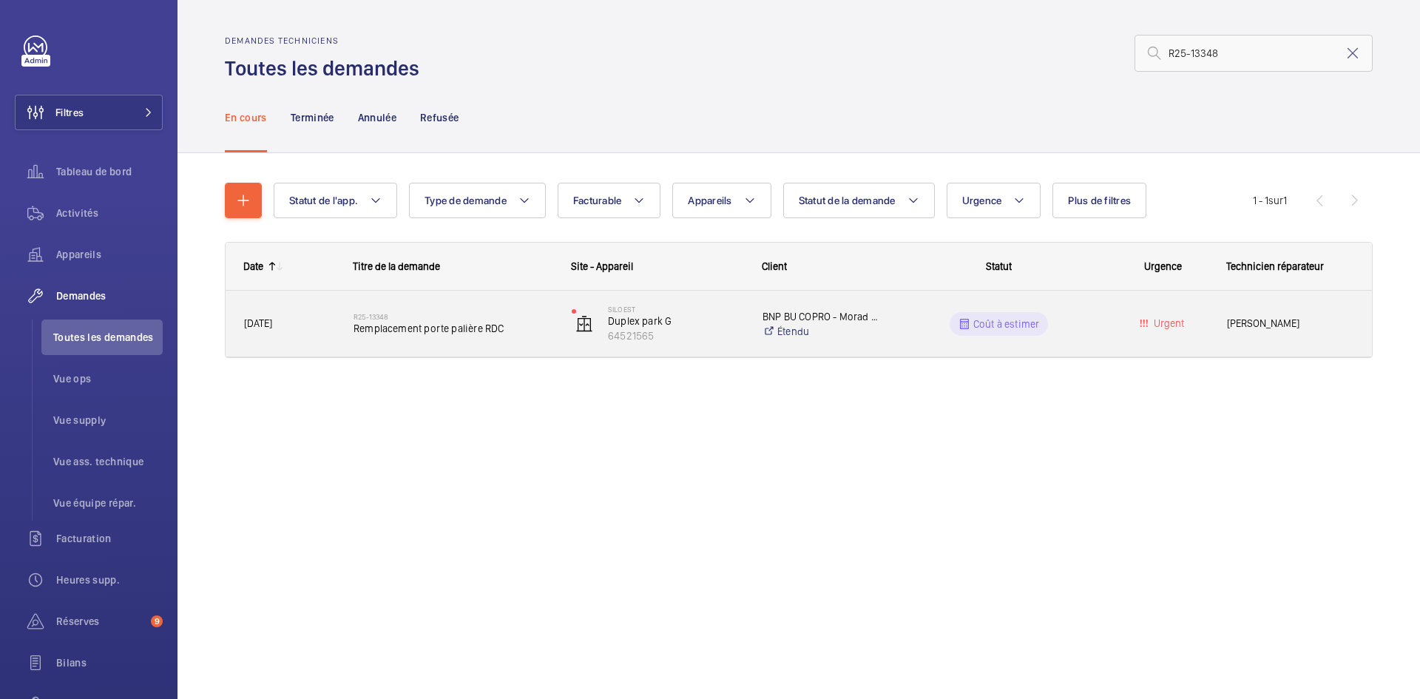
type input "R25-13348"
click at [323, 340] on div "[DATE]" at bounding box center [280, 323] width 108 height 47
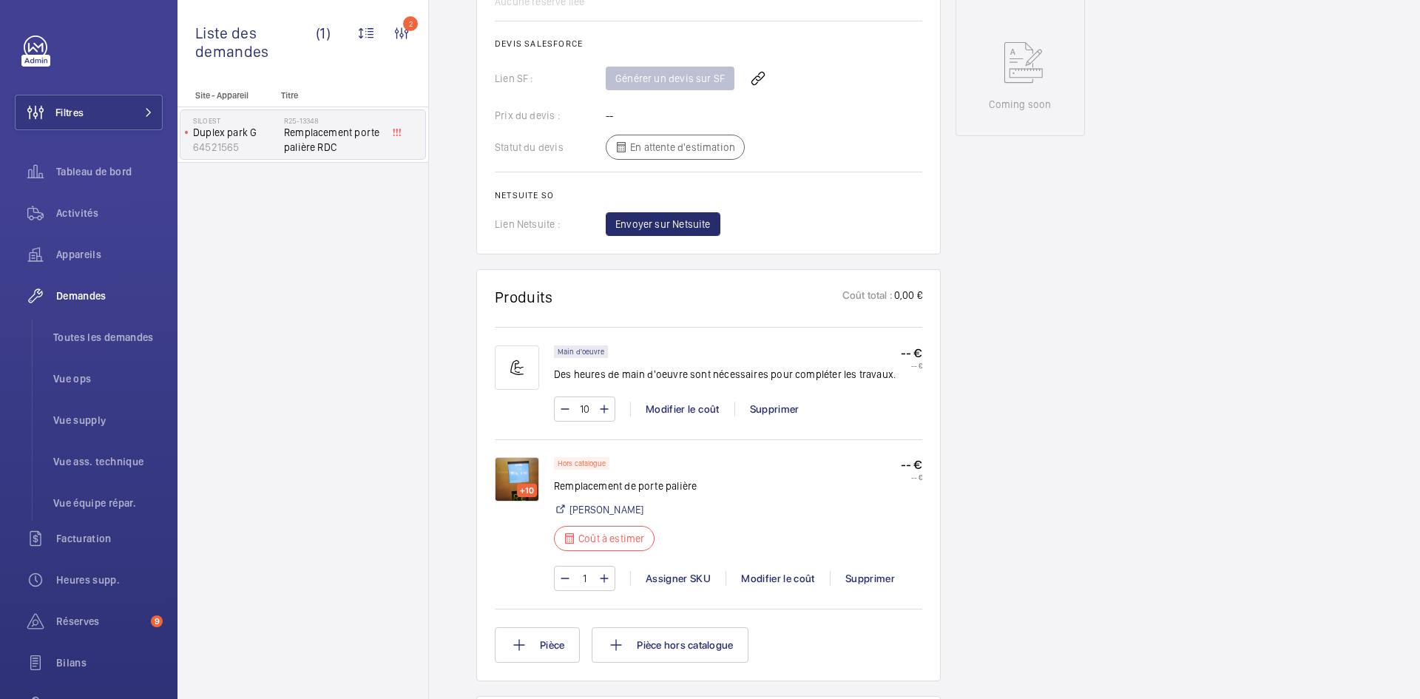
scroll to position [814, 0]
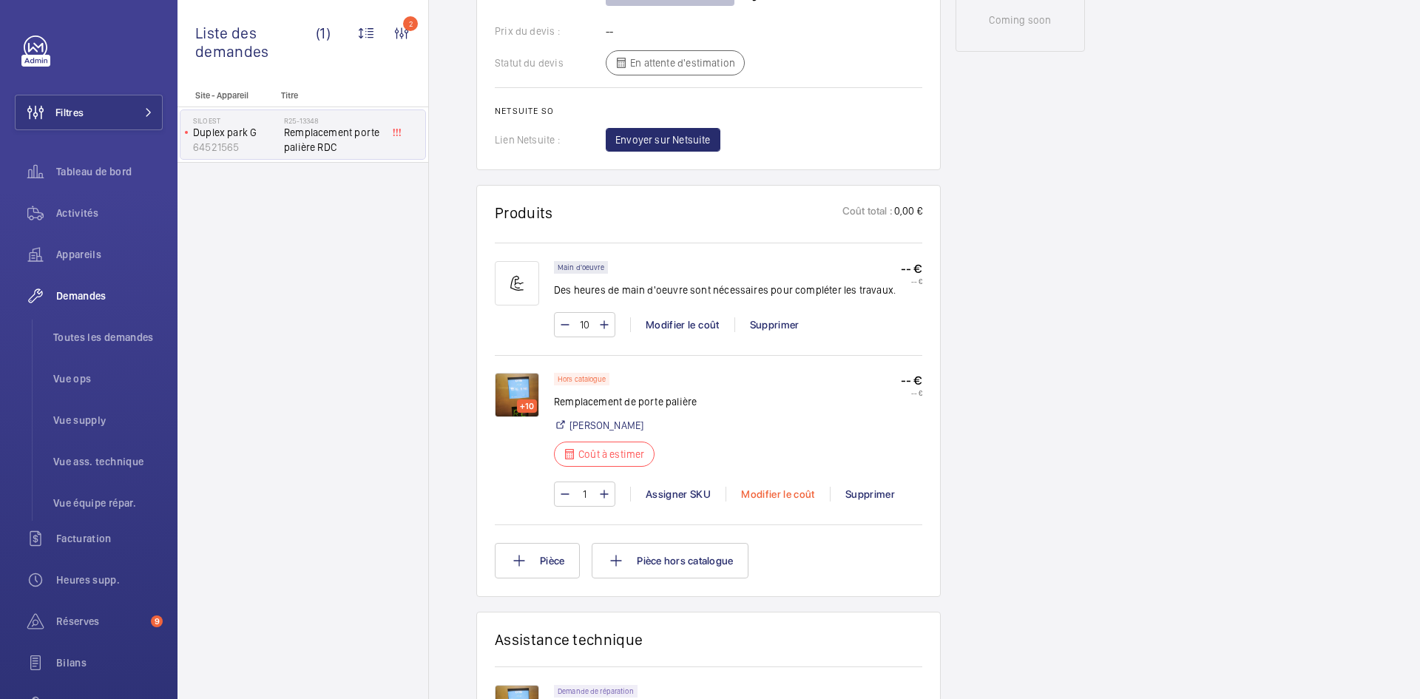
click at [795, 492] on div "Modifier le coût" at bounding box center [778, 494] width 104 height 15
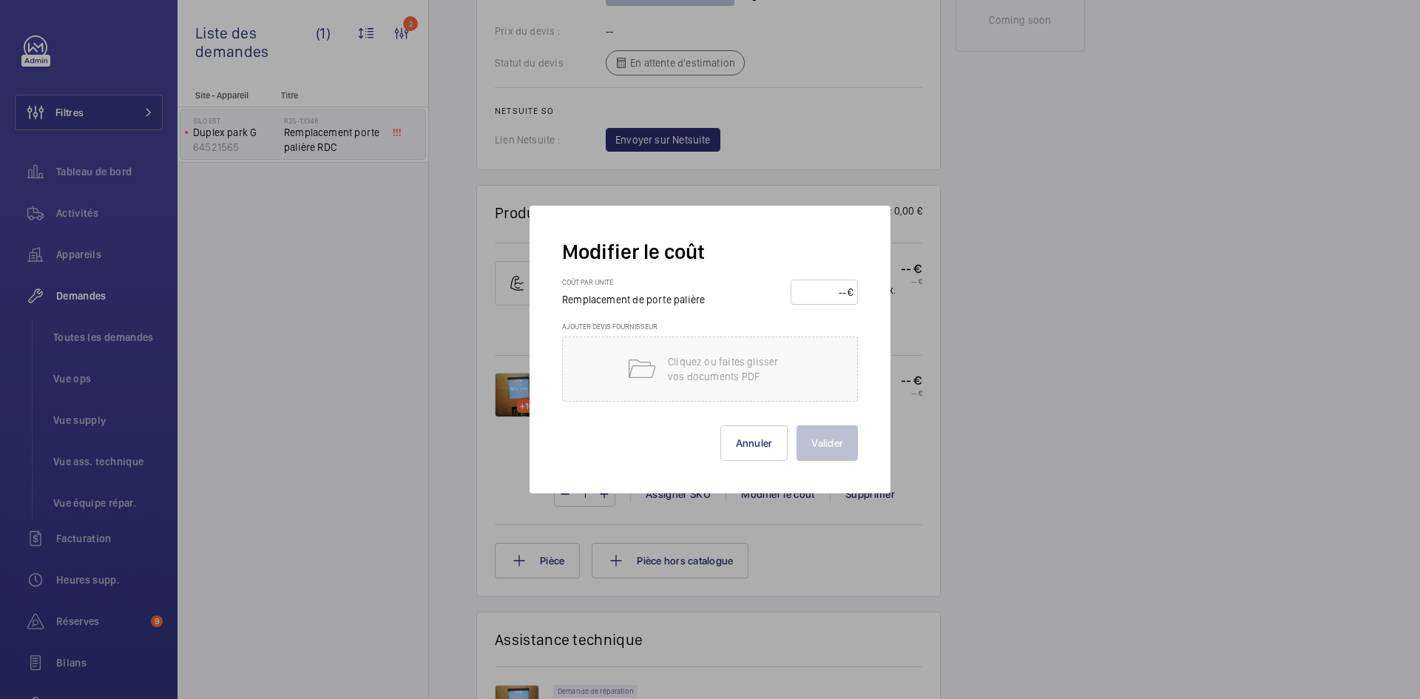
click at [825, 291] on input "number" at bounding box center [822, 292] width 52 height 24
type input "1450"
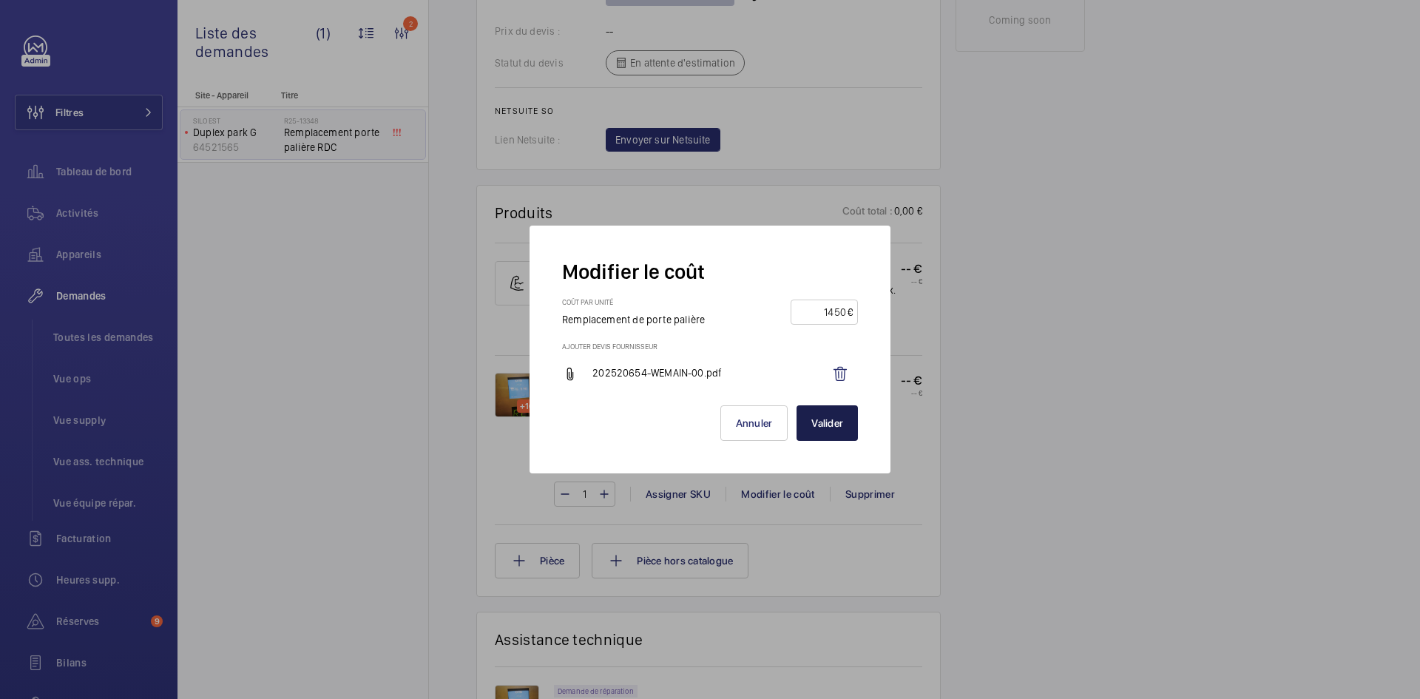
click at [842, 436] on button "Valider" at bounding box center [827, 423] width 61 height 36
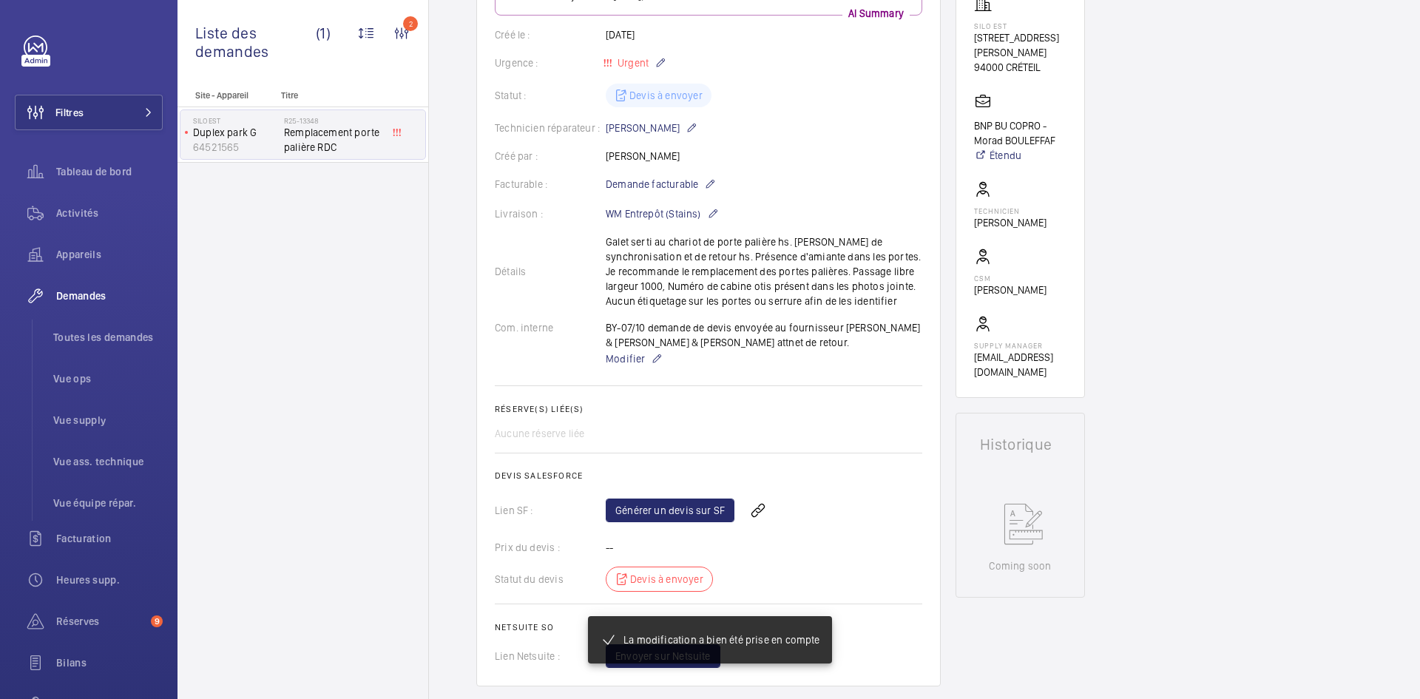
scroll to position [266, 0]
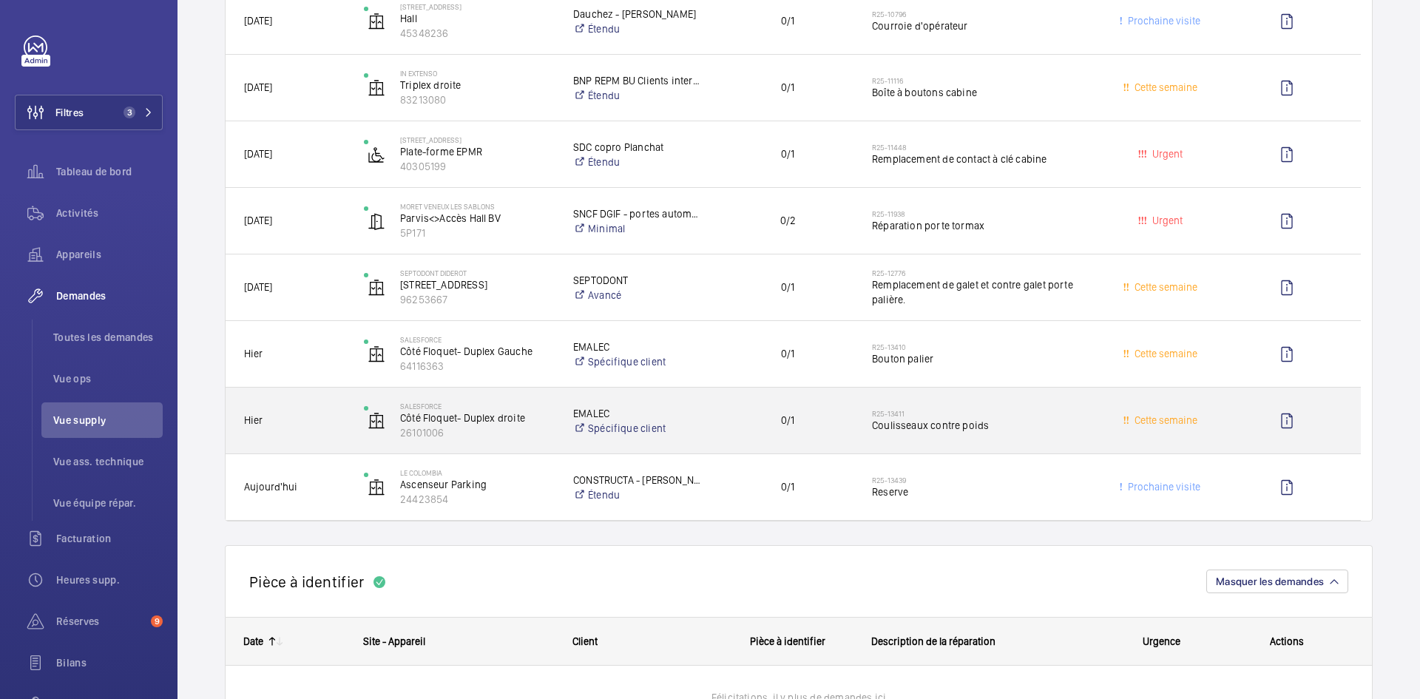
scroll to position [370, 0]
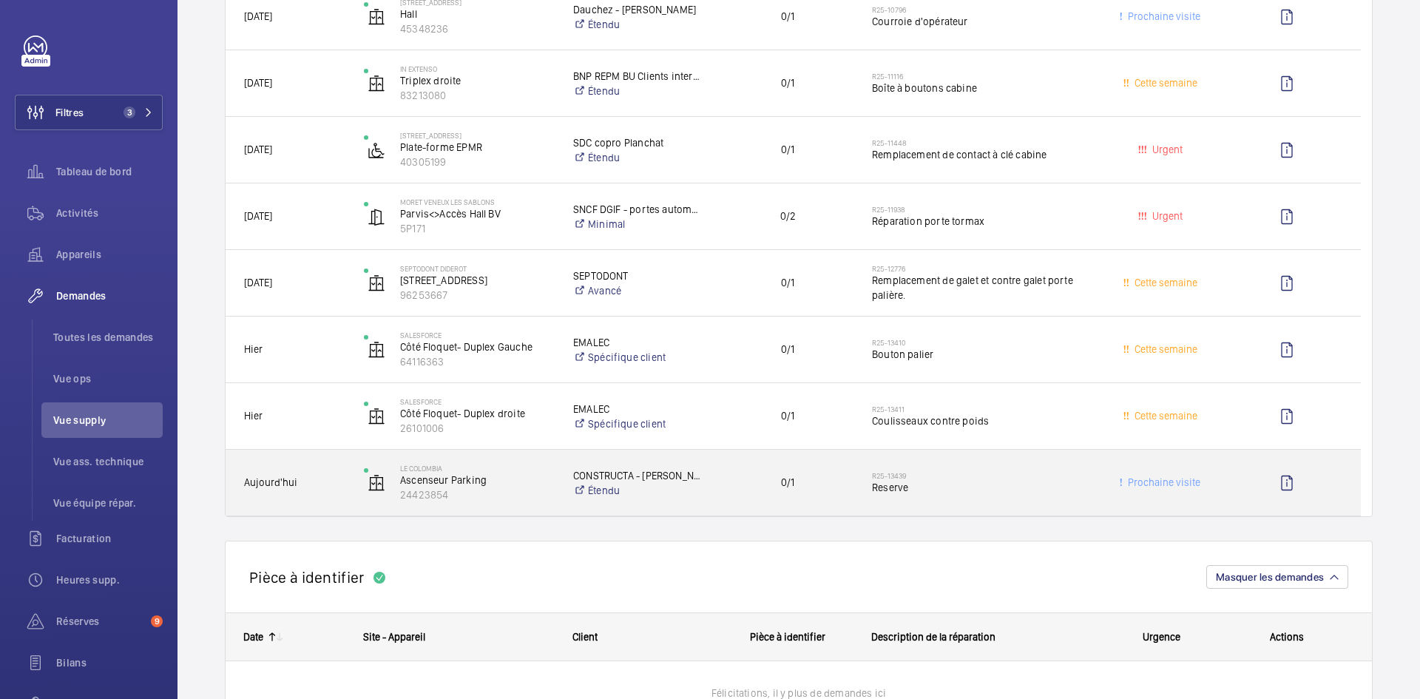
click at [337, 474] on span "Aujourd'hui" at bounding box center [294, 482] width 101 height 17
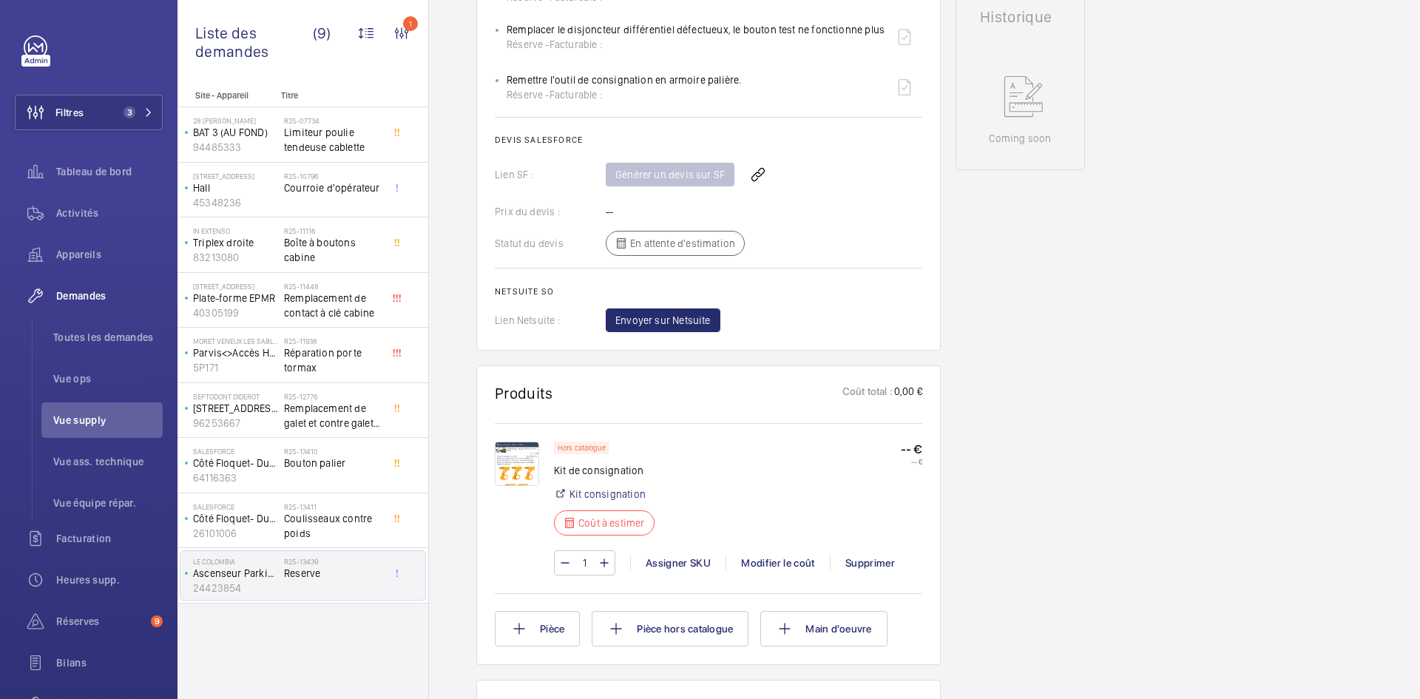
scroll to position [769, 0]
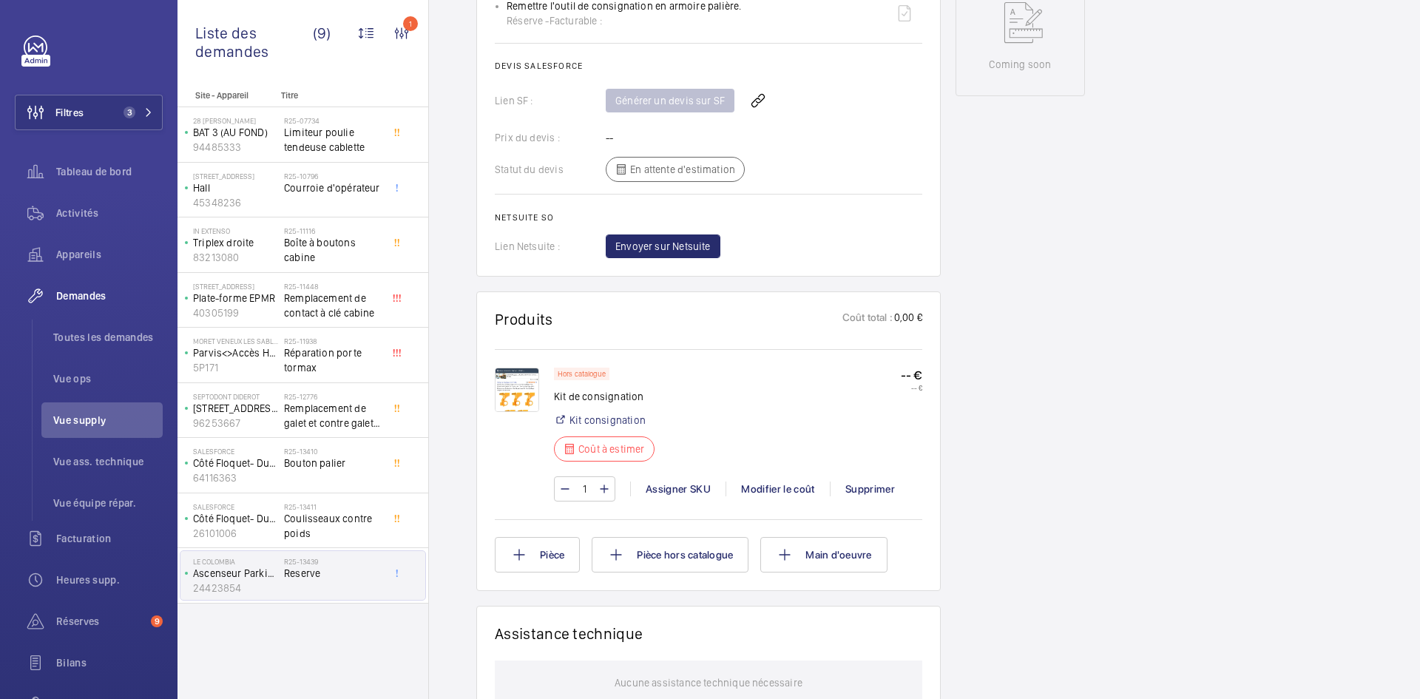
click at [525, 383] on img at bounding box center [517, 390] width 44 height 44
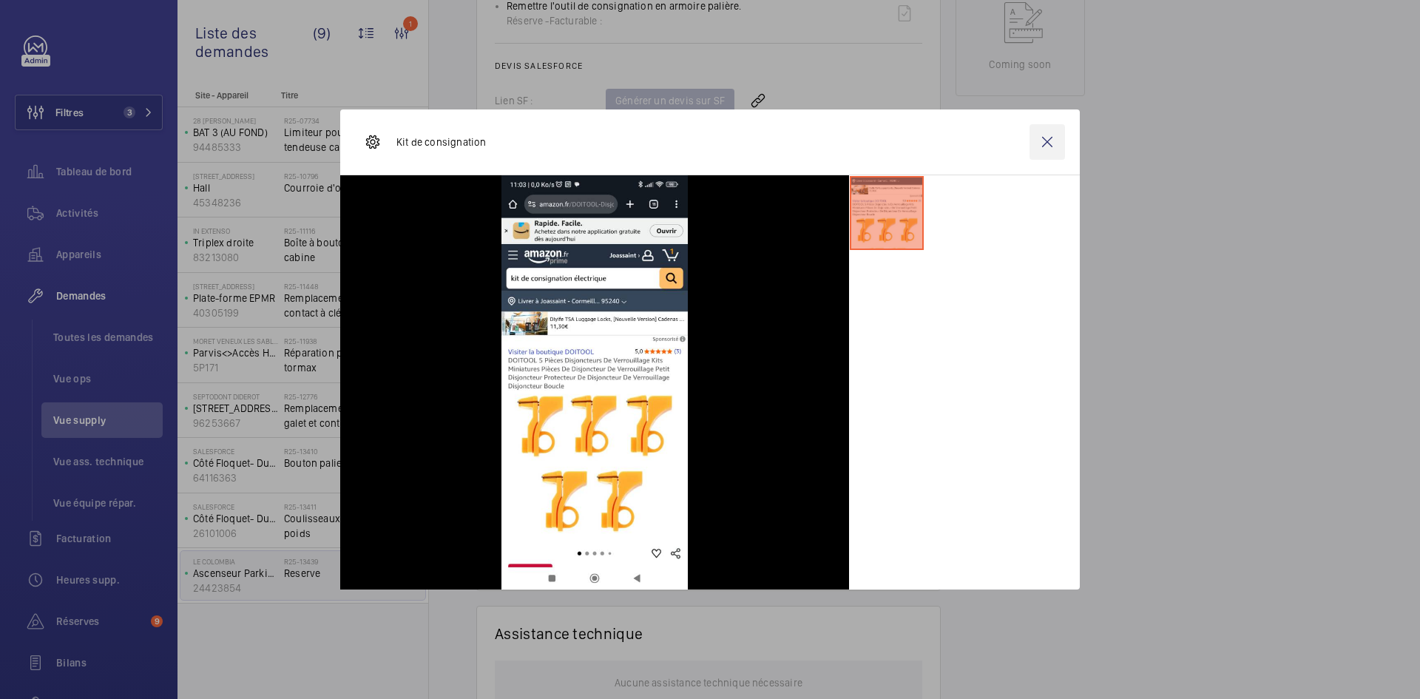
click at [1057, 136] on wm-front-icon-button at bounding box center [1048, 142] width 36 height 36
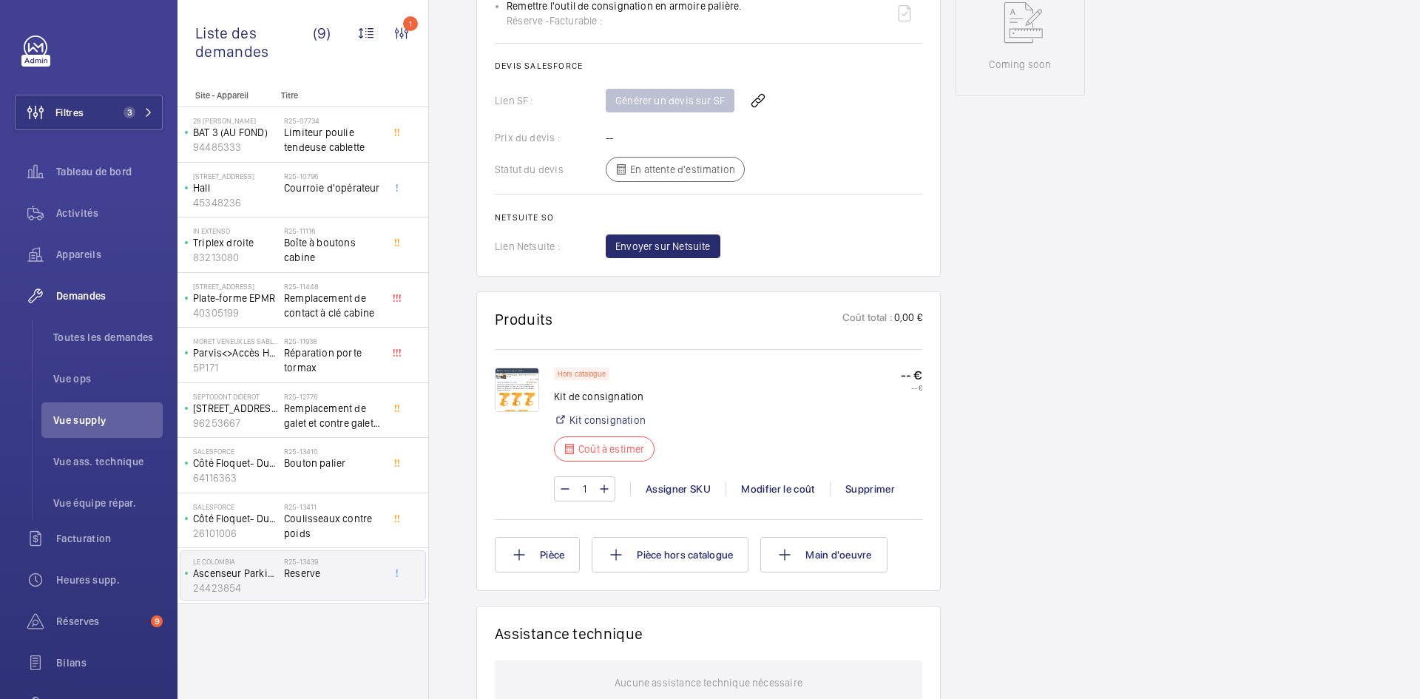
click at [519, 377] on img at bounding box center [517, 390] width 44 height 44
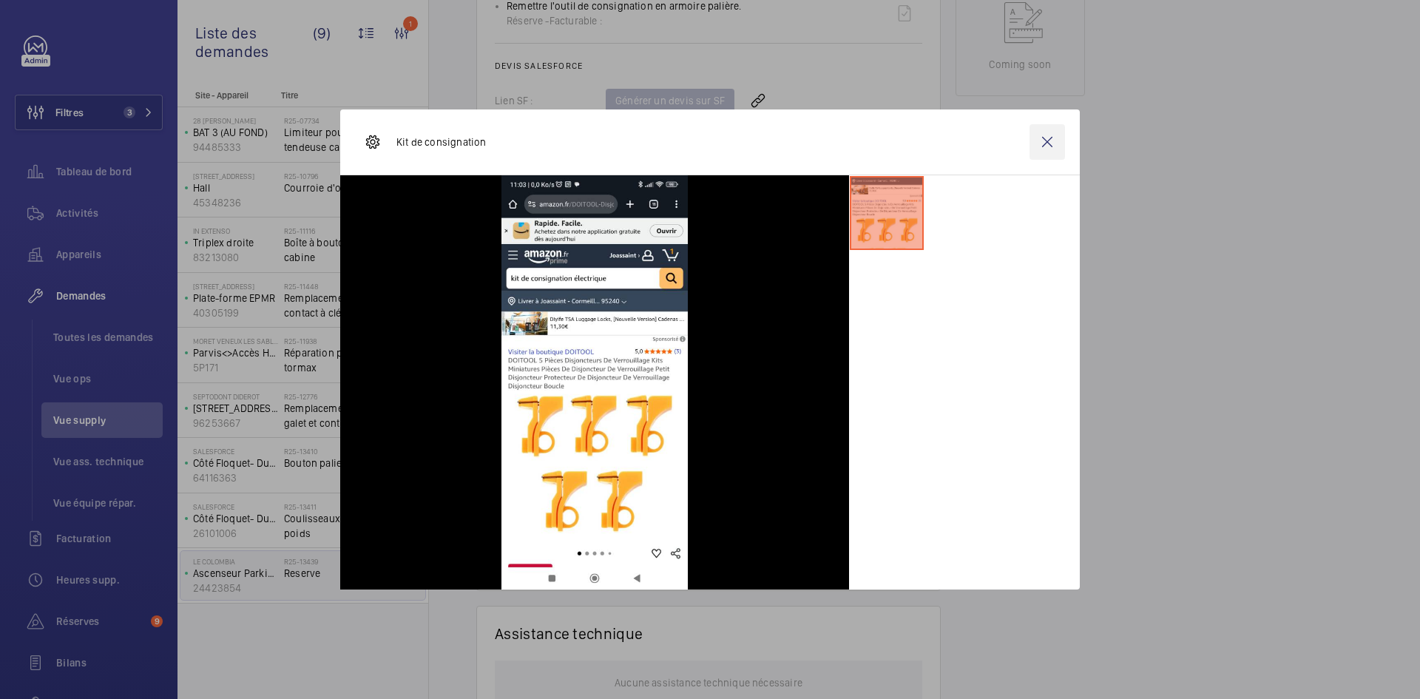
click at [1048, 139] on wm-front-icon-button at bounding box center [1048, 142] width 36 height 36
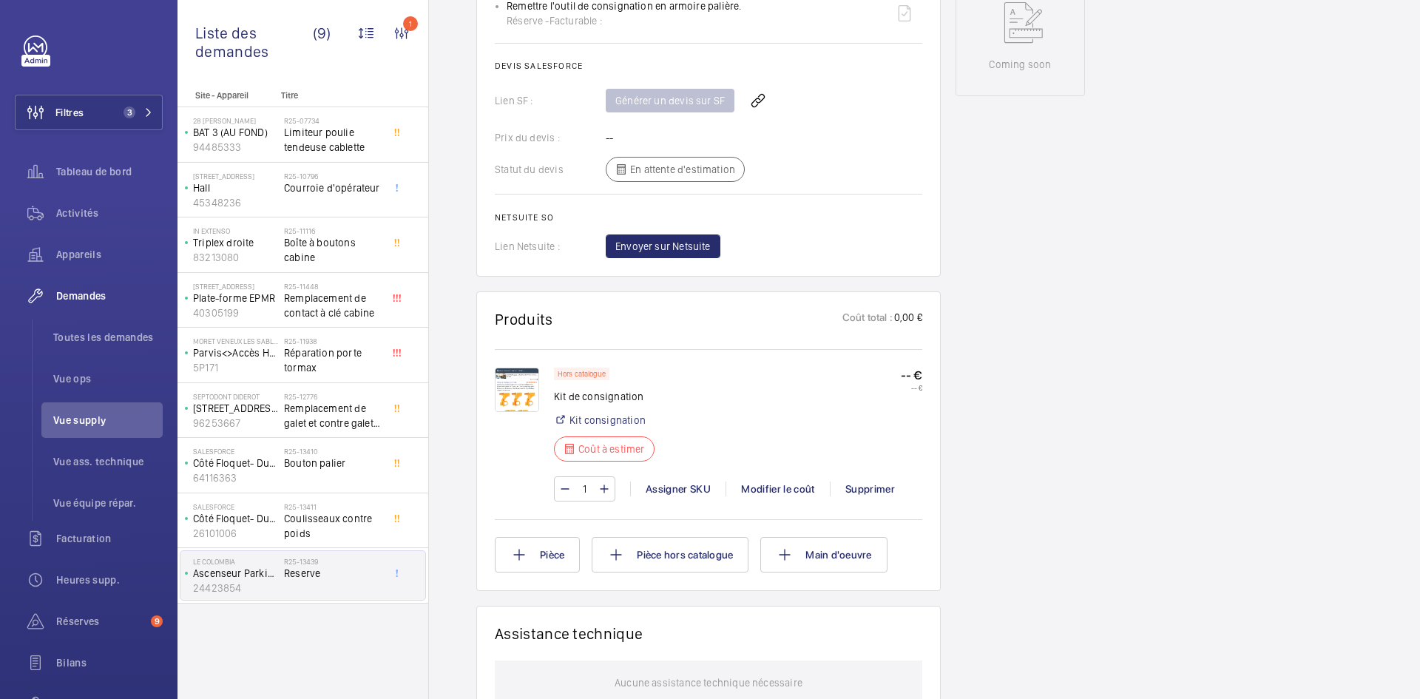
click at [526, 368] on img at bounding box center [517, 390] width 44 height 44
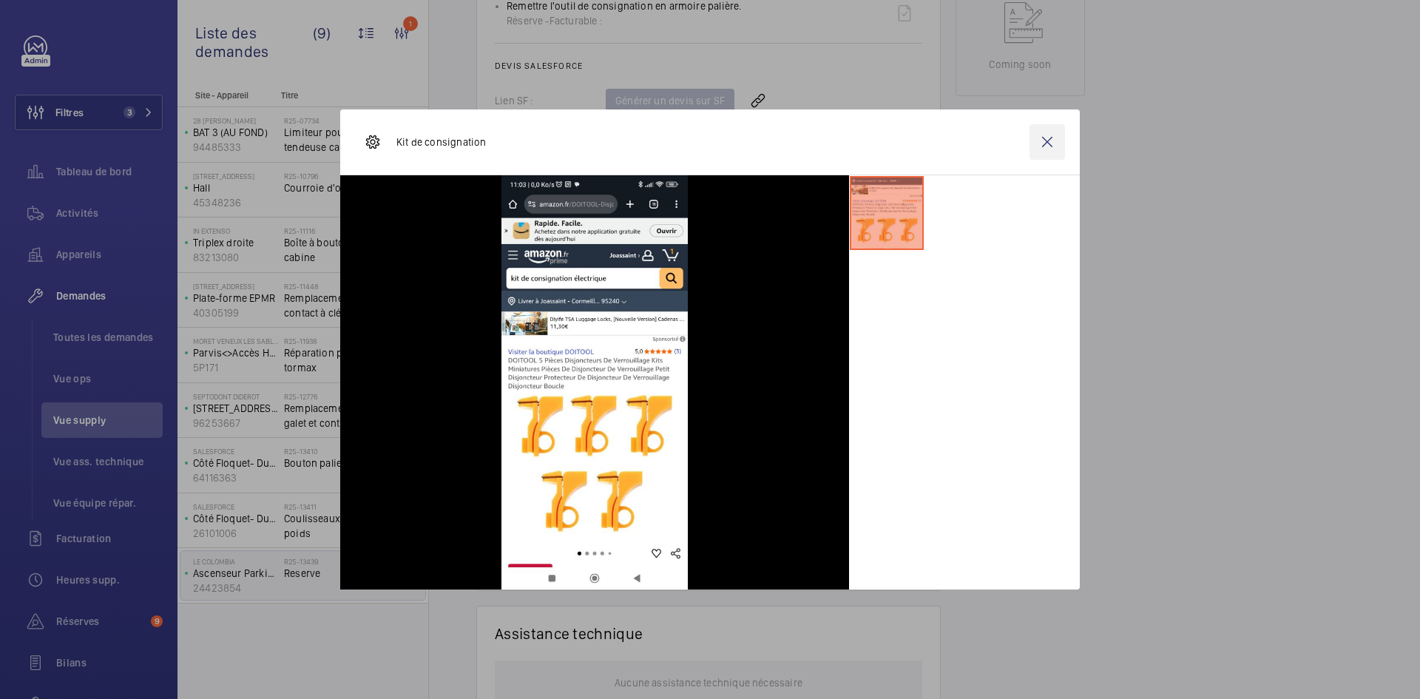
click at [1045, 148] on wm-front-icon-button at bounding box center [1048, 142] width 36 height 36
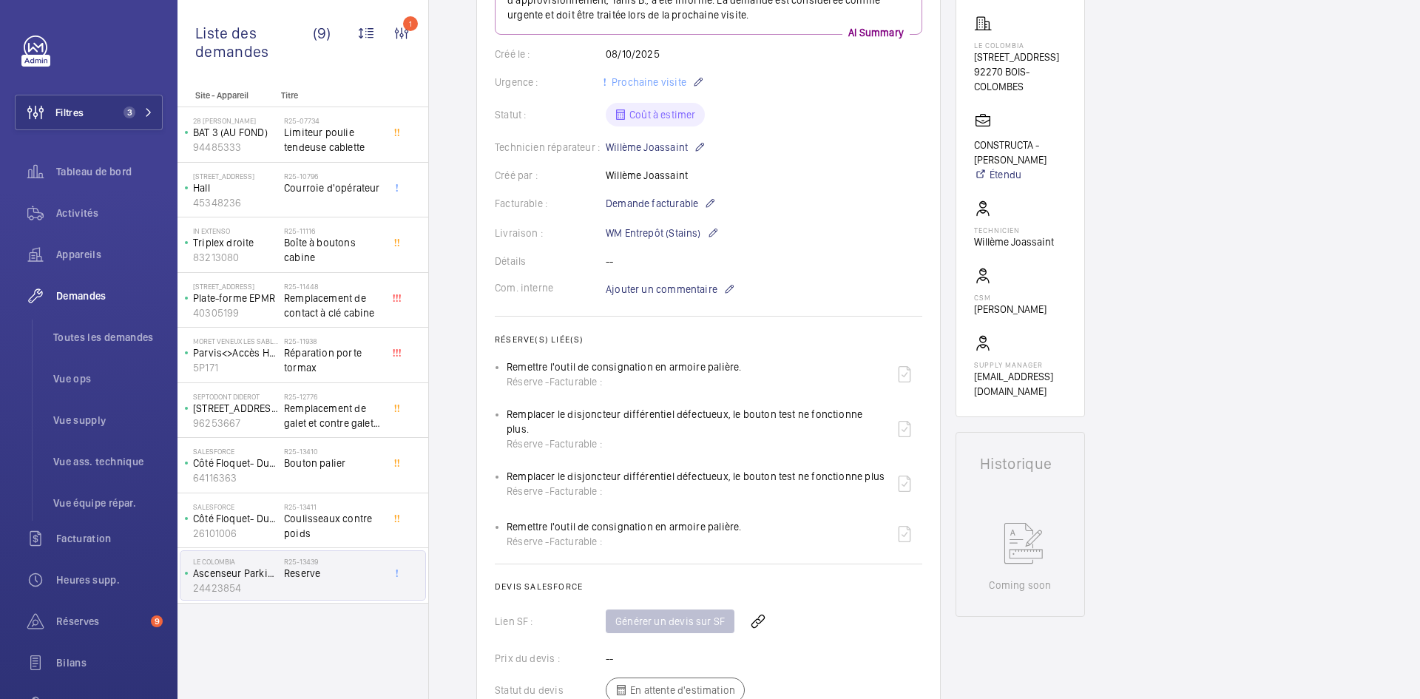
scroll to position [178, 0]
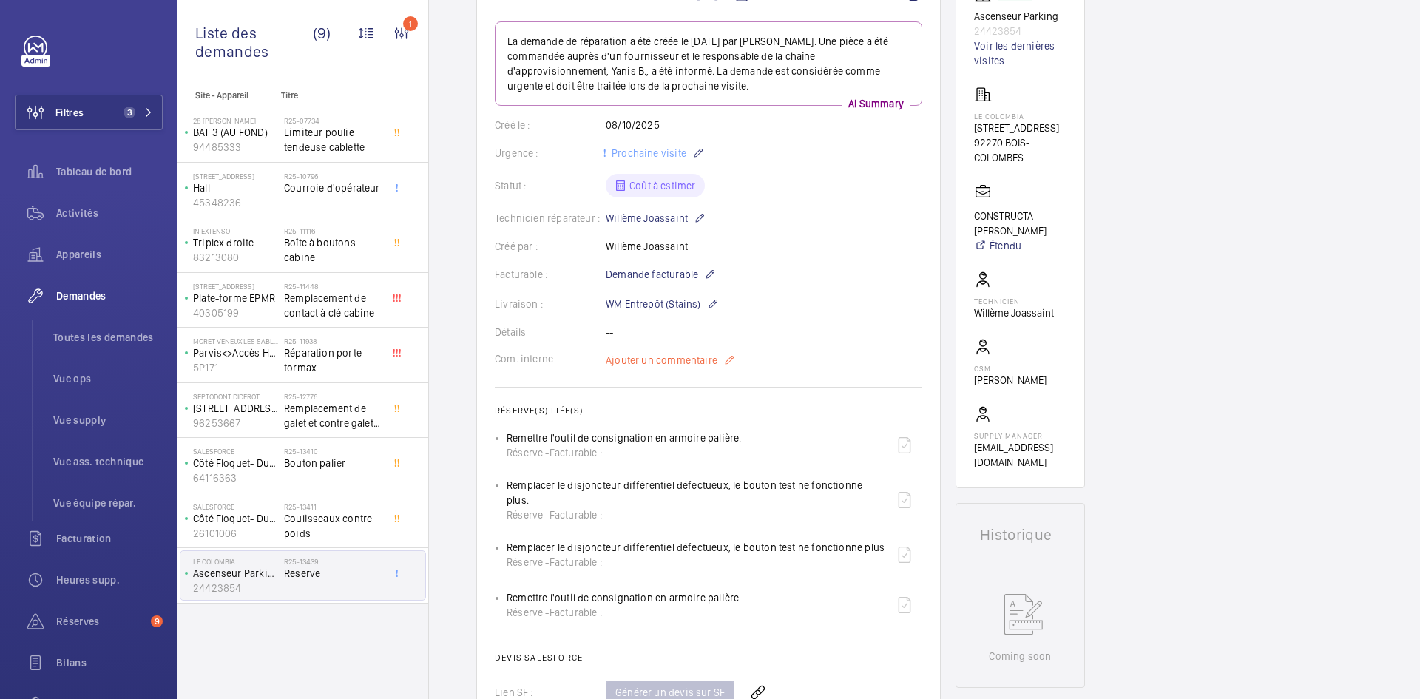
click at [676, 357] on span "Ajouter un commentaire" at bounding box center [662, 360] width 112 height 15
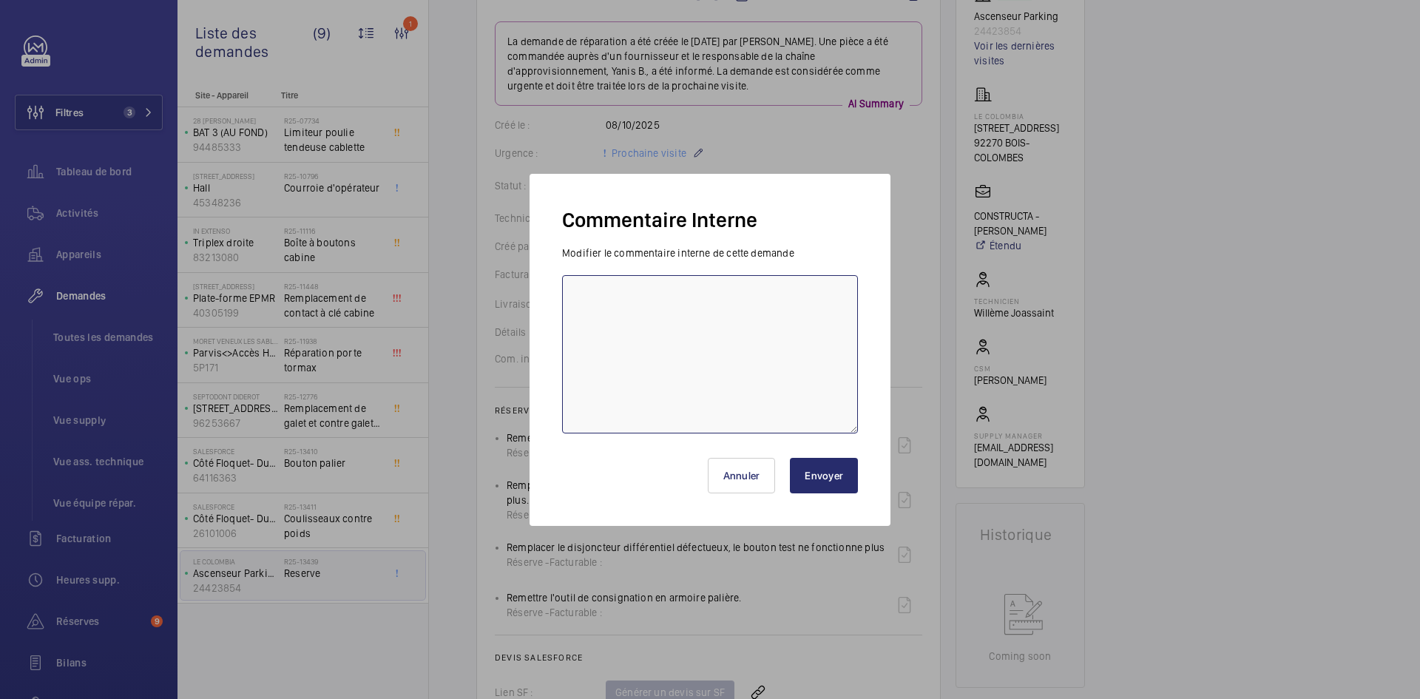
click at [599, 303] on textarea at bounding box center [710, 354] width 296 height 158
paste textarea "https://www.amazon.fr/DOITOOL-Disjoncteurs-Verrouillage-Miniatures-Disjoncteur/…"
type textarea "https://www.amazon.fr/DOITOOL-Disjoncteurs-Verrouillage-Miniatures-Disjoncteur/…"
click at [842, 482] on button "Envoyer" at bounding box center [824, 476] width 68 height 36
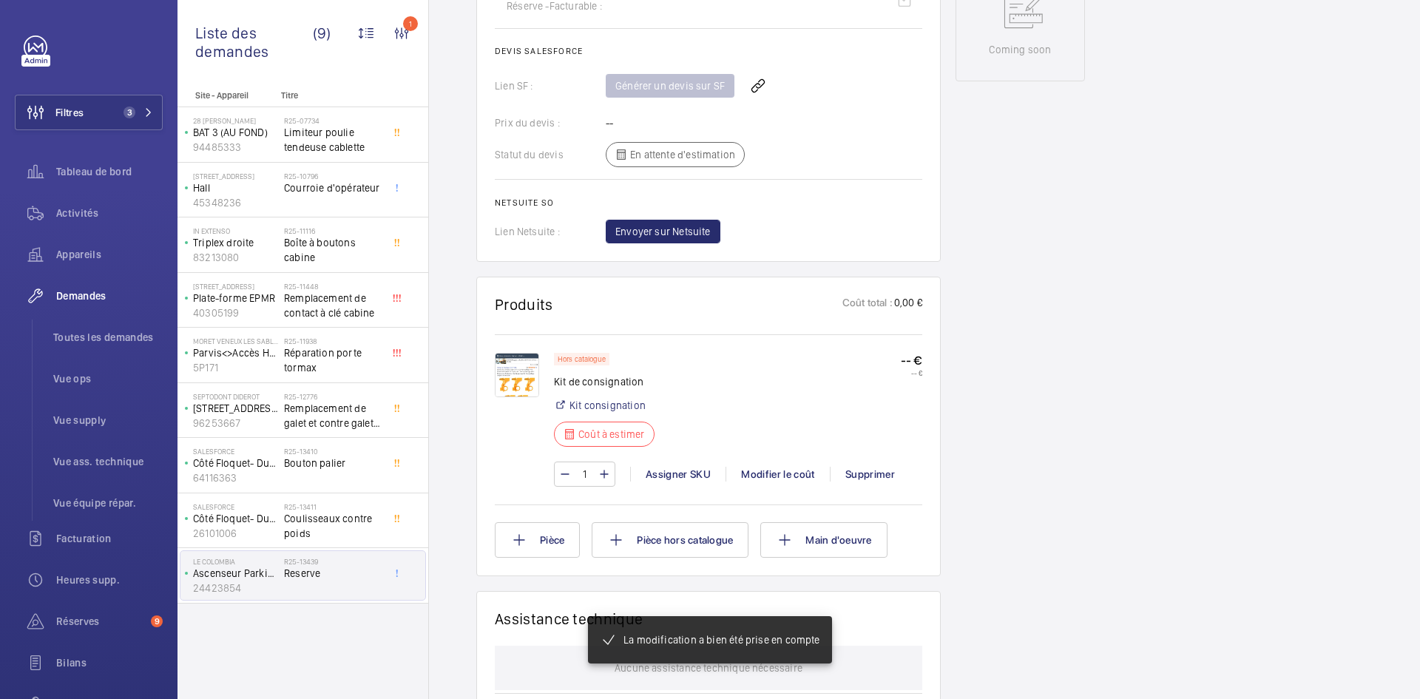
scroll to position [799, 0]
click at [778, 482] on div "Modifier le coût" at bounding box center [778, 474] width 104 height 15
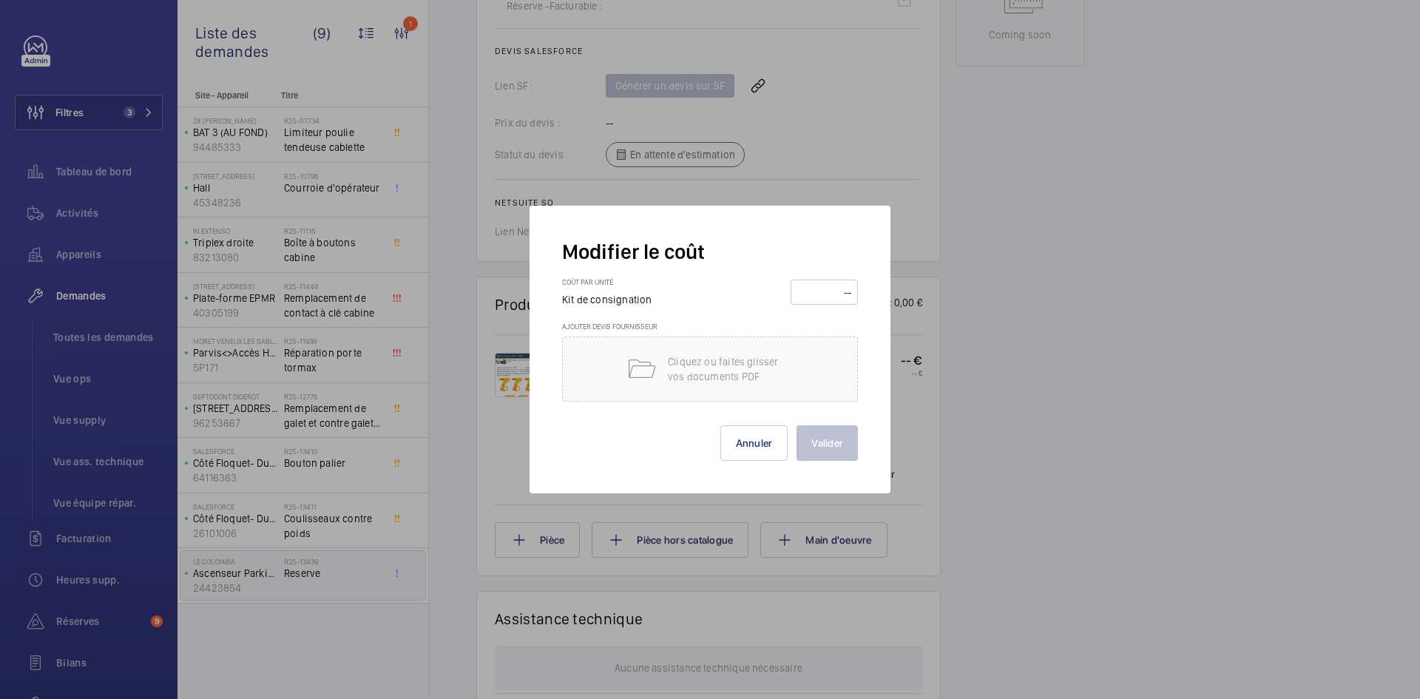
click at [826, 296] on input "number" at bounding box center [824, 292] width 57 height 24
type input "20"
click at [847, 442] on button "Valider" at bounding box center [827, 443] width 61 height 36
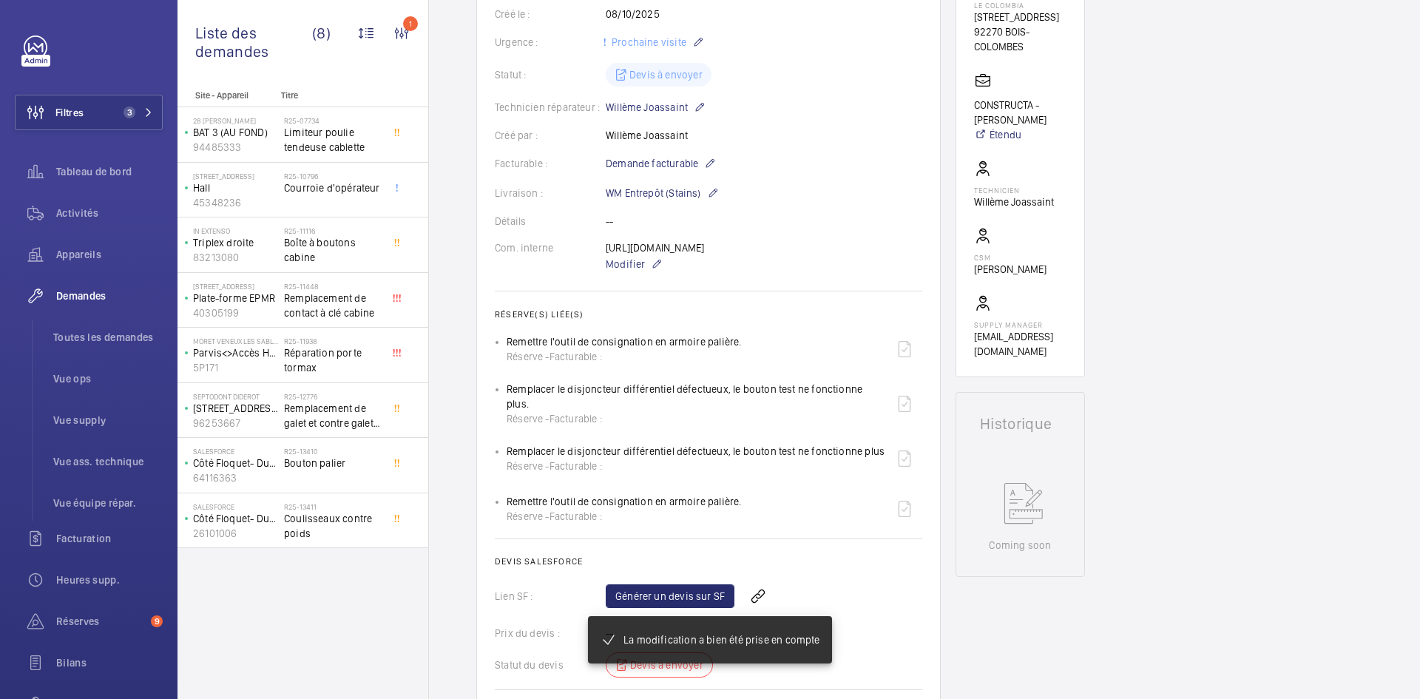
scroll to position [30, 0]
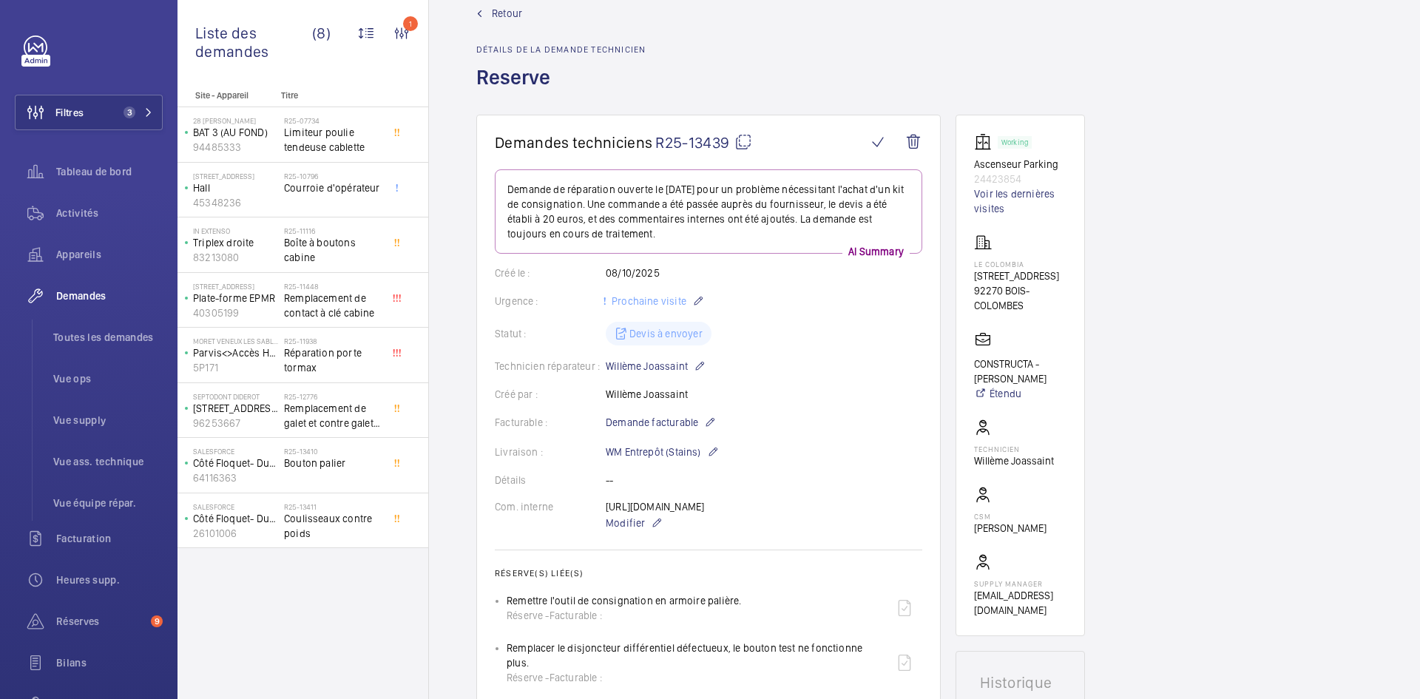
click at [508, 12] on span "Retour" at bounding box center [507, 13] width 30 height 15
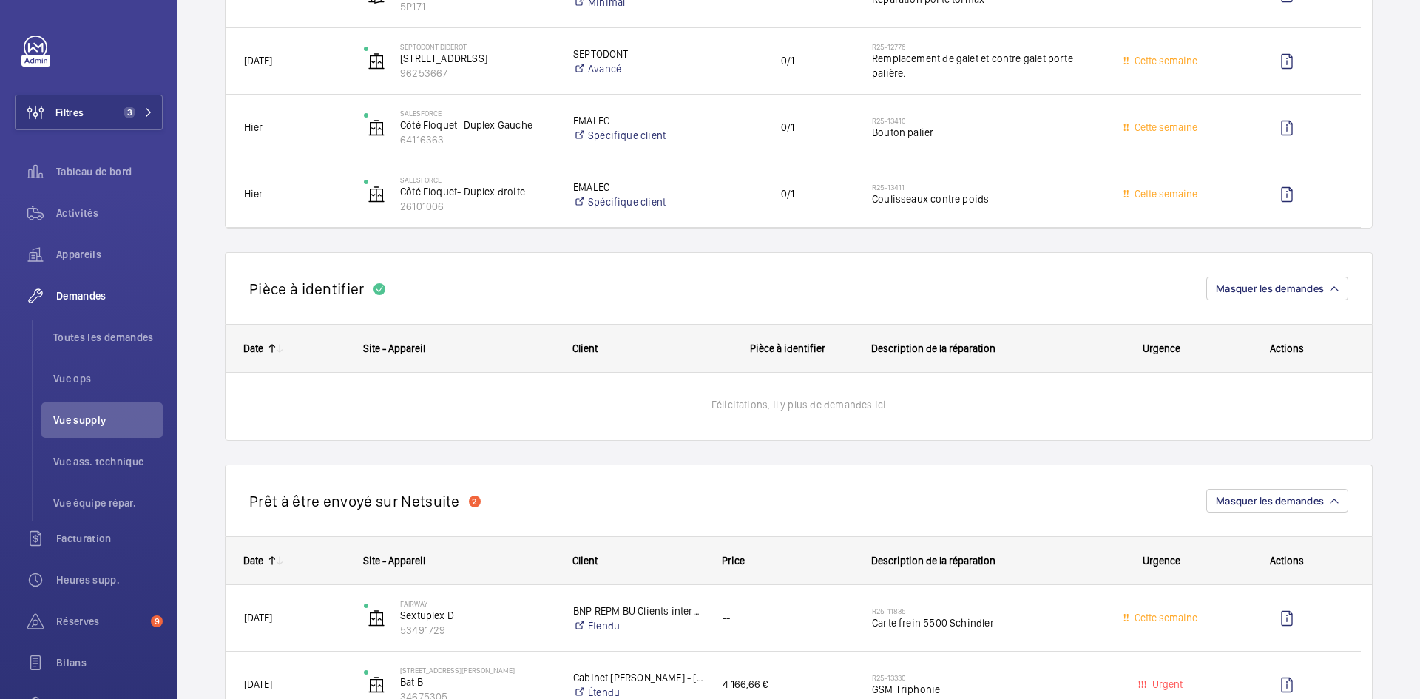
scroll to position [370, 0]
